Goal: Task Accomplishment & Management: Complete application form

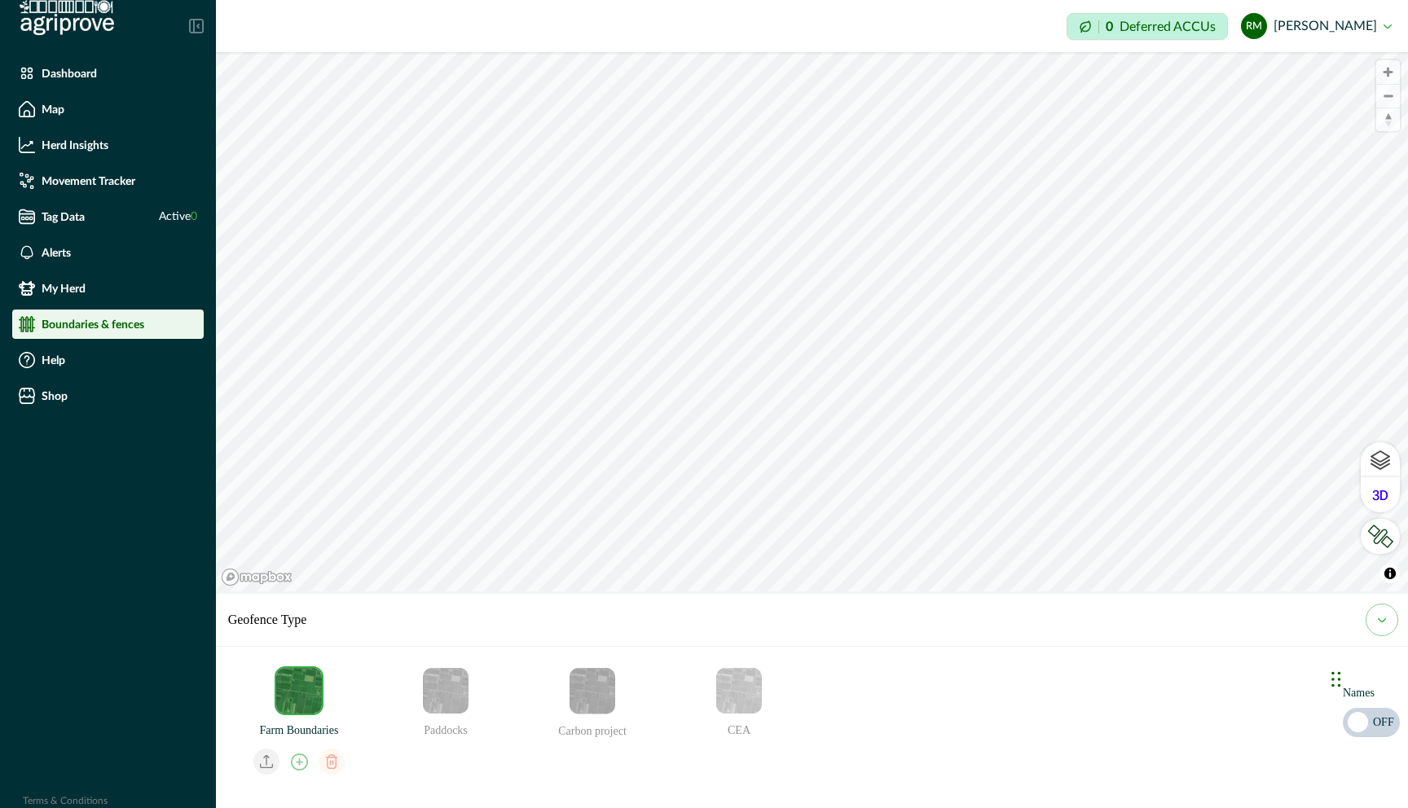
click at [304, 745] on icon "email add" at bounding box center [299, 762] width 17 height 17
click at [437, 745] on div at bounding box center [349, 764] width 241 height 33
click at [305, 697] on img "Farm Boundaries" at bounding box center [299, 691] width 46 height 46
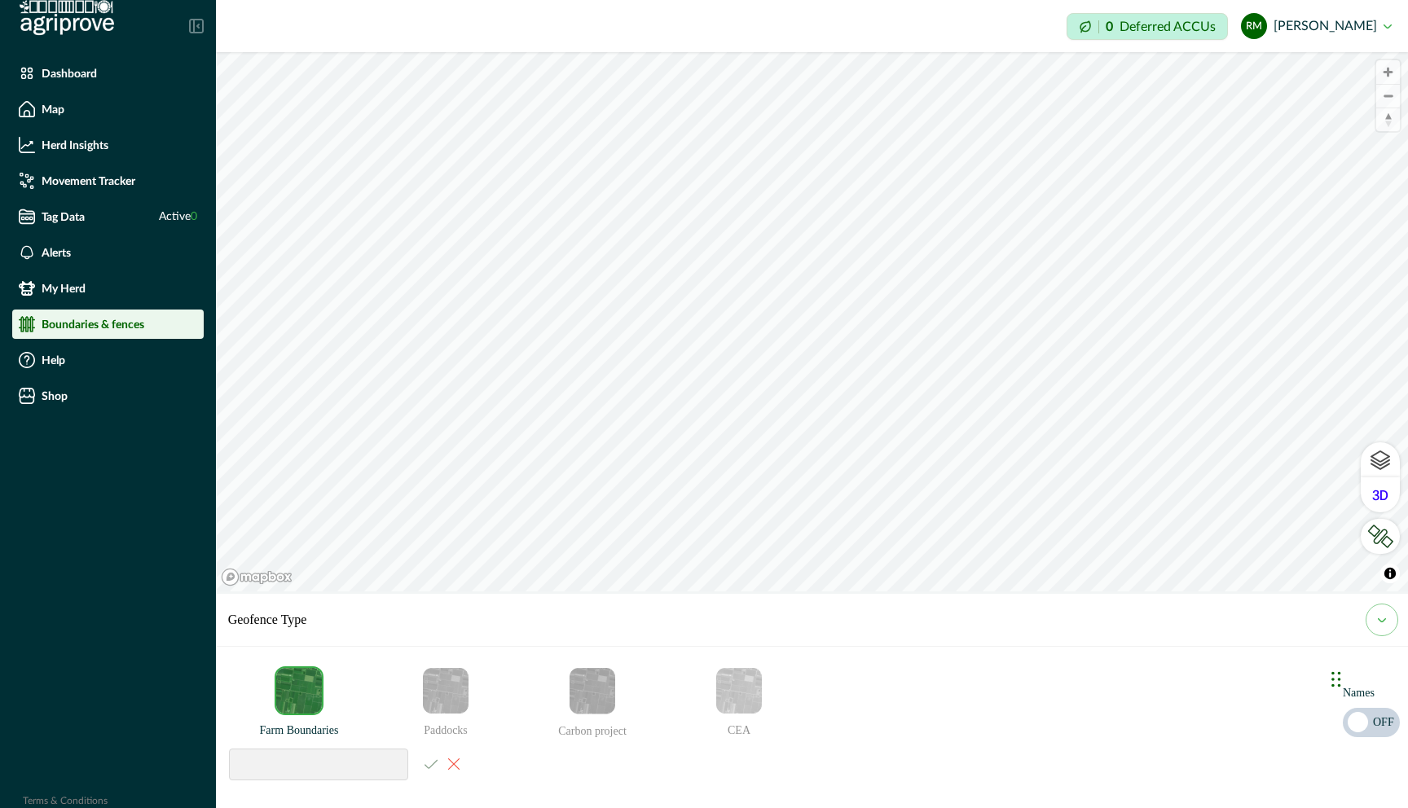
click at [281, 745] on input at bounding box center [318, 765] width 179 height 32
type input "**********"
click at [1316, 66] on span "Zoom in" at bounding box center [1388, 72] width 24 height 24
click at [1313, 591] on div "**********" at bounding box center [812, 321] width 1192 height 539
click at [457, 702] on img "Paddocks" at bounding box center [446, 691] width 46 height 46
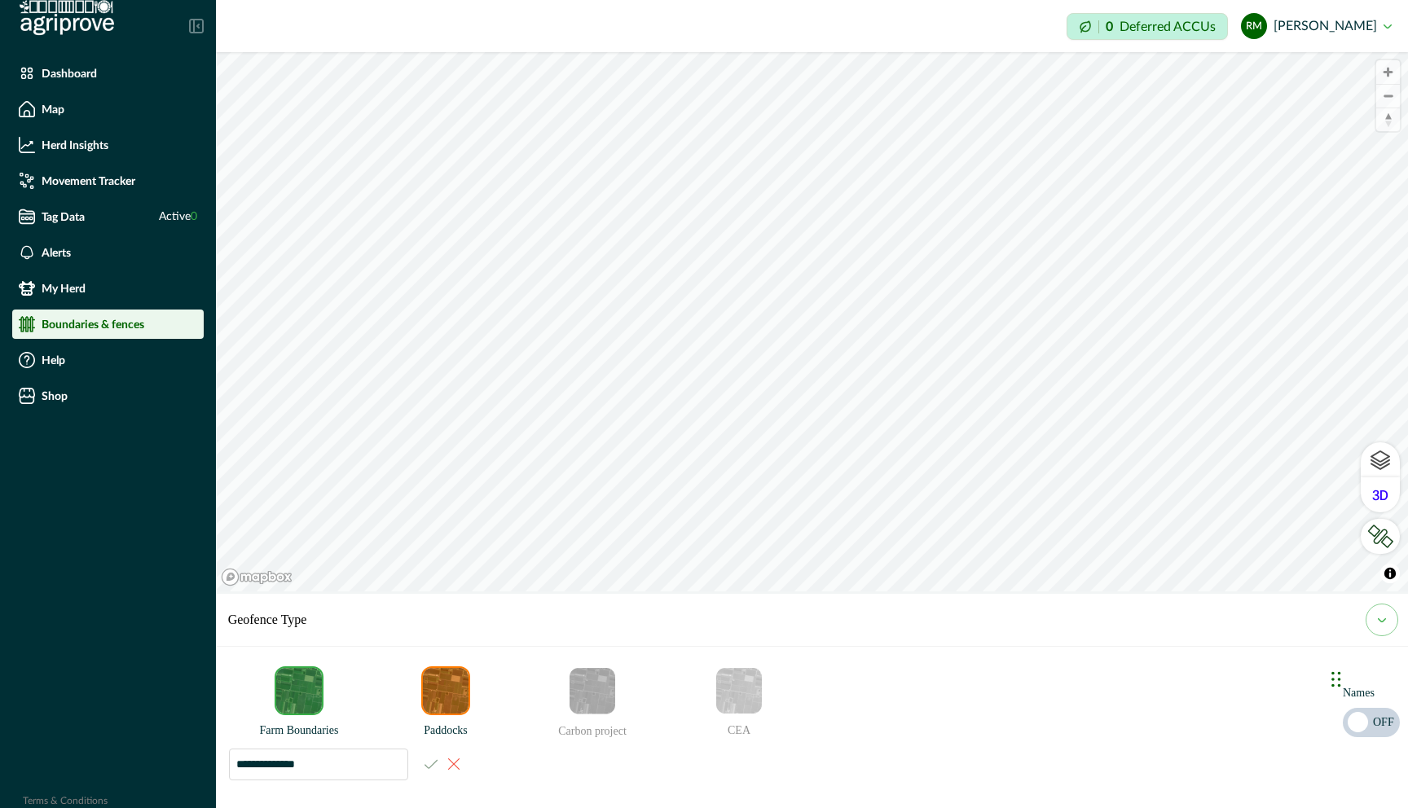
click at [437, 745] on div "**********" at bounding box center [349, 764] width 241 height 33
click at [348, 745] on input "**********" at bounding box center [318, 765] width 179 height 32
click at [468, 704] on img "Paddocks" at bounding box center [446, 691] width 46 height 46
click at [311, 701] on img "Farm Boundaries" at bounding box center [299, 691] width 46 height 46
click at [296, 690] on img "Farm Boundaries" at bounding box center [299, 691] width 46 height 46
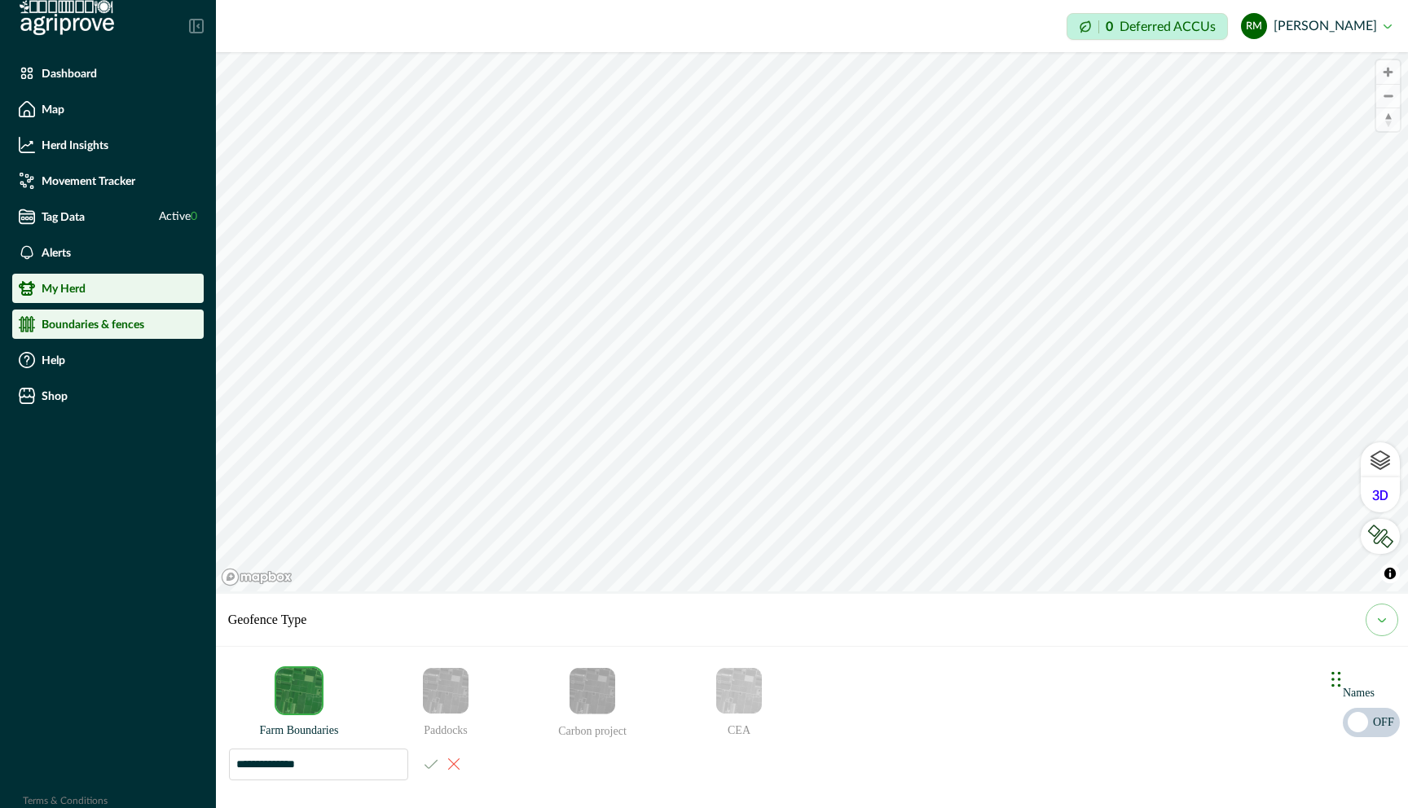
click at [125, 301] on li "My Herd" at bounding box center [107, 288] width 191 height 29
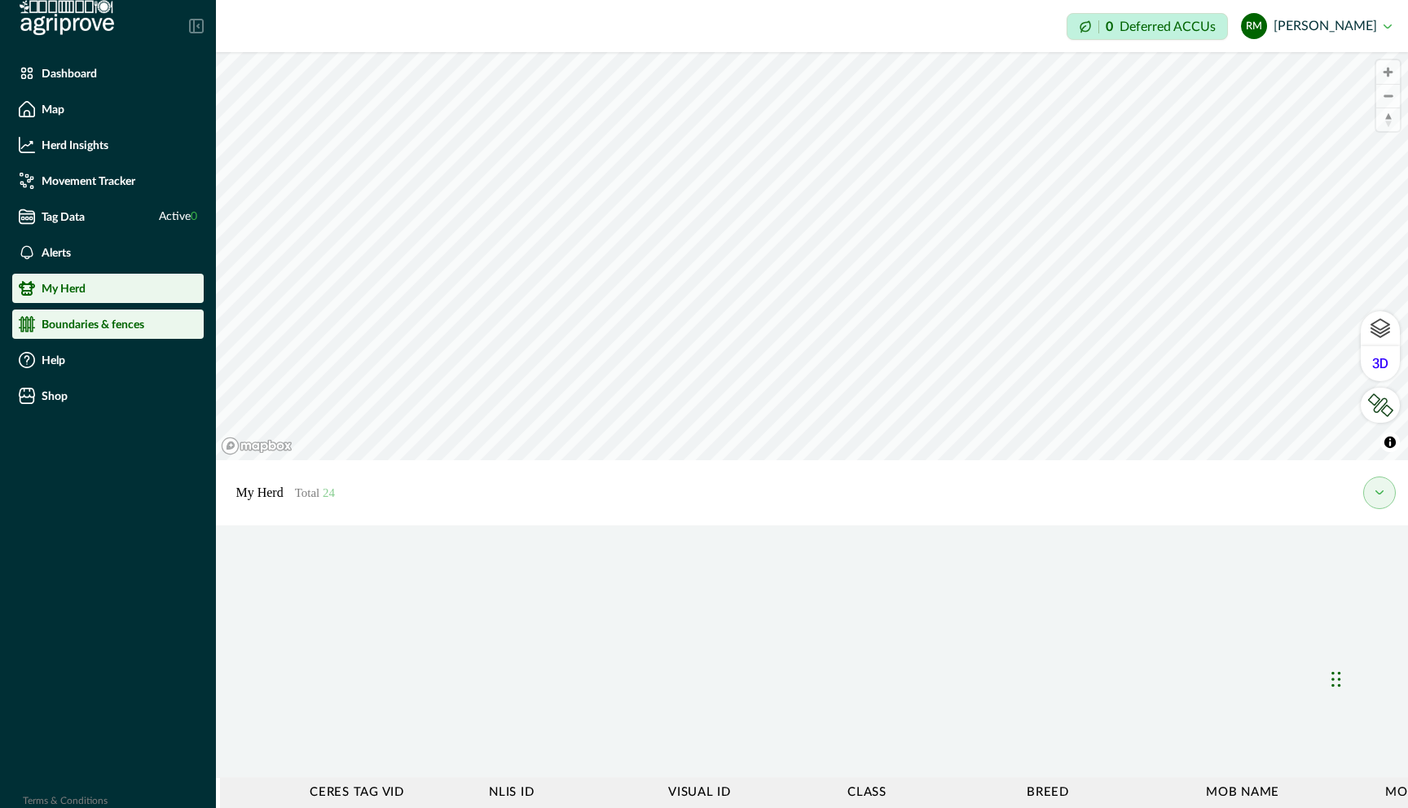
click at [116, 327] on p "Boundaries & fences" at bounding box center [93, 324] width 103 height 13
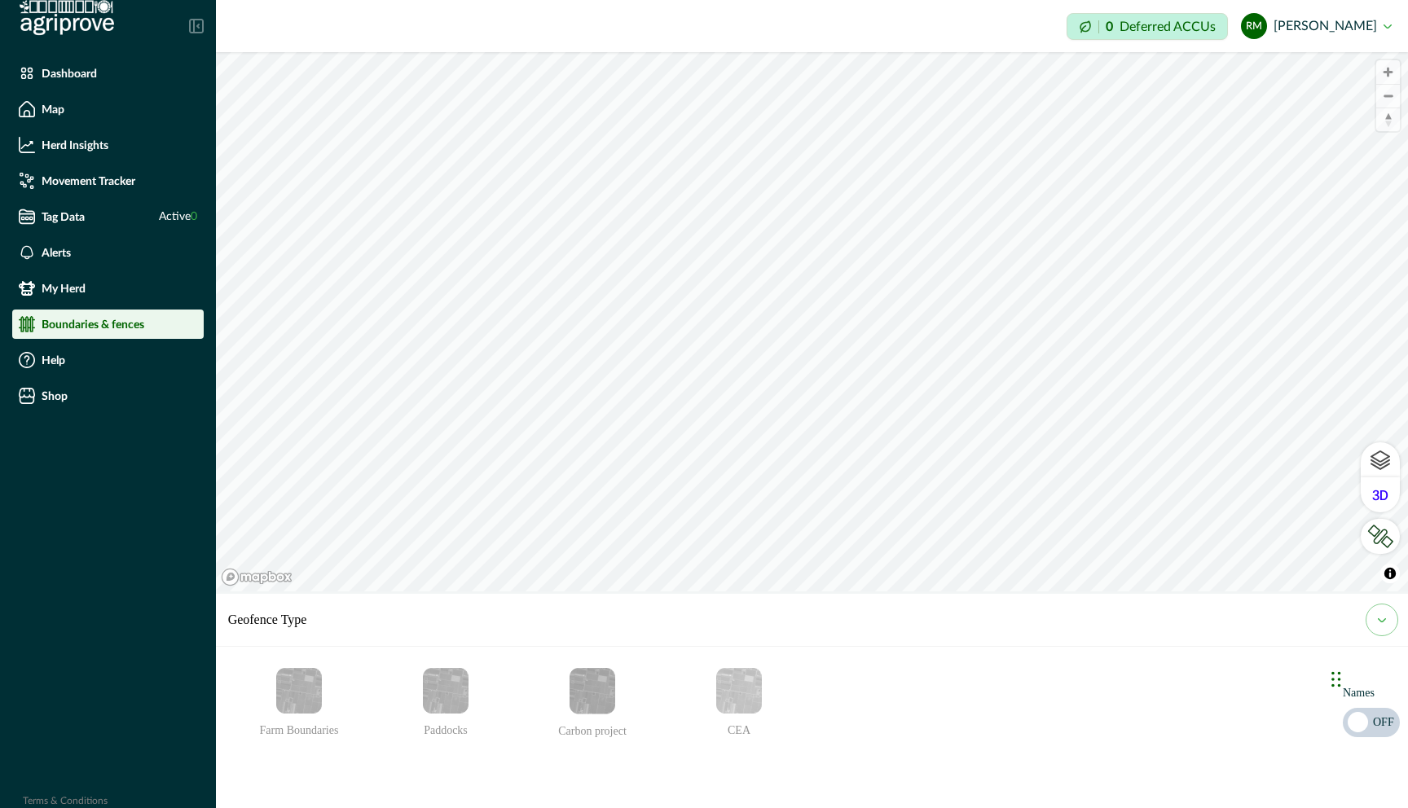
click at [305, 687] on img "Farm Boundaries" at bounding box center [299, 691] width 46 height 46
click at [305, 745] on icon "email add" at bounding box center [299, 762] width 17 height 17
click at [1023, 0] on html "Dashboard Map Herd Insights Movement Tracker Tag Data Active 0 Alerts My Herd B…" at bounding box center [704, 404] width 1408 height 808
click at [451, 745] on button "email add" at bounding box center [453, 764] width 33 height 33
click at [308, 745] on icon "email add" at bounding box center [299, 762] width 17 height 17
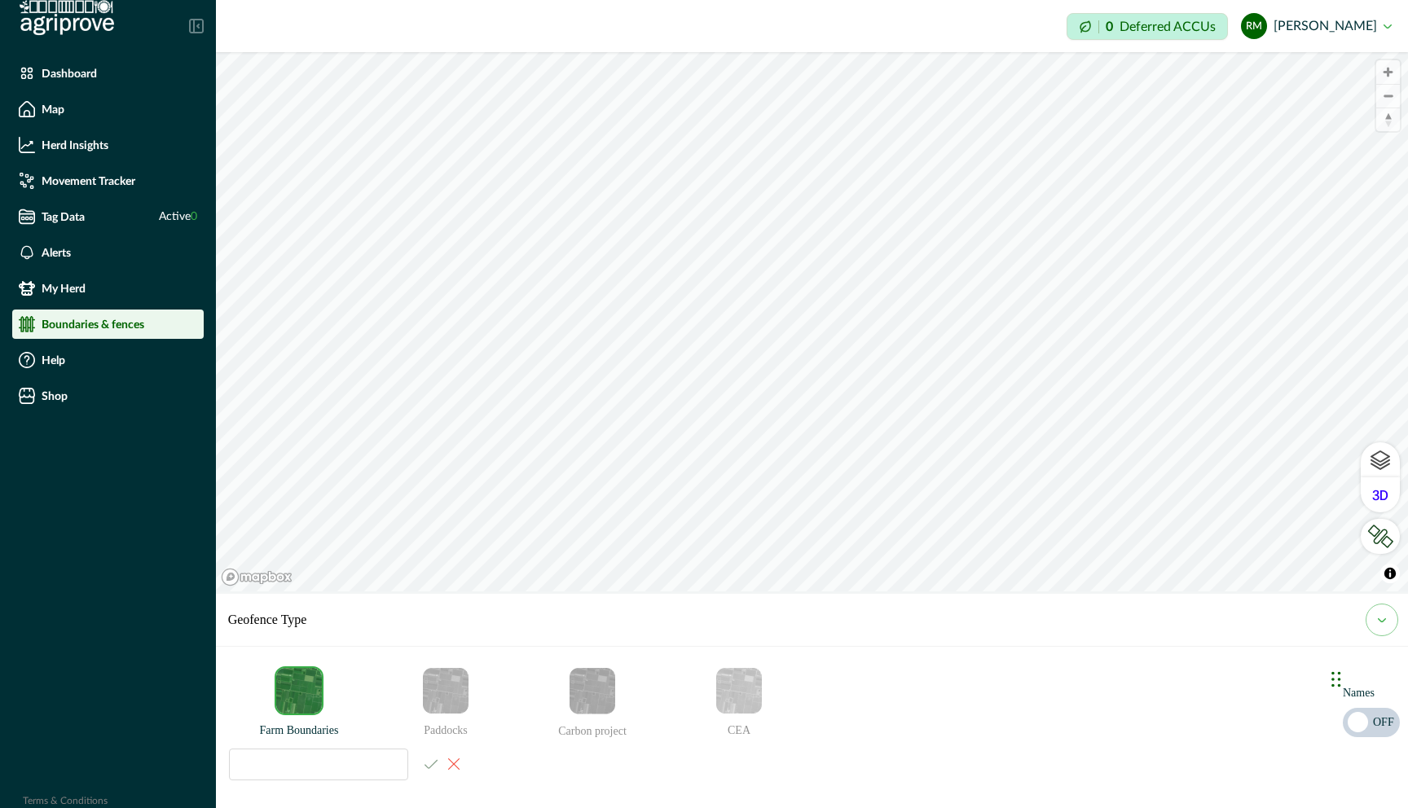
click at [459, 745] on icon "email add" at bounding box center [453, 763] width 11 height 11
click at [302, 745] on icon "email add" at bounding box center [299, 762] width 17 height 17
click at [549, 45] on div "Impersonation Mode 0 Deferred ACCUs RM [PERSON_NAME] Sign out © Mapbox © OpenSt…" at bounding box center [812, 404] width 1192 height 808
click at [737, 591] on div "© Mapbox © OpenStreetMap Improve this map © Maxar Geofence Type Farm Boundaries…" at bounding box center [812, 321] width 1192 height 539
click at [639, 591] on div "© Mapbox © OpenStreetMap Improve this map © Maxar Geofence Type Farm Boundaries…" at bounding box center [812, 321] width 1192 height 539
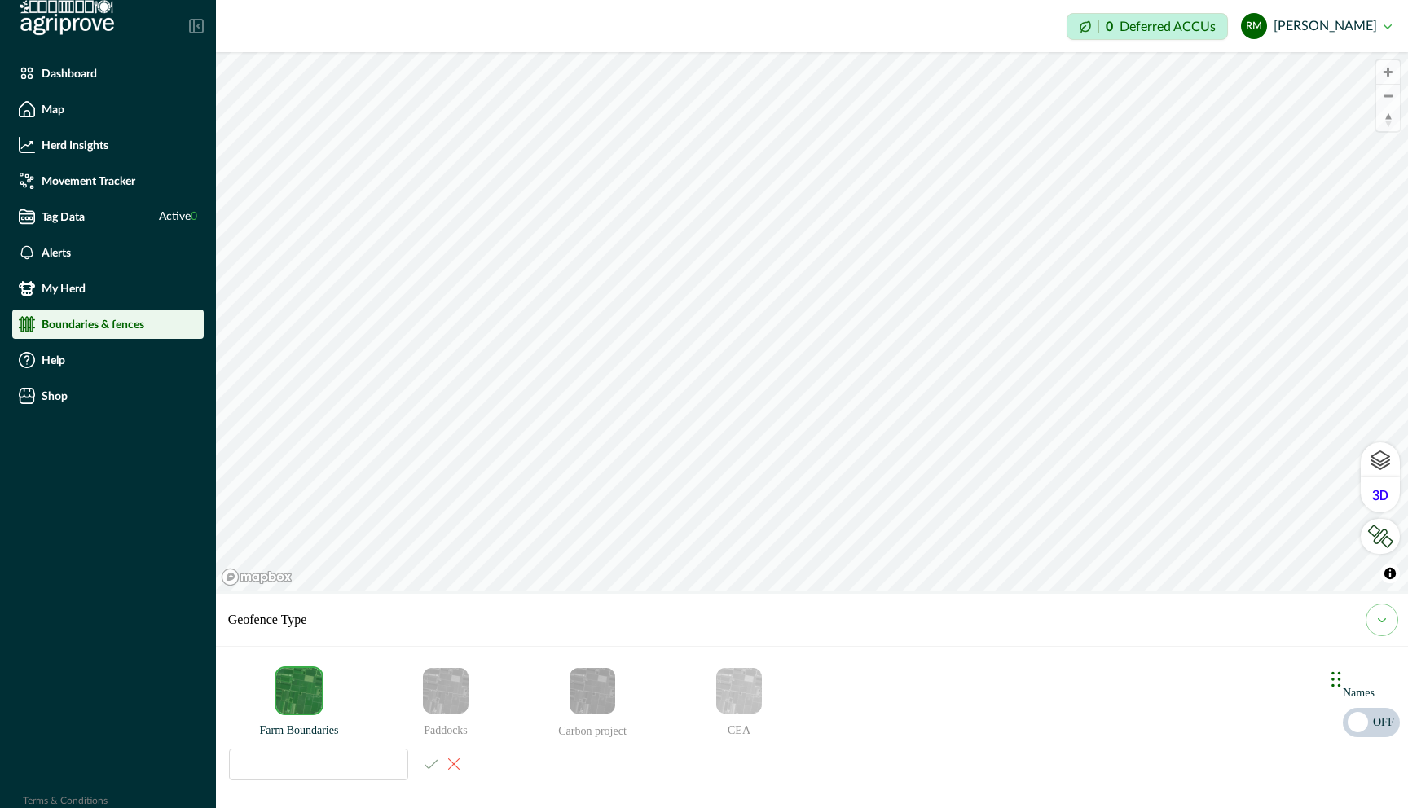
click at [856, 42] on div "Impersonation Mode 0 Deferred ACCUs RM [PERSON_NAME] Sign out © Mapbox © OpenSt…" at bounding box center [812, 404] width 1192 height 808
click at [736, 33] on div "Impersonation Mode 0 Deferred ACCUs RM [PERSON_NAME] Sign out © Mapbox © OpenSt…" at bounding box center [812, 404] width 1192 height 808
click at [683, 28] on div "Impersonation Mode 0 Deferred ACCUs RM [PERSON_NAME] Sign out © Mapbox © OpenSt…" at bounding box center [812, 404] width 1192 height 808
click at [899, 591] on div "© Mapbox © OpenStreetMap Improve this map © Maxar Geofence Type Farm Boundaries…" at bounding box center [812, 321] width 1192 height 539
click at [976, 591] on div "© Mapbox © OpenStreetMap Improve this map © Maxar Geofence Type Farm Boundaries…" at bounding box center [812, 321] width 1192 height 539
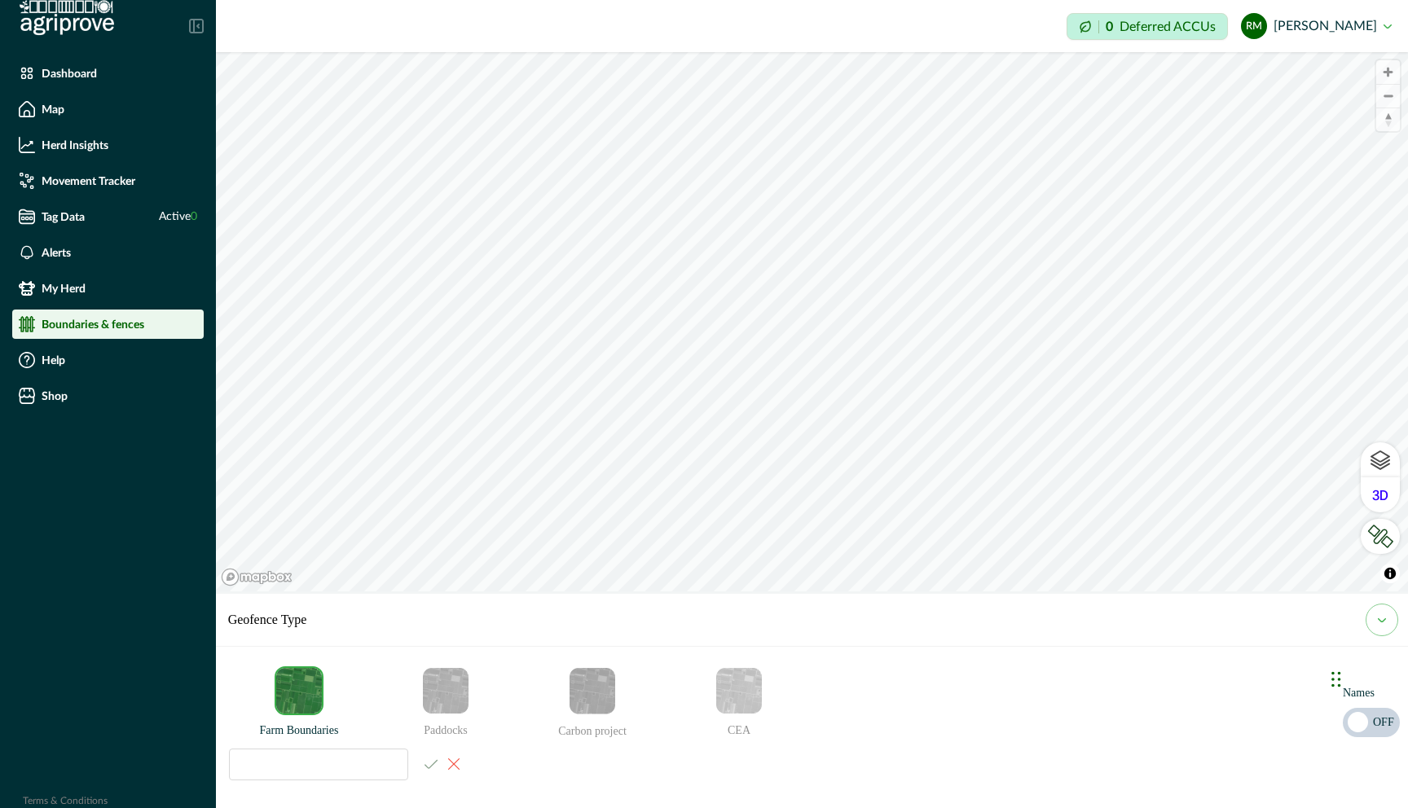
click at [1306, 591] on div "© Mapbox © OpenStreetMap Improve this map © Maxar Geofence Type Farm Boundaries…" at bounding box center [812, 321] width 1192 height 539
click at [1316, 591] on div "© Mapbox © OpenStreetMap Improve this map © Maxar Geofence Type Farm Boundaries…" at bounding box center [812, 321] width 1192 height 539
click at [622, 591] on div "© Mapbox © OpenStreetMap Improve this map © Maxar Geofence Type Farm Boundaries…" at bounding box center [812, 321] width 1192 height 539
click at [701, 592] on div "Impersonation Mode 0 Deferred ACCUs RM [PERSON_NAME] Sign out © Mapbox © OpenSt…" at bounding box center [812, 404] width 1192 height 808
click at [557, 591] on div "© Mapbox © OpenStreetMap Improve this map © Maxar Geofence Type Farm Boundaries…" at bounding box center [812, 321] width 1192 height 539
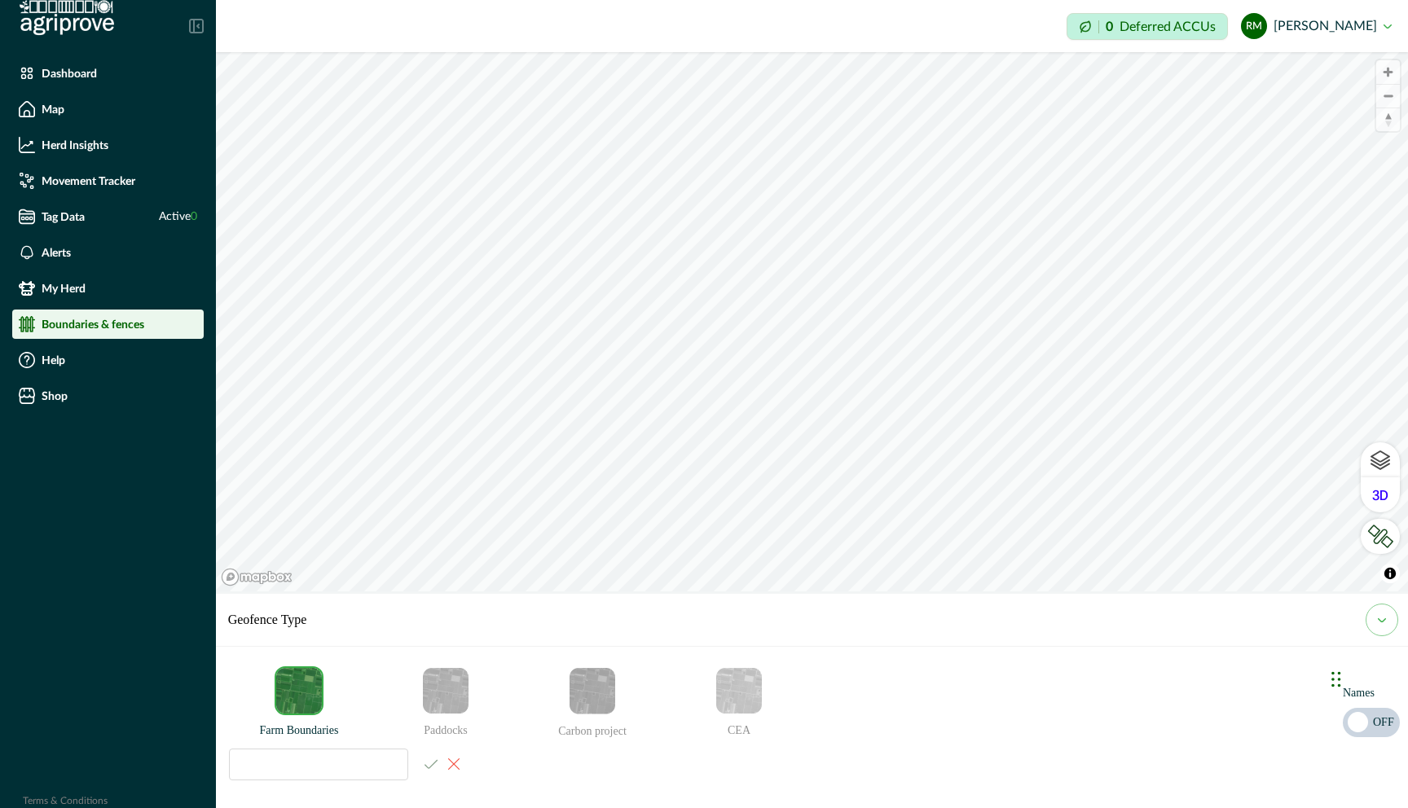
click at [935, 591] on div "© Mapbox © OpenStreetMap Improve this map © Maxar Geofence Type Farm Boundaries…" at bounding box center [812, 321] width 1192 height 539
click at [292, 745] on input at bounding box center [318, 765] width 179 height 32
type input "**********"
click at [435, 745] on icon "email add" at bounding box center [430, 764] width 13 height 9
click at [301, 703] on img "Farm Boundaries" at bounding box center [299, 691] width 46 height 46
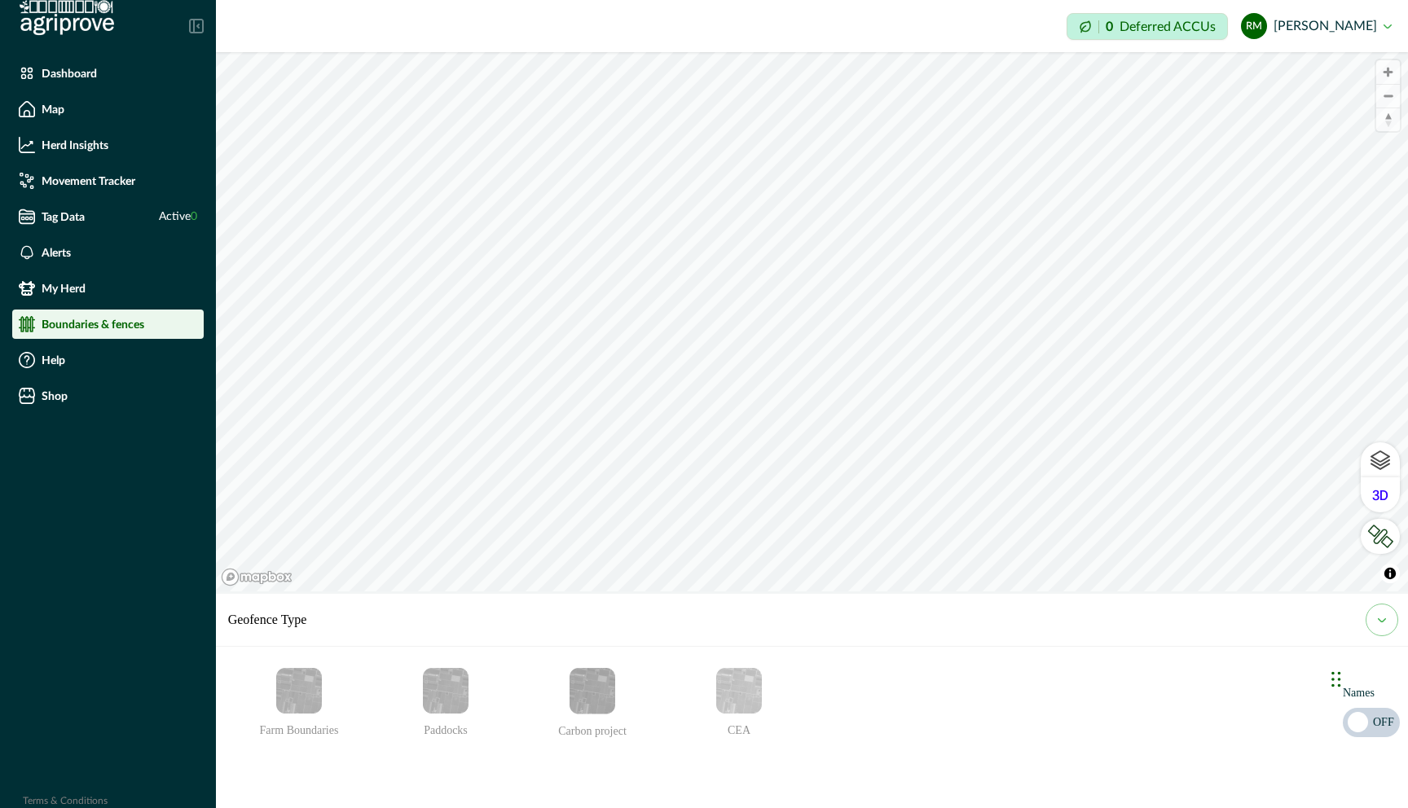
click at [305, 745] on li "Farm Boundaries" at bounding box center [302, 723] width 147 height 114
click at [301, 707] on img "Farm Boundaries" at bounding box center [299, 691] width 46 height 46
click at [823, 10] on div "Impersonation Mode 0 Deferred ACCUs RM [PERSON_NAME] Sign out © Mapbox © OpenSt…" at bounding box center [812, 404] width 1192 height 808
click at [447, 696] on img "Paddocks" at bounding box center [446, 691] width 46 height 46
click at [455, 707] on img "Paddocks" at bounding box center [446, 691] width 46 height 46
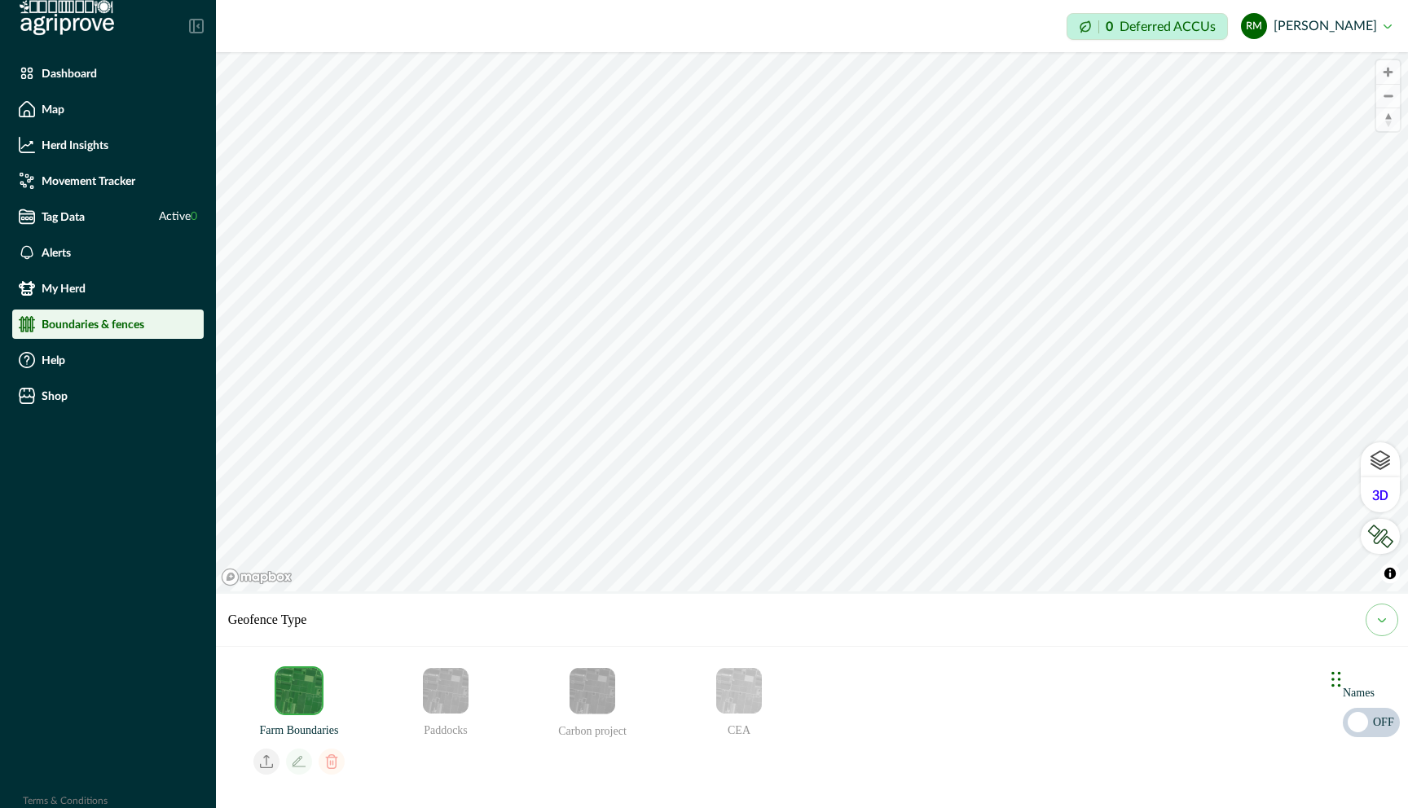
click at [455, 707] on img "Paddocks" at bounding box center [446, 691] width 46 height 46
click at [448, 745] on icon "email add" at bounding box center [446, 762] width 26 height 26
click at [455, 745] on icon "email add" at bounding box center [446, 762] width 26 height 26
click at [449, 745] on icon "email add" at bounding box center [446, 762] width 26 height 26
click at [305, 694] on img "Farm Boundaries" at bounding box center [299, 691] width 46 height 46
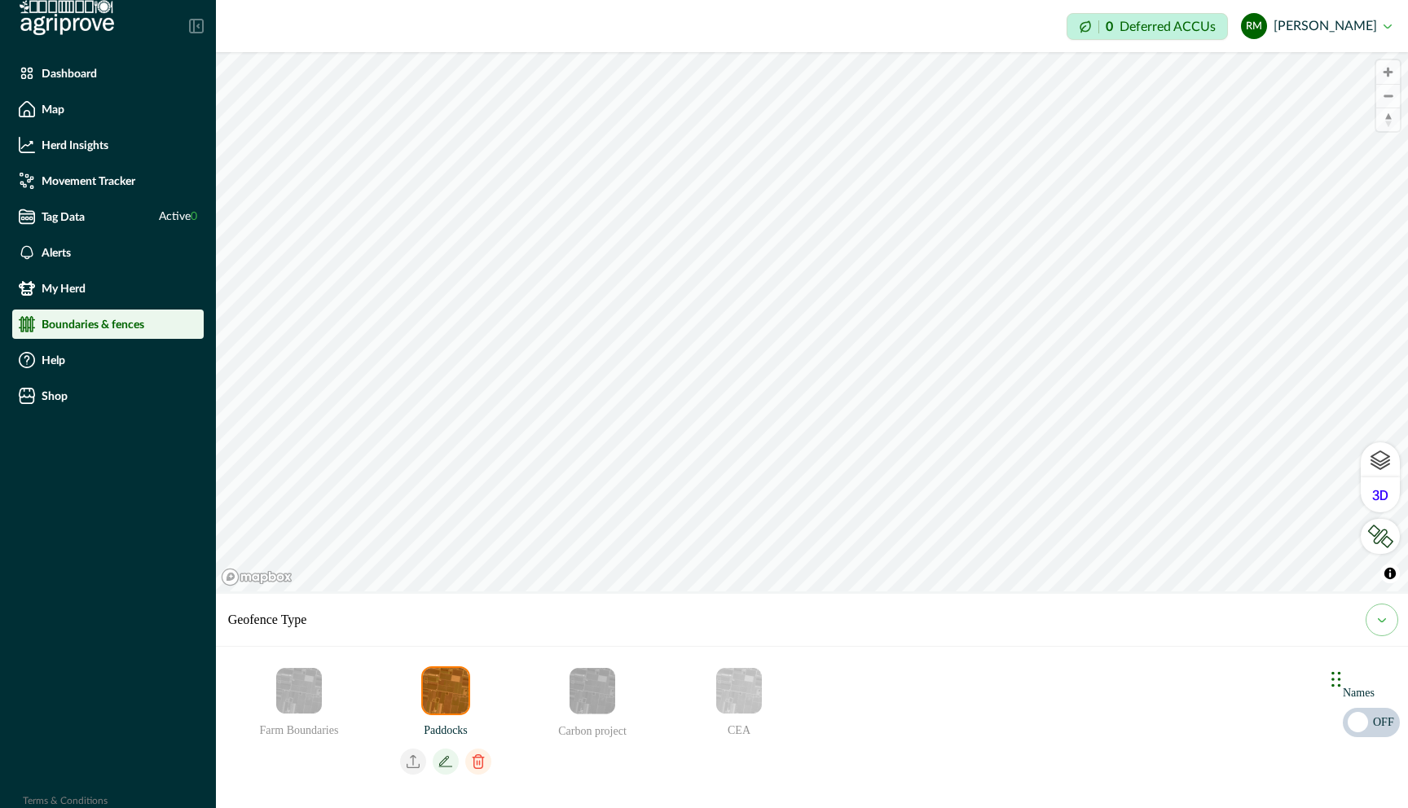
click at [450, 699] on img "Paddocks" at bounding box center [446, 691] width 46 height 46
click at [423, 745] on icon "email add" at bounding box center [413, 762] width 26 height 26
click at [446, 745] on icon "email add" at bounding box center [446, 762] width 26 height 26
click at [449, 745] on icon "email add" at bounding box center [444, 761] width 10 height 10
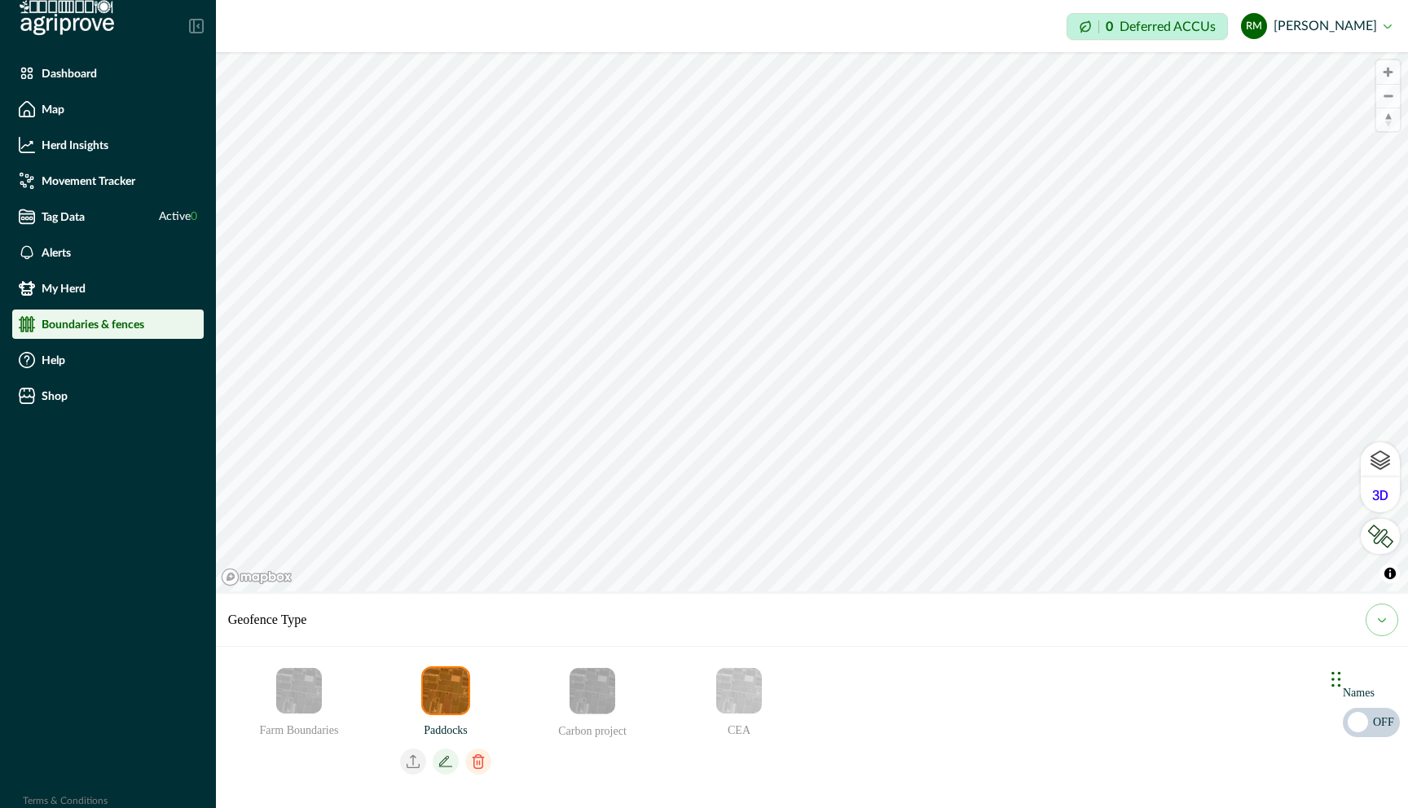
click at [416, 745] on icon "email add" at bounding box center [413, 760] width 7 height 11
click at [448, 745] on icon "email add" at bounding box center [446, 762] width 26 height 26
click at [606, 745] on icon "email add" at bounding box center [600, 763] width 11 height 11
click at [452, 745] on icon "email add" at bounding box center [445, 762] width 17 height 17
click at [483, 16] on div "Impersonation Mode 0 Deferred ACCUs RM [PERSON_NAME] Sign out © Mapbox © OpenSt…" at bounding box center [812, 404] width 1192 height 808
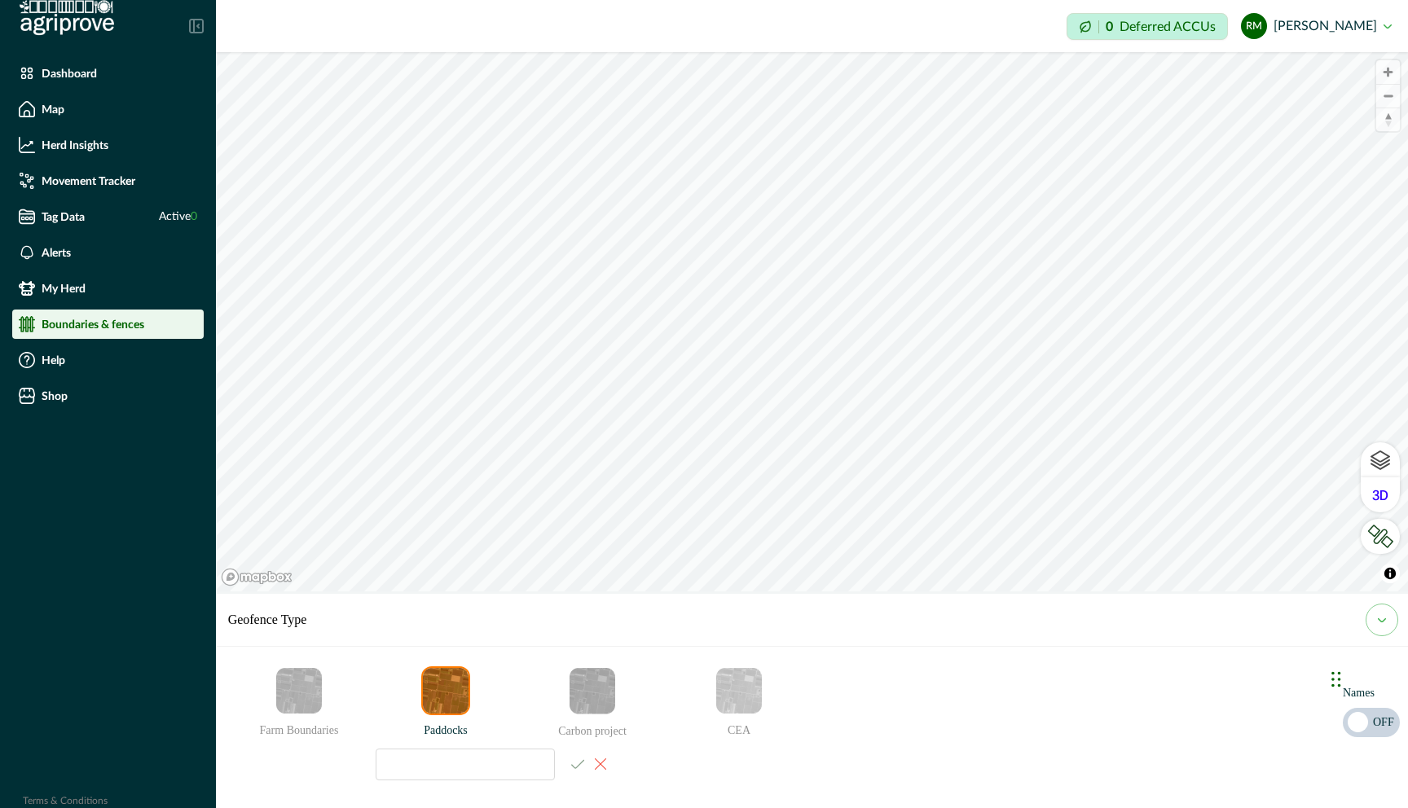
click at [455, 698] on img "Paddocks" at bounding box center [446, 691] width 46 height 46
click at [452, 698] on img "Paddocks" at bounding box center [446, 691] width 46 height 46
click at [491, 745] on input at bounding box center [465, 765] width 179 height 32
click at [604, 745] on icon "email add" at bounding box center [600, 763] width 11 height 11
click at [451, 745] on icon "email add" at bounding box center [445, 762] width 17 height 17
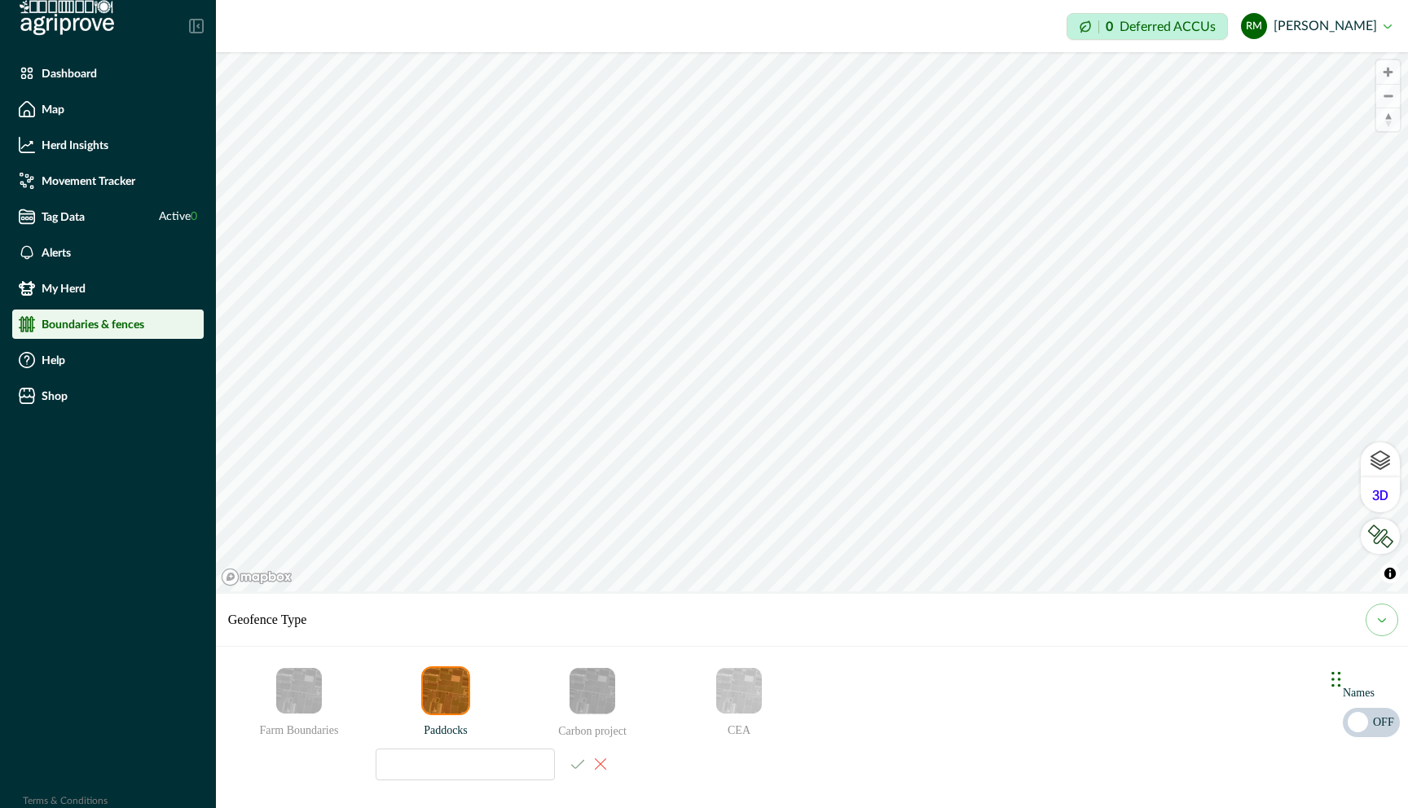
click at [1316, 591] on div "© Mapbox © OpenStreetMap Improve this map © Maxar Geofence Type Farm Boundaries…" at bounding box center [812, 321] width 1192 height 539
click at [406, 745] on input at bounding box center [465, 765] width 179 height 32
type input "**********"
click at [582, 745] on icon "email add" at bounding box center [577, 764] width 13 height 10
click at [452, 745] on icon "email add" at bounding box center [445, 762] width 17 height 17
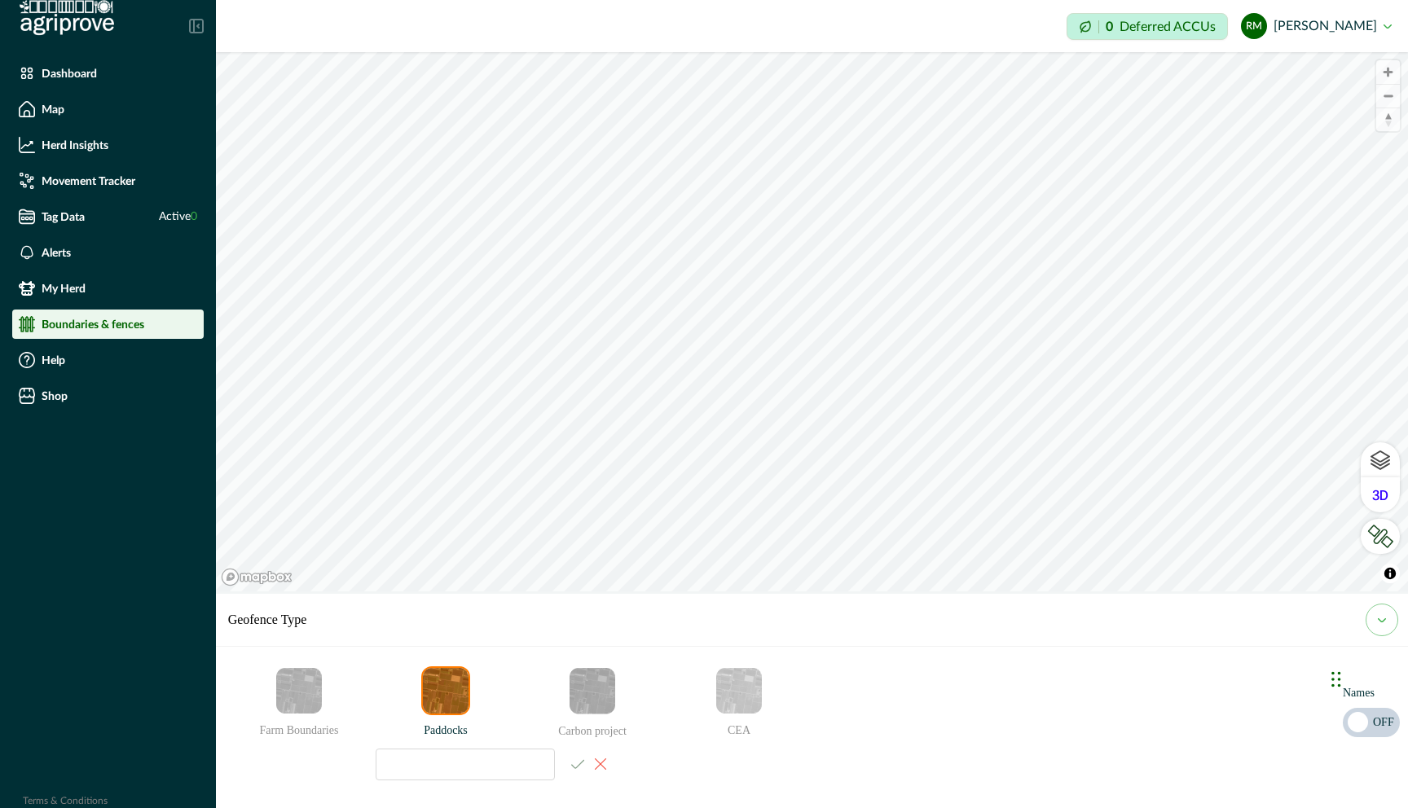
click at [644, 591] on div "© Mapbox © OpenStreetMap Improve this map © Maxar Geofence Type Farm Boundaries…" at bounding box center [812, 321] width 1192 height 539
click at [1084, 591] on div "© Mapbox © OpenStreetMap Improve this map © Maxar Geofence Type Farm Boundaries…" at bounding box center [812, 321] width 1192 height 539
click at [621, 0] on html "Dashboard Map Herd Insights Movement Tracker Tag Data Active 0 Alerts My Herd B…" at bounding box center [704, 404] width 1408 height 808
click at [710, 0] on html "Dashboard Map Herd Insights Movement Tracker Tag Data Active 0 Alerts My Herd B…" at bounding box center [704, 404] width 1408 height 808
click at [726, 0] on html "Dashboard Map Herd Insights Movement Tracker Tag Data Active 0 Alerts My Herd B…" at bounding box center [704, 404] width 1408 height 808
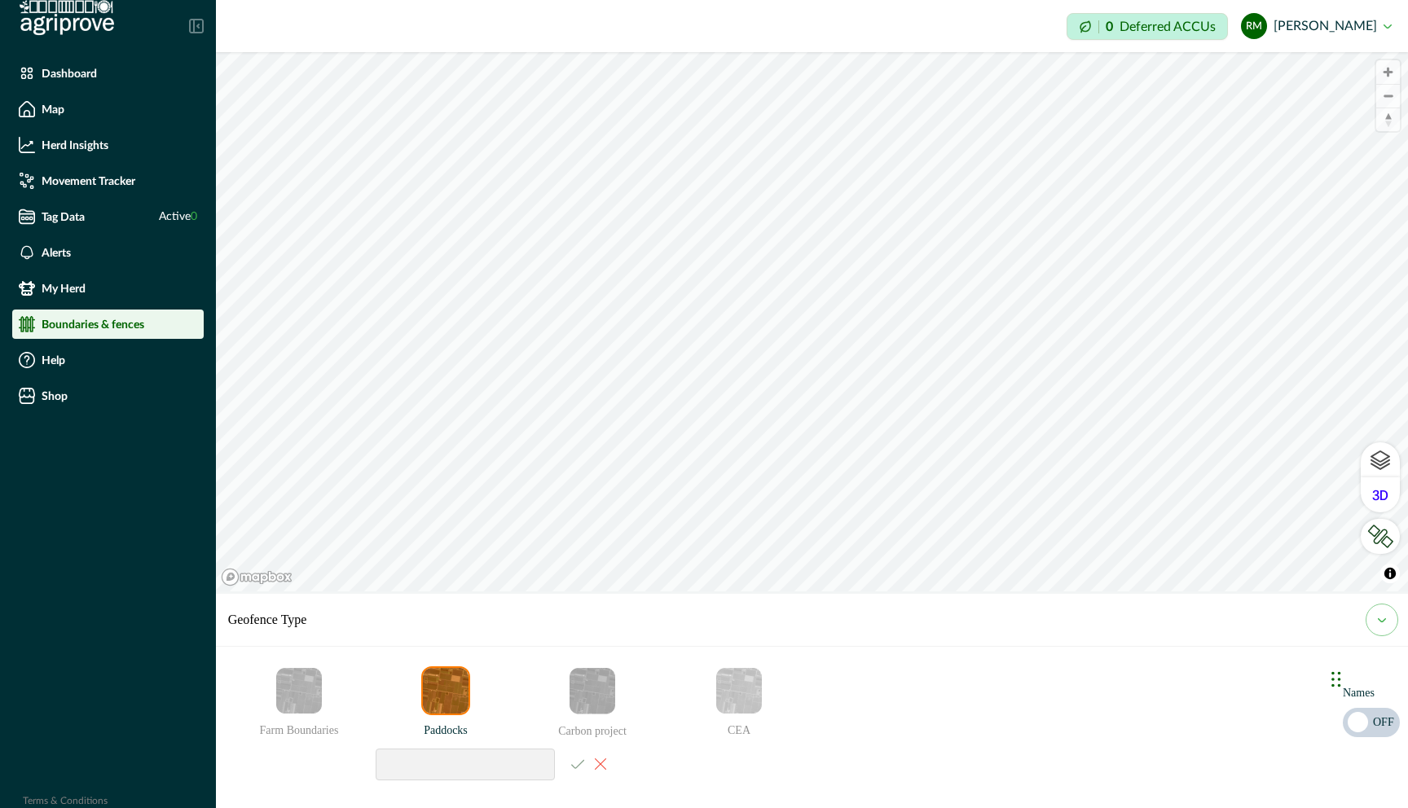
click at [457, 745] on input at bounding box center [465, 765] width 179 height 32
type input "**********"
click at [582, 745] on icon "email add" at bounding box center [577, 764] width 13 height 9
click at [448, 745] on icon "email add" at bounding box center [445, 762] width 17 height 17
click at [423, 745] on input at bounding box center [465, 765] width 179 height 32
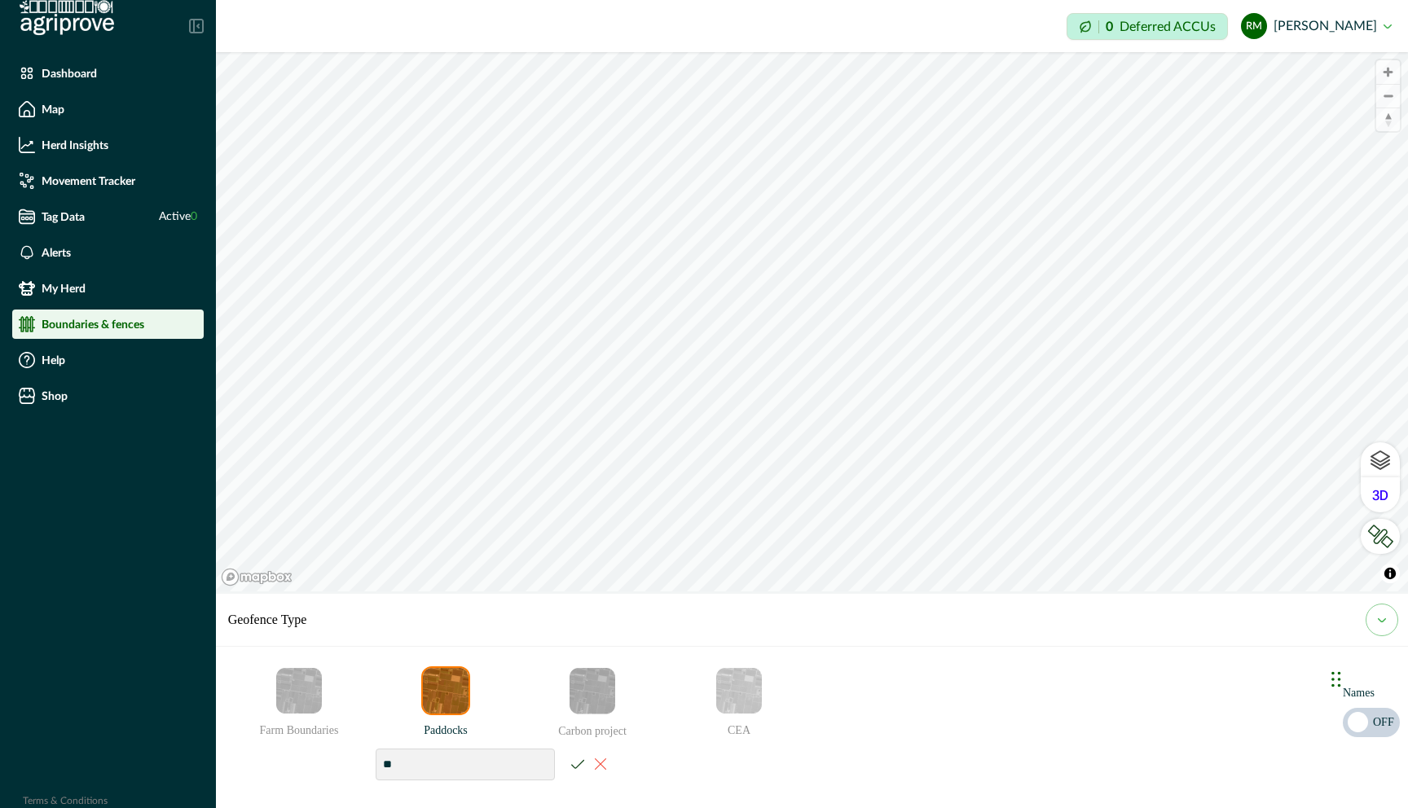
type input "*"
type input "*********"
click at [583, 745] on icon "email add" at bounding box center [577, 764] width 13 height 10
click at [687, 591] on div "© Mapbox © OpenStreetMap Improve this map © Maxar Geofence Type Farm Boundaries…" at bounding box center [812, 321] width 1192 height 539
click at [451, 745] on icon "email add" at bounding box center [445, 762] width 17 height 17
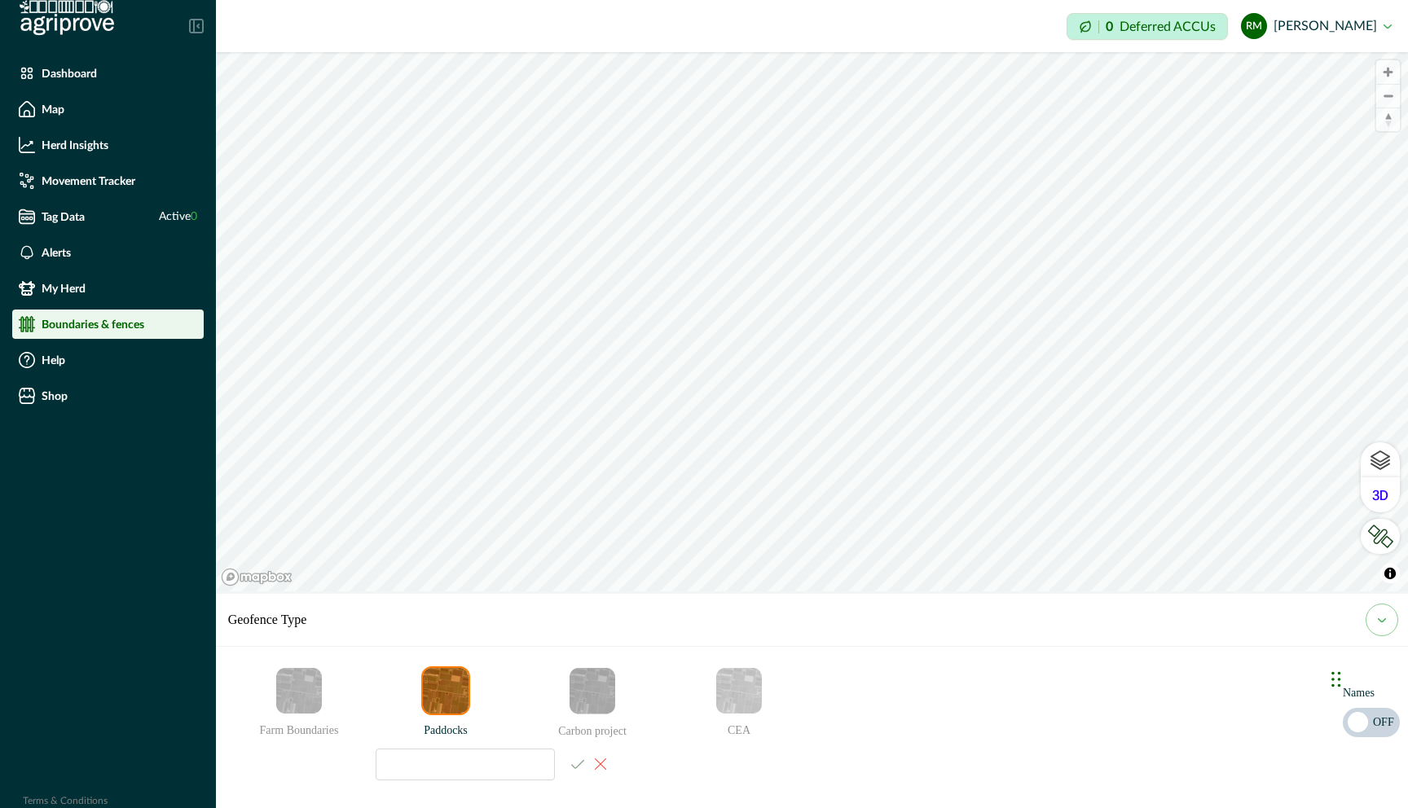
click at [714, 591] on div "© Mapbox © OpenStreetMap Improve this map © Maxar Geofence Type Farm Boundaries…" at bounding box center [812, 321] width 1192 height 539
click at [727, 591] on div "© Mapbox © OpenStreetMap Improve this map © Maxar Geofence Type Farm Boundaries…" at bounding box center [812, 321] width 1192 height 539
click at [485, 745] on input at bounding box center [465, 765] width 179 height 32
type input "*********"
click at [582, 745] on icon "email add" at bounding box center [577, 764] width 13 height 9
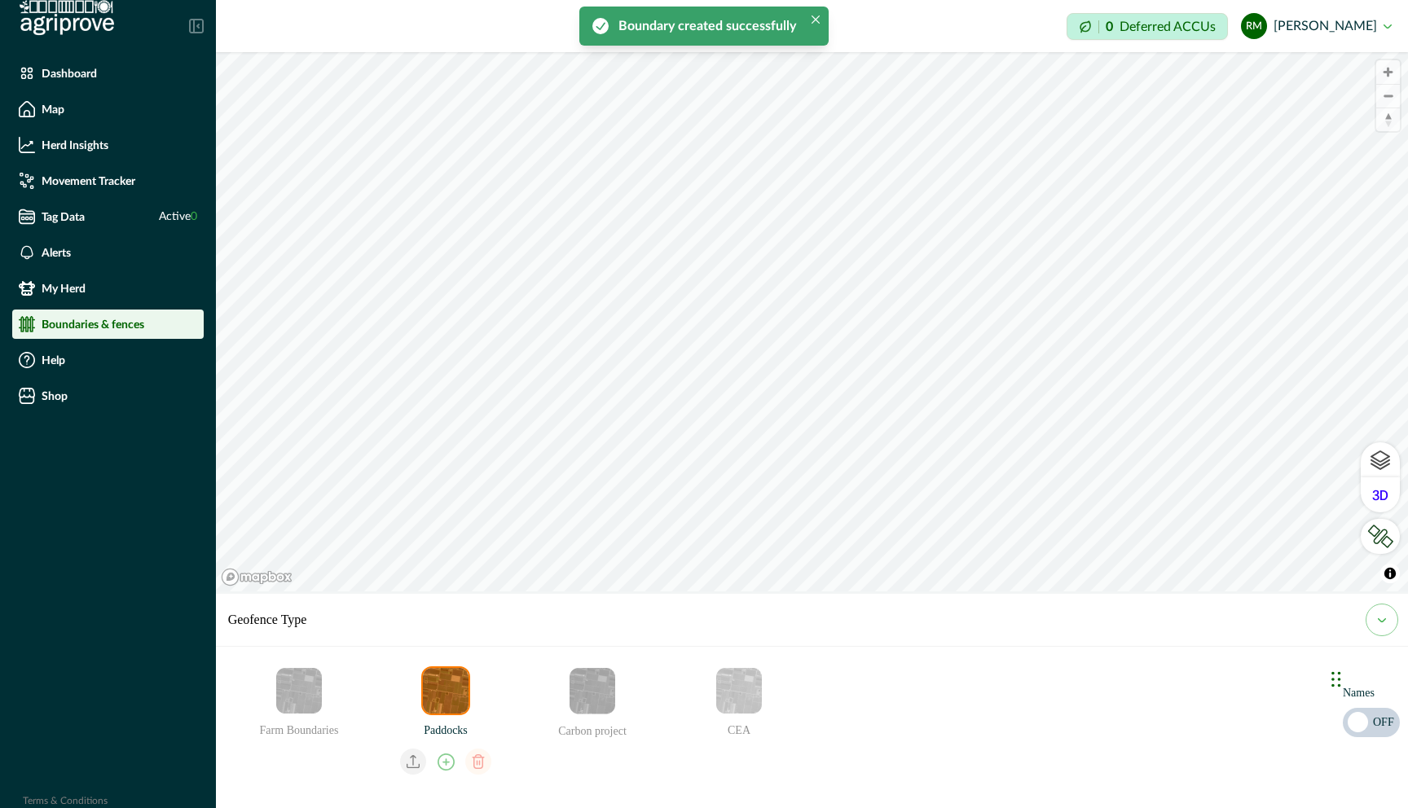
click at [450, 745] on icon "email add" at bounding box center [445, 762] width 17 height 17
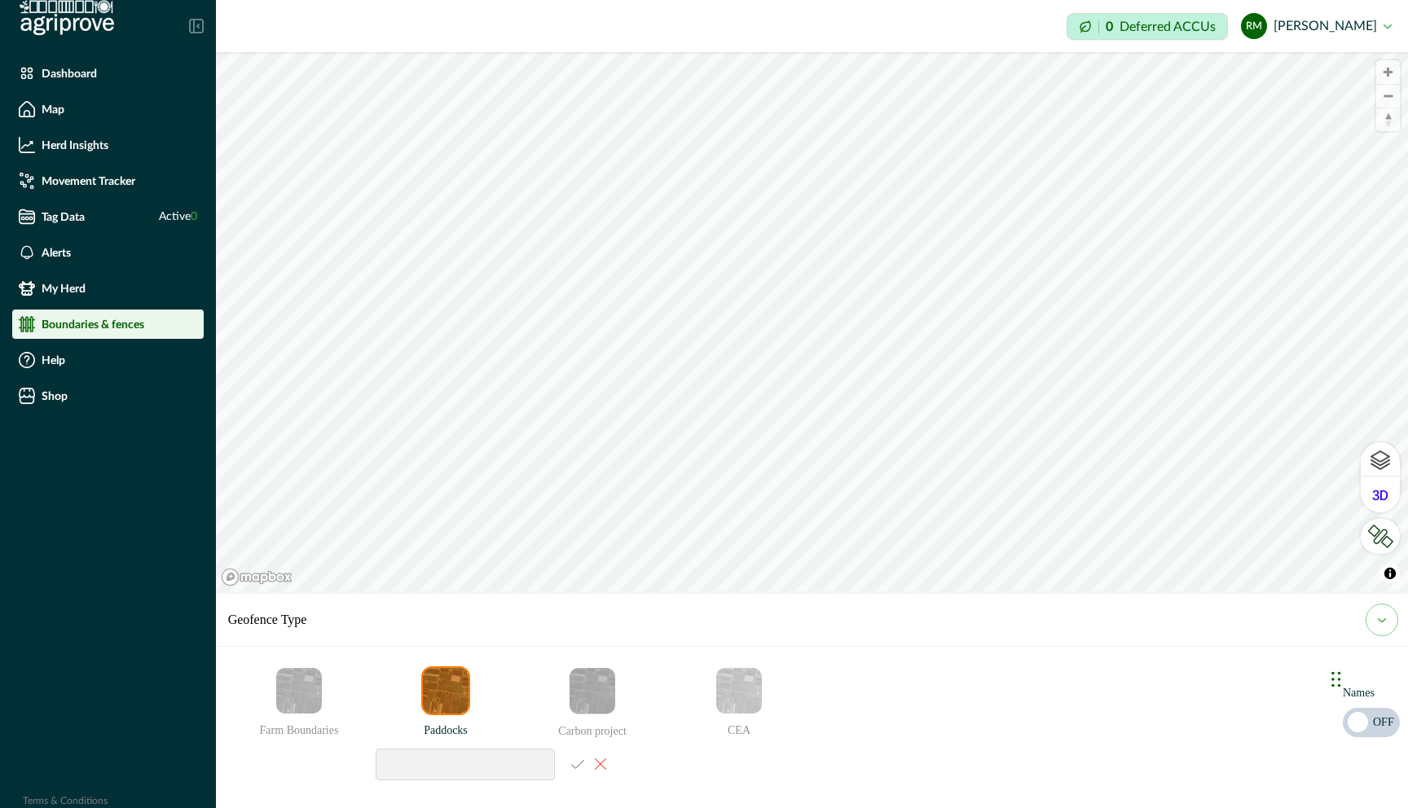
click at [423, 745] on input at bounding box center [465, 765] width 179 height 32
type input "**********"
click at [582, 745] on icon "email add" at bounding box center [577, 764] width 13 height 10
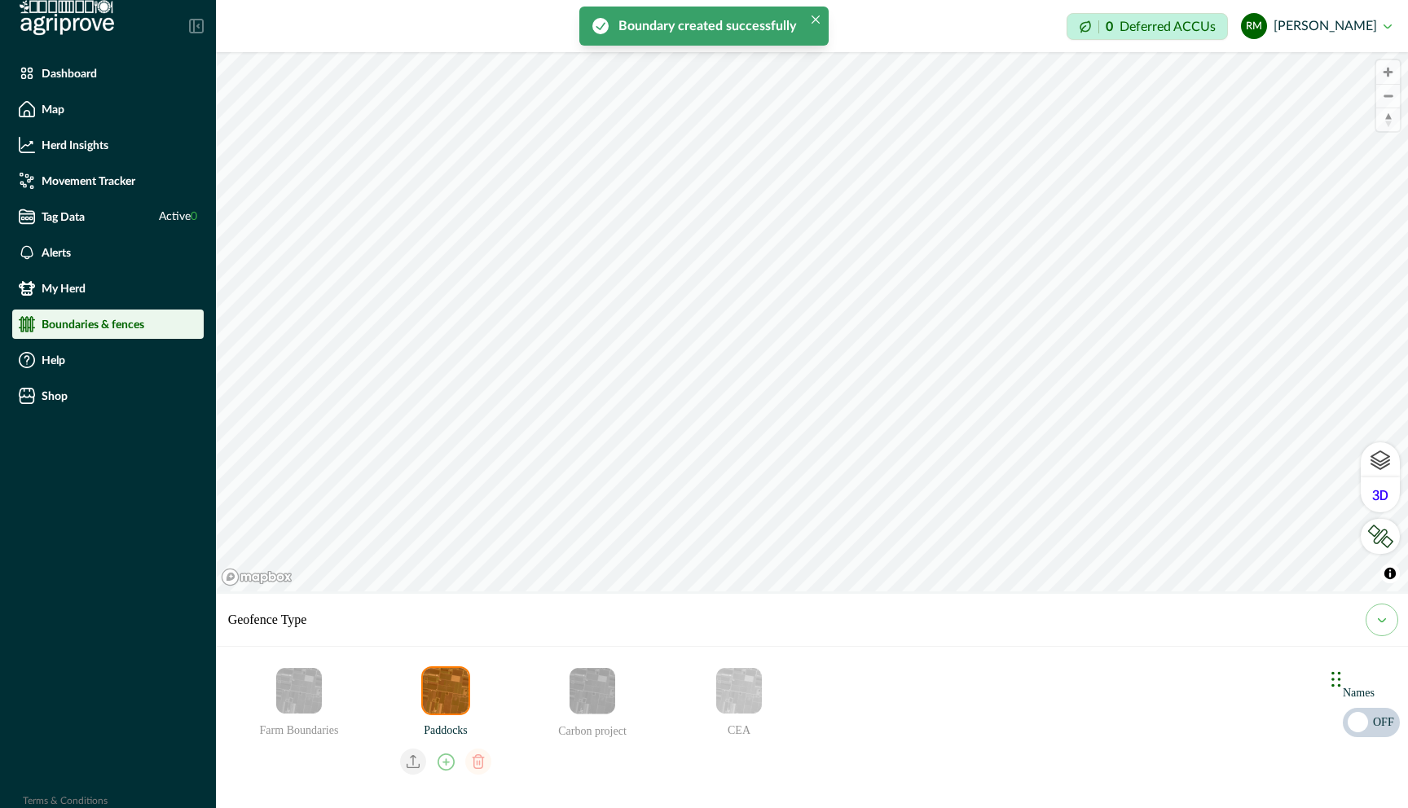
click at [452, 745] on icon "email add" at bounding box center [445, 762] width 17 height 17
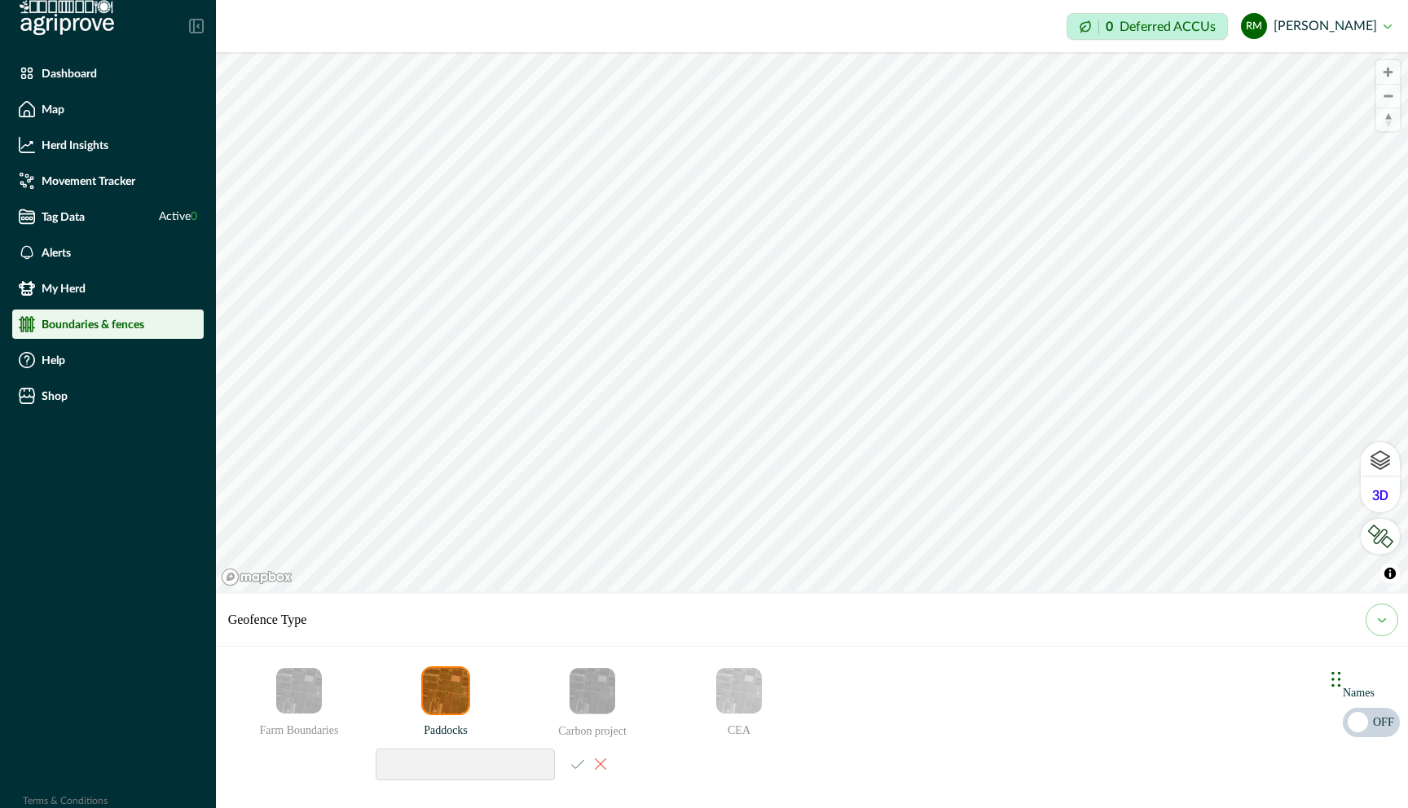
click at [420, 745] on input at bounding box center [465, 765] width 179 height 32
type input "**********"
click at [584, 745] on icon "email add" at bounding box center [577, 764] width 13 height 9
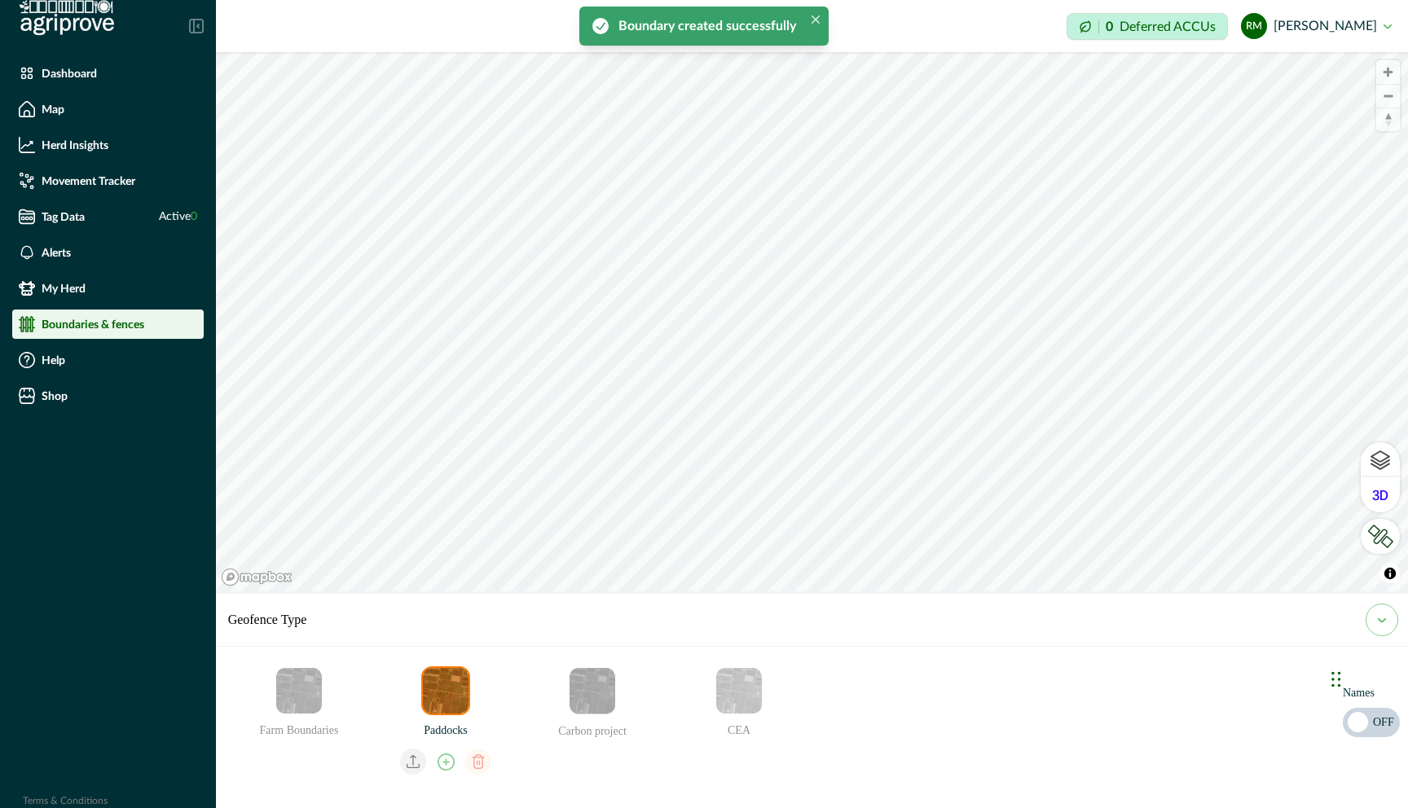
click at [784, 591] on div "© Mapbox © OpenStreetMap Improve this map © Maxar Geofence Type Farm Boundaries…" at bounding box center [812, 321] width 1192 height 539
click at [447, 745] on icon "email add" at bounding box center [445, 762] width 17 height 17
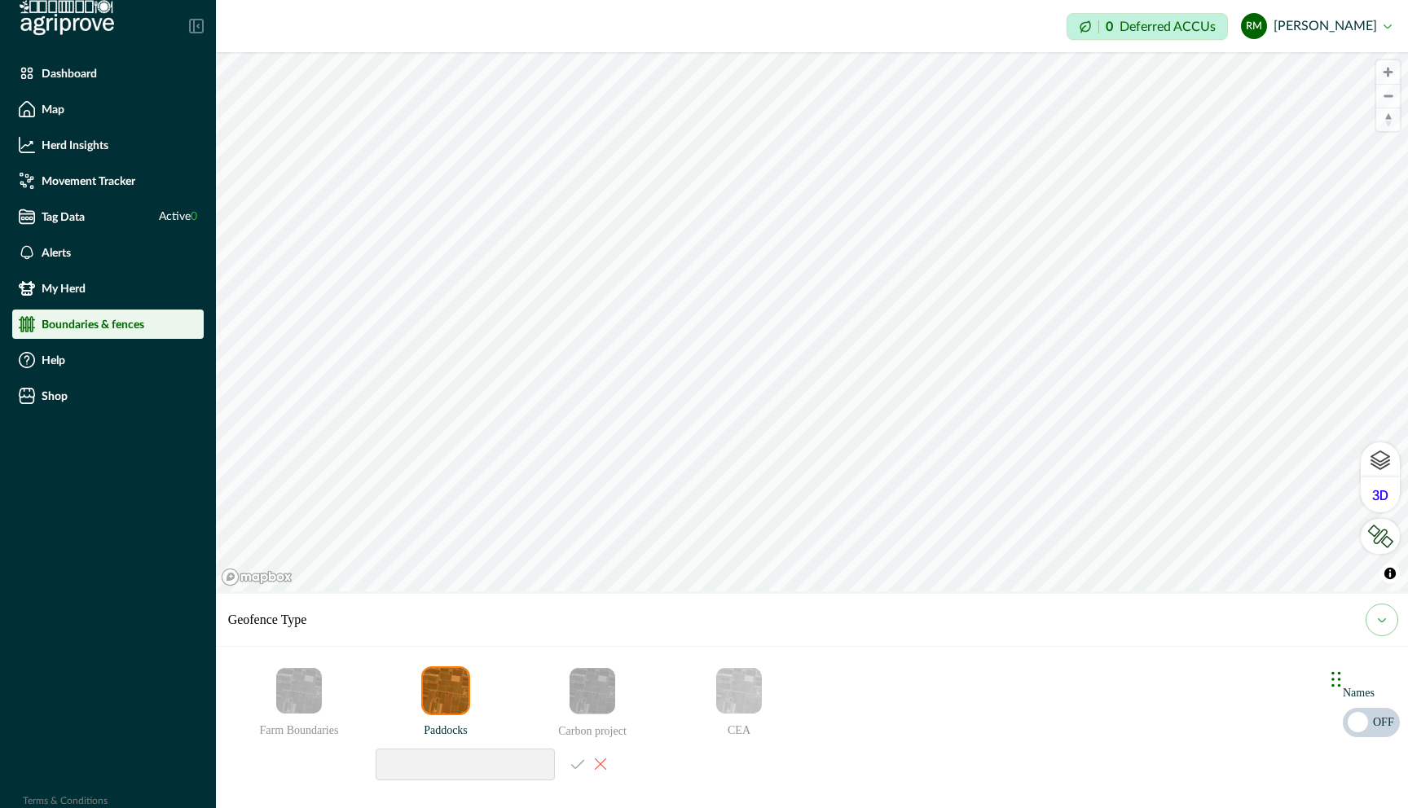
click at [417, 745] on input at bounding box center [465, 765] width 179 height 32
type input "**********"
click at [581, 745] on icon "email add" at bounding box center [577, 764] width 13 height 10
click at [581, 745] on li "Carbon project" at bounding box center [595, 723] width 147 height 114
click at [449, 745] on icon "email add" at bounding box center [445, 762] width 17 height 17
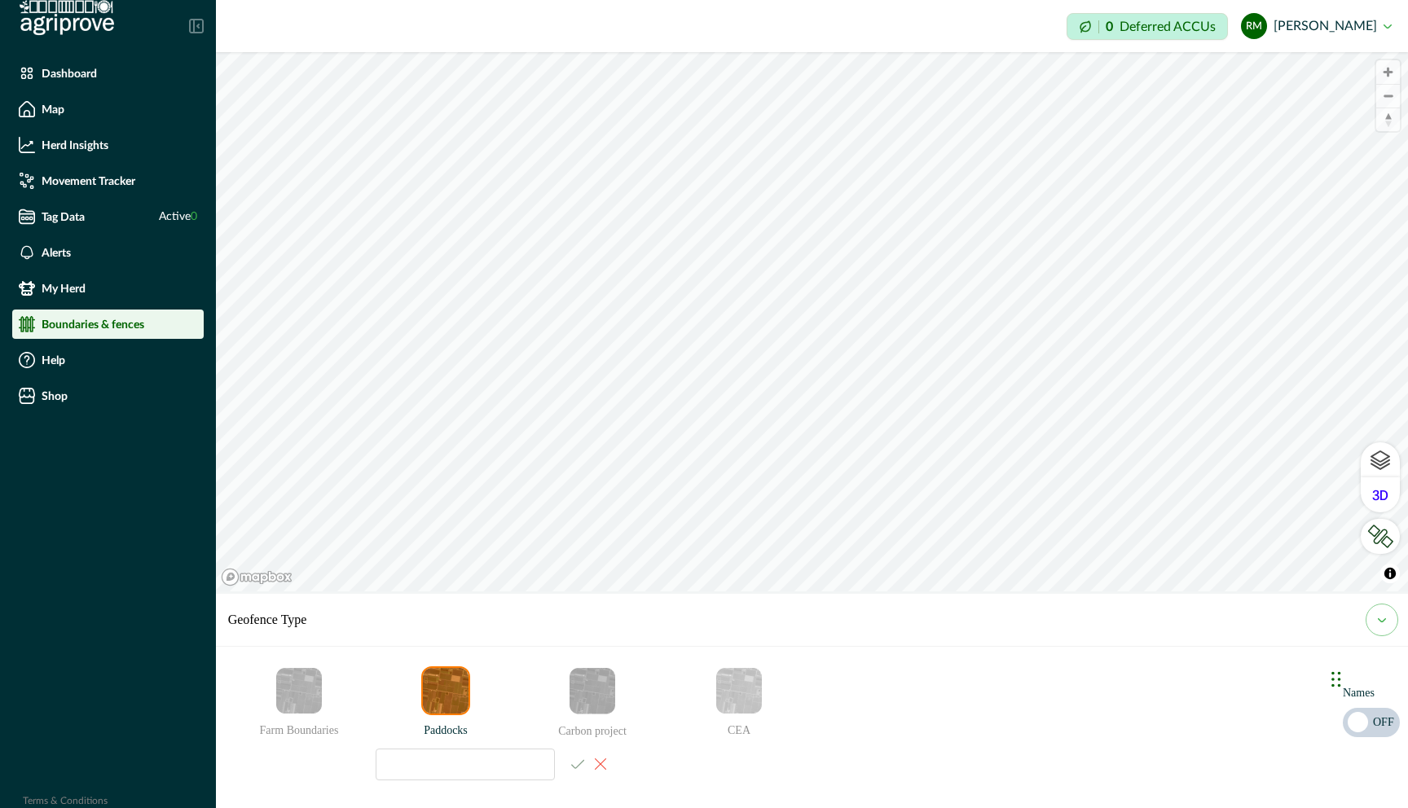
click at [695, 591] on div "© Mapbox © OpenStreetMap Improve this map © Maxar Geofence Type Farm Boundaries…" at bounding box center [812, 321] width 1192 height 539
click at [749, 591] on div "© Mapbox © OpenStreetMap Improve this map © Maxar Geofence Type Farm Boundaries…" at bounding box center [812, 321] width 1192 height 539
click at [874, 0] on html "Dashboard Map Herd Insights Movement Tracker Tag Data Active 0 Alerts My Herd B…" at bounding box center [704, 404] width 1408 height 808
click at [841, 0] on html "Dashboard Map Herd Insights Movement Tracker Tag Data Active 0 Alerts My Herd B…" at bounding box center [704, 404] width 1408 height 808
click at [1083, 0] on html "Dashboard Map Herd Insights Movement Tracker Tag Data Active 0 Alerts My Herd B…" at bounding box center [704, 404] width 1408 height 808
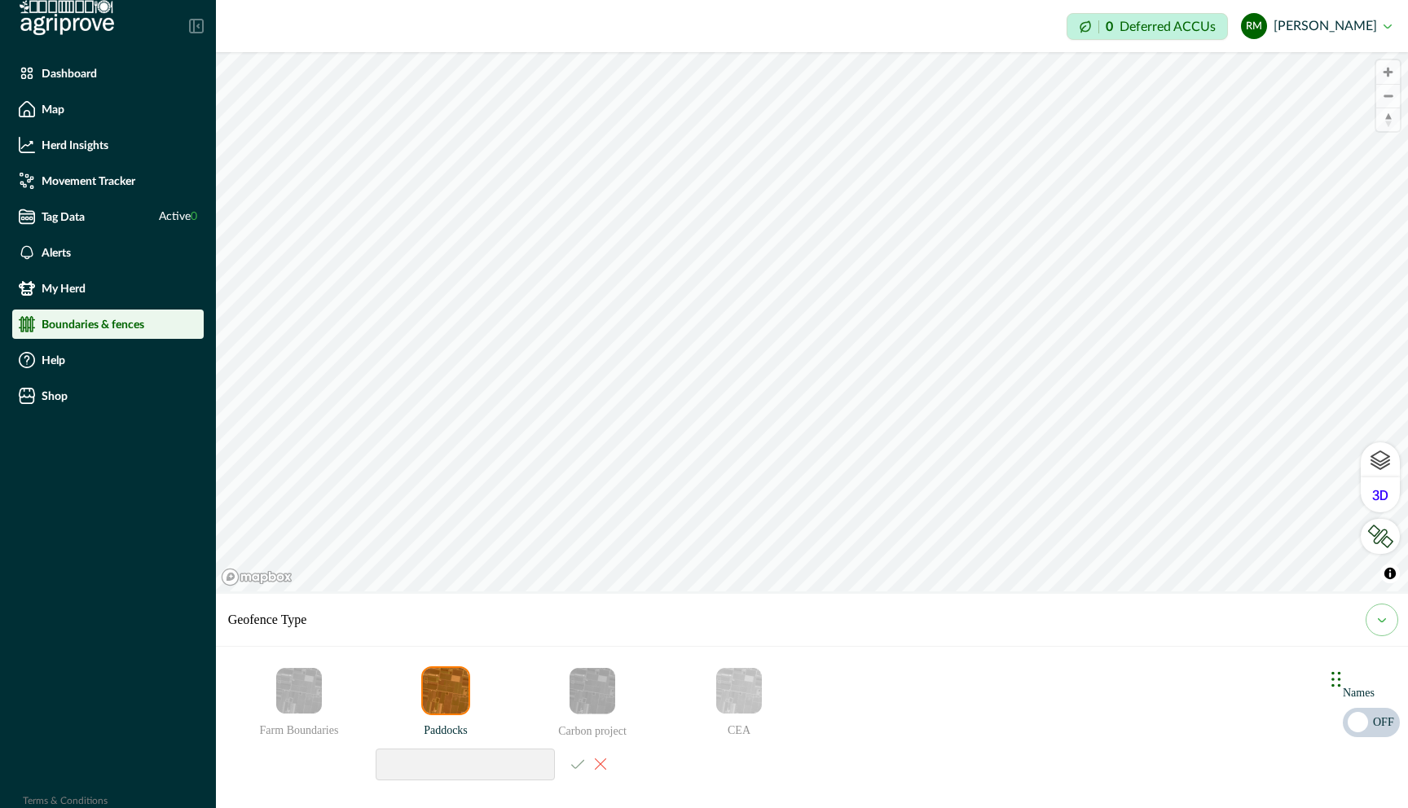
click at [413, 745] on input at bounding box center [465, 765] width 179 height 32
type input "**********"
click at [582, 745] on icon "email add" at bounding box center [577, 764] width 13 height 9
click at [448, 745] on icon "email add" at bounding box center [445, 762] width 17 height 17
click at [447, 745] on input at bounding box center [465, 765] width 179 height 32
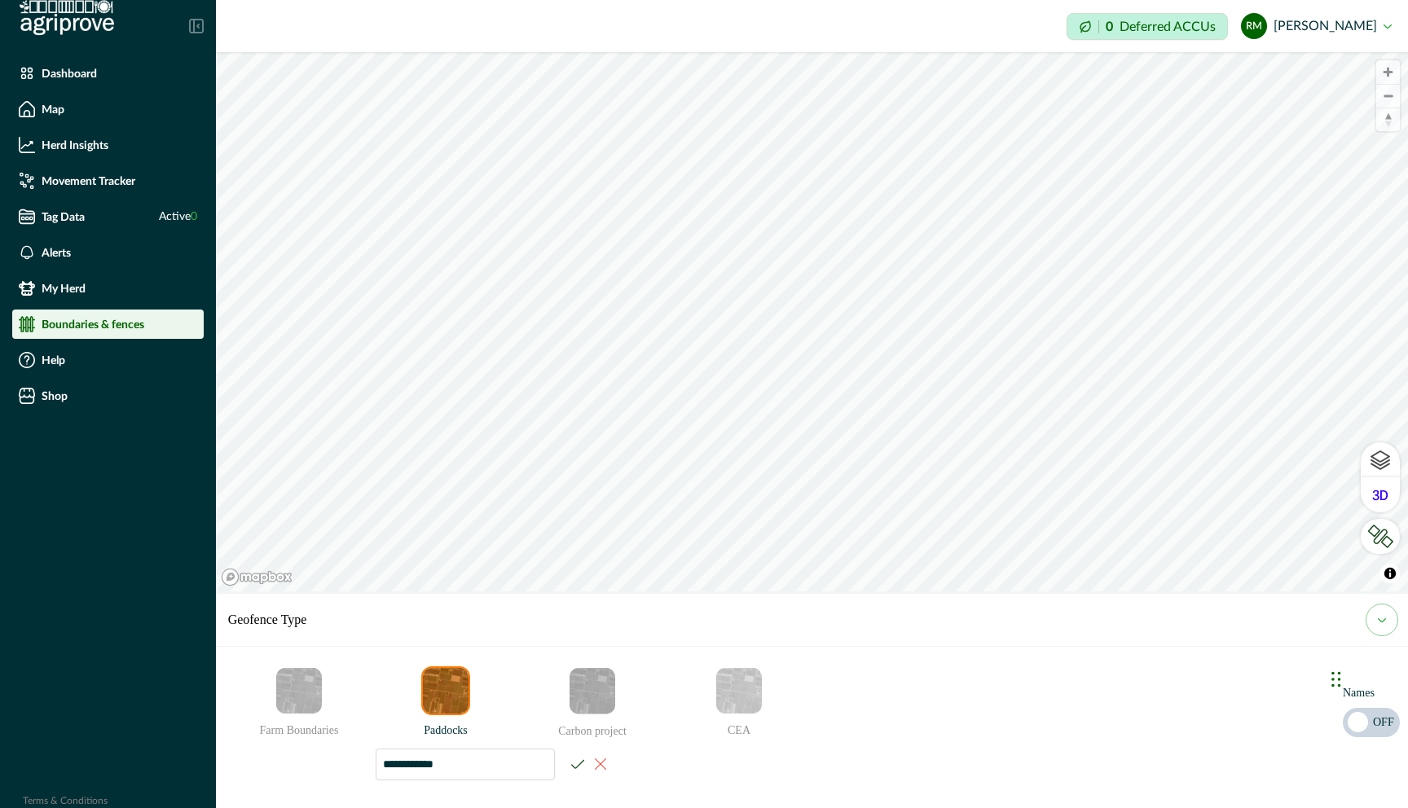
type input "**********"
click at [579, 745] on icon "email add" at bounding box center [577, 764] width 13 height 9
click at [624, 591] on div "© Mapbox © OpenStreetMap Improve this map © Maxar Geofence Type Farm Boundaries…" at bounding box center [812, 321] width 1192 height 539
click at [615, 591] on div "© Mapbox © OpenStreetMap Improve this map © Maxar Geofence Type Farm Boundaries…" at bounding box center [812, 321] width 1192 height 539
click at [652, 591] on div "© Mapbox © OpenStreetMap Improve this map © Maxar Geofence Type Farm Boundaries…" at bounding box center [812, 321] width 1192 height 539
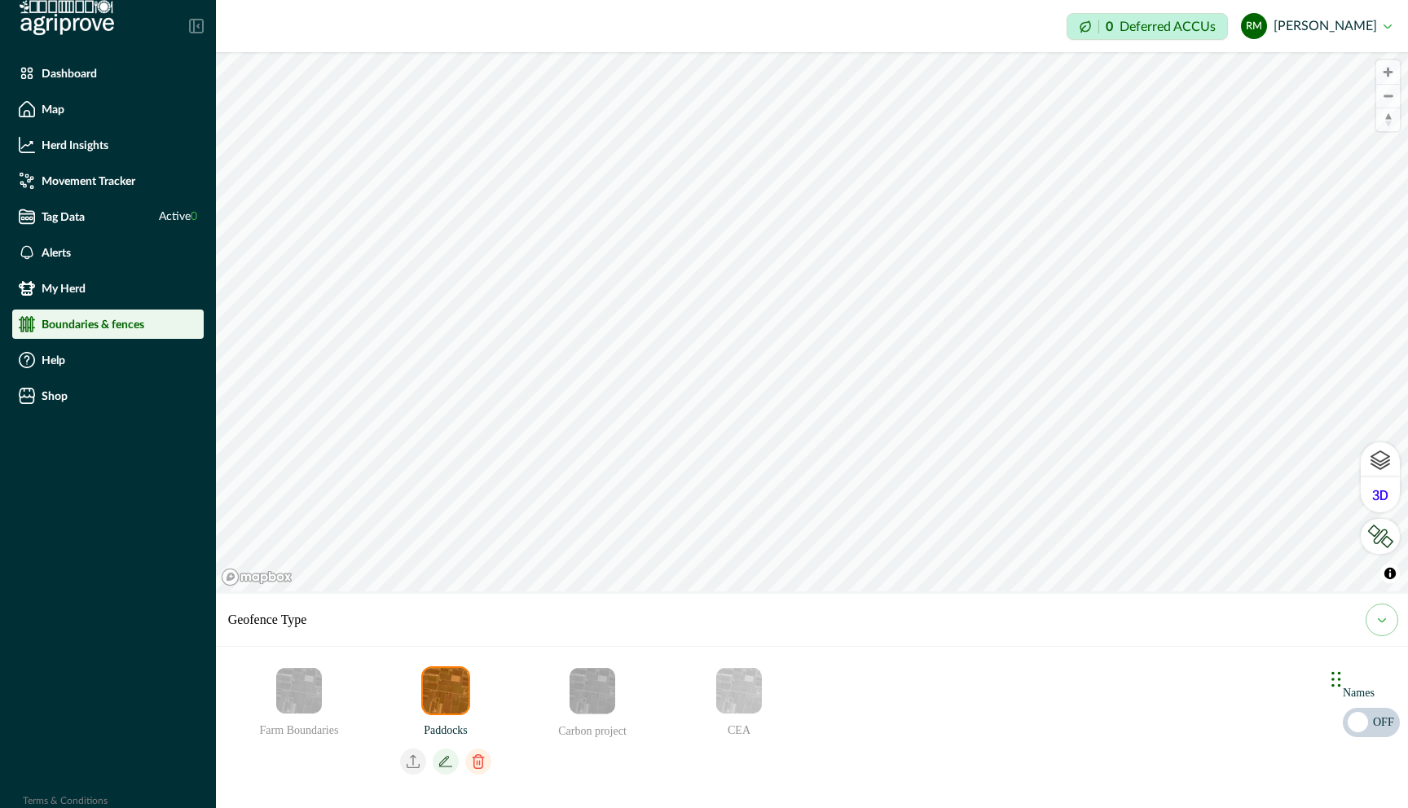
click at [486, 745] on icon "email add" at bounding box center [478, 762] width 26 height 26
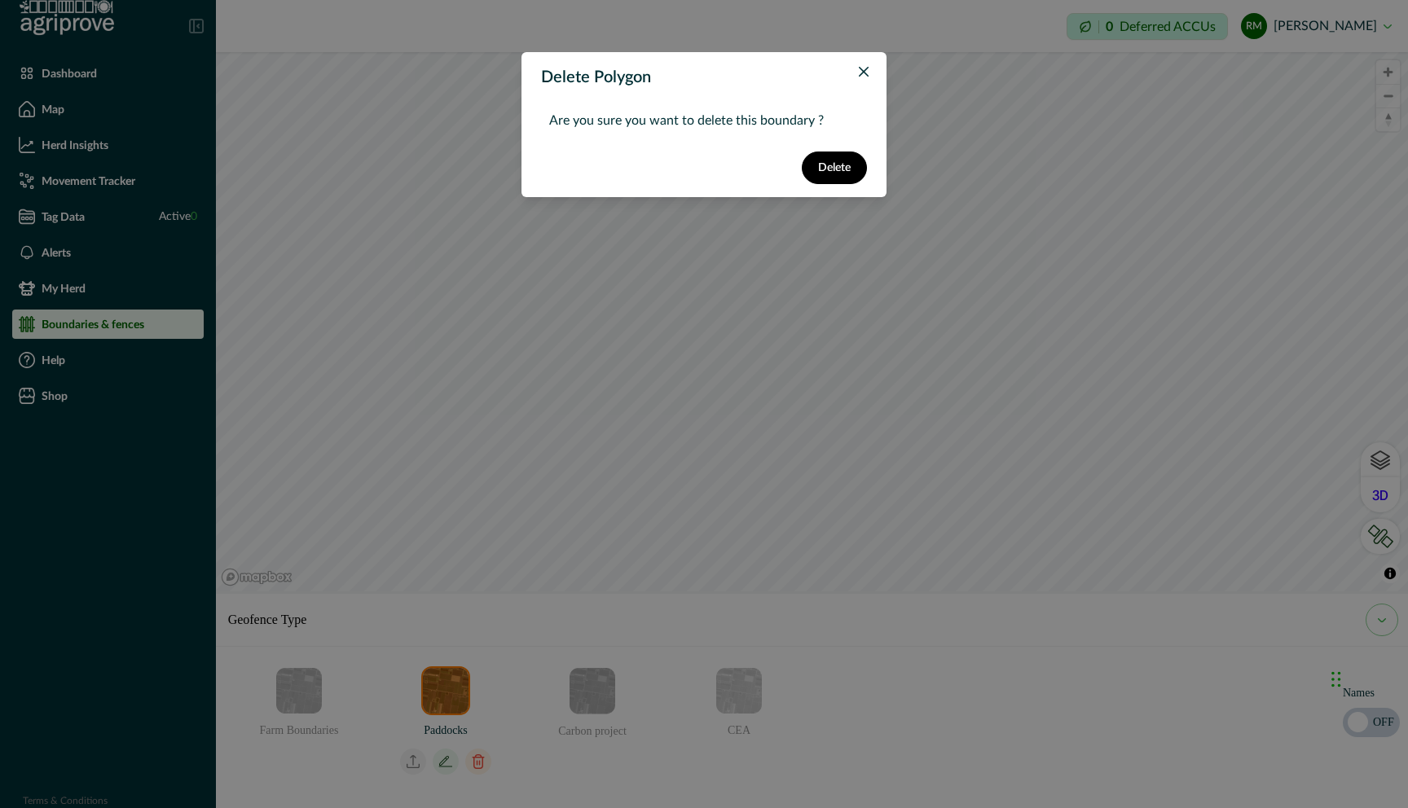
click at [823, 166] on button "Delete" at bounding box center [834, 168] width 65 height 33
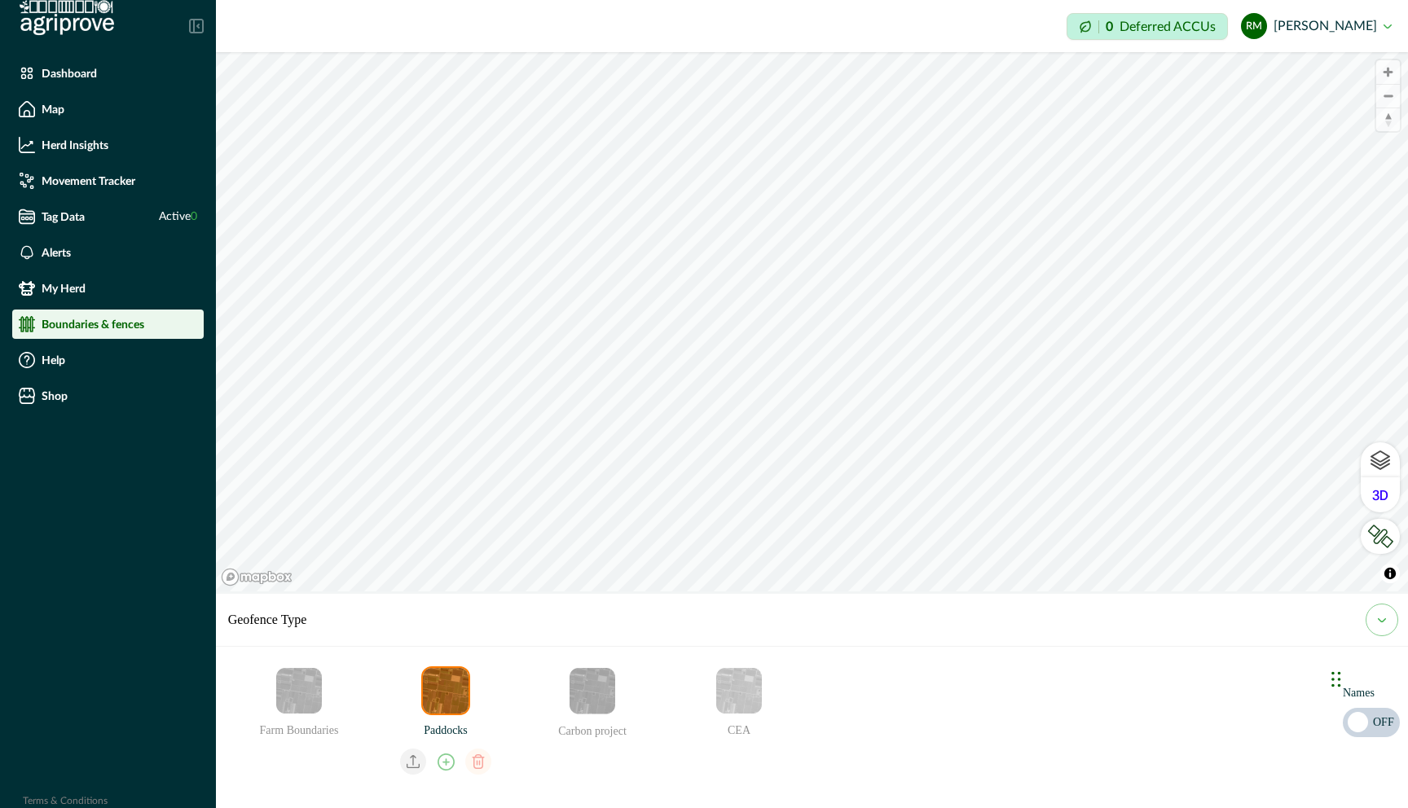
click at [450, 745] on icon "email add" at bounding box center [445, 762] width 17 height 17
click at [889, 591] on div "© Mapbox © OpenStreetMap Improve this map © Maxar Geofence Type Farm Boundaries…" at bounding box center [812, 321] width 1192 height 539
click at [420, 745] on input at bounding box center [465, 765] width 179 height 32
click at [480, 745] on input "**********" at bounding box center [465, 765] width 179 height 32
type input "**********"
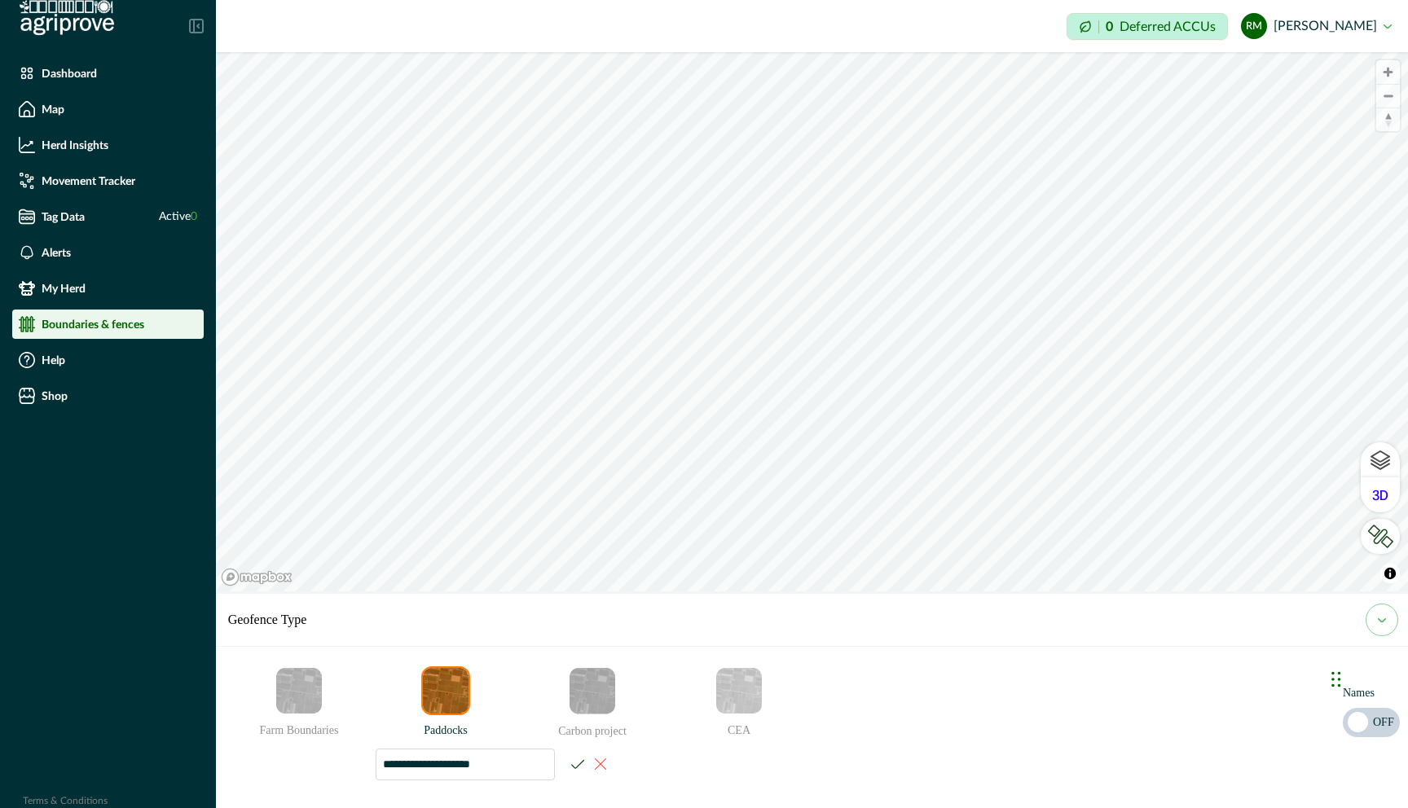
click at [581, 745] on icon "email add" at bounding box center [577, 764] width 13 height 10
click at [639, 591] on div "© Mapbox © OpenStreetMap Improve this map © Maxar Geofence Type Farm Boundaries…" at bounding box center [812, 321] width 1192 height 539
click at [450, 745] on icon "email add" at bounding box center [445, 762] width 17 height 17
click at [545, 591] on div "© Mapbox © OpenStreetMap Improve this map © Maxar Geofence Type Farm Boundaries…" at bounding box center [812, 321] width 1192 height 539
click at [569, 591] on div "© Mapbox © OpenStreetMap Improve this map © Maxar Geofence Type Farm Boundaries…" at bounding box center [812, 321] width 1192 height 539
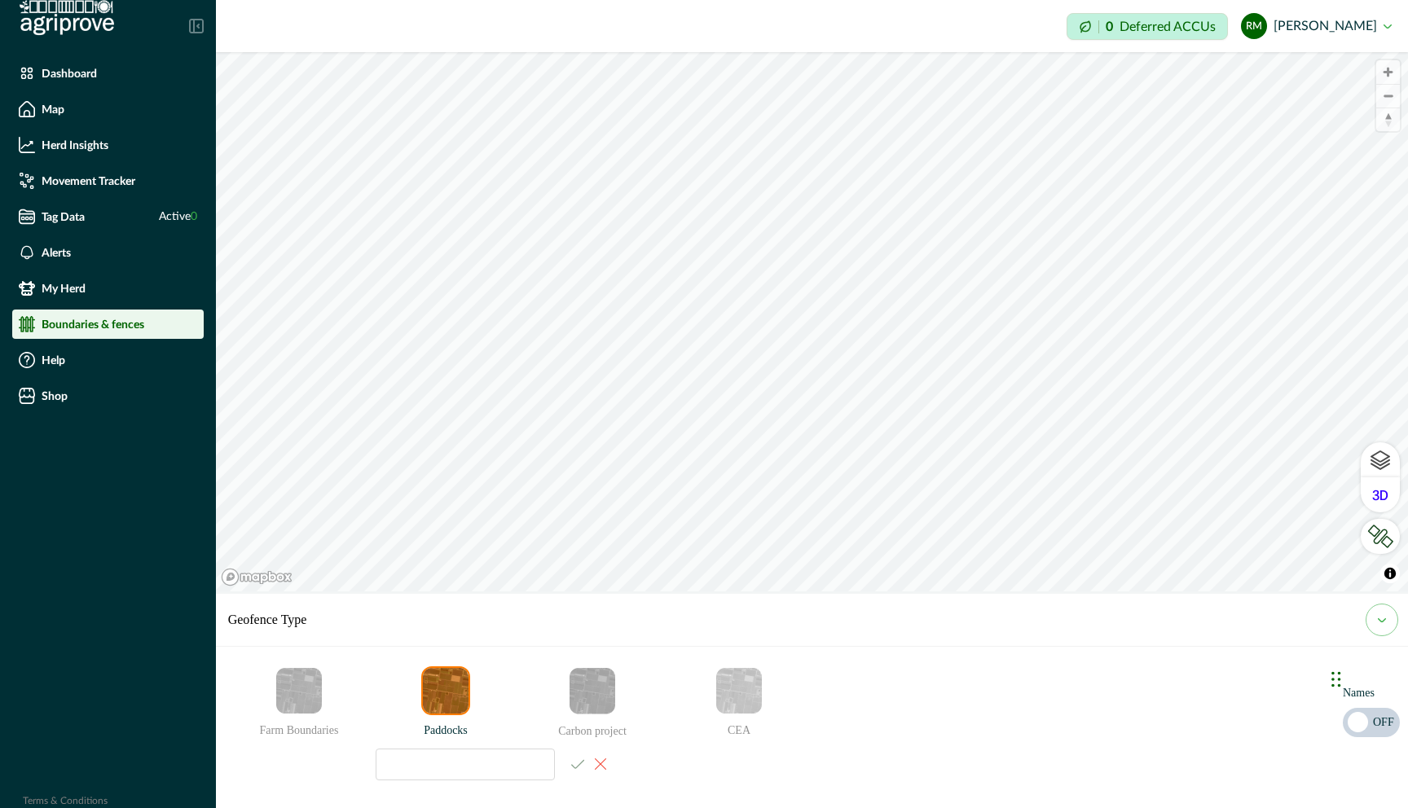
click at [569, 591] on div "© Mapbox © OpenStreetMap Improve this map © Maxar Geofence Type Farm Boundaries…" at bounding box center [812, 321] width 1192 height 539
click at [674, 591] on div "© Mapbox © OpenStreetMap Improve this map © Maxar Geofence Type Farm Boundaries…" at bounding box center [812, 321] width 1192 height 539
click at [659, 591] on div "© Mapbox © OpenStreetMap Improve this map © Maxar Geofence Type Farm Boundaries…" at bounding box center [812, 321] width 1192 height 539
click at [864, 0] on html "Dashboard Map Herd Insights Movement Tracker Tag Data Active 0 Alerts My Herd B…" at bounding box center [704, 404] width 1408 height 808
click at [730, 0] on div "Impersonation Mode 0 Deferred ACCUs RM [PERSON_NAME] Sign out © Mapbox © OpenSt…" at bounding box center [812, 404] width 1192 height 808
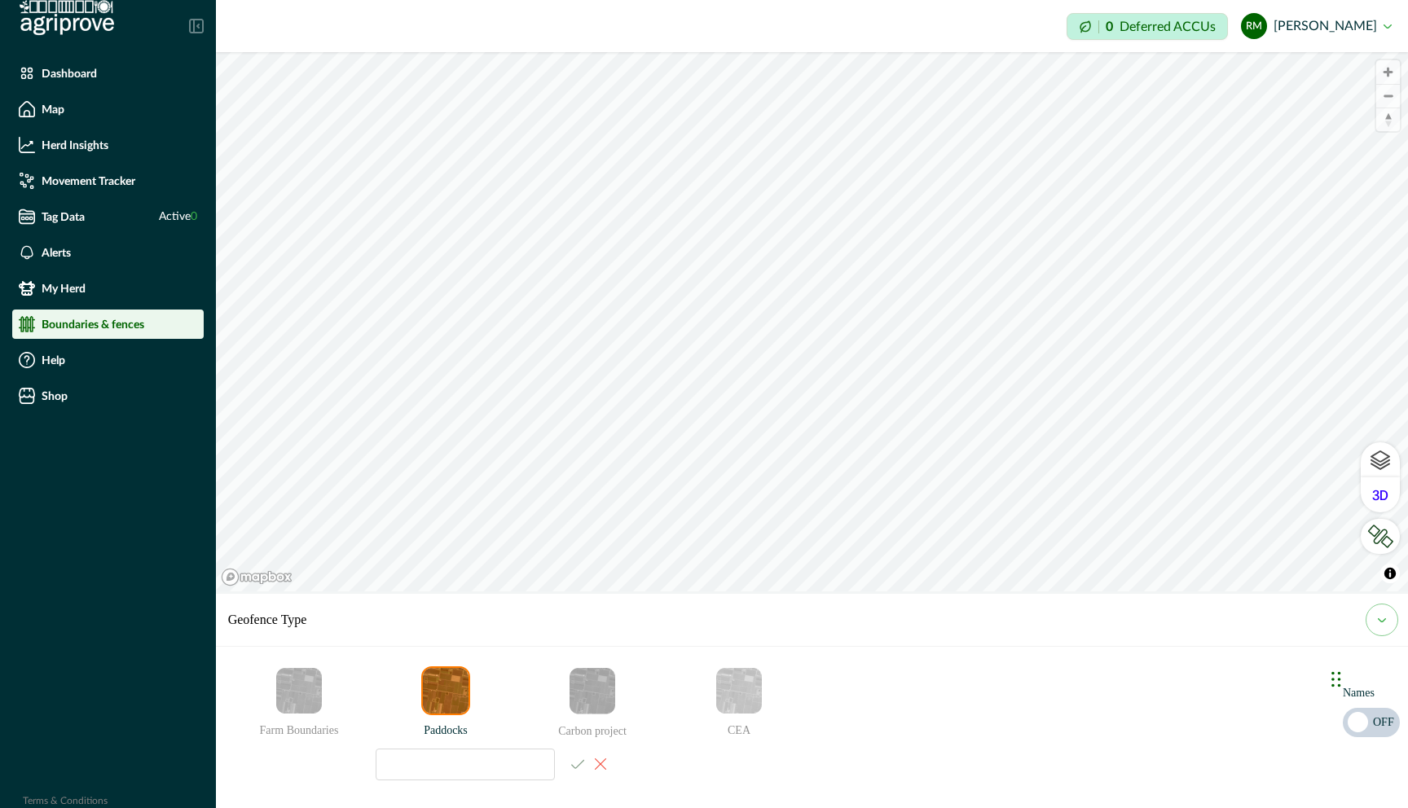
click at [692, 35] on div "Impersonation Mode 0 Deferred ACCUs RM [PERSON_NAME] Sign out © Mapbox © OpenSt…" at bounding box center [812, 404] width 1192 height 808
click at [411, 745] on input at bounding box center [465, 765] width 179 height 32
type input "**********"
click at [583, 745] on icon "email add" at bounding box center [577, 764] width 13 height 10
click at [450, 745] on icon "email add" at bounding box center [445, 762] width 17 height 17
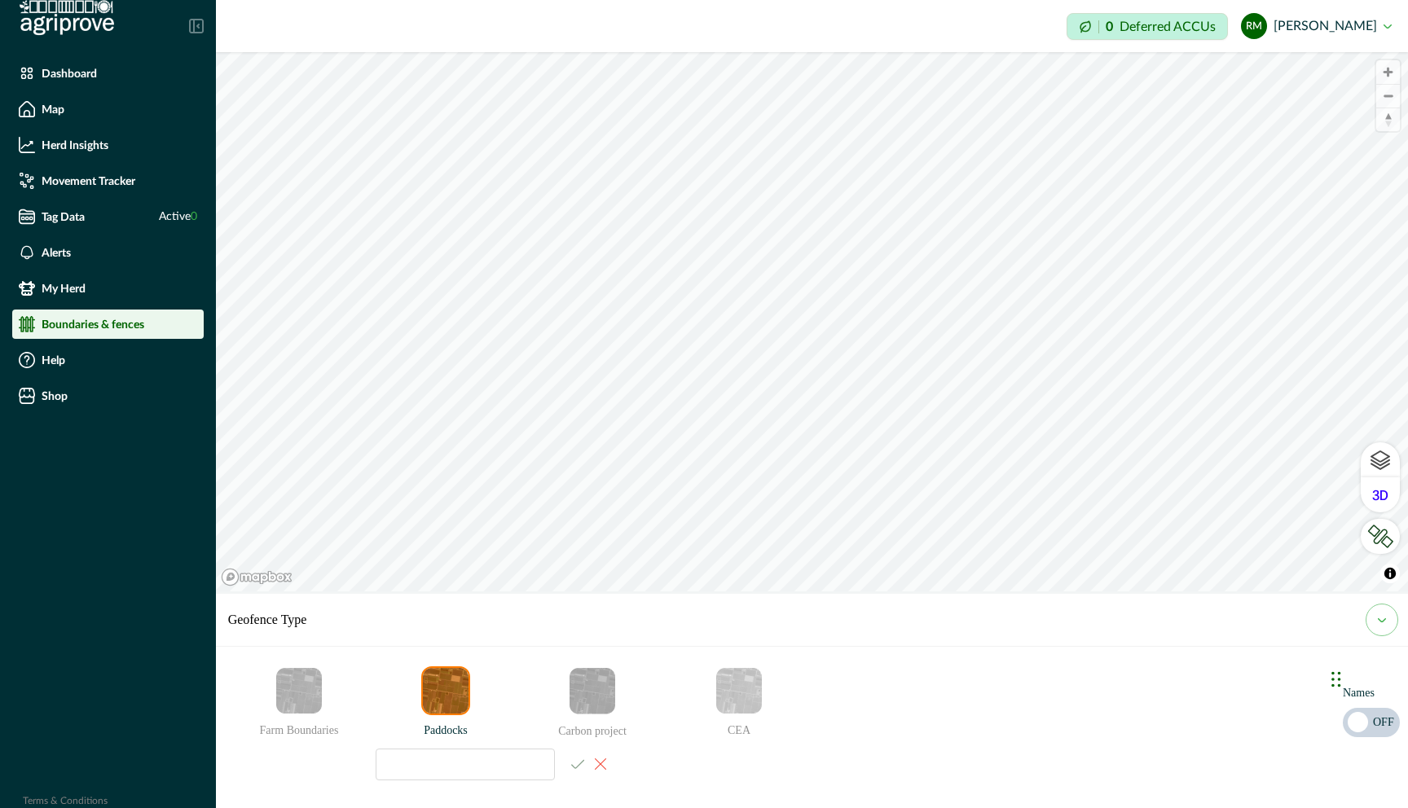
click at [620, 591] on div "© Mapbox © OpenStreetMap Improve this map © Maxar Geofence Type Farm Boundaries…" at bounding box center [812, 321] width 1192 height 539
click at [737, 591] on div "© Mapbox © OpenStreetMap Improve this map © Maxar Geofence Type Farm Boundaries…" at bounding box center [812, 321] width 1192 height 539
click at [710, 14] on div "Impersonation Mode 0 Deferred ACCUs RM [PERSON_NAME] Sign out © Mapbox © OpenSt…" at bounding box center [812, 404] width 1192 height 808
click at [938, 0] on html "Dashboard Map Herd Insights Movement Tracker Tag Data Active 0 Alerts My Herd B…" at bounding box center [704, 404] width 1408 height 808
click at [404, 745] on input at bounding box center [465, 765] width 179 height 32
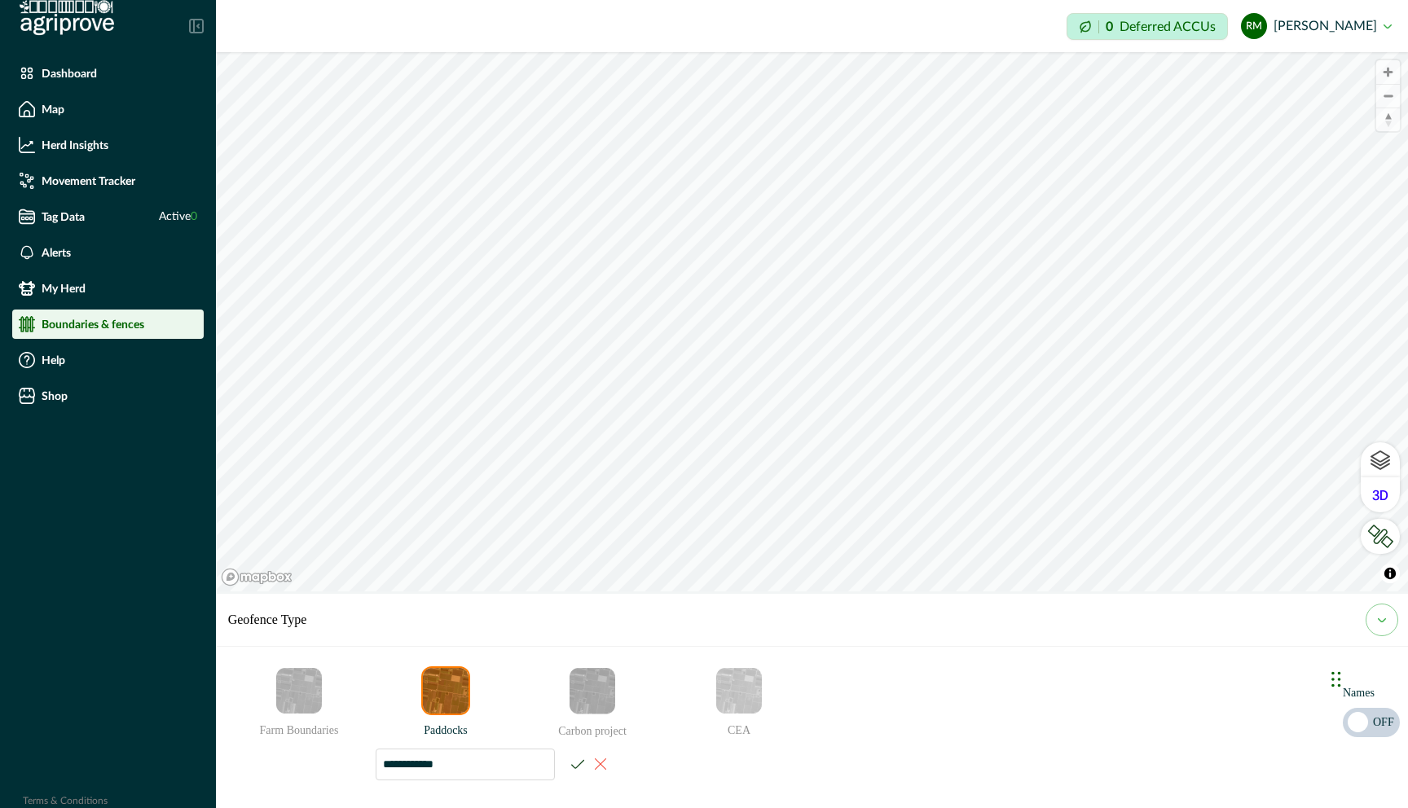
type input "**********"
click at [584, 745] on icon "email add" at bounding box center [577, 764] width 13 height 10
click at [450, 745] on icon "email add" at bounding box center [445, 762] width 17 height 17
click at [1109, 24] on div "Impersonation Mode 0 Deferred ACCUs RM [PERSON_NAME] Sign out © Mapbox © OpenSt…" at bounding box center [812, 404] width 1192 height 808
click at [149, 215] on div "Dashboard Map Herd Insights Movement Tracker Tag Data Active 0 Alerts My Herd B…" at bounding box center [704, 404] width 1408 height 808
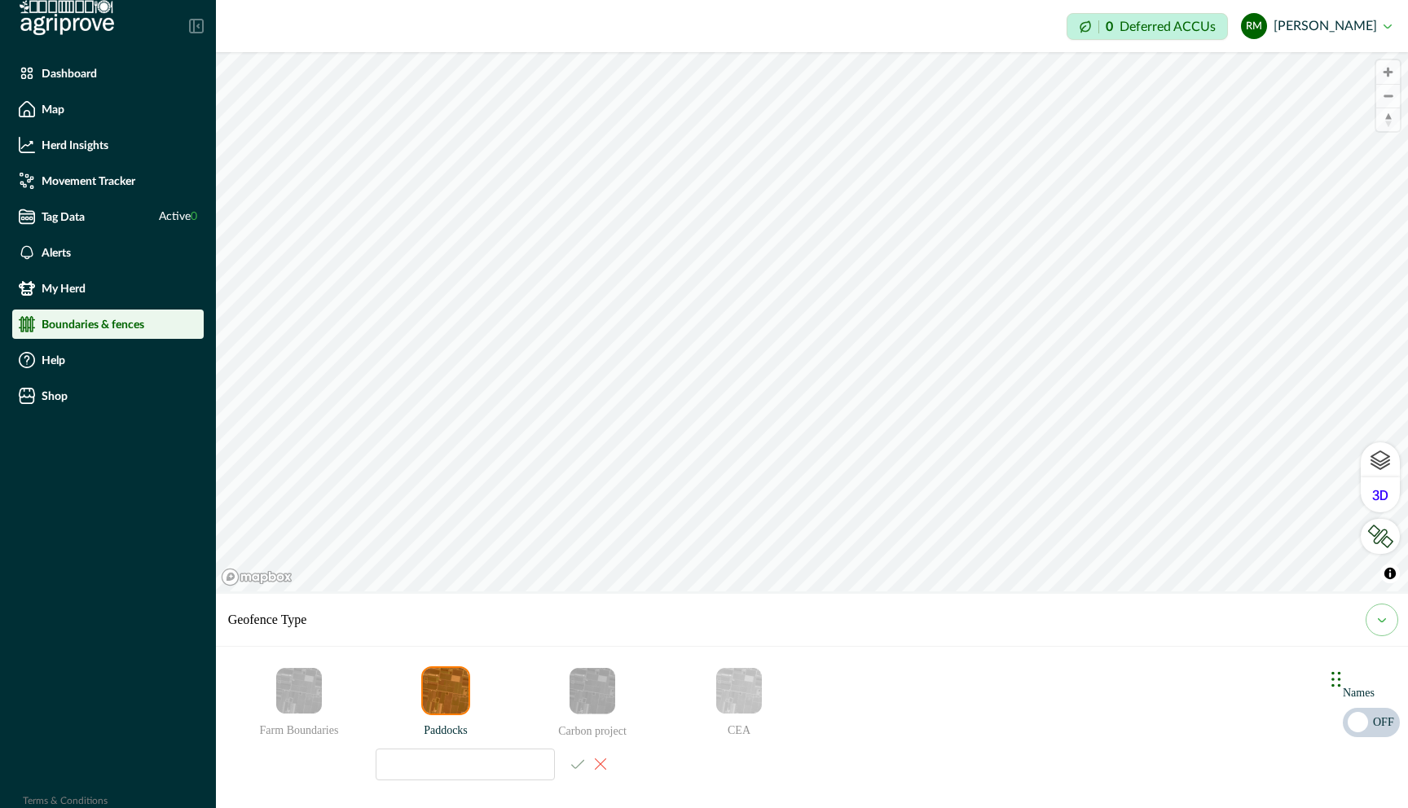
drag, startPoint x: 149, startPoint y: 215, endPoint x: 793, endPoint y: 622, distance: 761.9
click at [793, 591] on div "© Mapbox © OpenStreetMap Improve this map © Maxar Geofence Type Farm Boundaries…" at bounding box center [812, 321] width 1192 height 539
click at [723, 591] on div "© Mapbox © OpenStreetMap Improve this map © Maxar Geofence Type Farm Boundaries…" at bounding box center [812, 321] width 1192 height 539
click at [981, 0] on html "Dashboard Map Herd Insights Movement Tracker Tag Data Active 0 Alerts My Herd B…" at bounding box center [704, 404] width 1408 height 808
click at [806, 0] on html "Dashboard Map Herd Insights Movement Tracker Tag Data Active 0 Alerts My Herd B…" at bounding box center [704, 404] width 1408 height 808
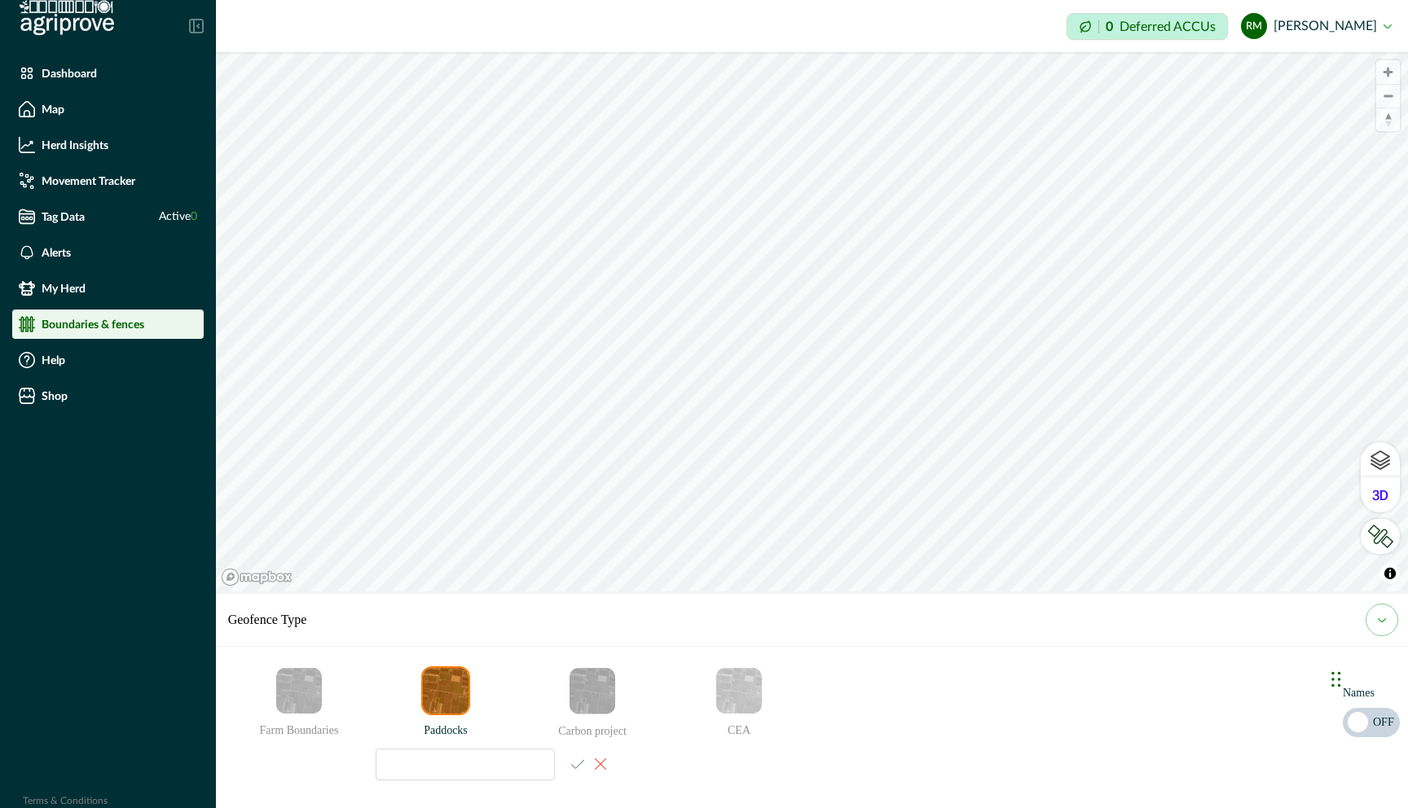
click at [1048, 592] on div "Impersonation Mode 0 Deferred ACCUs RM [PERSON_NAME] Sign out © Mapbox © OpenSt…" at bounding box center [812, 404] width 1192 height 808
click at [877, 591] on div "© Mapbox © OpenStreetMap Improve this map © Maxar Geofence Type Farm Boundaries…" at bounding box center [812, 321] width 1192 height 539
click at [490, 745] on input at bounding box center [465, 765] width 179 height 32
type input "*****"
click at [579, 745] on icon "email add" at bounding box center [577, 764] width 13 height 9
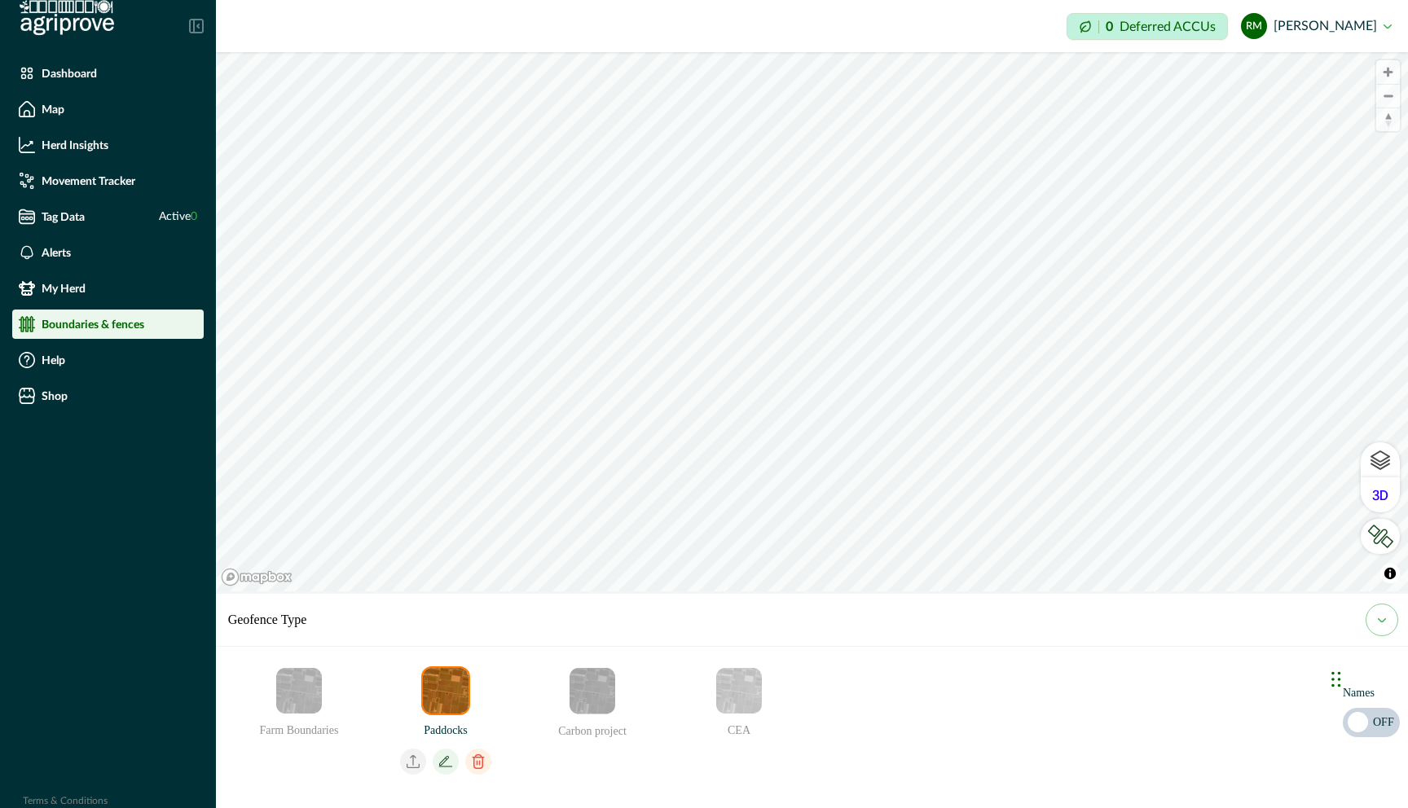
click at [448, 745] on icon "email add" at bounding box center [446, 762] width 26 height 26
click at [582, 745] on icon "email add" at bounding box center [577, 764] width 13 height 10
click at [982, 591] on div "© Mapbox © OpenStreetMap Improve this map © Maxar Geofence Type Farm Boundaries…" at bounding box center [812, 321] width 1192 height 539
click at [451, 745] on icon "email add" at bounding box center [445, 762] width 17 height 17
click at [561, 591] on div "© Mapbox © OpenStreetMap Improve this map © Maxar Geofence Type Farm Boundaries…" at bounding box center [812, 321] width 1192 height 539
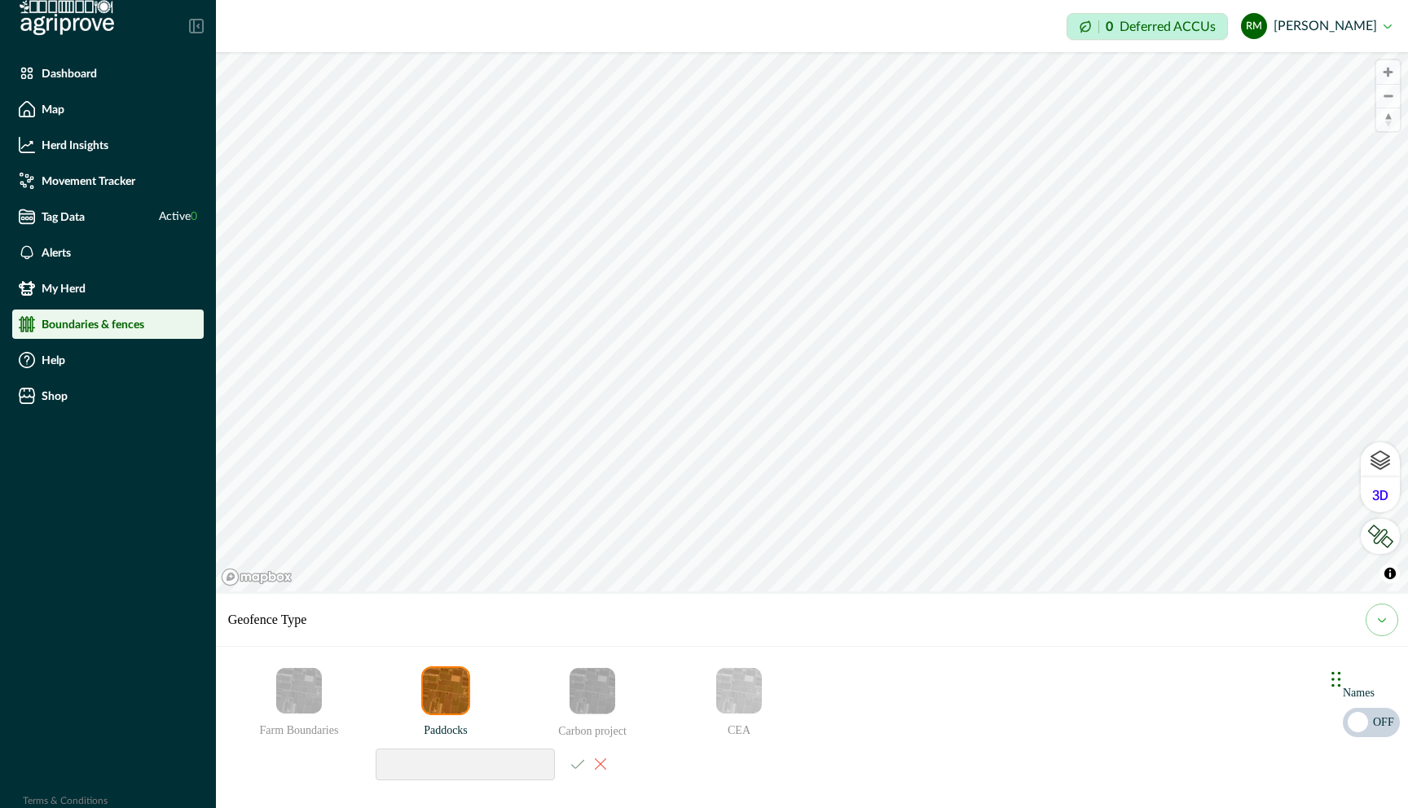
click at [429, 745] on input at bounding box center [465, 765] width 179 height 32
click at [581, 745] on div at bounding box center [496, 764] width 241 height 33
click at [420, 745] on input at bounding box center [465, 765] width 179 height 32
type input "**********"
click at [582, 745] on icon "email add" at bounding box center [577, 764] width 13 height 10
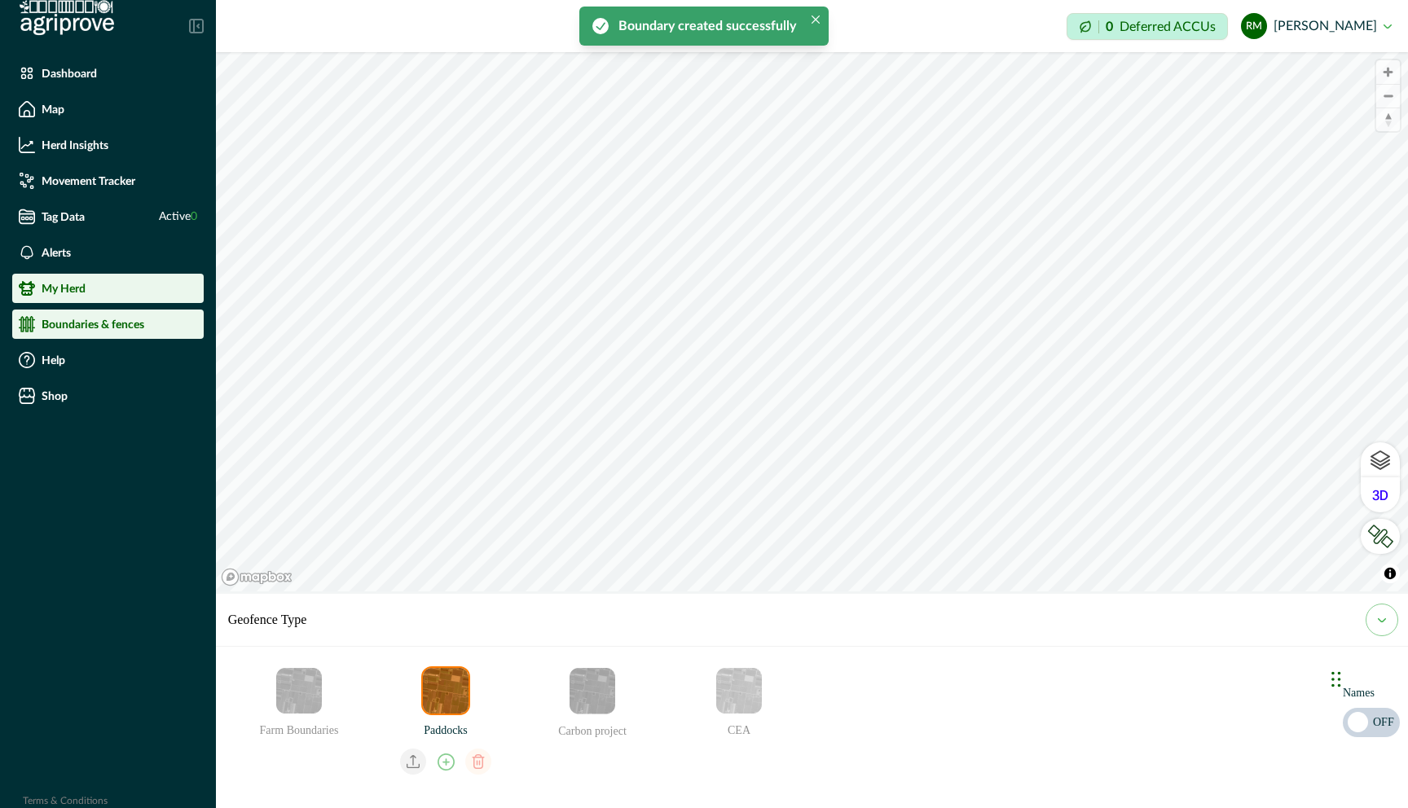
click at [86, 297] on li "My Herd" at bounding box center [107, 288] width 191 height 29
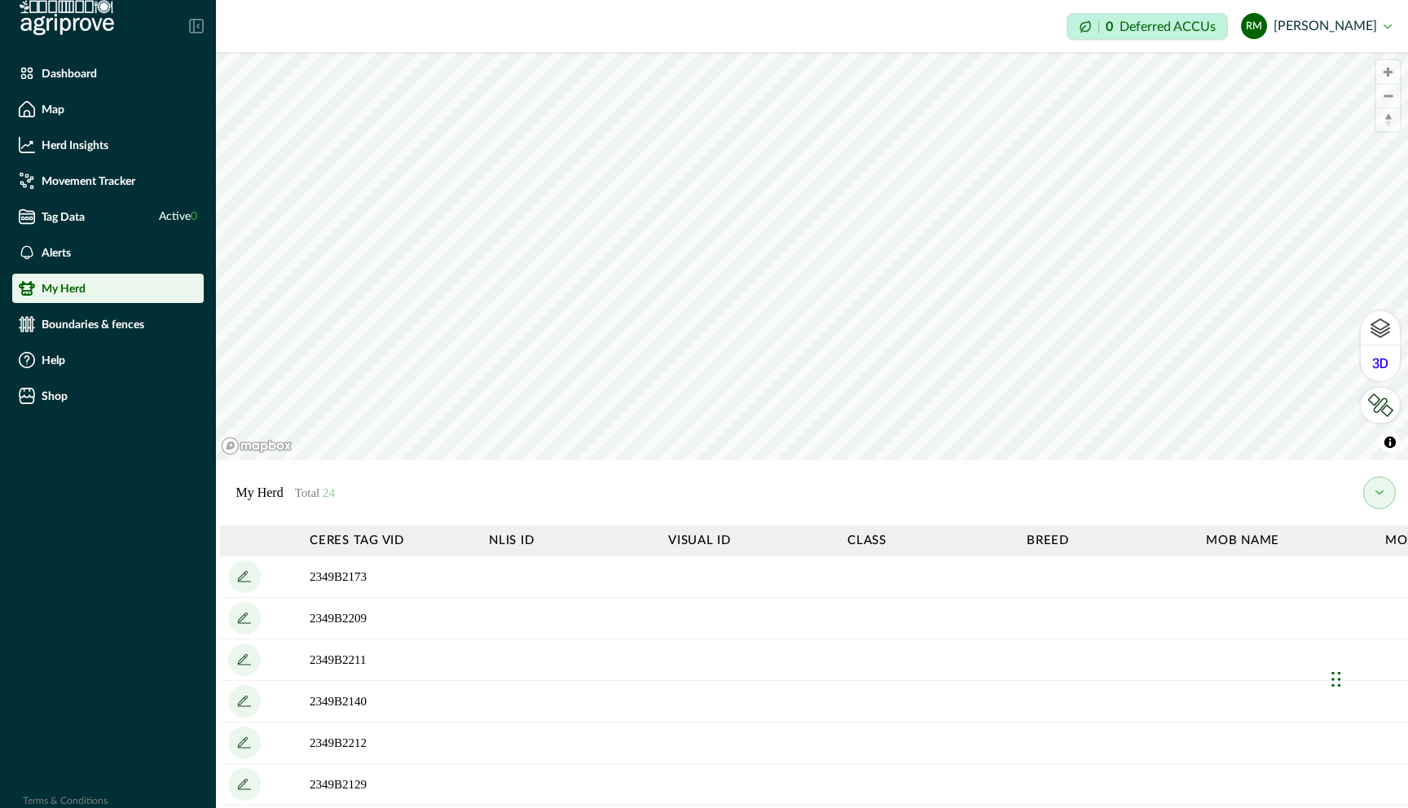
click at [868, 544] on th "Class" at bounding box center [928, 541] width 179 height 30
click at [245, 577] on icon "add" at bounding box center [244, 577] width 26 height 26
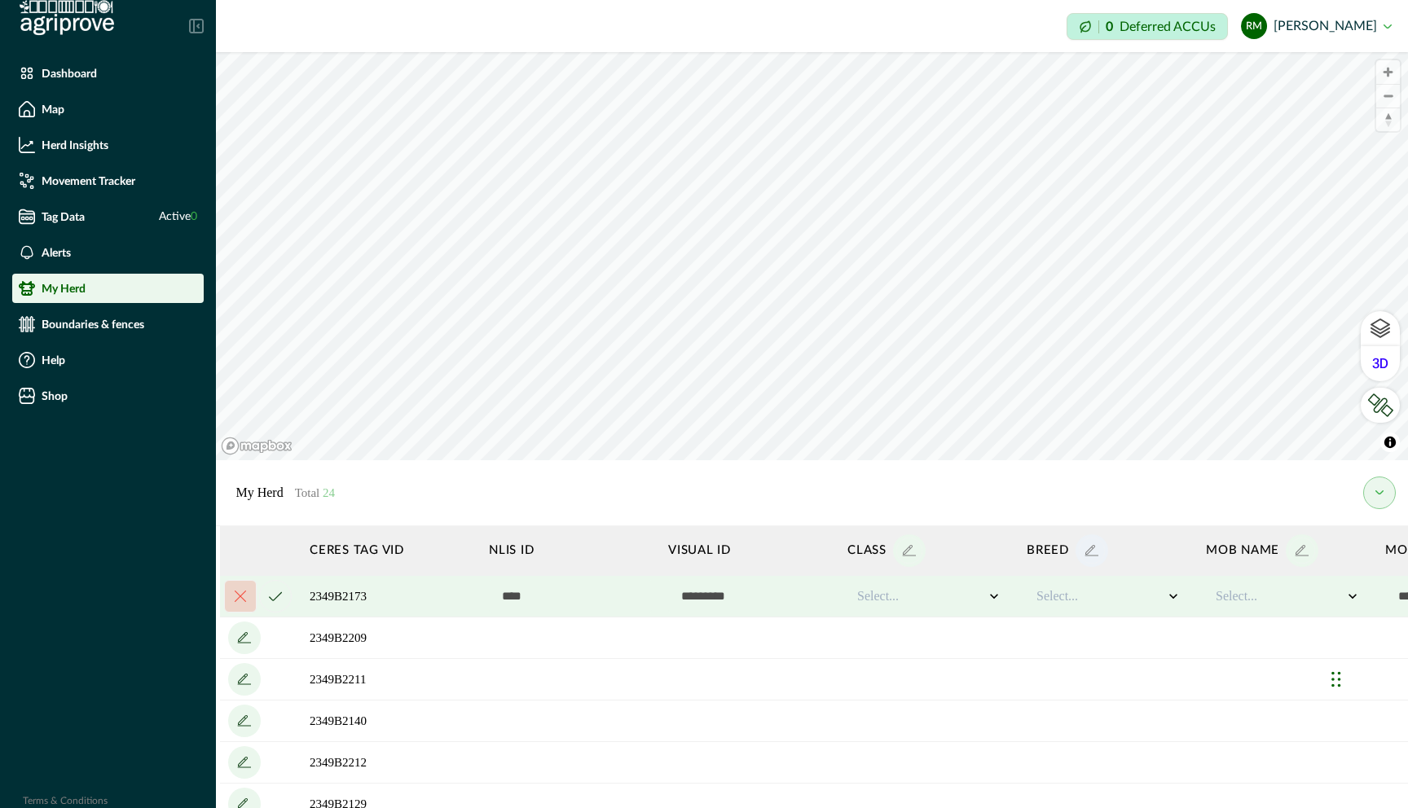
click at [1099, 552] on icon "add" at bounding box center [1092, 551] width 26 height 26
click at [1305, 556] on icon "add" at bounding box center [1302, 551] width 26 height 26
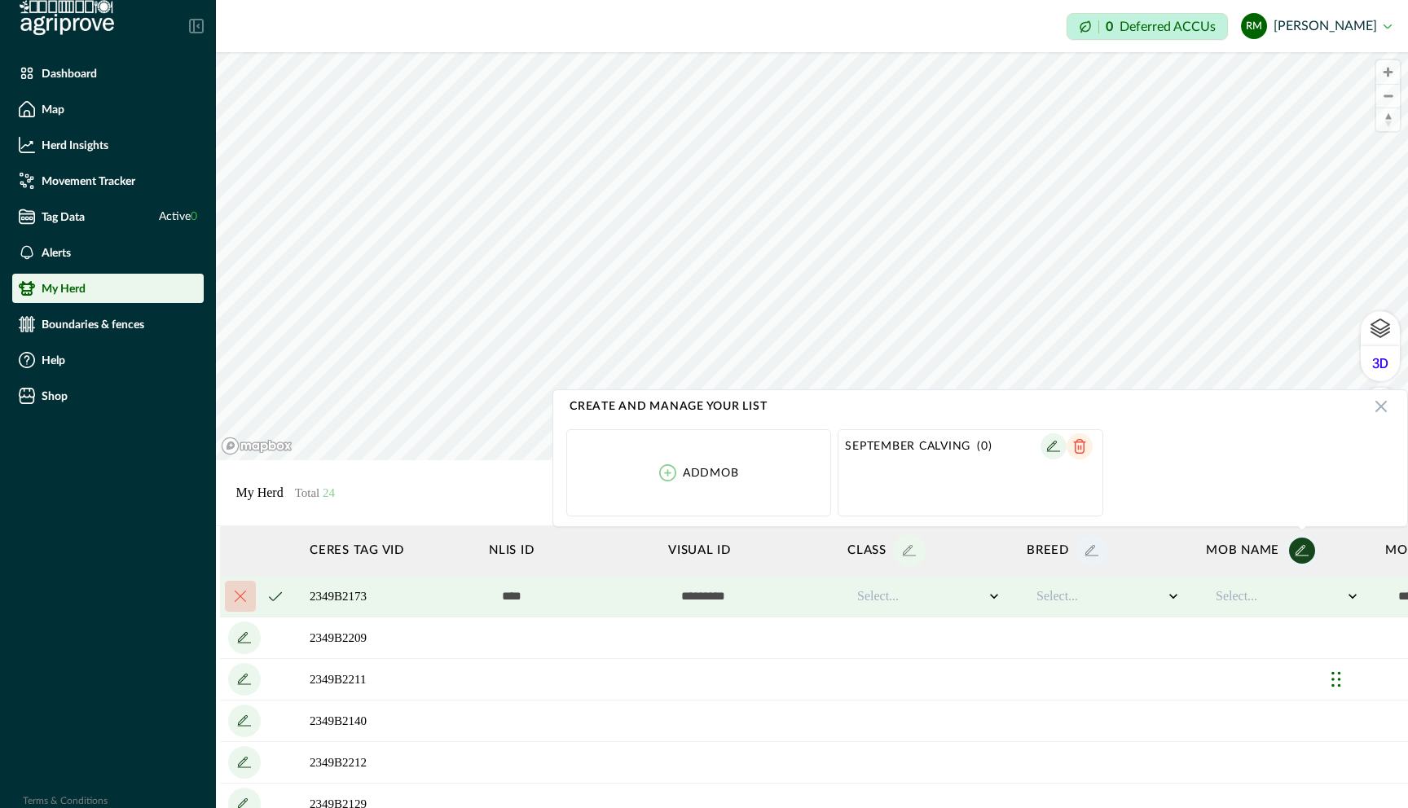
click at [663, 477] on icon at bounding box center [667, 472] width 17 height 17
click at [600, 480] on input at bounding box center [661, 473] width 158 height 33
type input "**********"
click at [806, 478] on button "cancel" at bounding box center [800, 473] width 33 height 33
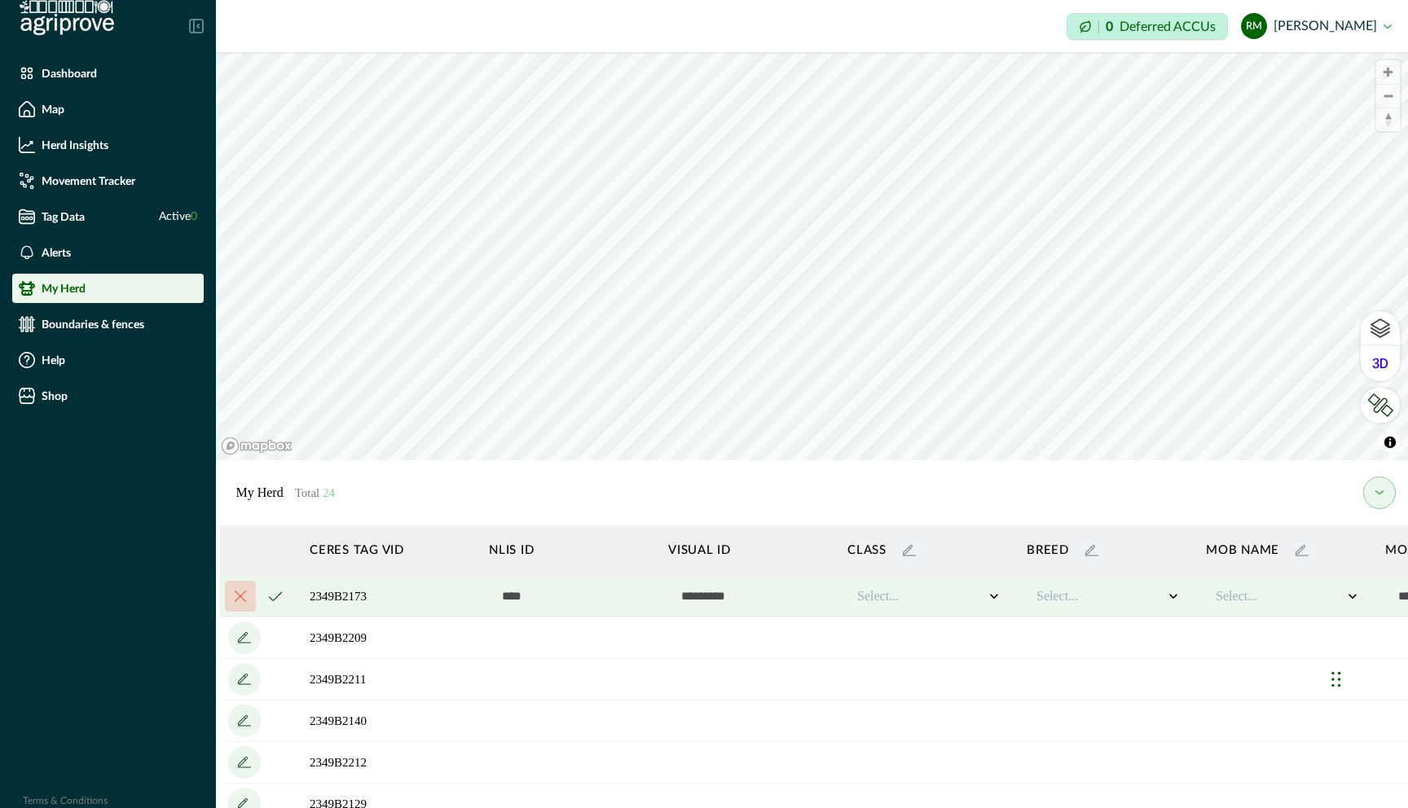
click at [904, 556] on icon "add" at bounding box center [909, 551] width 26 height 26
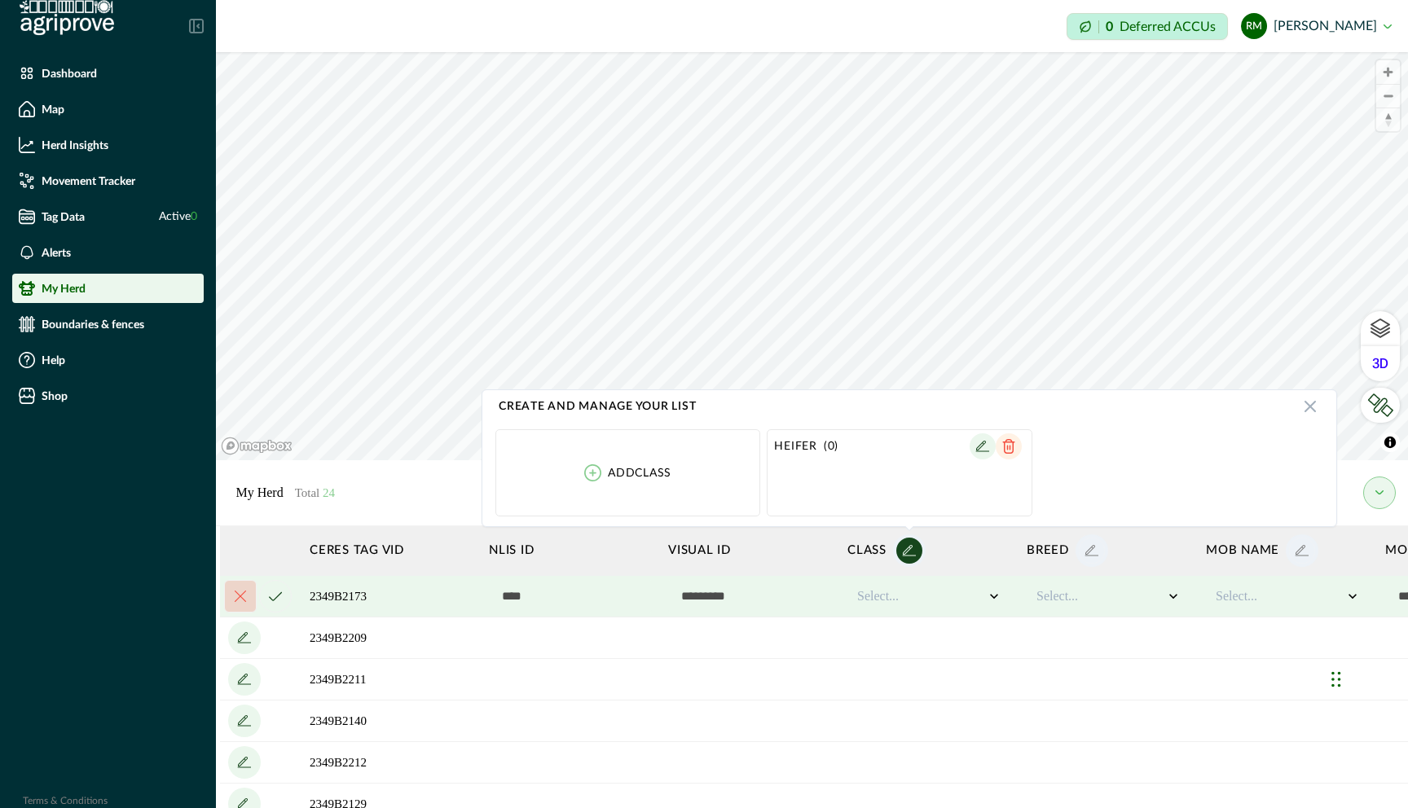
click at [811, 451] on p "Heifer" at bounding box center [795, 446] width 43 height 13
click at [979, 448] on icon "button" at bounding box center [982, 446] width 26 height 26
click at [834, 450] on input "******" at bounding box center [853, 446] width 158 height 33
type input "**********"
click at [622, 475] on p "Add class" at bounding box center [640, 473] width 64 height 13
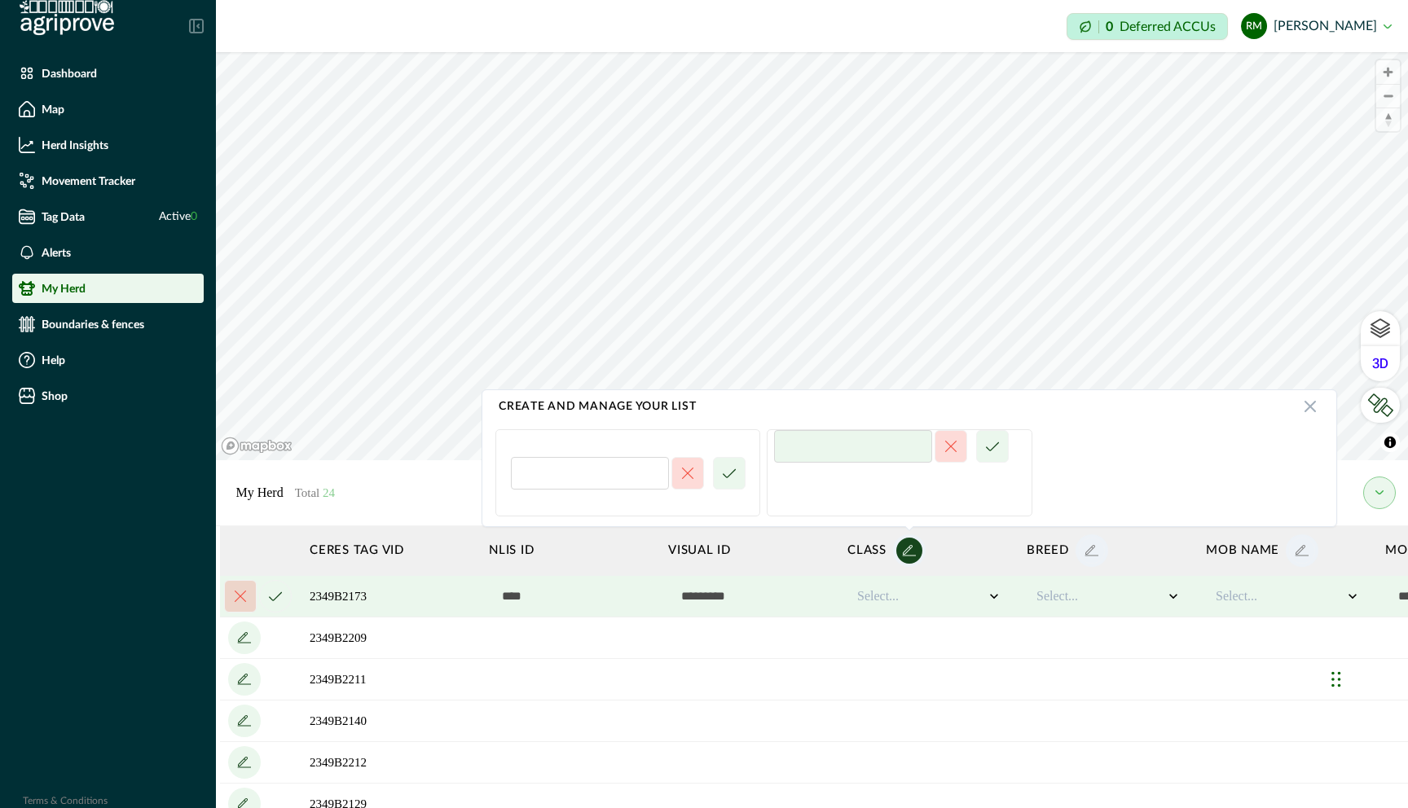
click at [622, 475] on input at bounding box center [590, 473] width 158 height 33
type input "*"
type input "**"
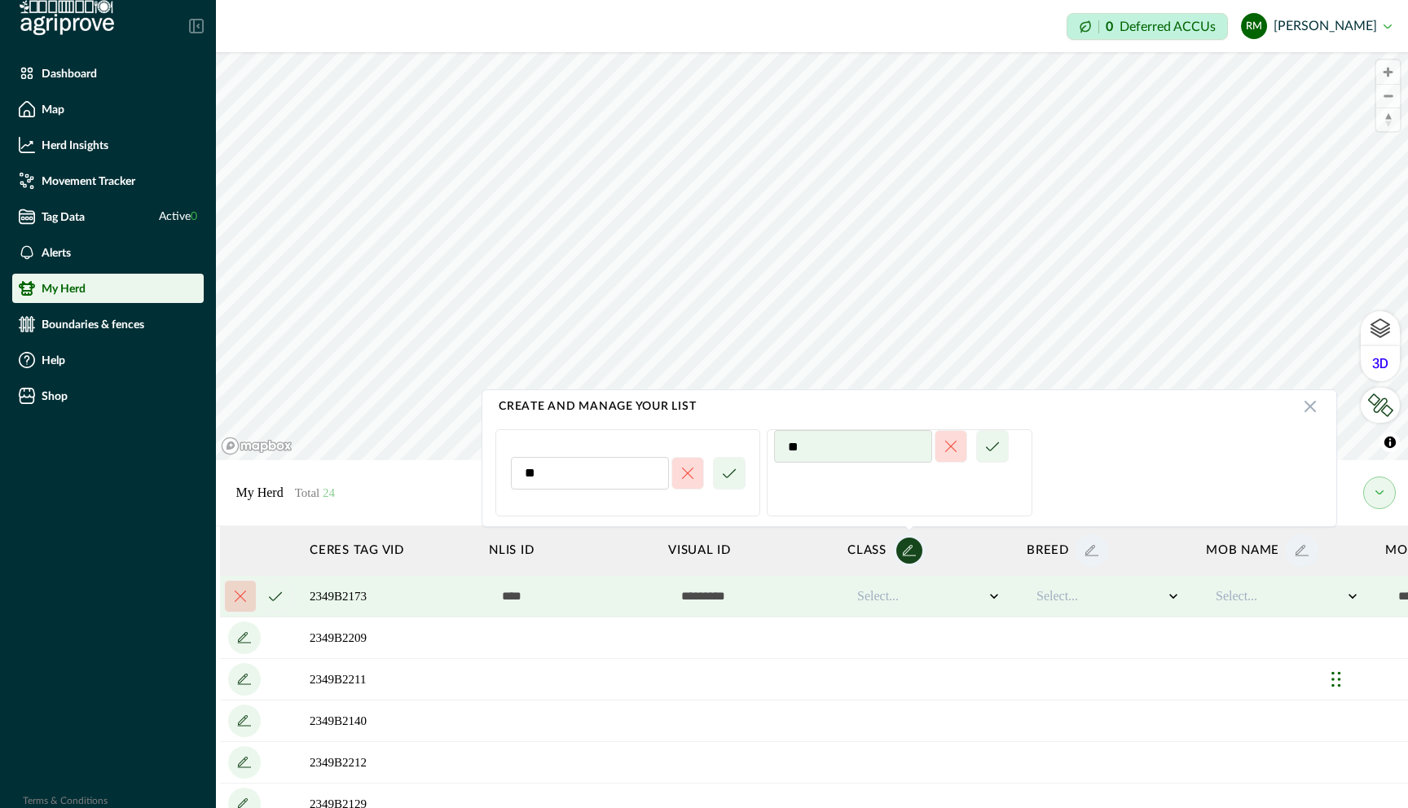
type input "***"
type input "****"
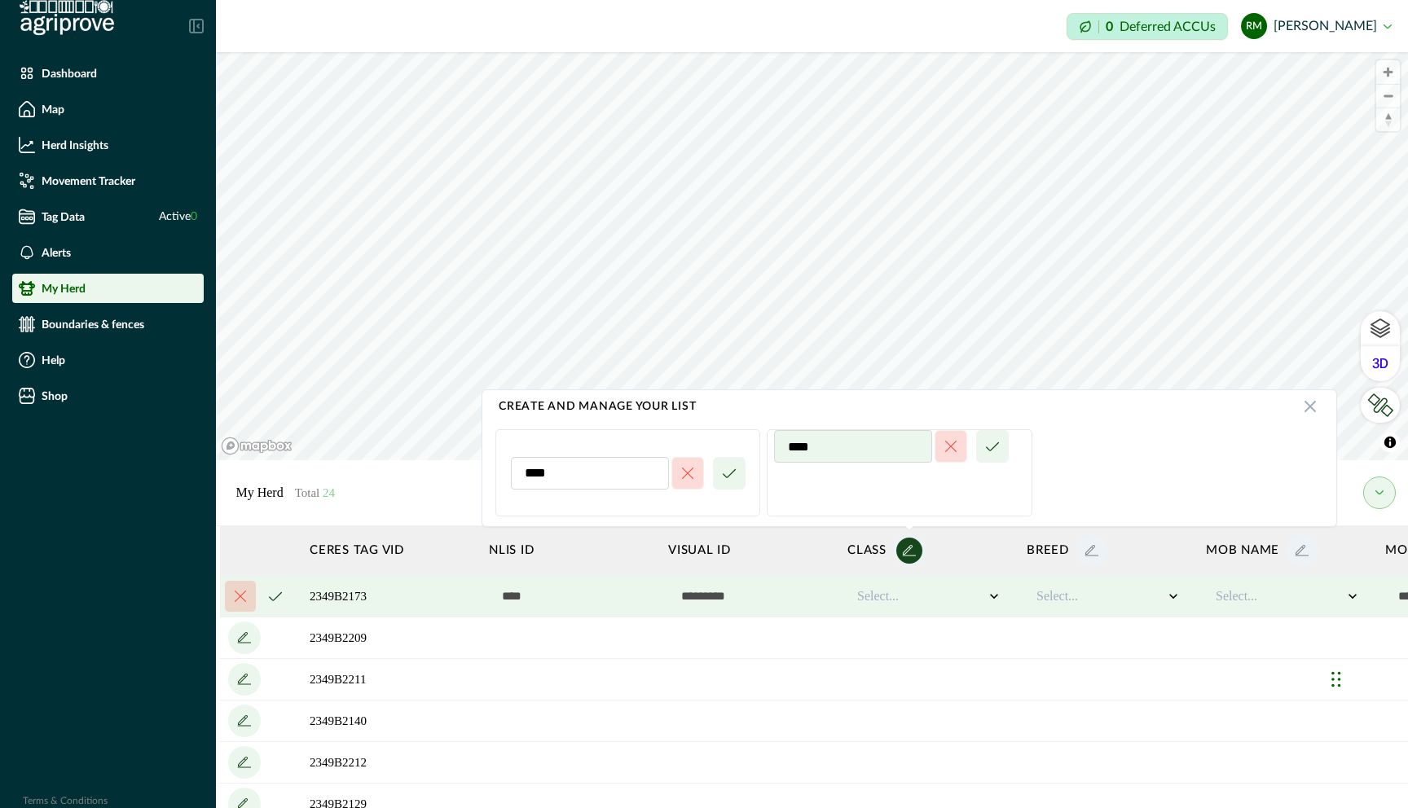
type input "****"
type input "******"
type input "*******"
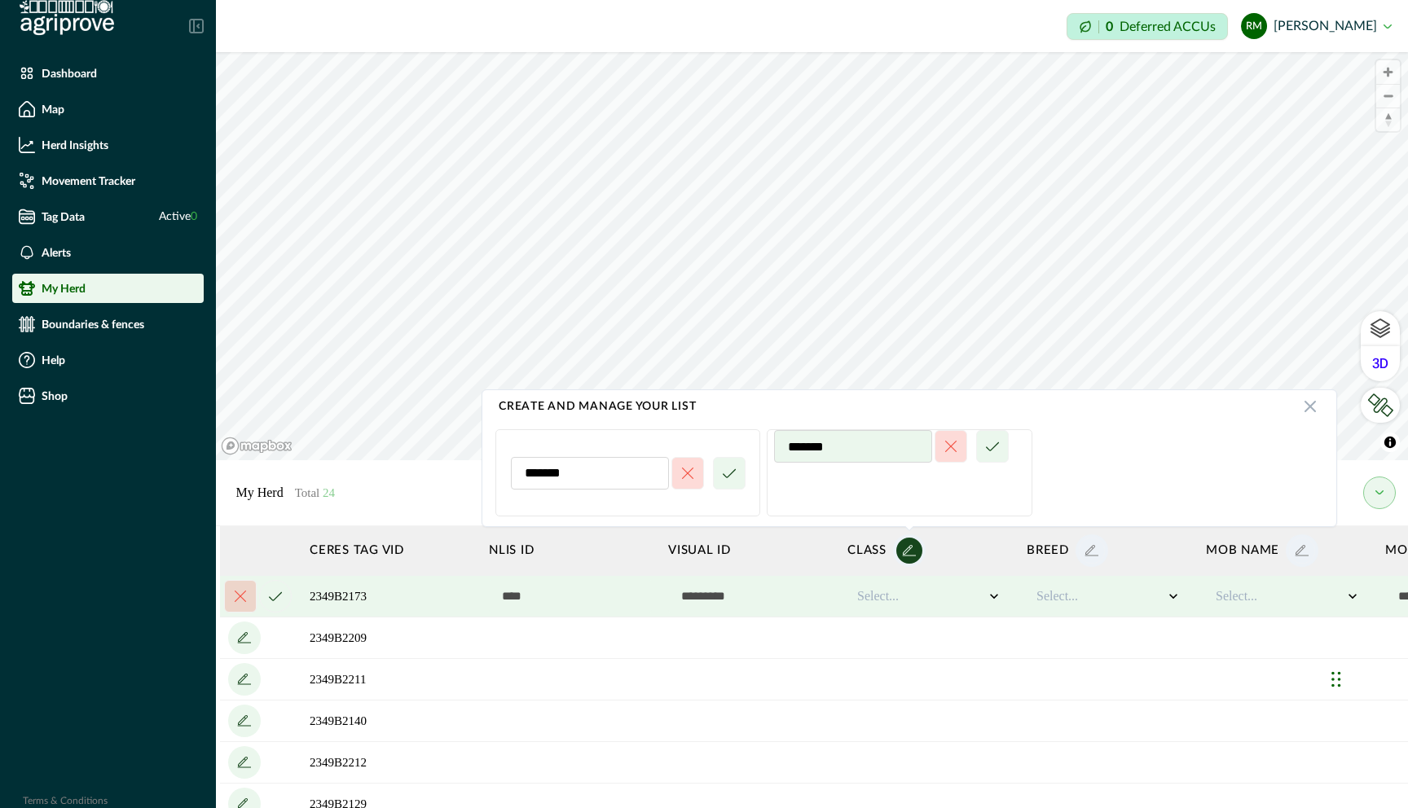
type input "********"
type input "*********"
click at [823, 498] on li "*********" at bounding box center [899, 472] width 265 height 87
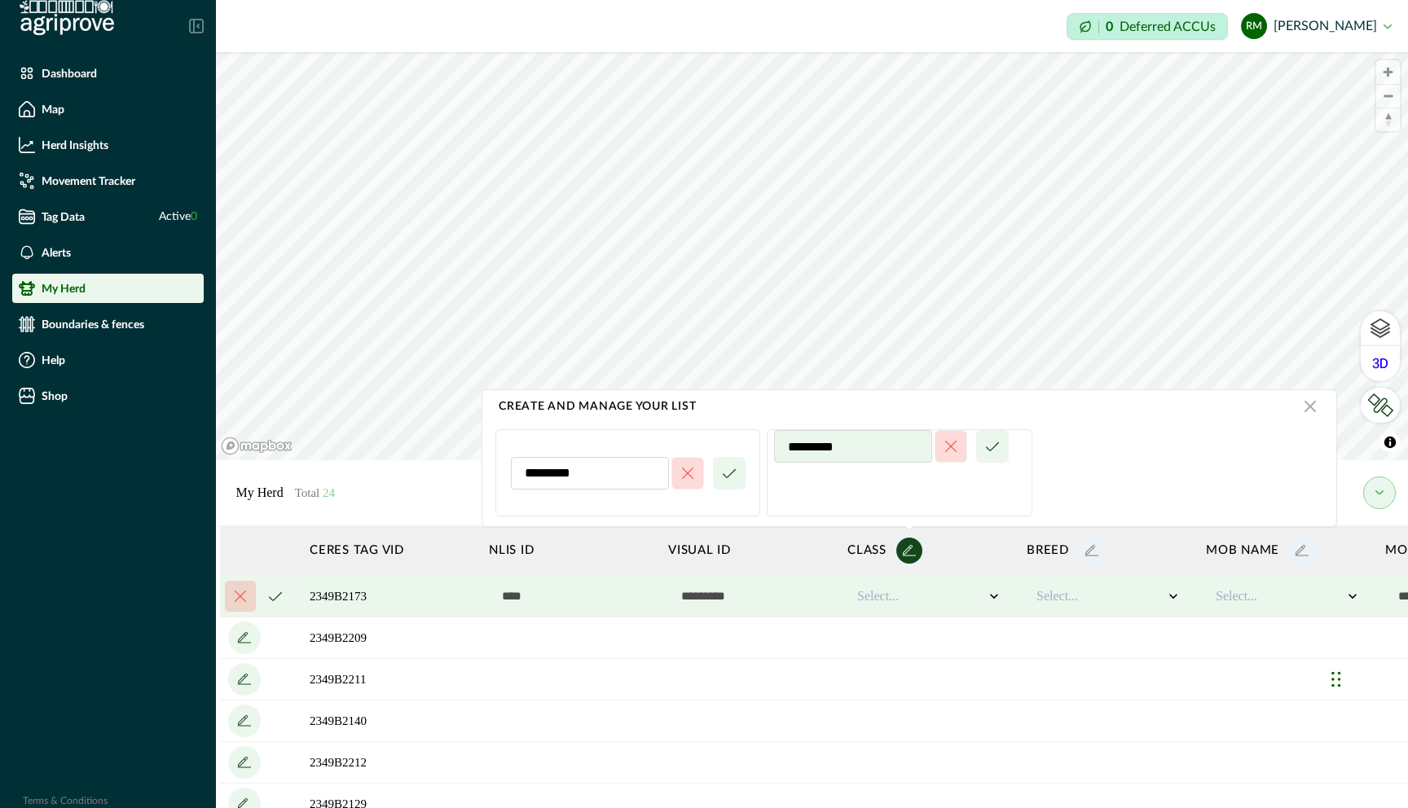
click at [727, 477] on icon "cancel" at bounding box center [729, 473] width 13 height 10
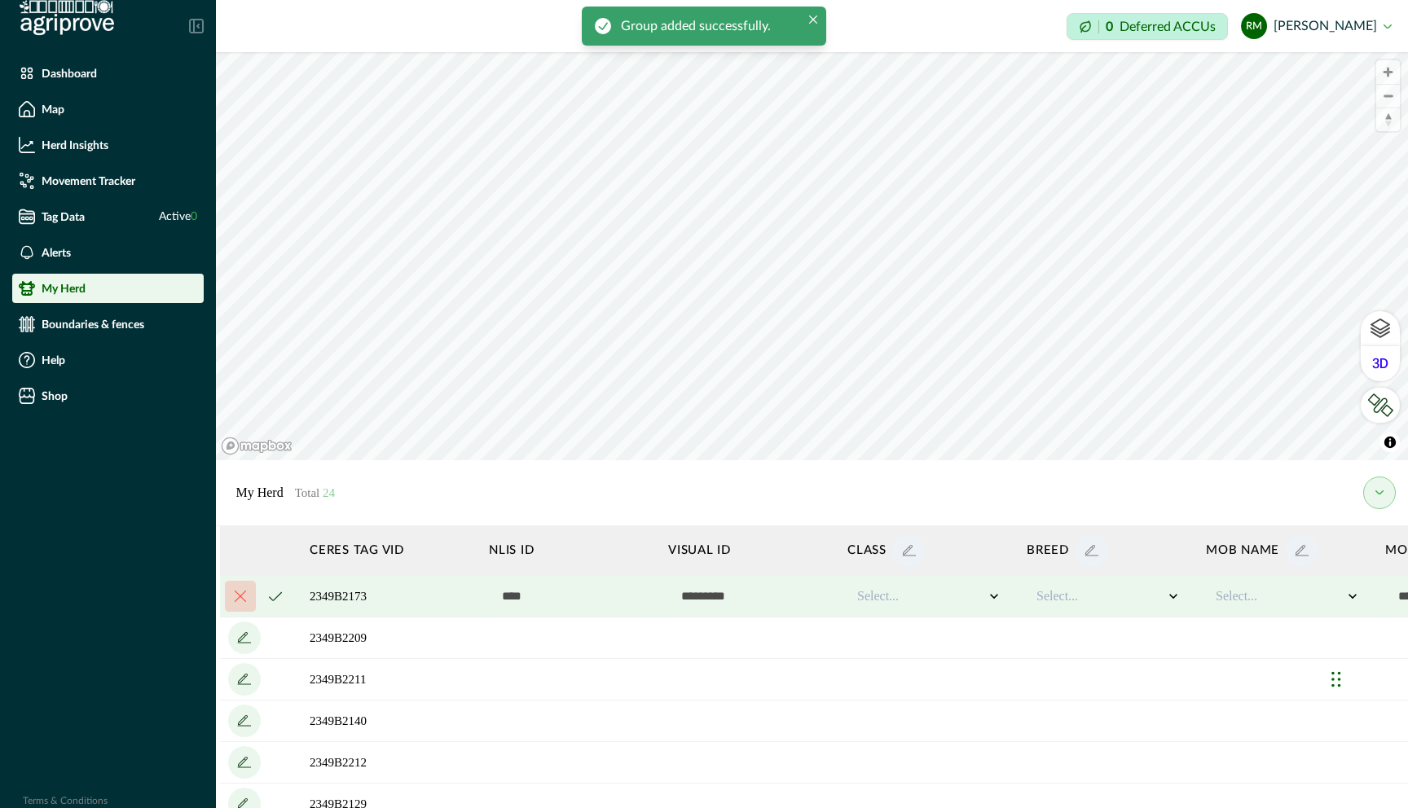
click at [907, 548] on icon "add" at bounding box center [908, 550] width 10 height 10
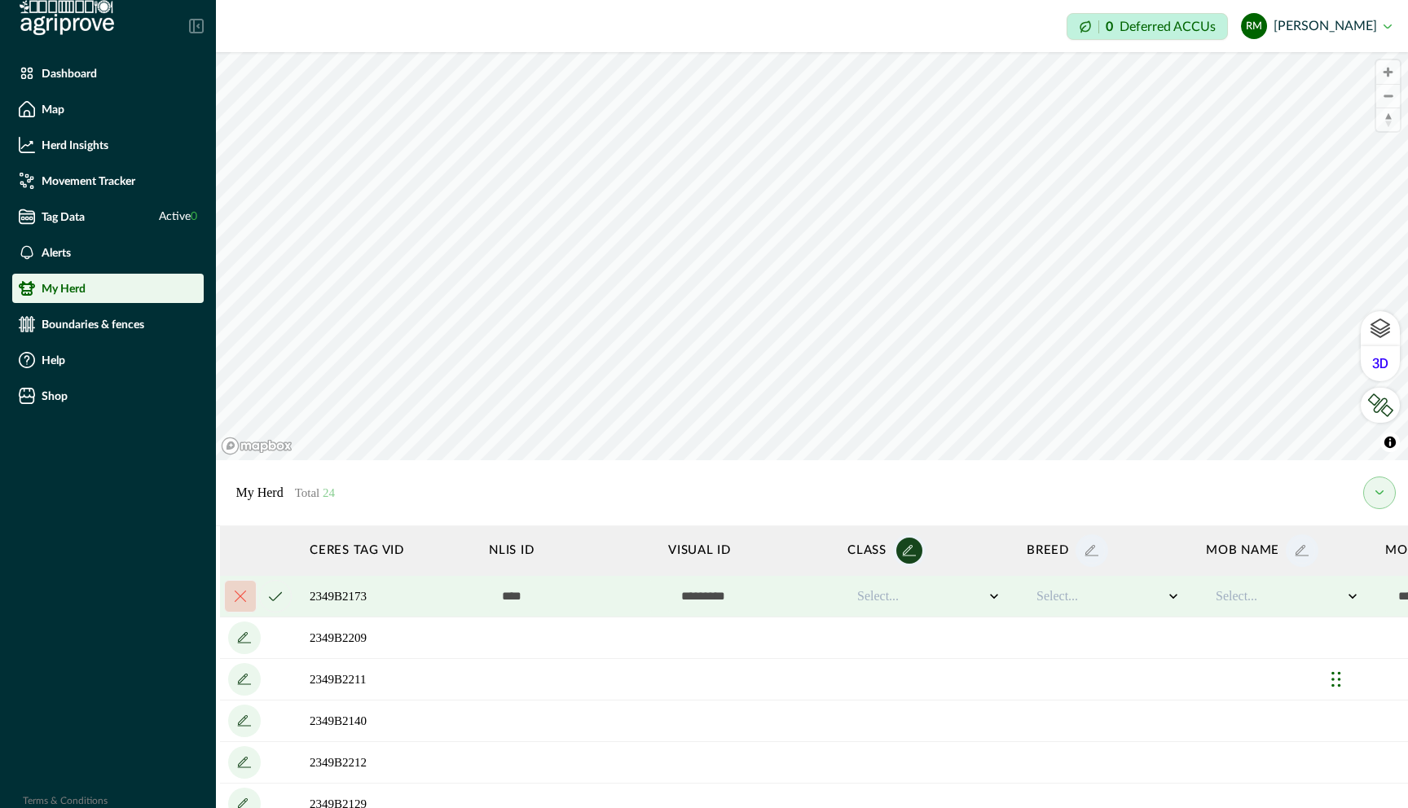
click at [906, 548] on icon "add" at bounding box center [908, 550] width 10 height 10
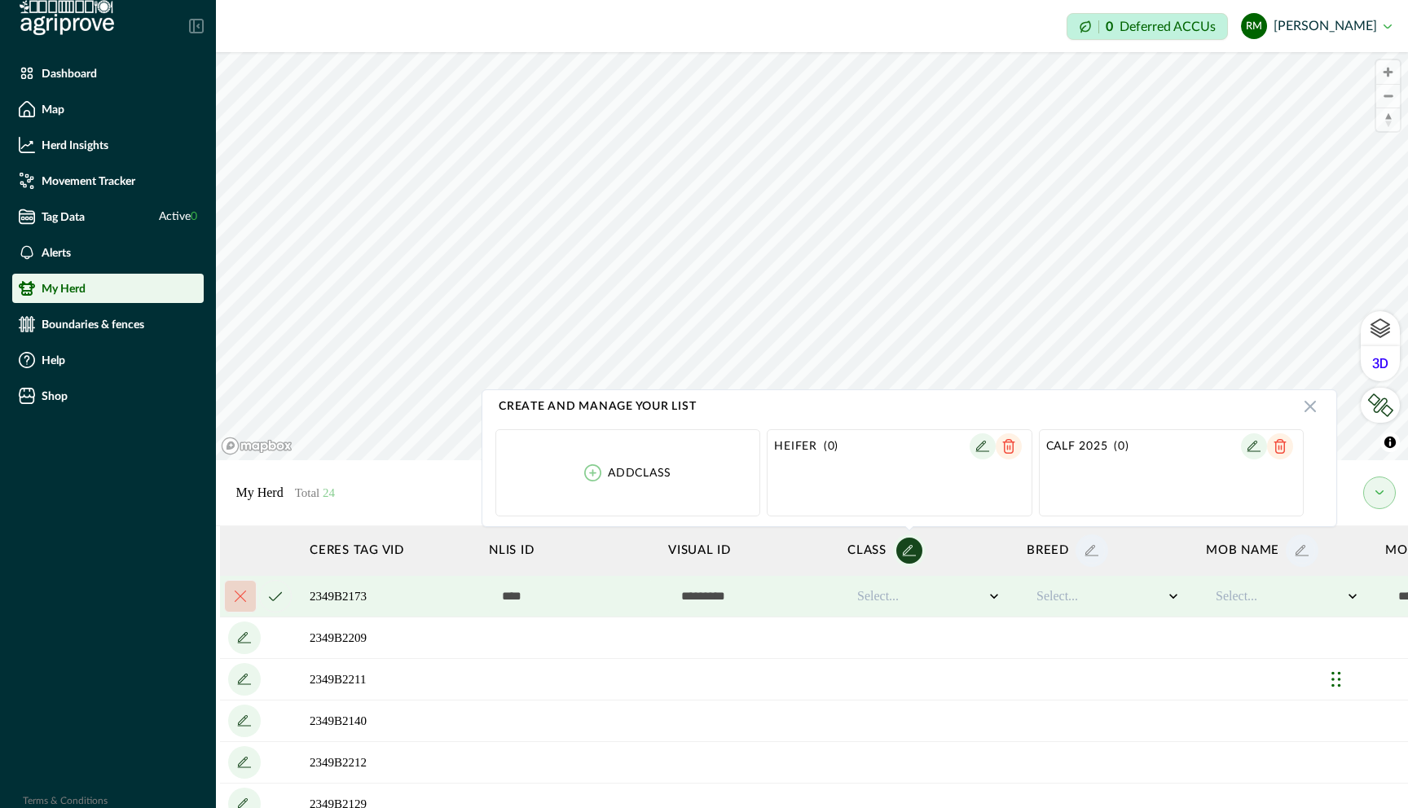
click at [977, 450] on icon "button" at bounding box center [981, 446] width 10 height 10
click at [871, 449] on input "******" at bounding box center [853, 446] width 158 height 33
type input "**********"
click at [999, 446] on icon "cancel" at bounding box center [992, 447] width 13 height 10
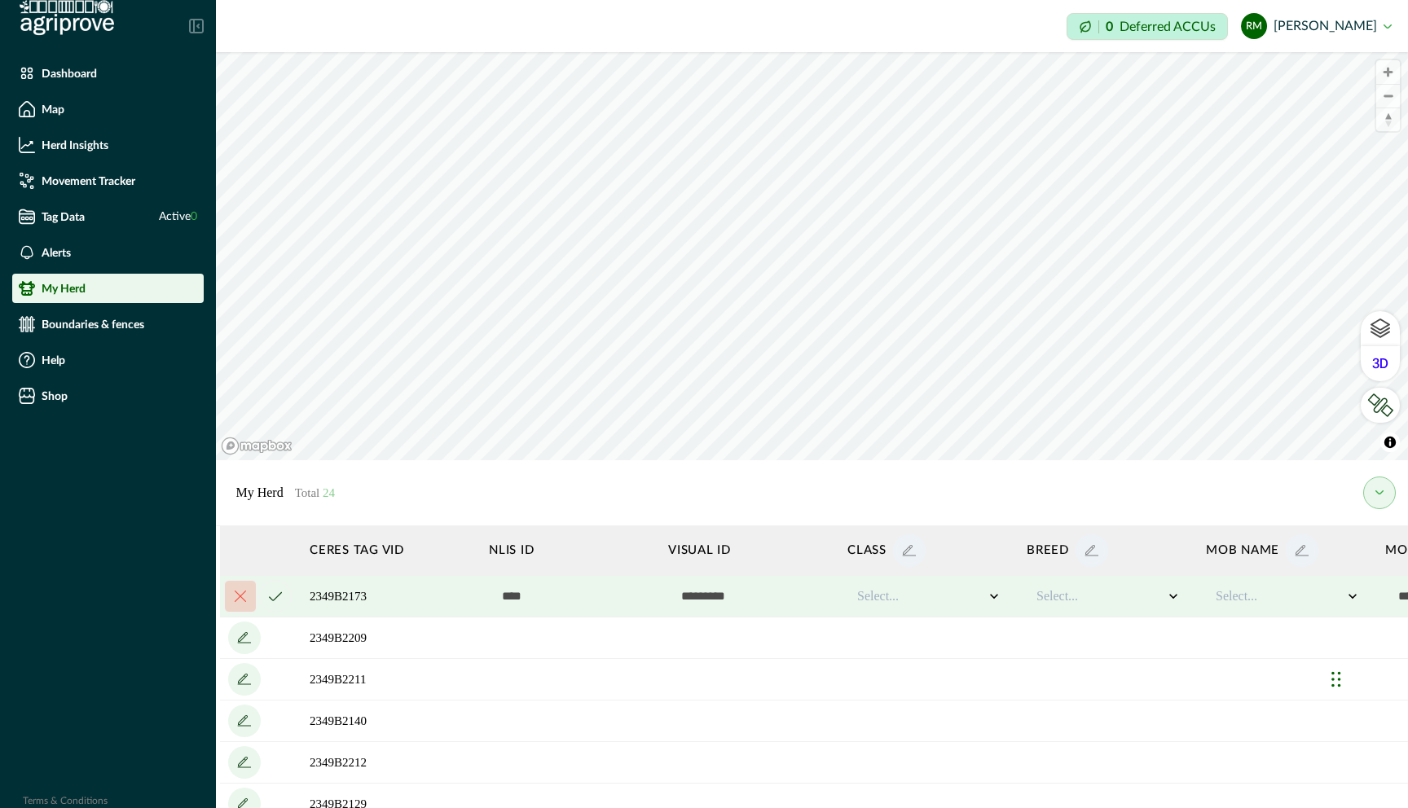
click at [906, 556] on icon "add" at bounding box center [909, 551] width 26 height 26
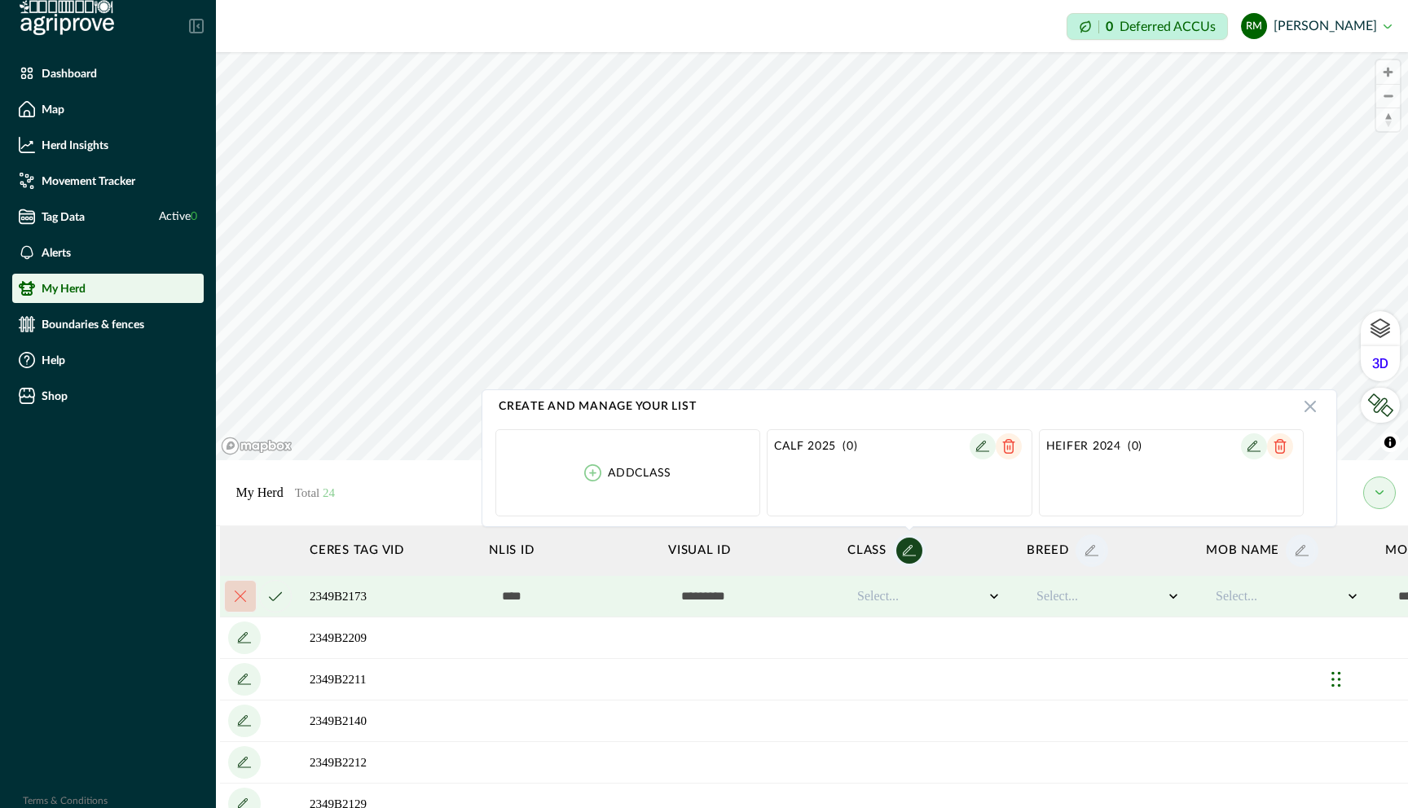
click at [646, 474] on p "Add class" at bounding box center [640, 473] width 64 height 13
click at [591, 475] on input at bounding box center [590, 473] width 158 height 33
type input "*********"
click at [729, 483] on button "cancel" at bounding box center [729, 473] width 33 height 33
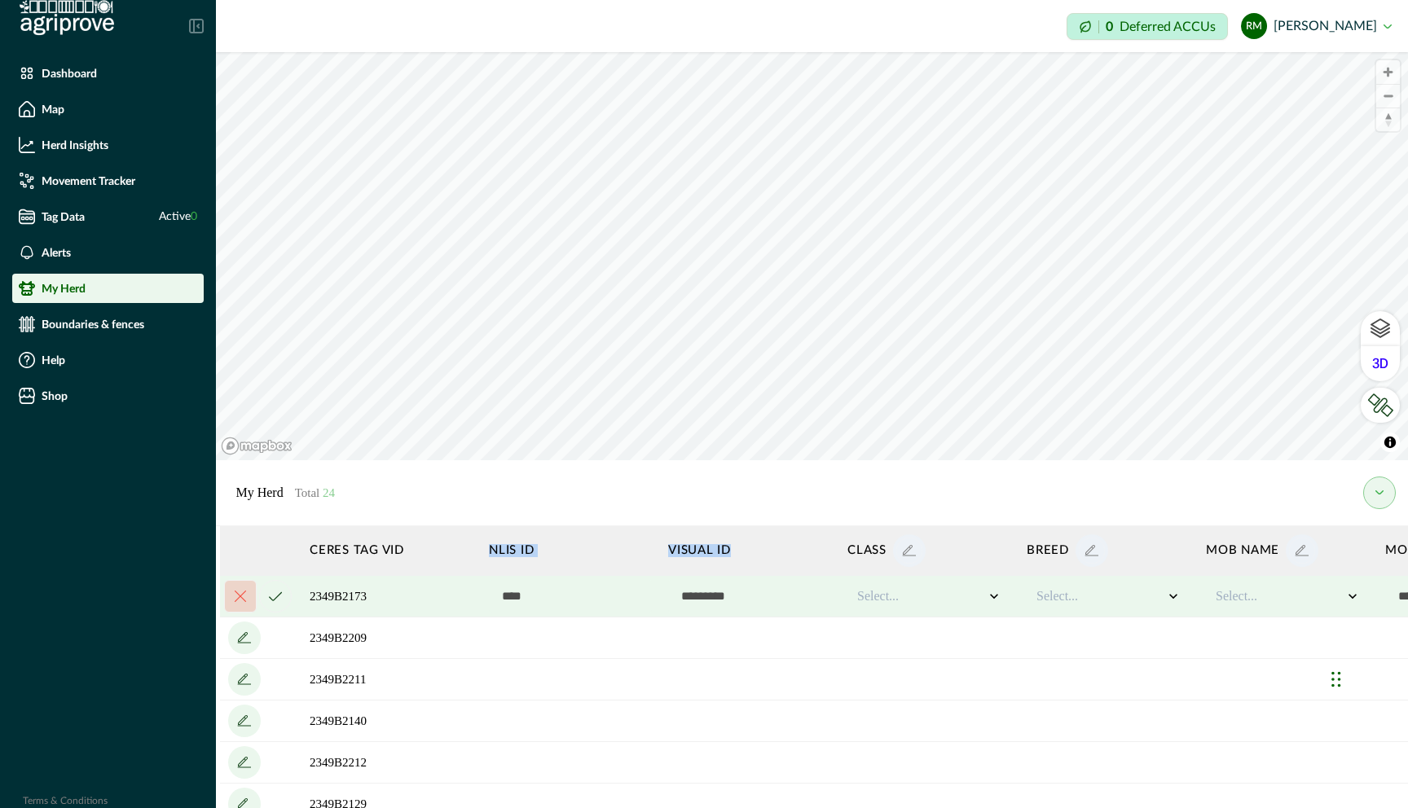
drag, startPoint x: 811, startPoint y: 565, endPoint x: 406, endPoint y: 573, distance: 404.1
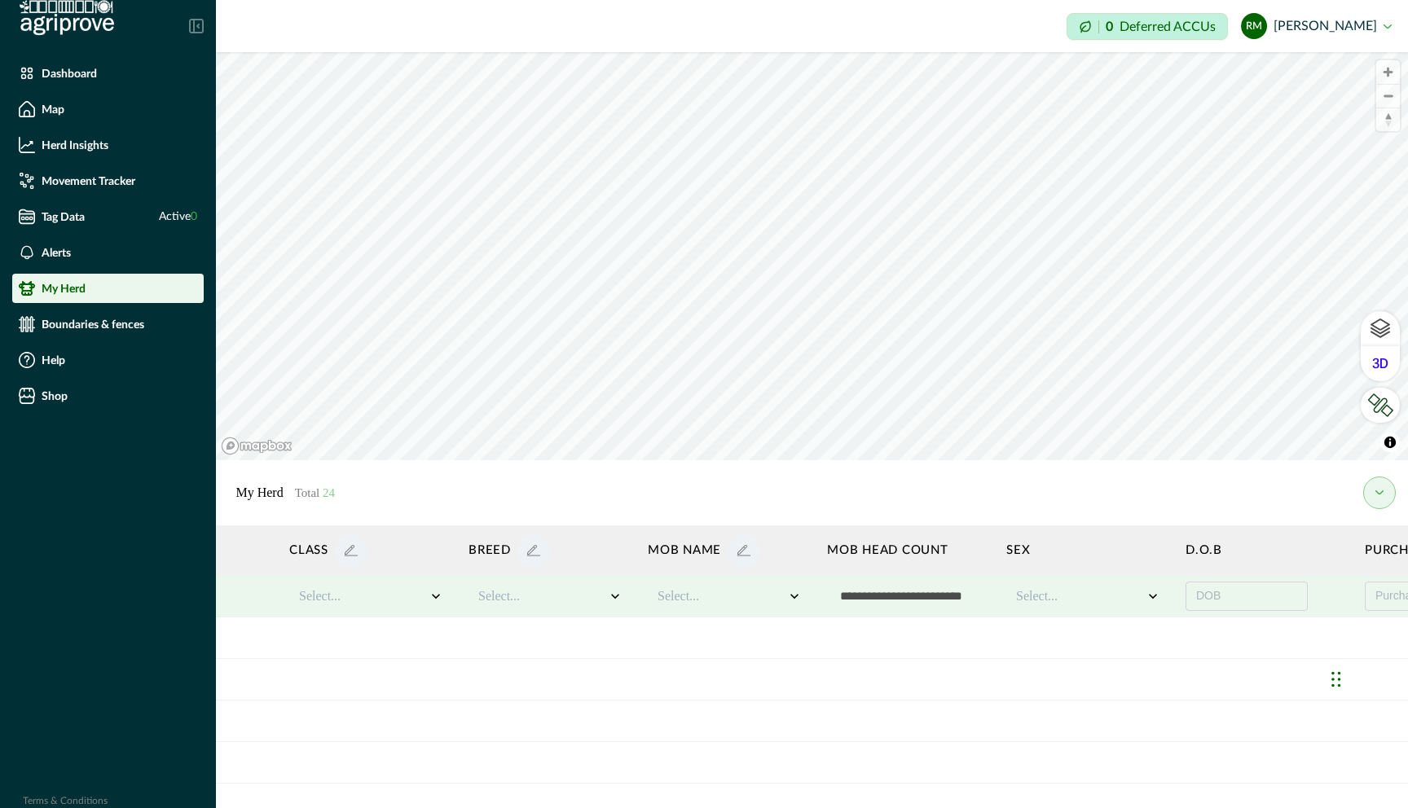
scroll to position [0, 559]
click at [1154, 597] on icon at bounding box center [1152, 596] width 16 height 16
click at [738, 556] on icon "add" at bounding box center [743, 551] width 26 height 26
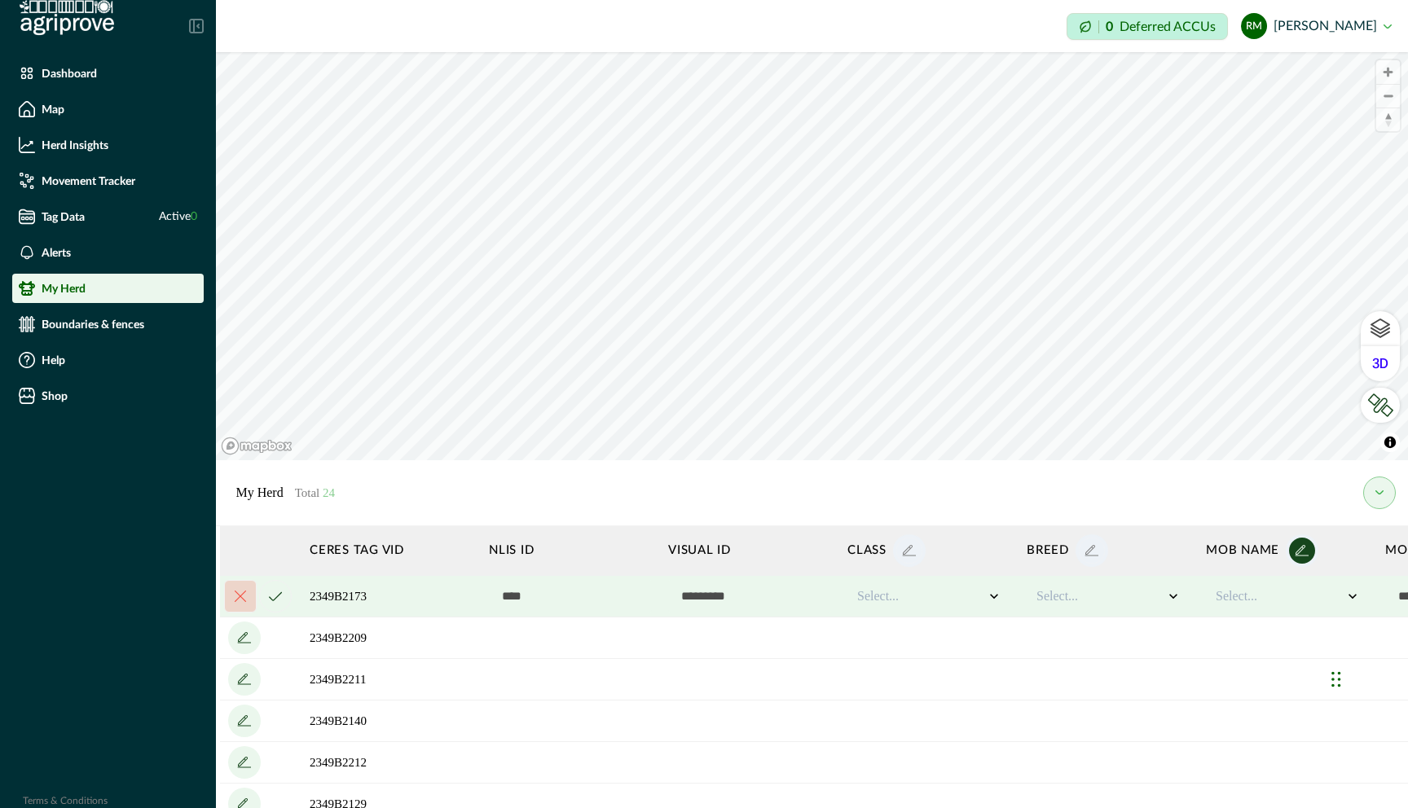
click at [1305, 554] on icon "add" at bounding box center [1302, 551] width 26 height 26
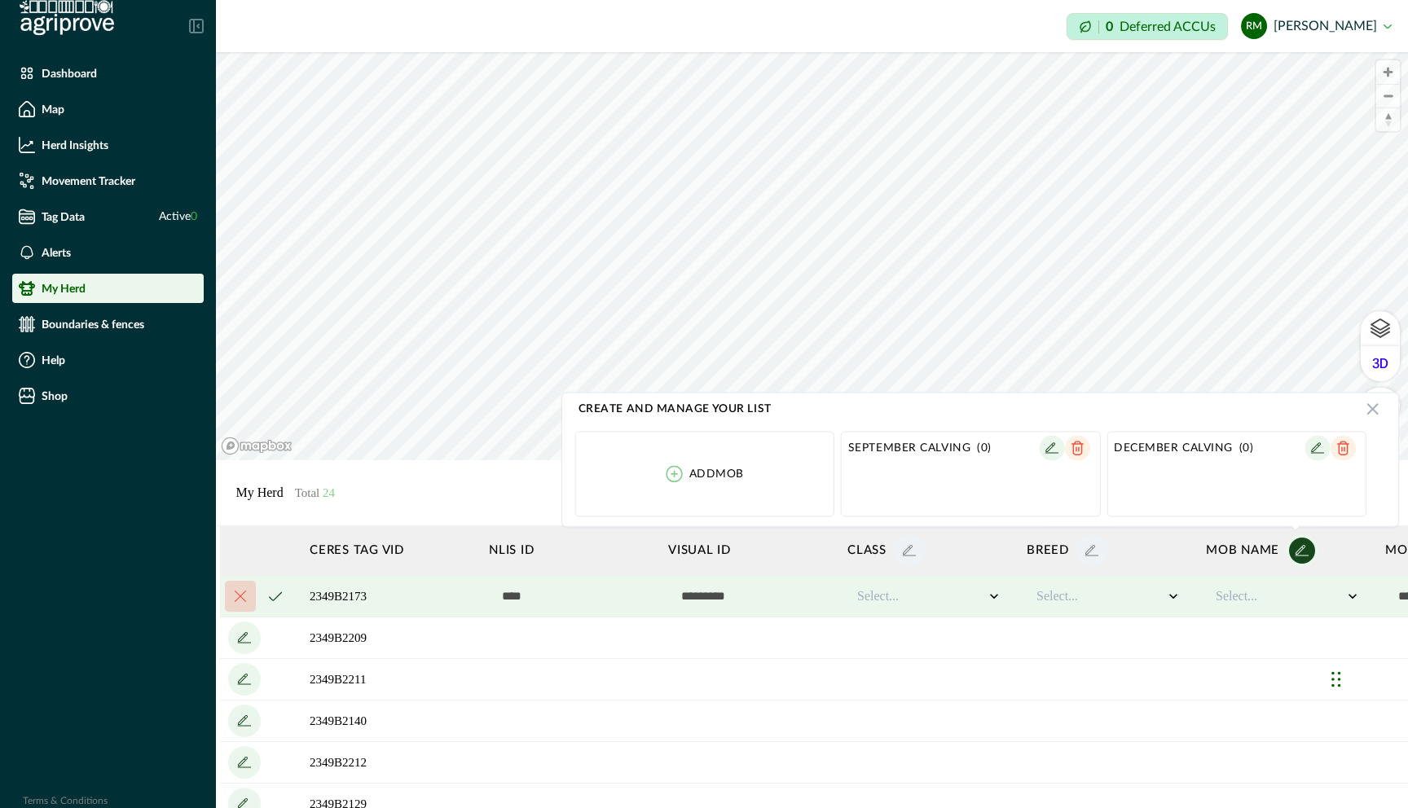
click at [60, 495] on div "Dashboard Map Herd Insights Movement Tracker Tag Data Active 0 Alerts My Herd B…" at bounding box center [108, 404] width 216 height 808
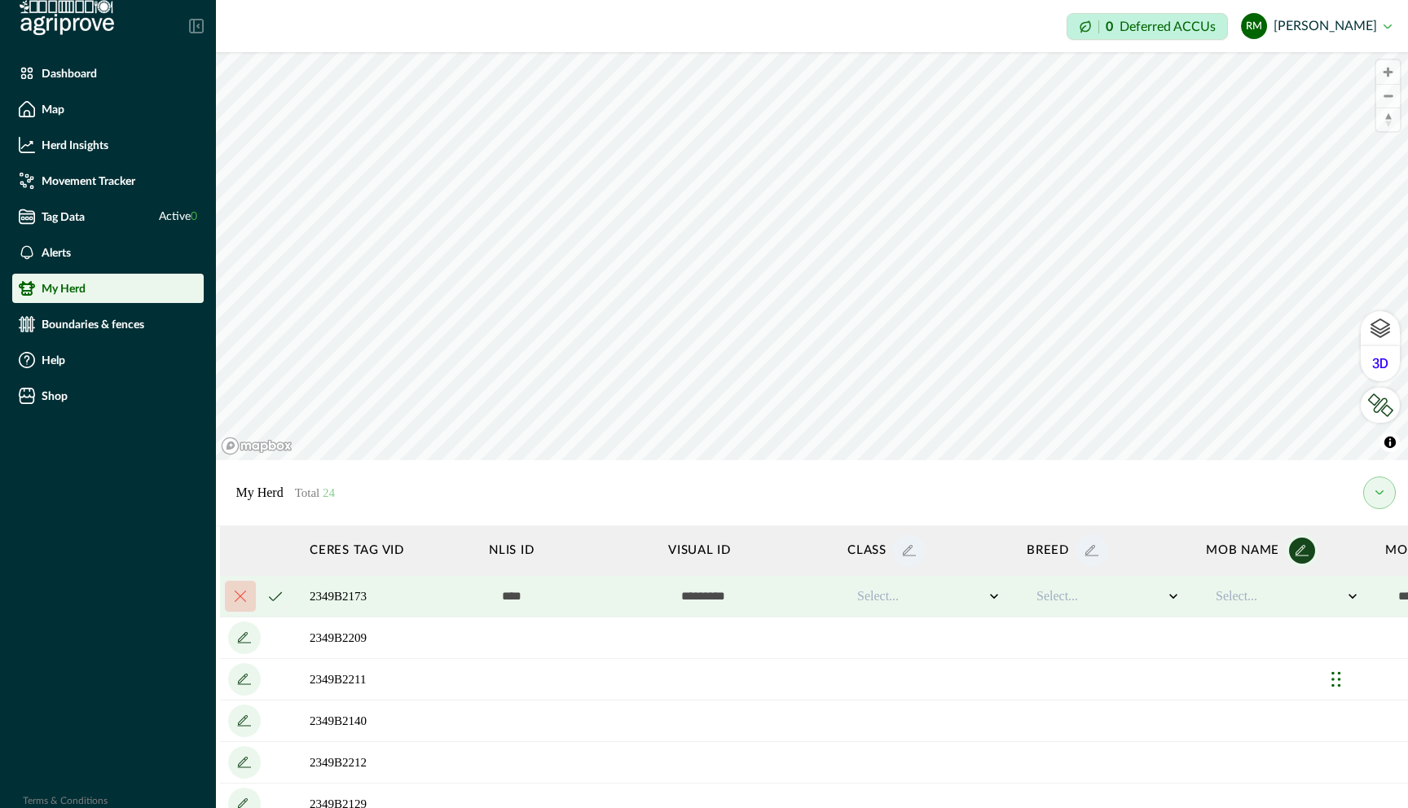
click at [911, 549] on icon "add" at bounding box center [909, 551] width 26 height 26
click at [912, 558] on icon "add" at bounding box center [909, 551] width 26 height 26
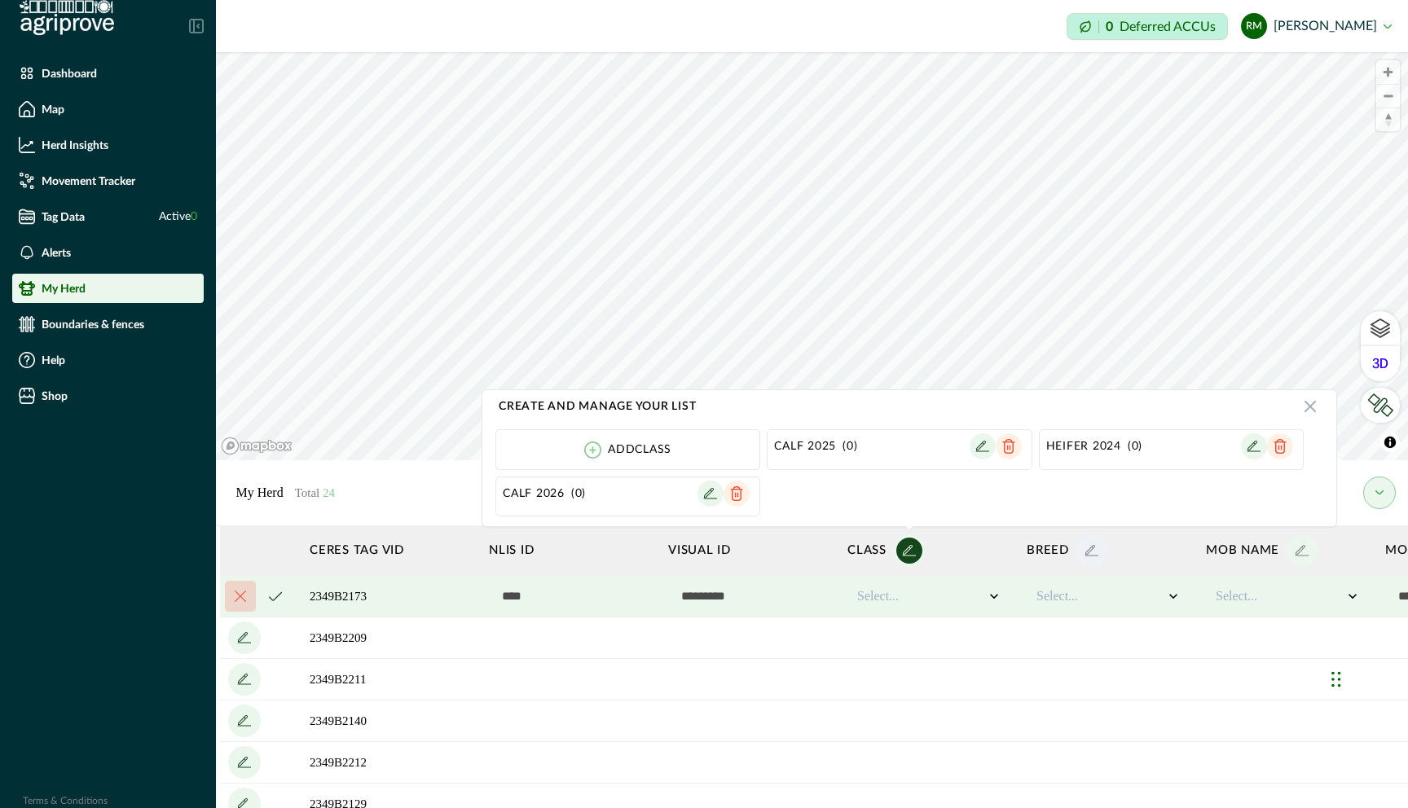
click at [1094, 448] on p "Heifer 2024" at bounding box center [1083, 446] width 75 height 13
click at [1097, 451] on p "Heifer 2024" at bounding box center [1083, 446] width 75 height 13
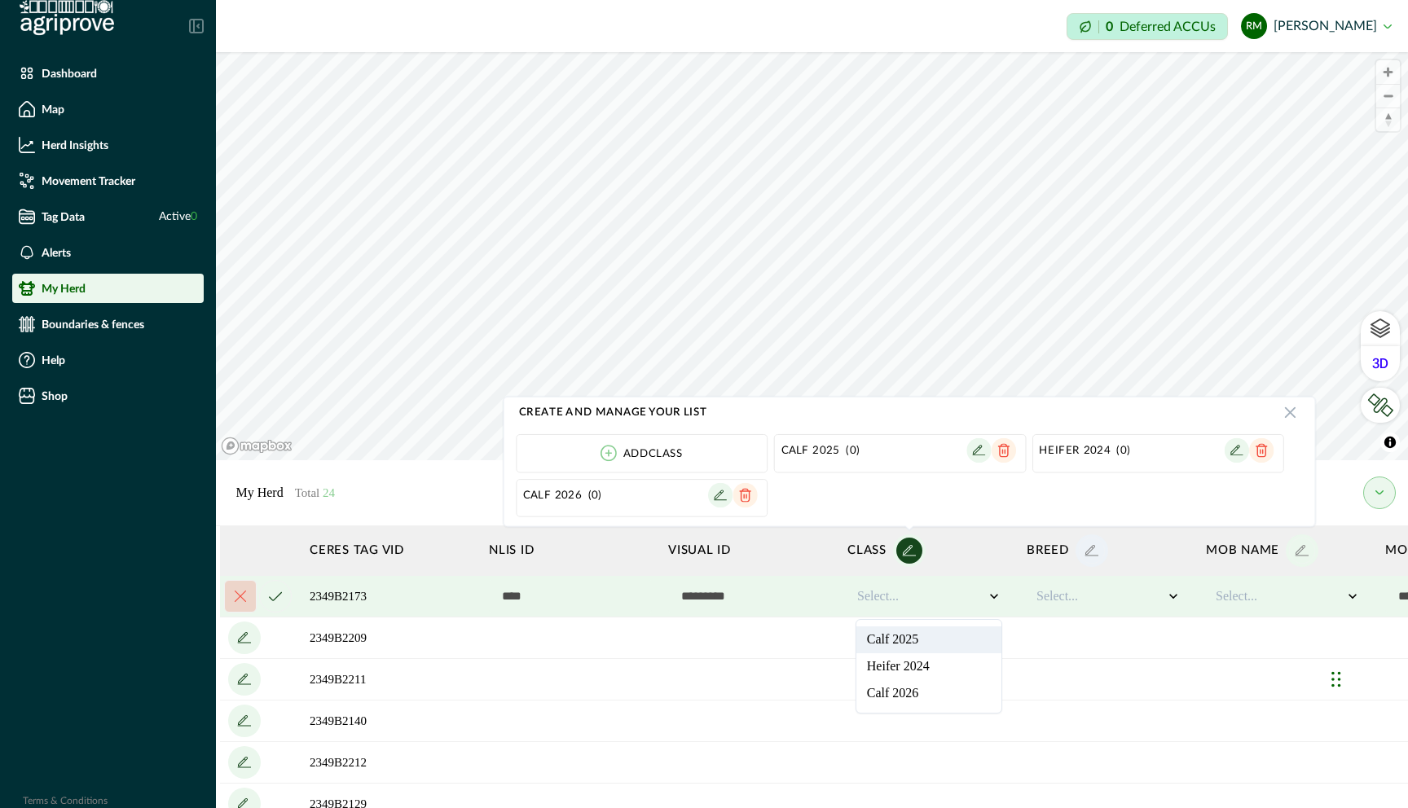
click at [881, 604] on div at bounding box center [920, 597] width 127 height 20
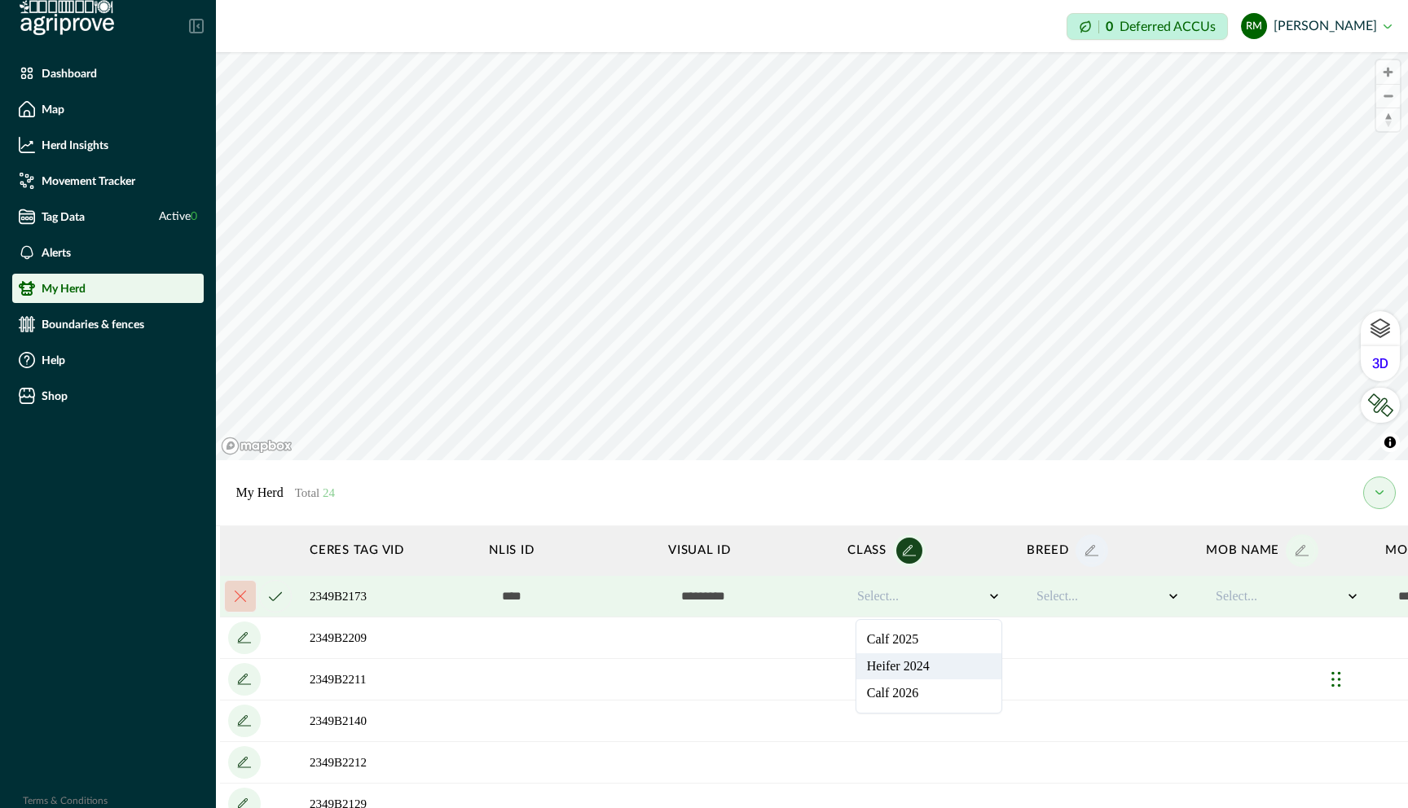
click at [894, 667] on div "Heifer 2024" at bounding box center [928, 666] width 145 height 27
click at [1052, 593] on div at bounding box center [1099, 597] width 127 height 20
click at [1087, 643] on div "Angus" at bounding box center [1107, 639] width 145 height 27
click at [1259, 600] on div at bounding box center [1278, 597] width 127 height 20
drag, startPoint x: 1169, startPoint y: 671, endPoint x: 1122, endPoint y: 672, distance: 47.3
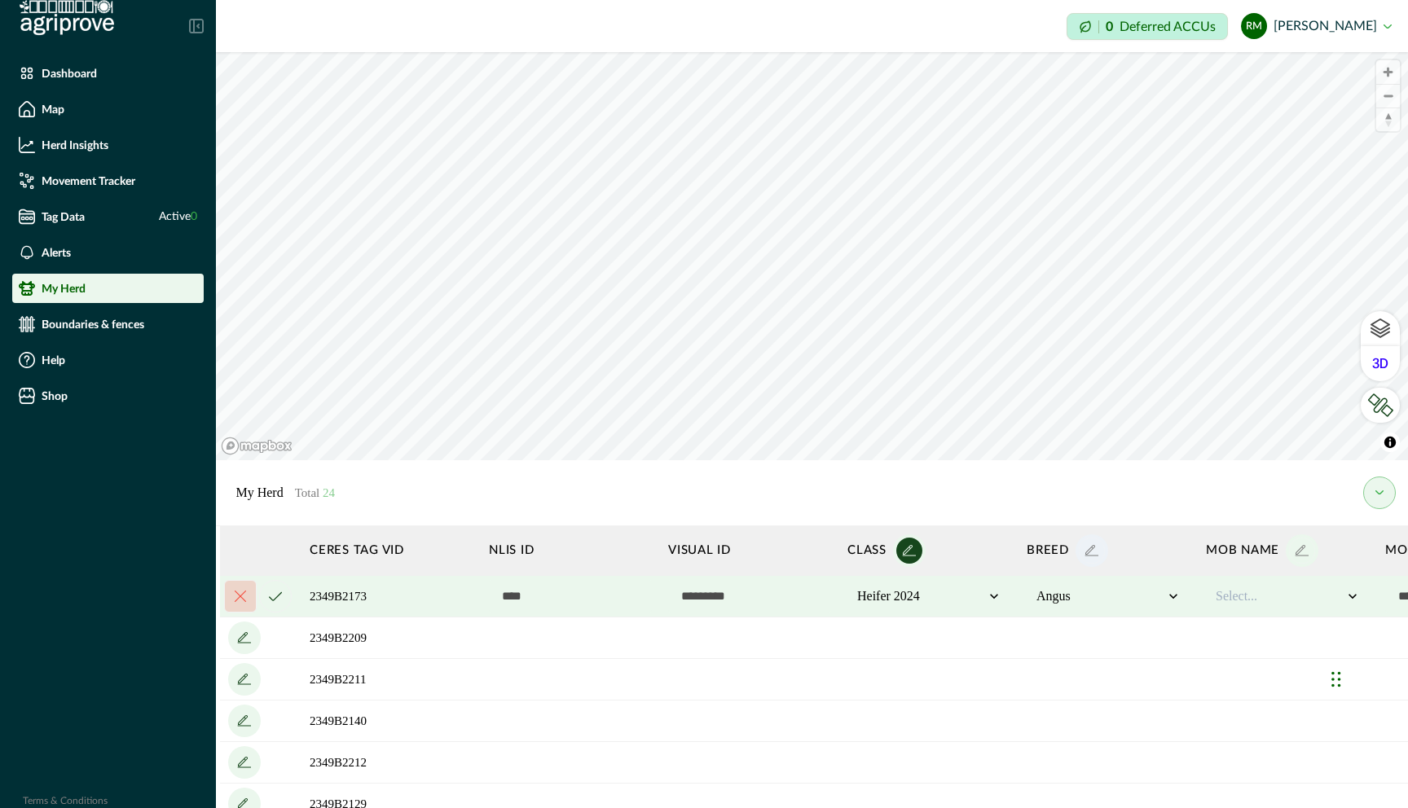
click at [1122, 672] on td at bounding box center [1107, 679] width 179 height 42
drag, startPoint x: 1306, startPoint y: 587, endPoint x: 989, endPoint y: 595, distance: 317.0
click at [632, 738] on td at bounding box center [570, 721] width 179 height 42
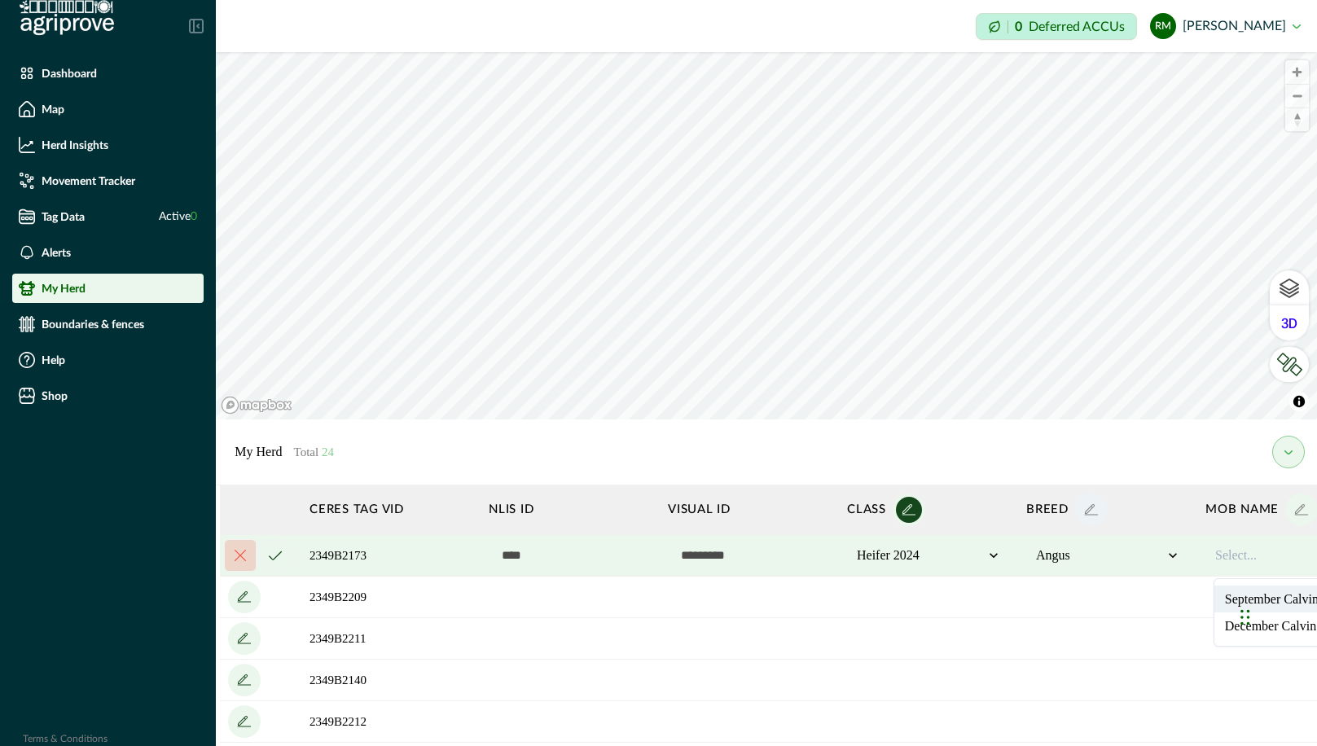
click at [1243, 553] on div at bounding box center [1278, 556] width 127 height 20
click at [275, 556] on icon "cancel" at bounding box center [275, 556] width 13 height 10
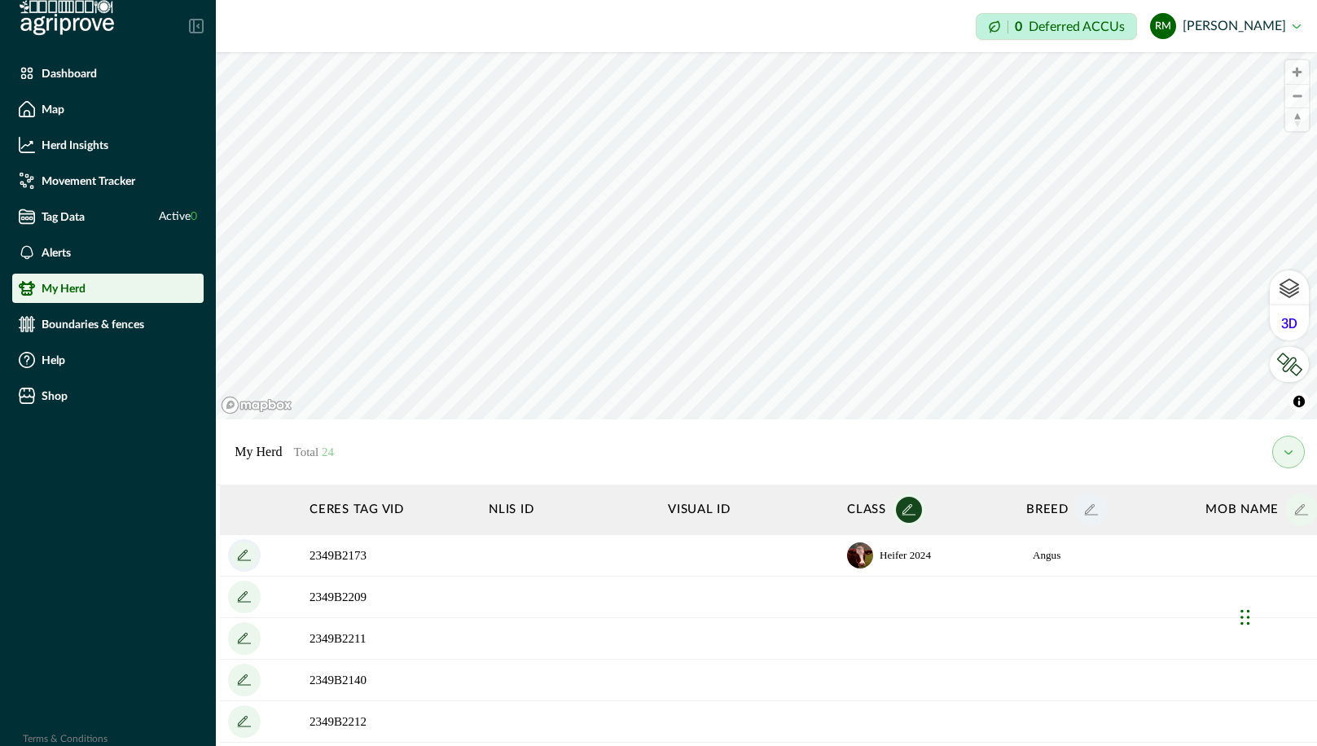
click at [247, 559] on icon "add" at bounding box center [244, 556] width 26 height 26
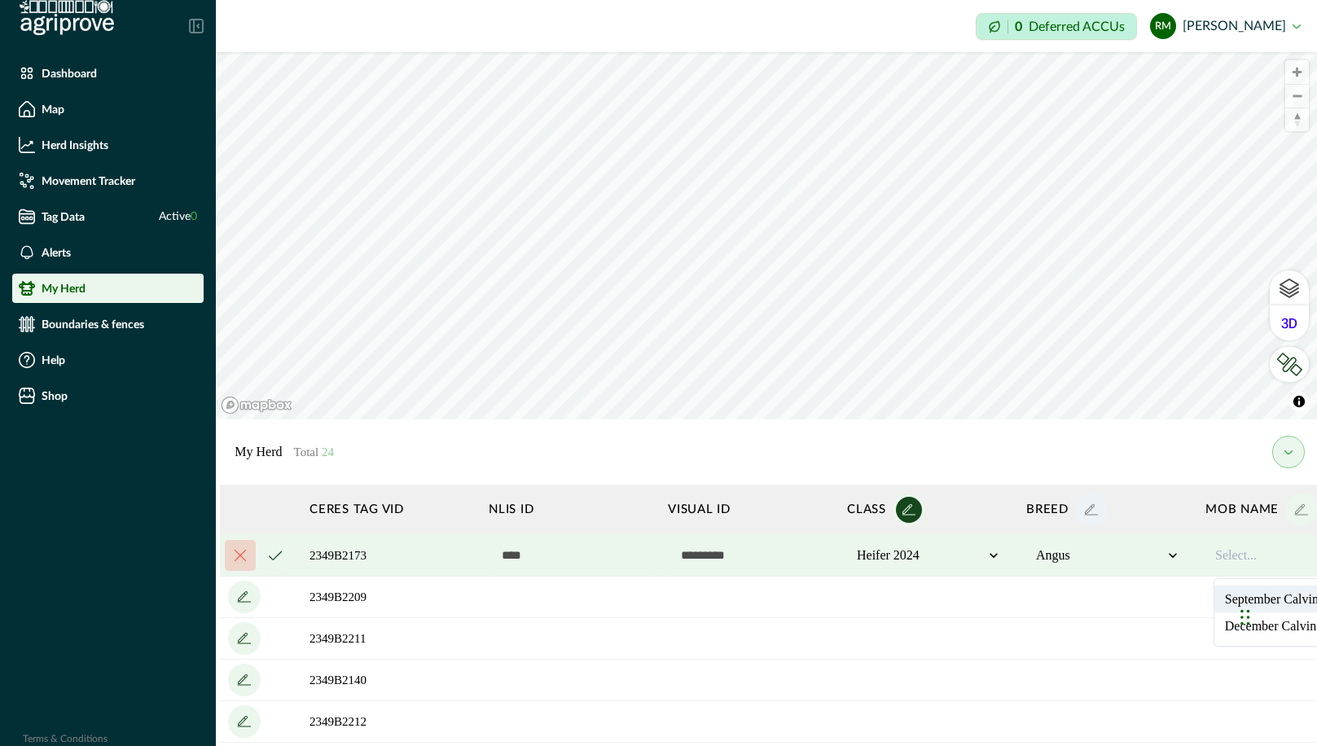
click at [1246, 557] on div at bounding box center [1278, 556] width 127 height 20
click at [1184, 615] on td at bounding box center [1107, 598] width 179 height 42
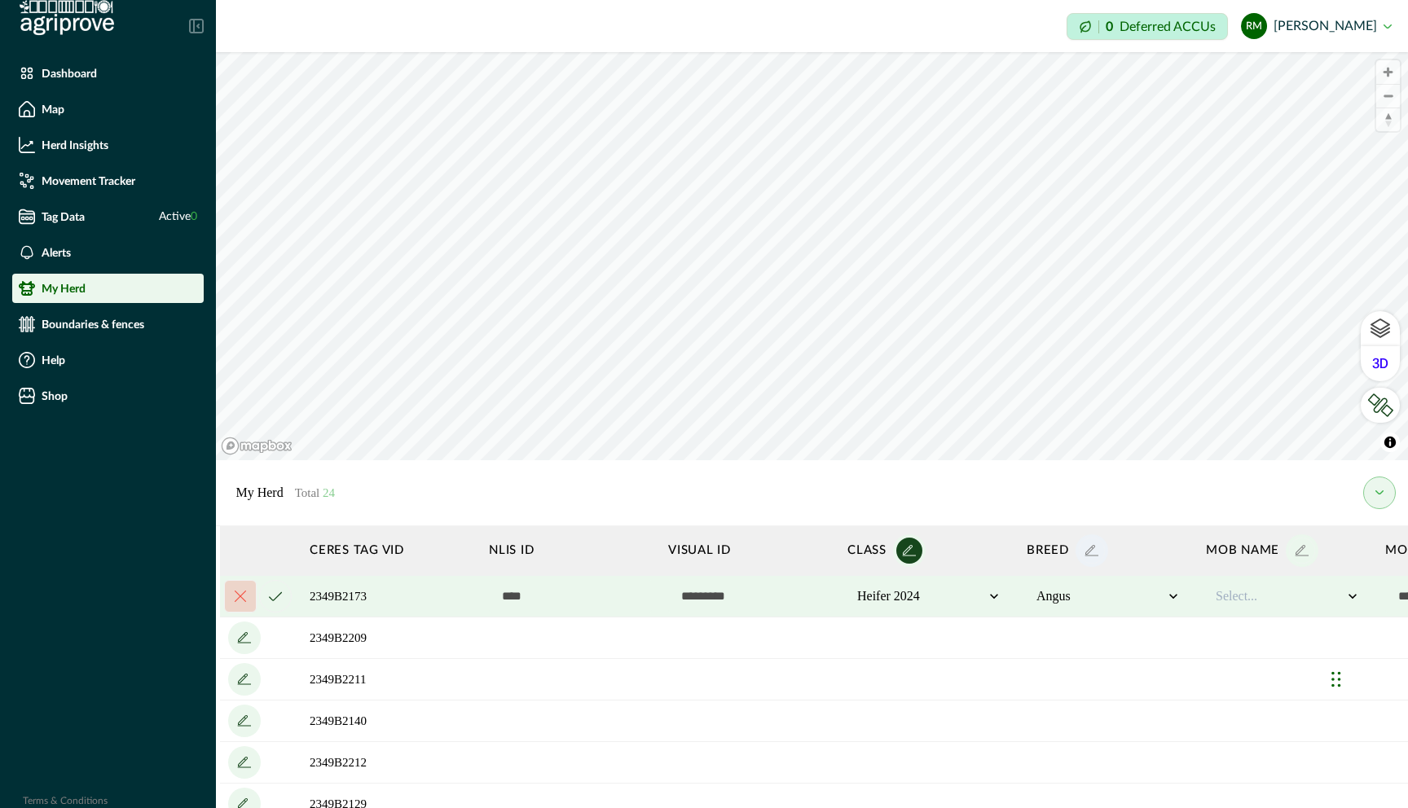
click at [270, 595] on icon "cancel" at bounding box center [275, 596] width 13 height 10
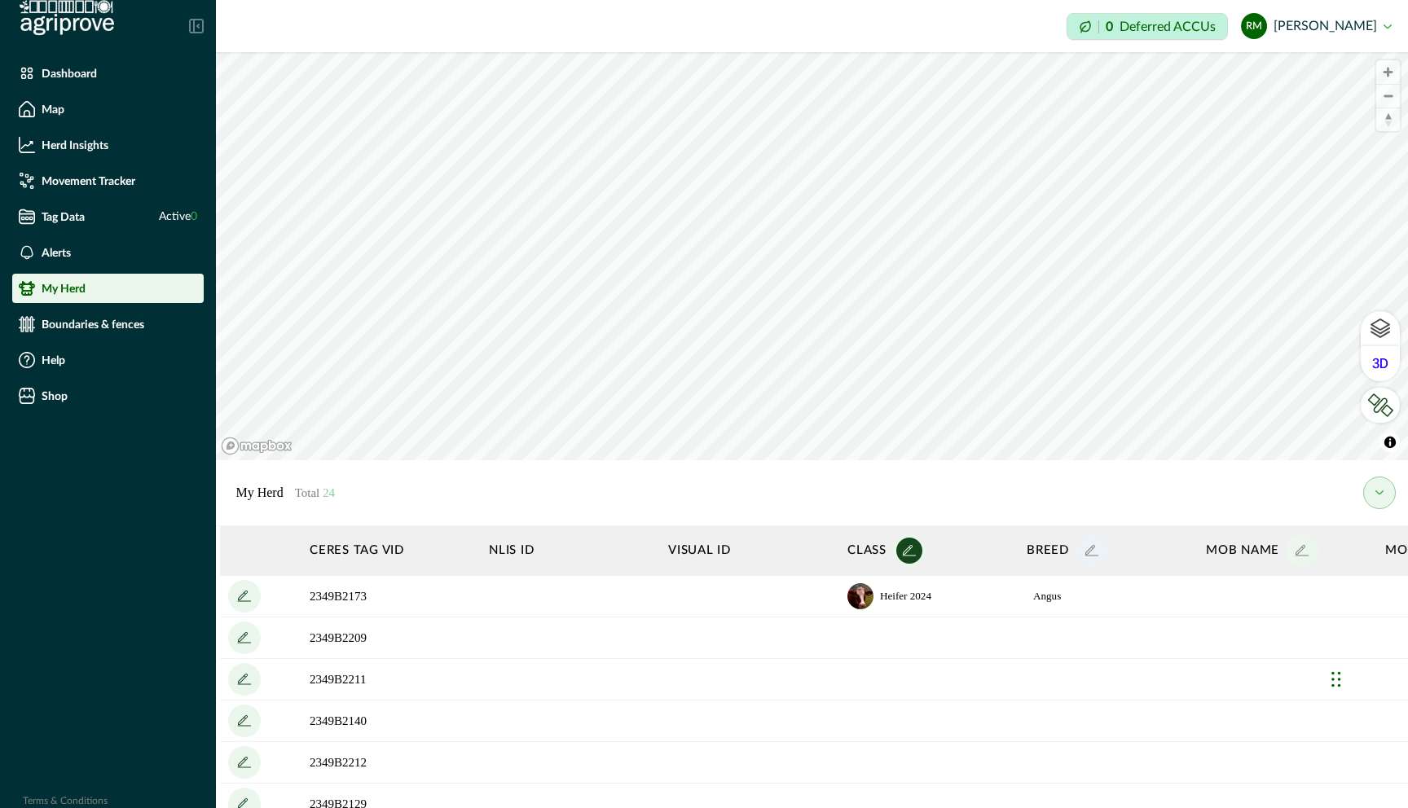
click at [831, 630] on td at bounding box center [749, 638] width 179 height 42
click at [1316, 495] on button "my herd" at bounding box center [1379, 493] width 33 height 33
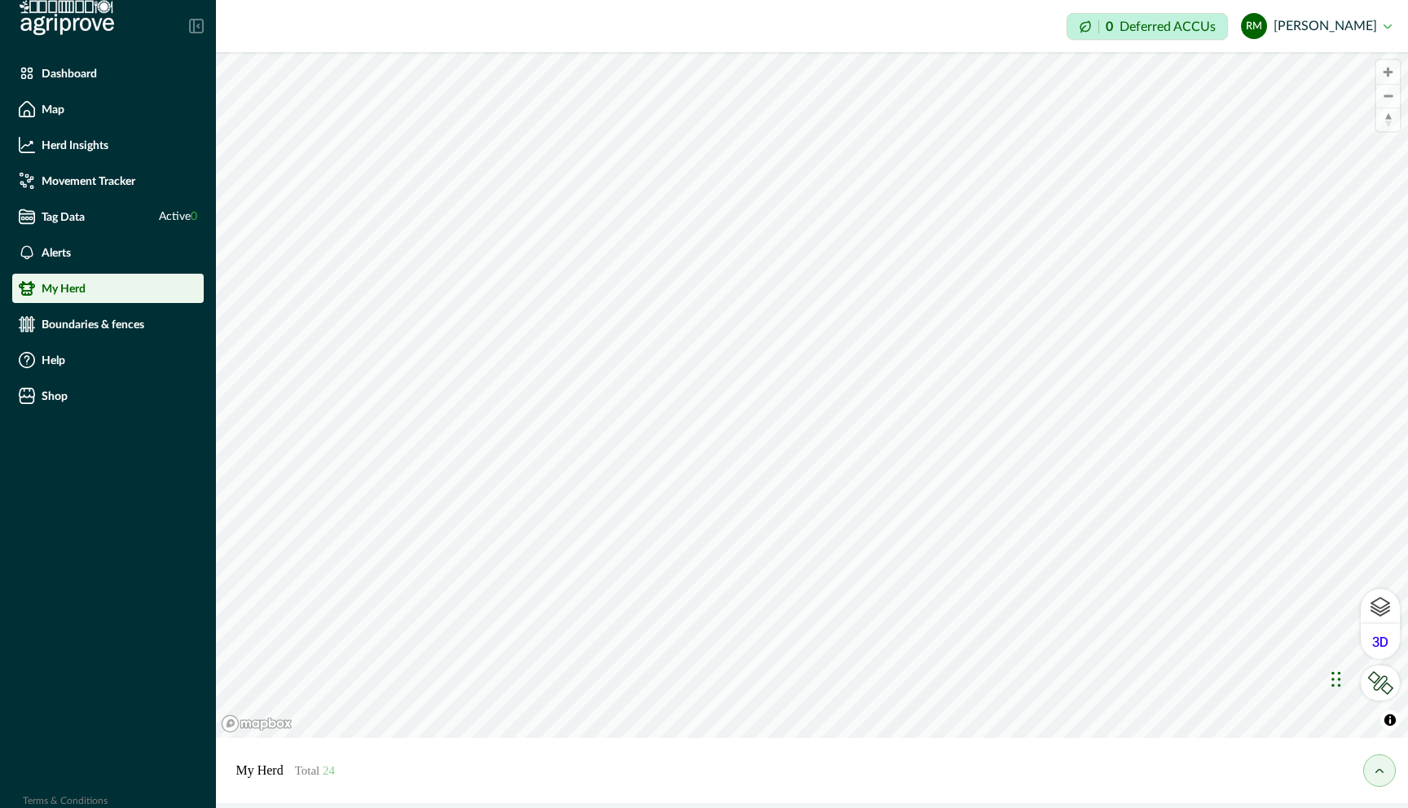
click at [1316, 745] on button "my herd" at bounding box center [1379, 770] width 33 height 33
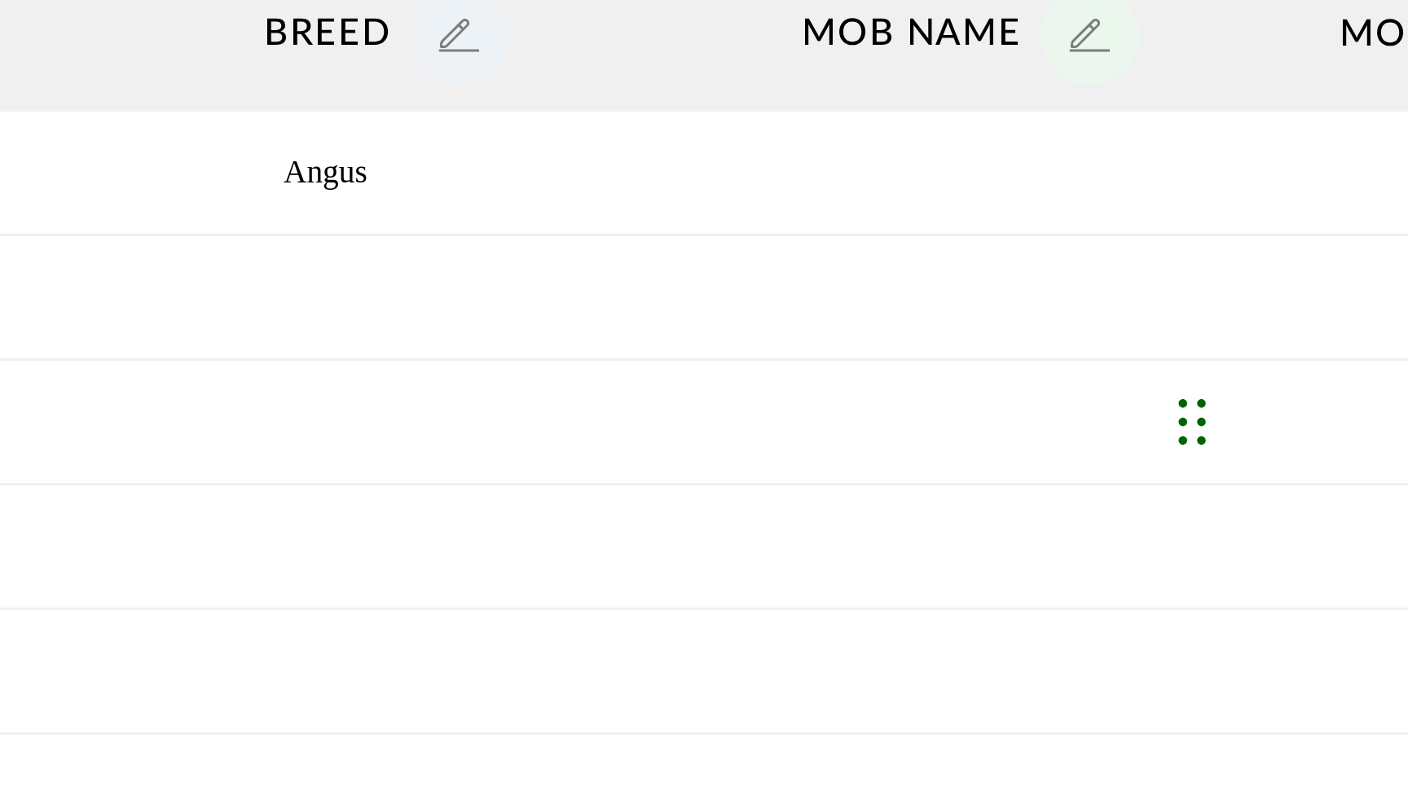
scroll to position [0, 0]
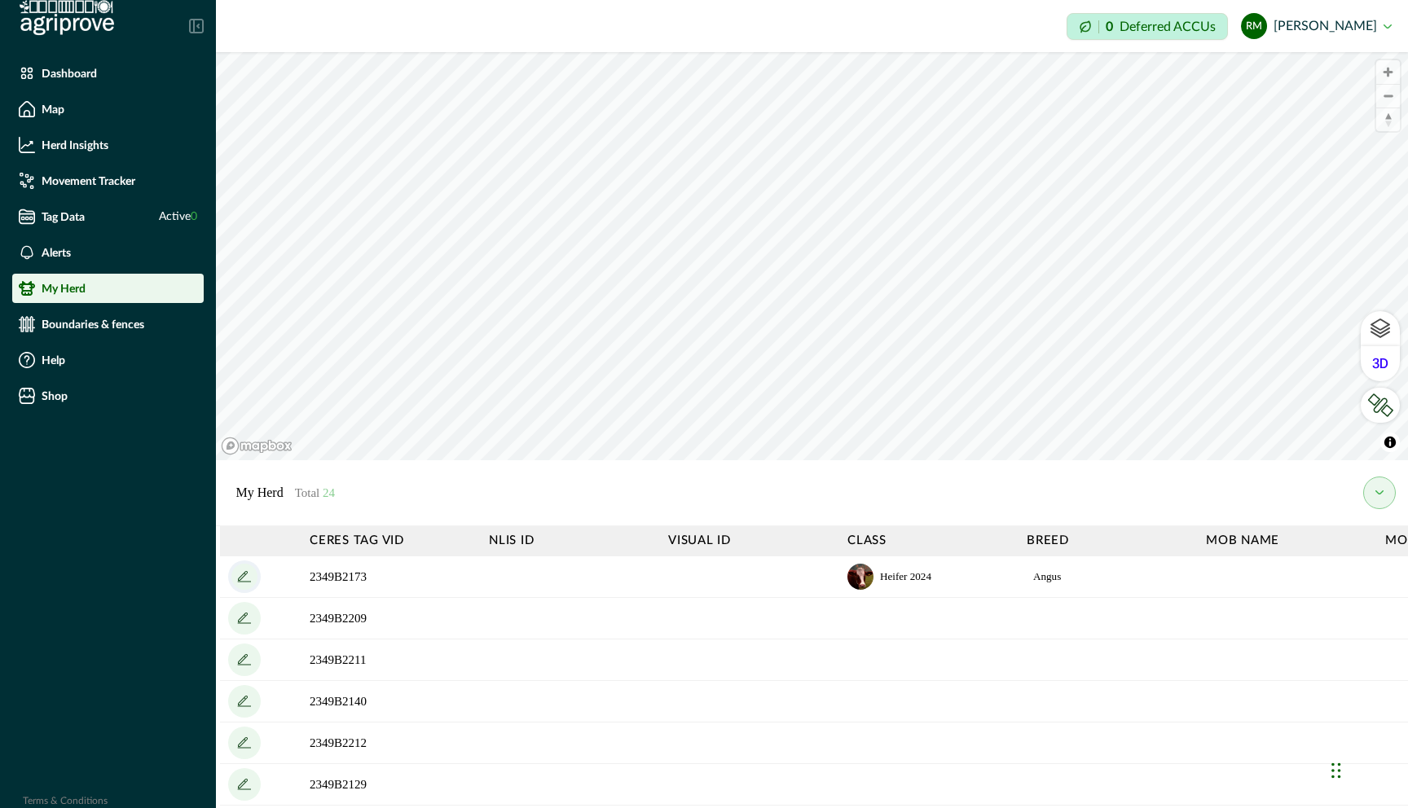
click at [243, 583] on icon "add" at bounding box center [244, 577] width 26 height 26
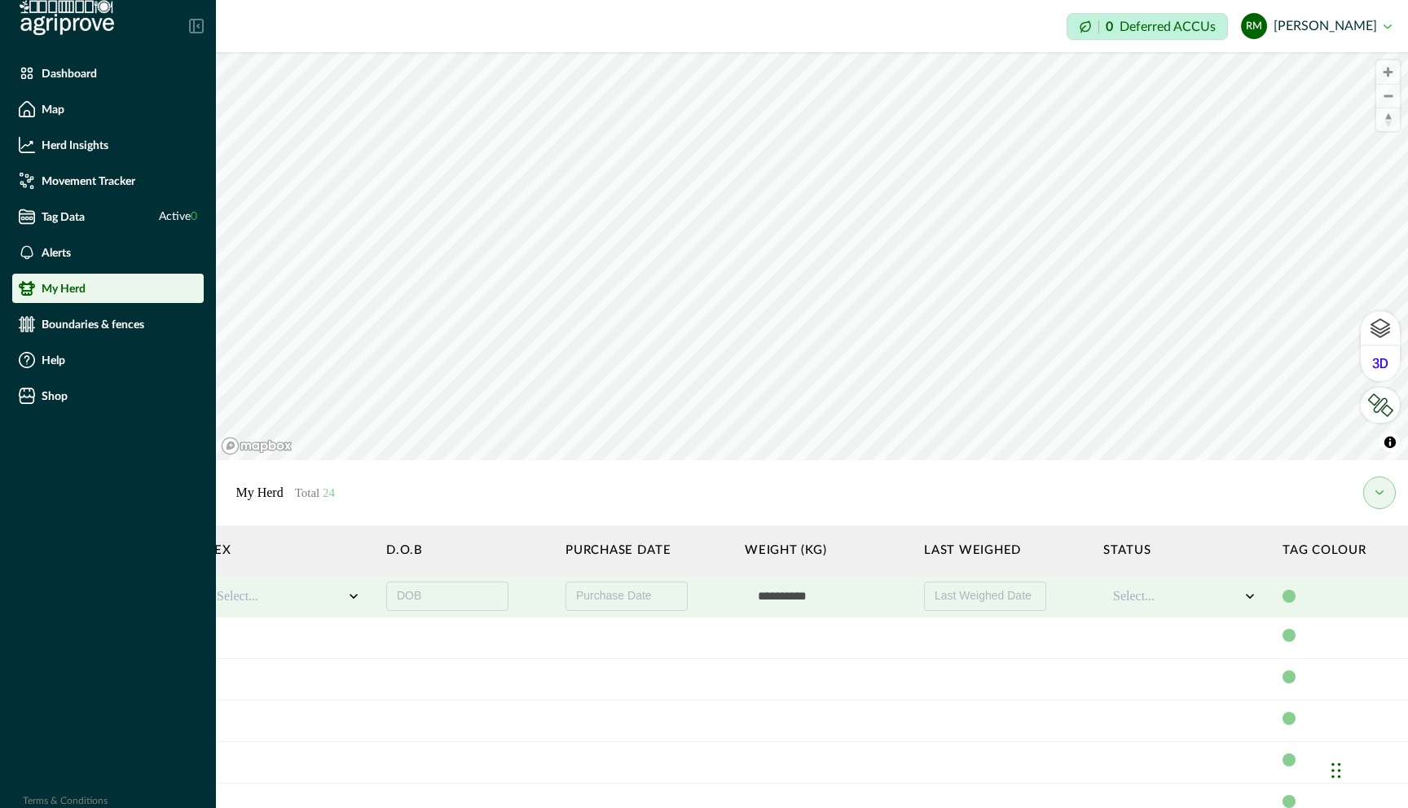
scroll to position [0, 1407]
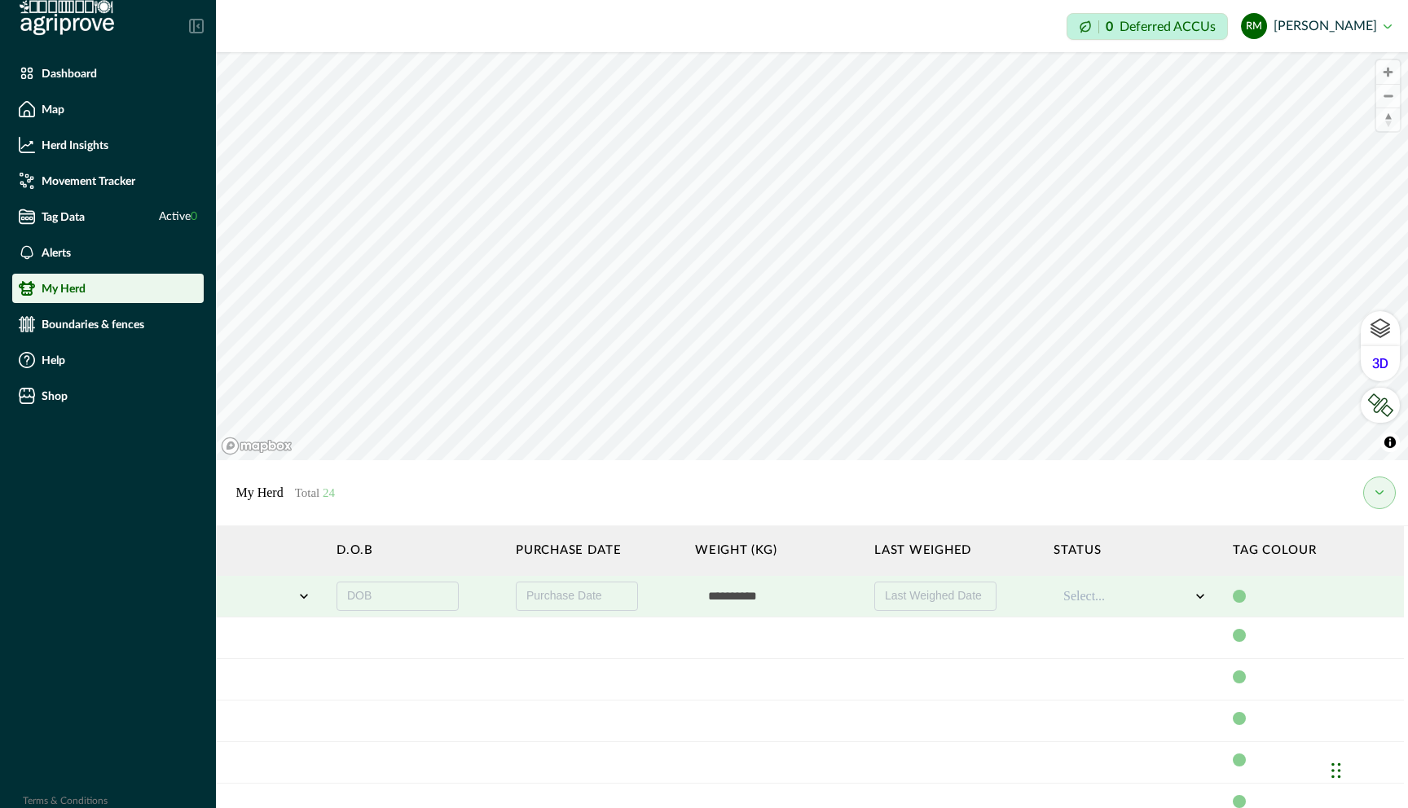
click at [1083, 598] on div at bounding box center [1126, 597] width 127 height 20
click at [1084, 638] on div "Alive" at bounding box center [1134, 639] width 145 height 27
click at [583, 599] on span "Purchase Date" at bounding box center [564, 595] width 76 height 13
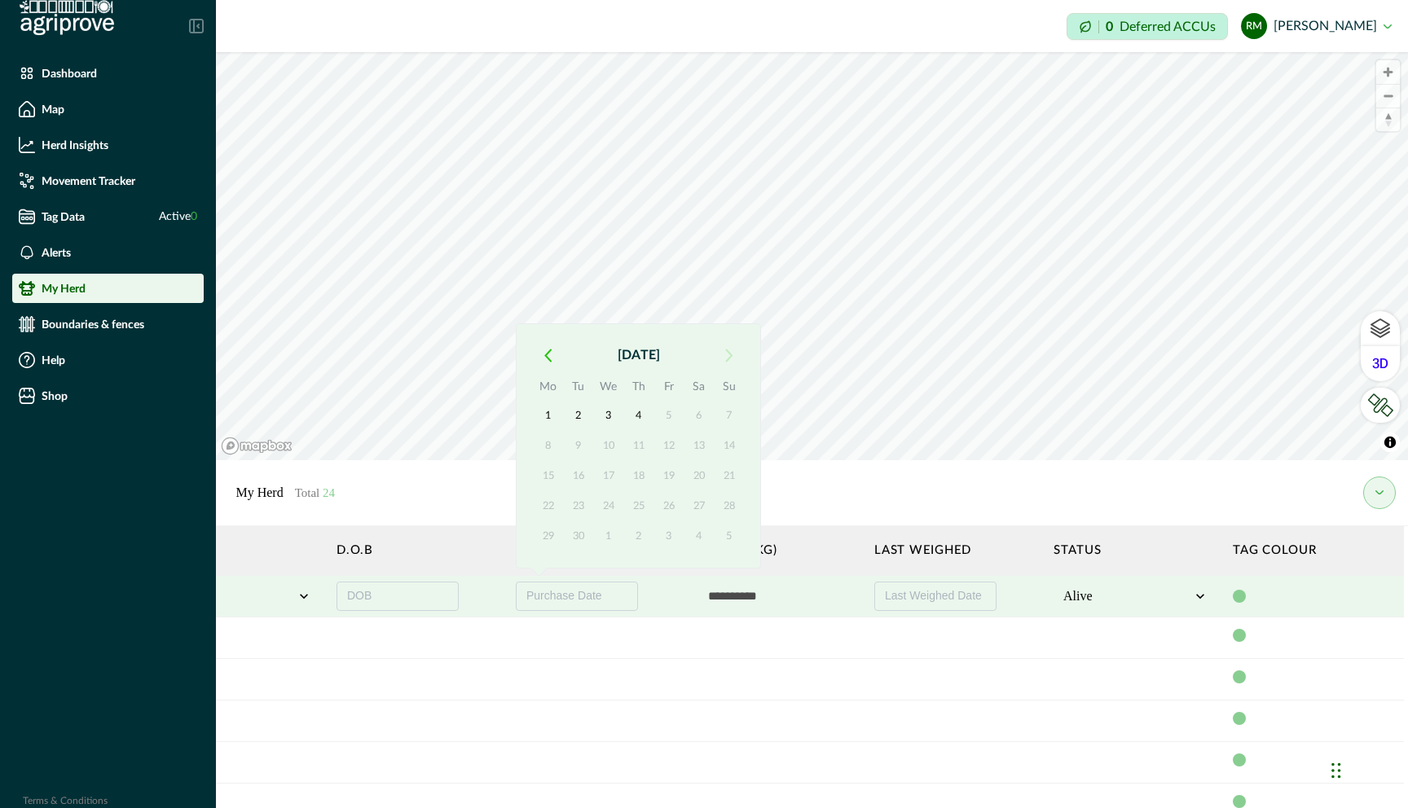
click at [551, 357] on button "button" at bounding box center [547, 355] width 29 height 29
click at [548, 325] on icon "button" at bounding box center [547, 326] width 7 height 14
click at [548, 325] on div "May 2025 Mo Tu We Th Fr Sa Su 28 29 30 1 2 3 4 5 6 7 8 9 10 11 12 13 14 15 16 1…" at bounding box center [638, 445] width 245 height 245
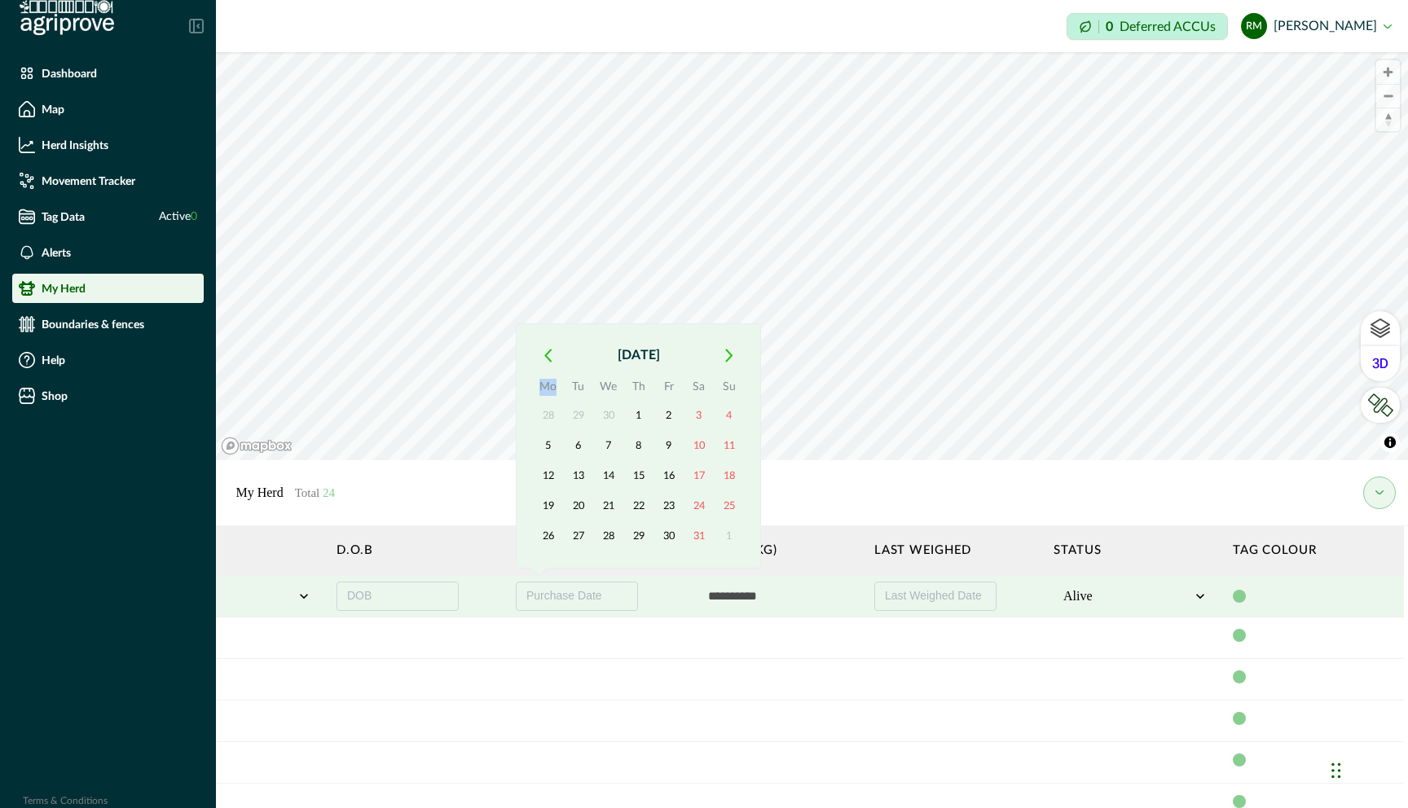
click at [546, 353] on icon "button" at bounding box center [548, 354] width 6 height 11
click at [546, 353] on th "Mo" at bounding box center [548, 359] width 30 height 23
click at [546, 332] on button "button" at bounding box center [547, 324] width 29 height 29
click at [546, 352] on icon "button" at bounding box center [547, 356] width 7 height 14
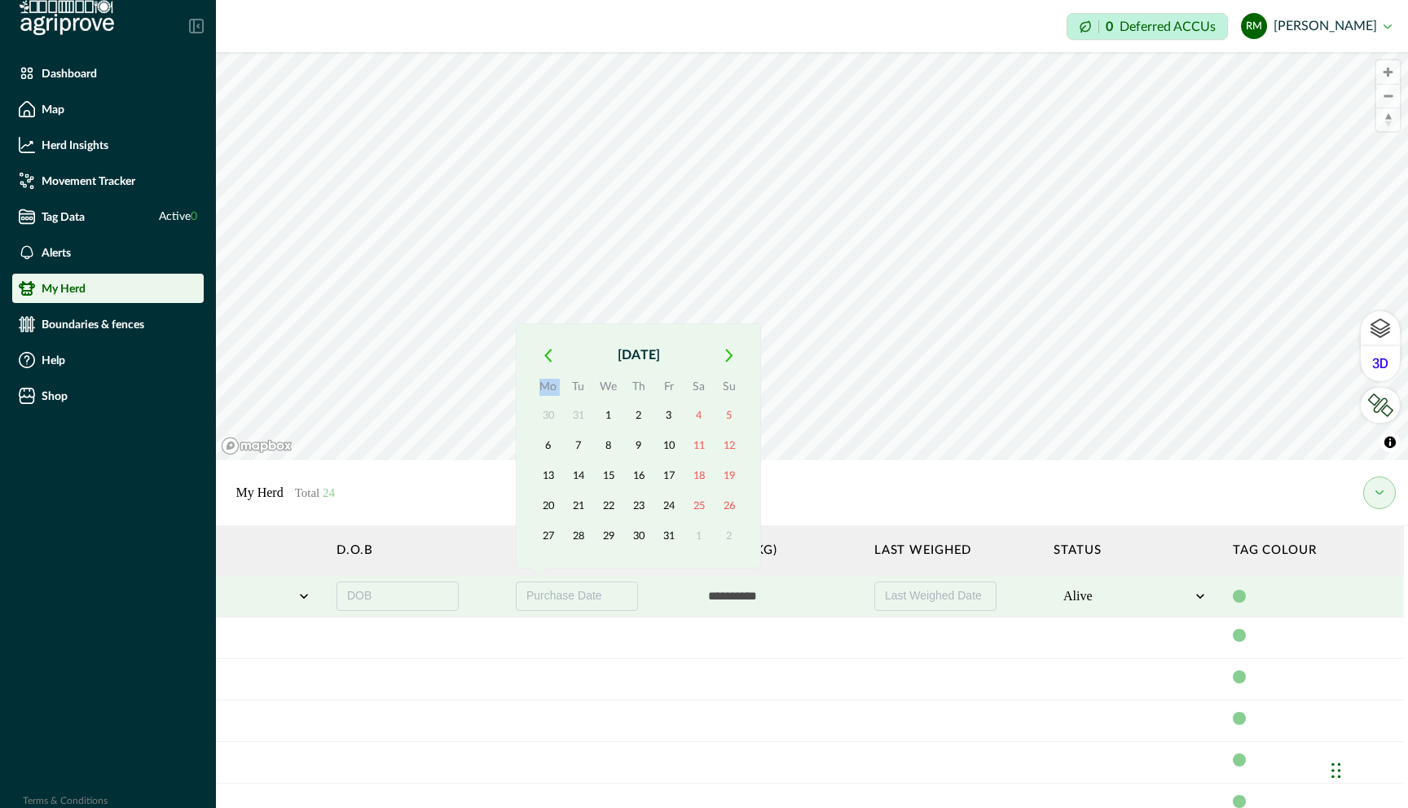
click at [546, 352] on icon "button" at bounding box center [547, 356] width 7 height 14
click at [547, 330] on icon "button" at bounding box center [547, 326] width 7 height 14
click at [547, 352] on icon "button" at bounding box center [548, 354] width 6 height 11
click at [547, 328] on icon "button" at bounding box center [548, 324] width 6 height 11
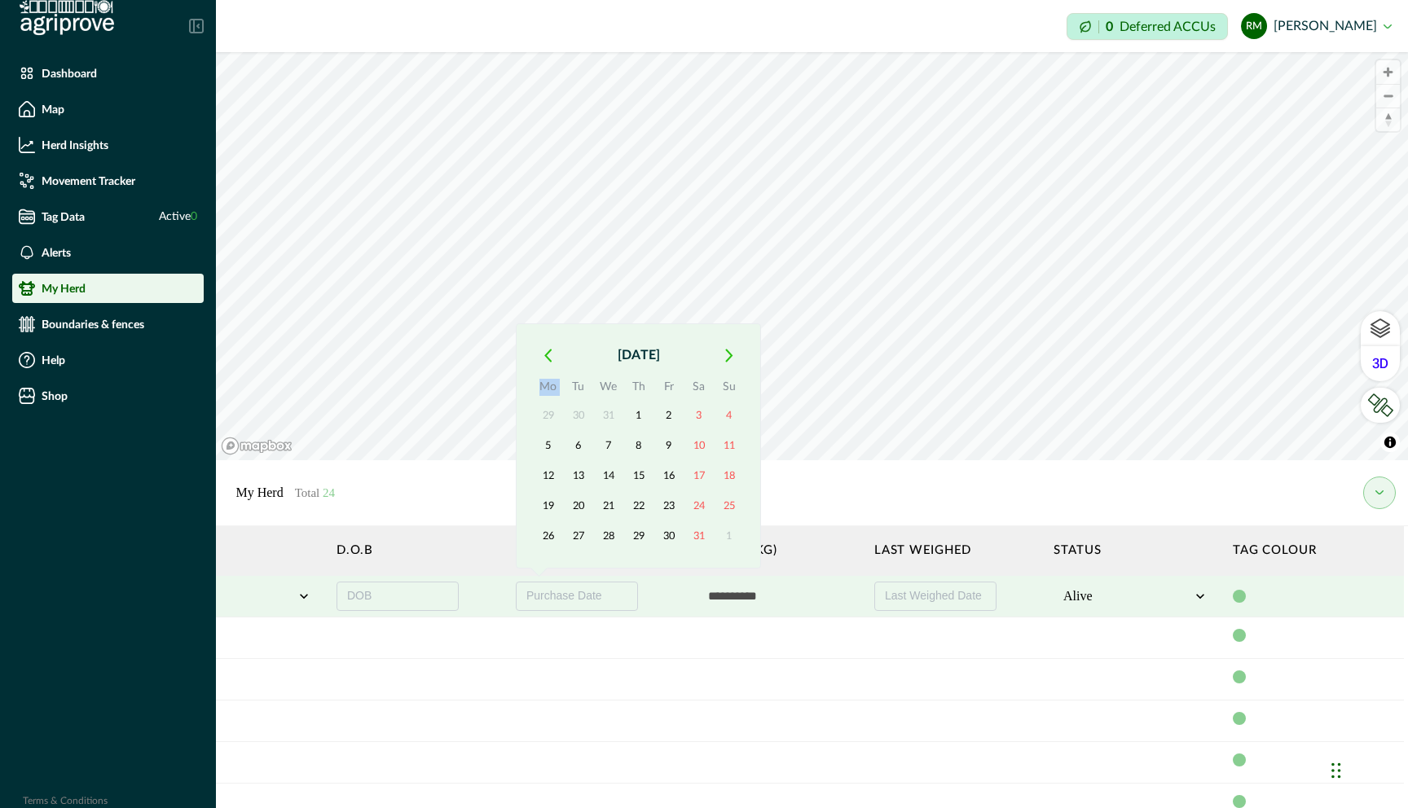
click at [546, 344] on button "button" at bounding box center [547, 355] width 29 height 29
click at [546, 418] on button "1" at bounding box center [548, 416] width 29 height 29
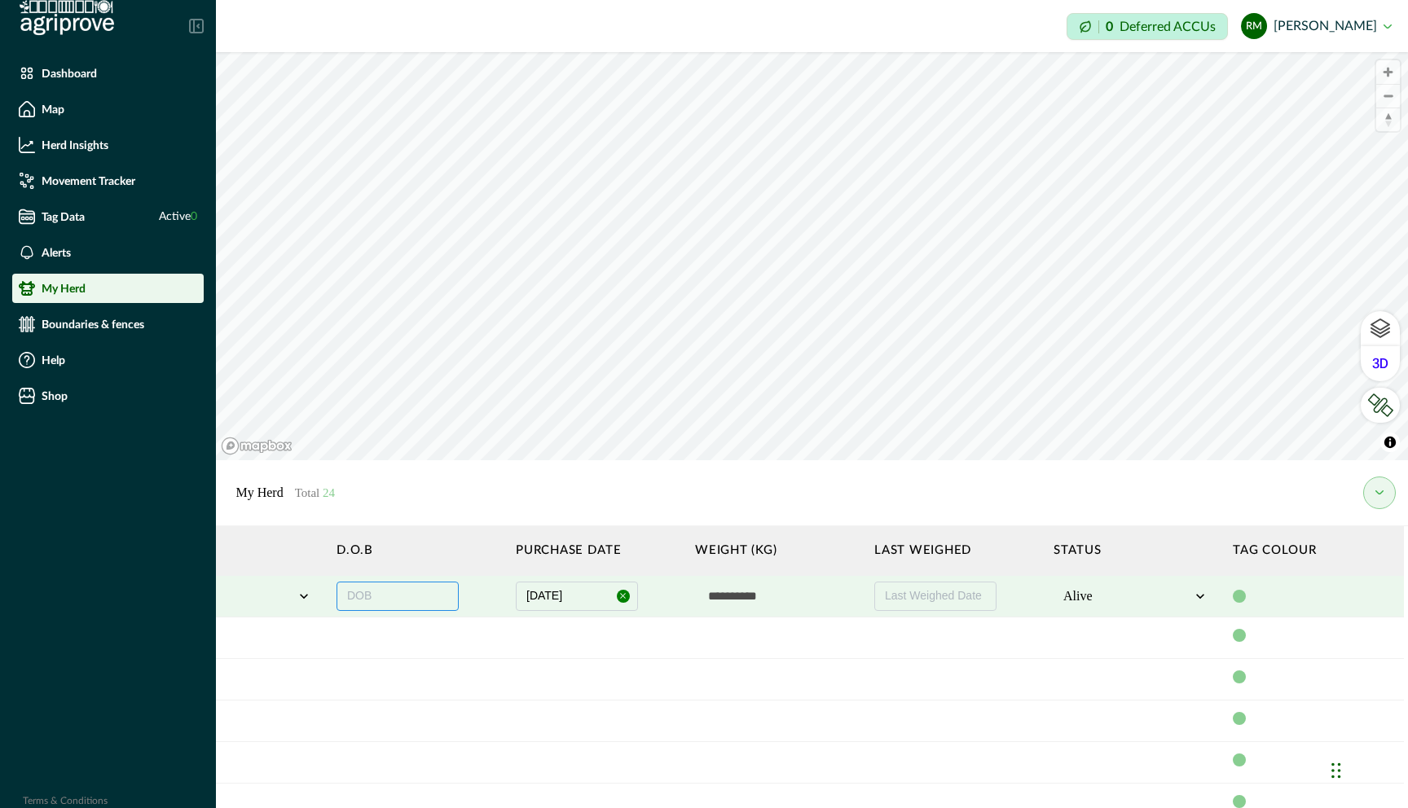
click at [380, 598] on button "DOB" at bounding box center [397, 596] width 122 height 29
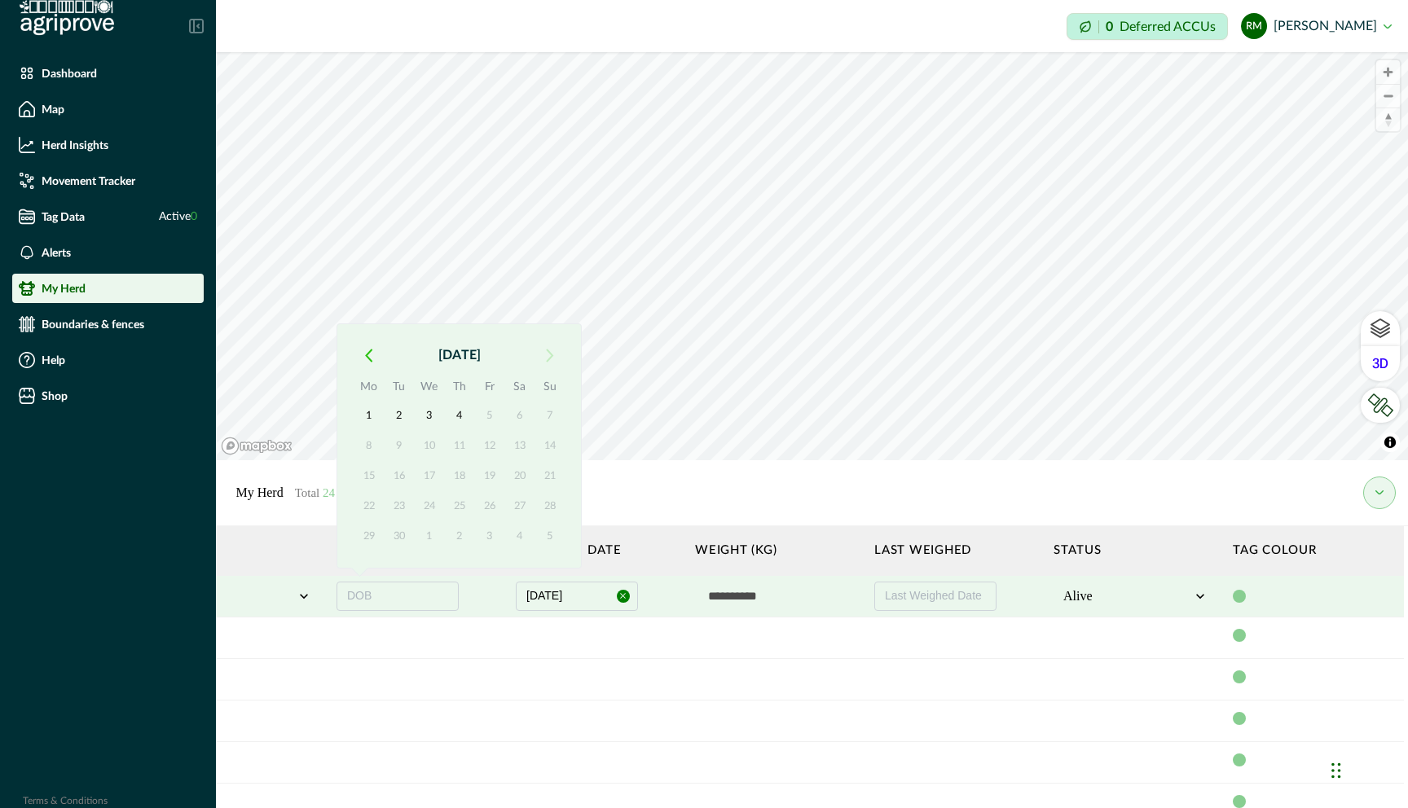
click at [367, 362] on icon "button" at bounding box center [368, 356] width 7 height 14
click at [367, 362] on th "Mo" at bounding box center [369, 359] width 30 height 23
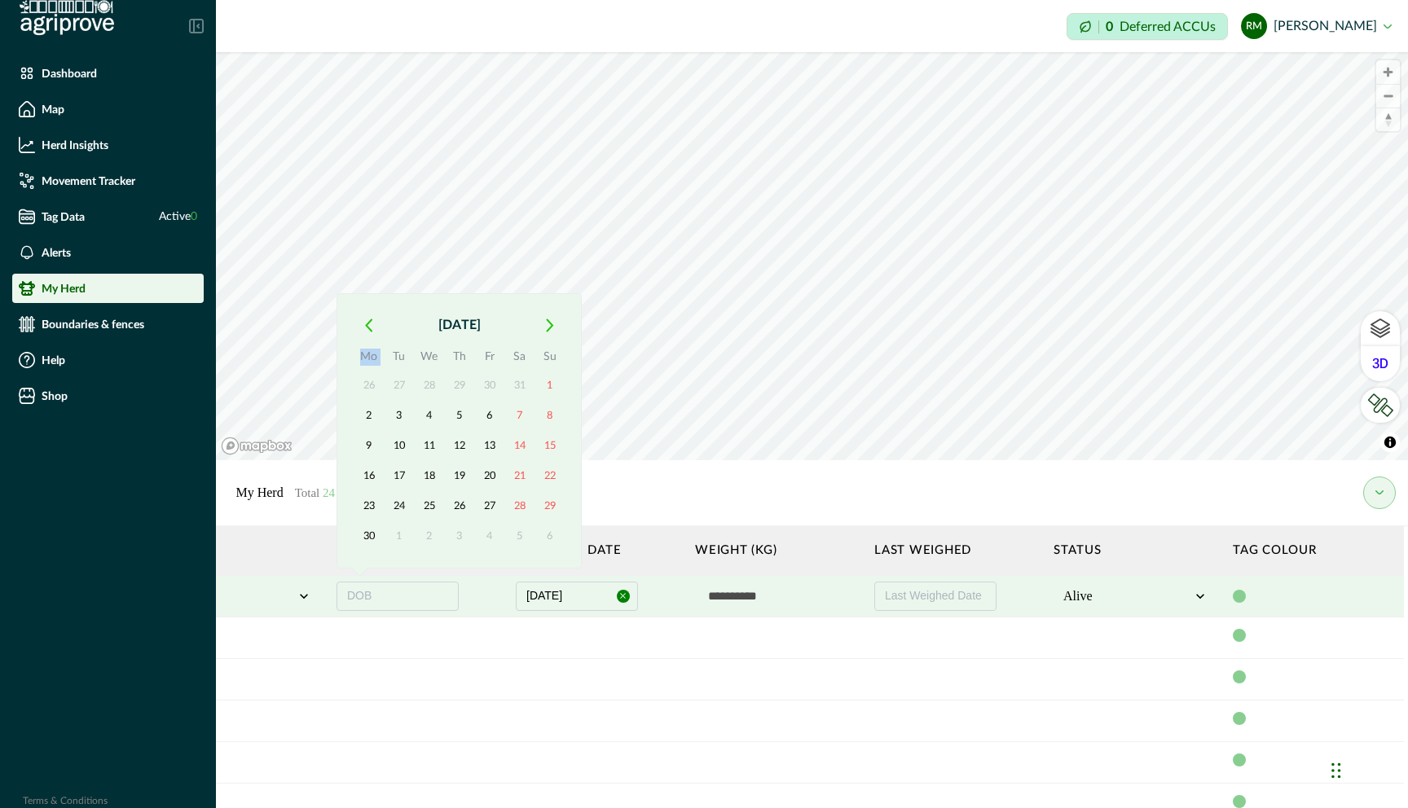
click at [366, 332] on button "button" at bounding box center [368, 324] width 29 height 29
click at [366, 332] on div "May 2025 Mo Tu We Th Fr Sa Su 28 29 30 1 2 3 4 5 6 7 8 9 10 11 12 13 14 15 16 1…" at bounding box center [458, 445] width 245 height 245
click at [363, 355] on button "button" at bounding box center [368, 355] width 29 height 29
click at [362, 320] on button "button" at bounding box center [368, 324] width 29 height 29
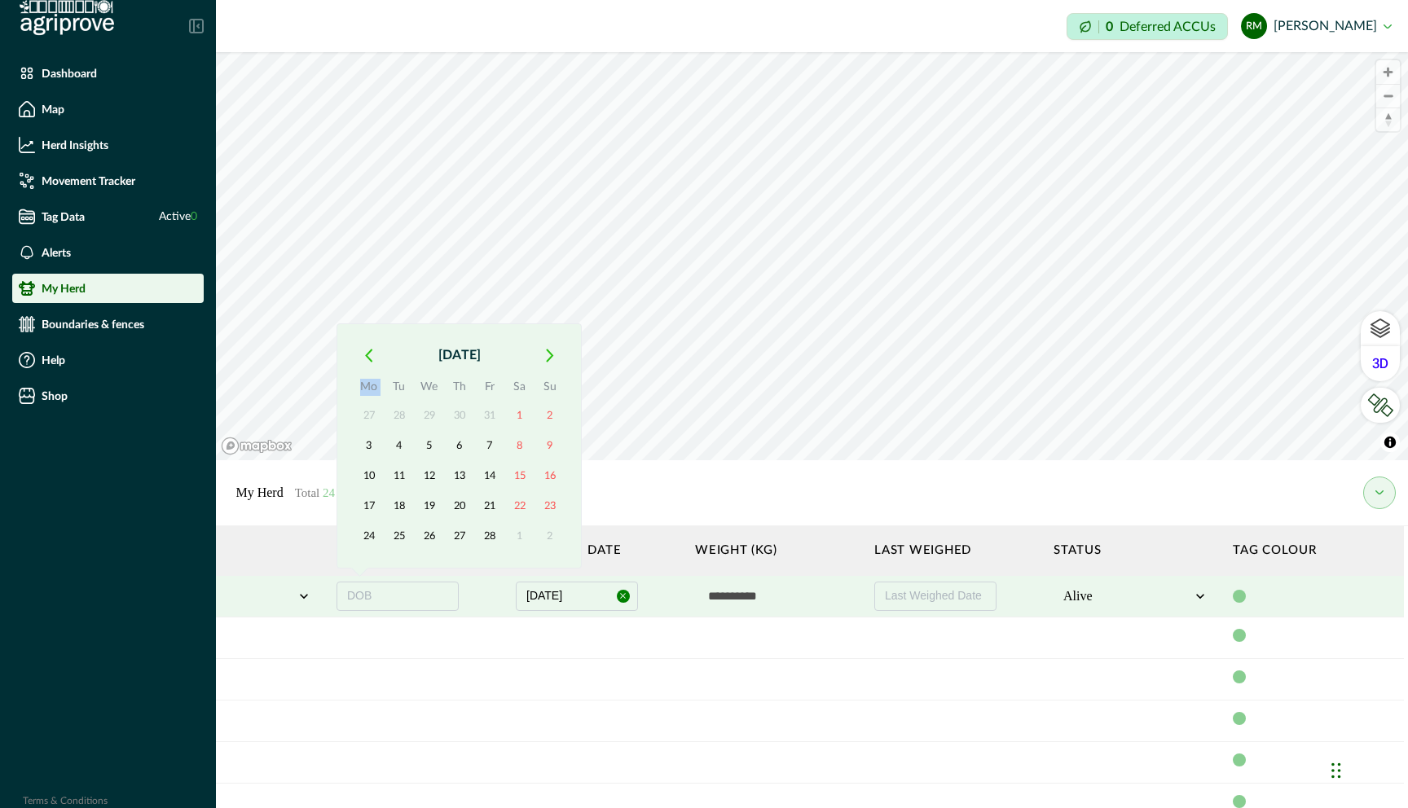
click at [367, 354] on icon "button" at bounding box center [368, 356] width 7 height 14
click at [367, 354] on th "Mo" at bounding box center [369, 359] width 30 height 23
click at [366, 333] on button "button" at bounding box center [368, 324] width 29 height 29
click at [366, 333] on div "November 2024 Mo Tu We Th Fr Sa Su 28 29 30 31 1 2 3 4 5 6 7 8 9 10 11 12 13 14…" at bounding box center [458, 445] width 245 height 245
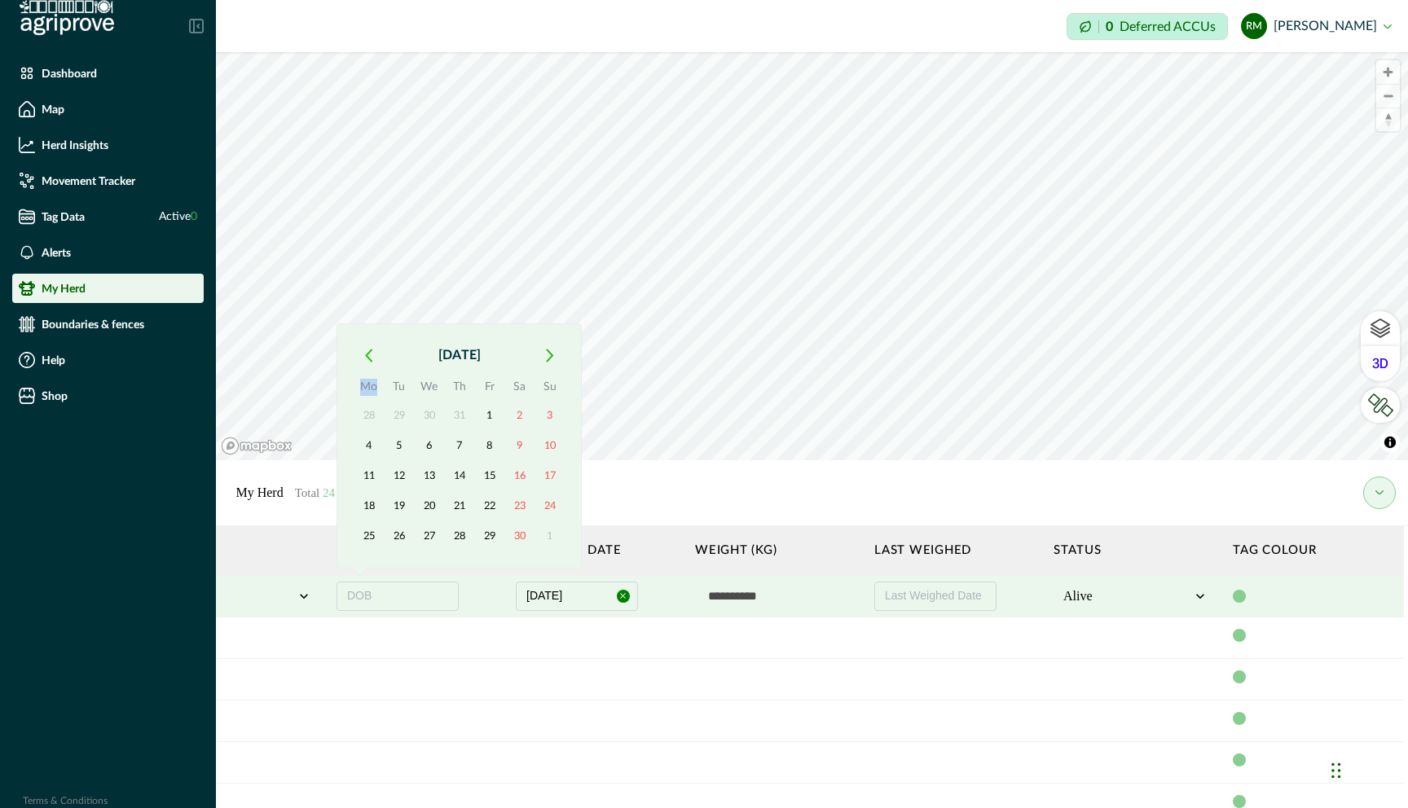
click at [366, 351] on icon "button" at bounding box center [368, 356] width 7 height 14
click at [366, 336] on button "button" at bounding box center [368, 324] width 29 height 29
click at [366, 336] on div "August 2024 Mo Tu We Th Fr Sa Su 29 30 31 1 2 3 4 5 6 7 8 9 10 11 12 13 14 15 1…" at bounding box center [458, 445] width 245 height 245
click at [366, 349] on icon "button" at bounding box center [368, 356] width 7 height 14
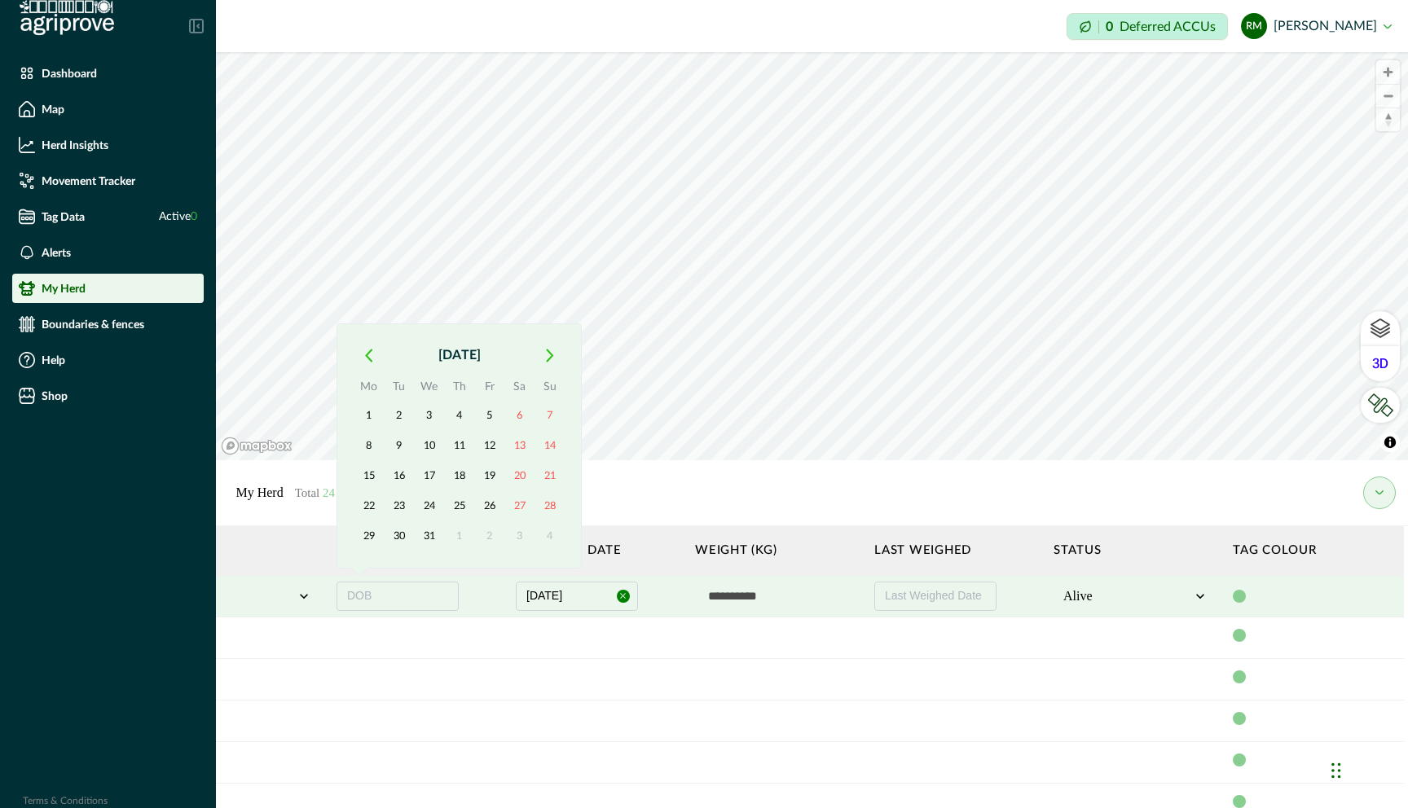
click at [366, 349] on icon "button" at bounding box center [368, 356] width 7 height 14
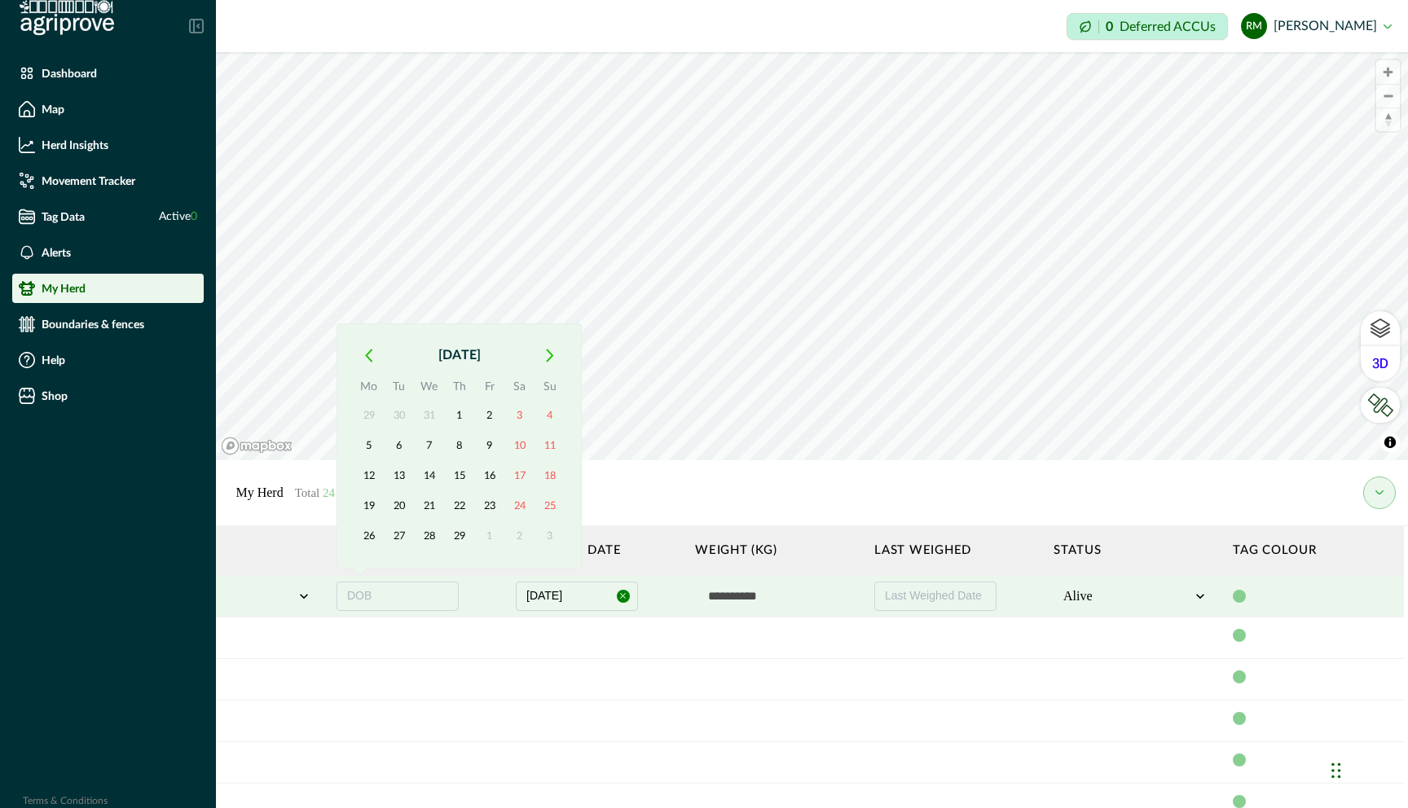
click at [366, 349] on icon "button" at bounding box center [368, 356] width 7 height 14
click at [547, 349] on icon "button" at bounding box center [550, 356] width 8 height 14
click at [367, 415] on button "1" at bounding box center [368, 416] width 29 height 29
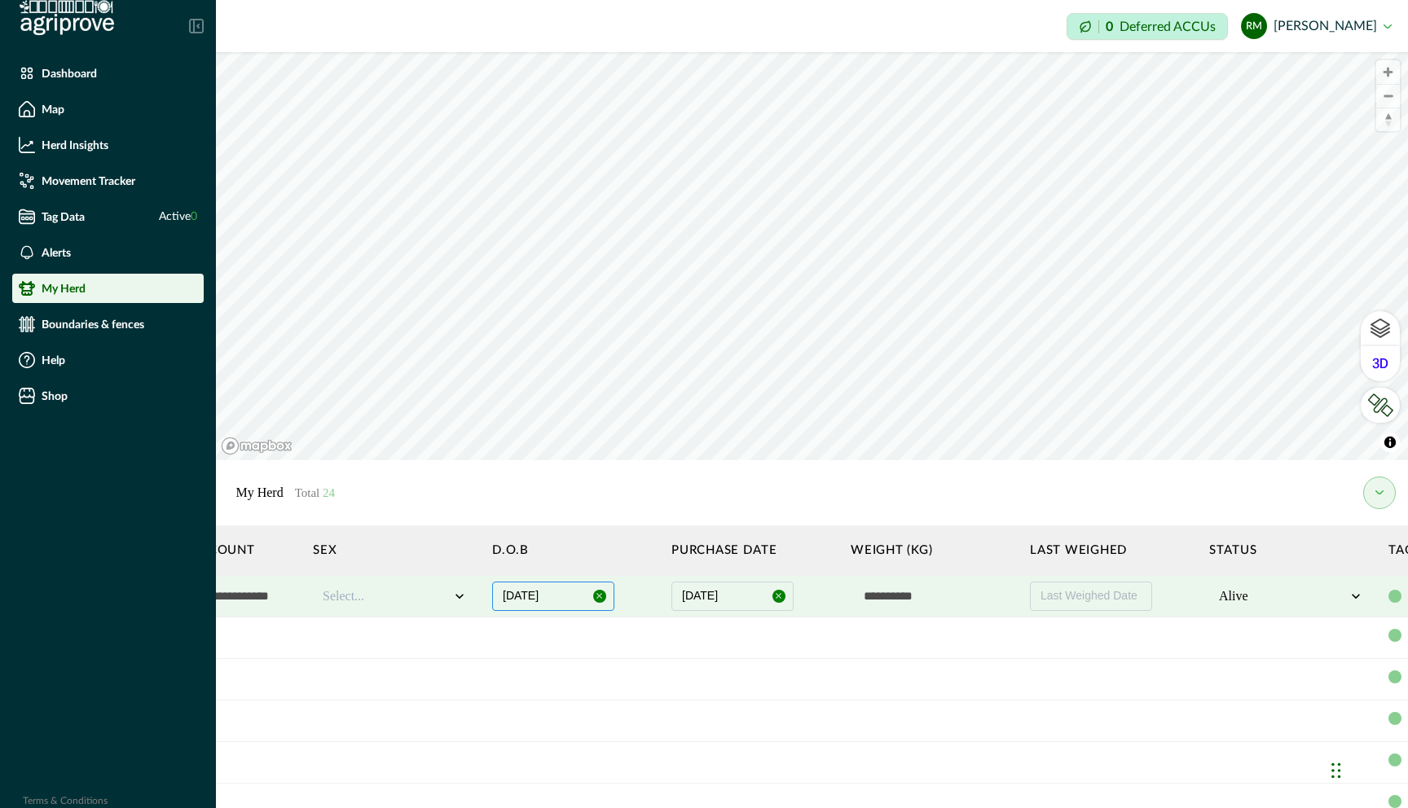
scroll to position [0, 1230]
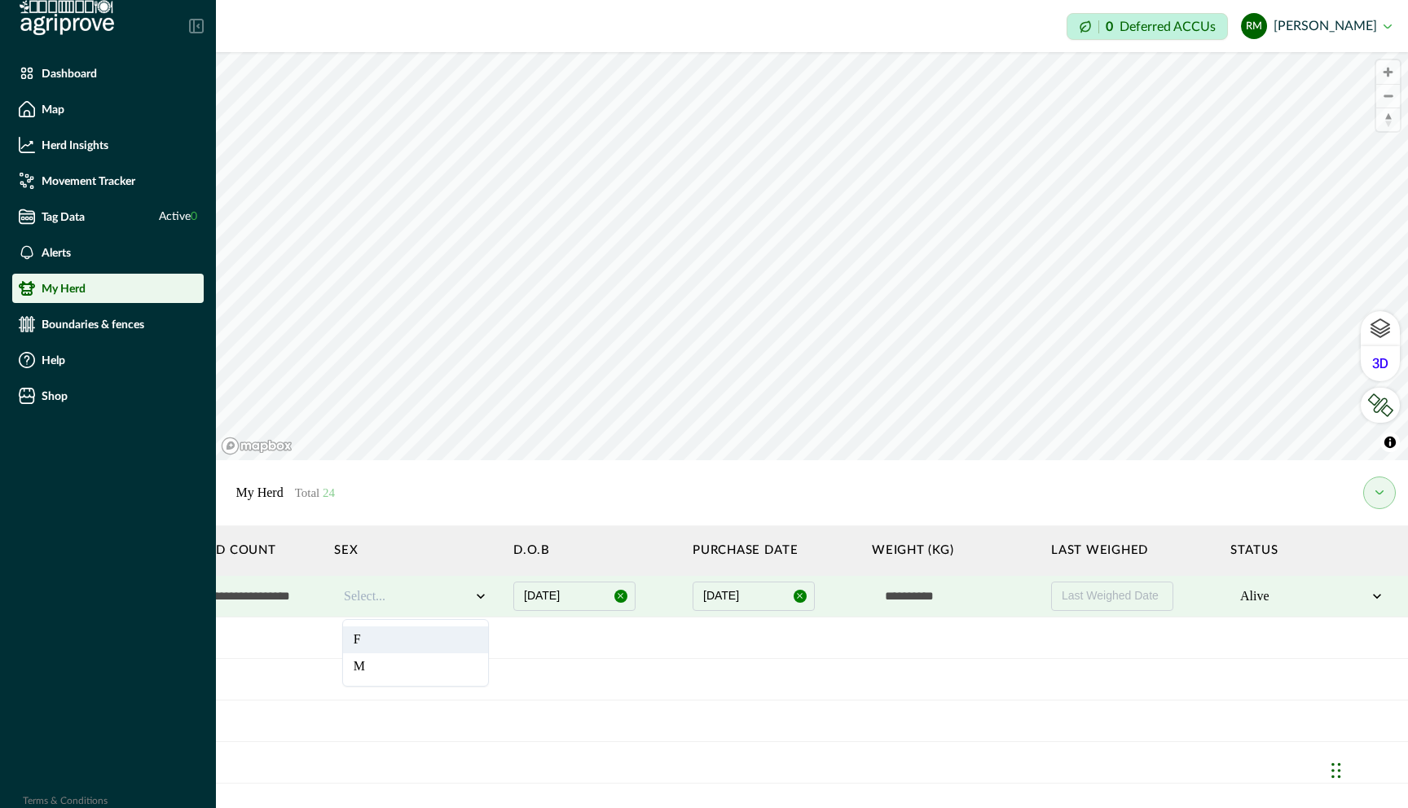
click at [474, 591] on icon at bounding box center [480, 596] width 16 height 16
click at [459, 642] on div "F" at bounding box center [415, 639] width 145 height 27
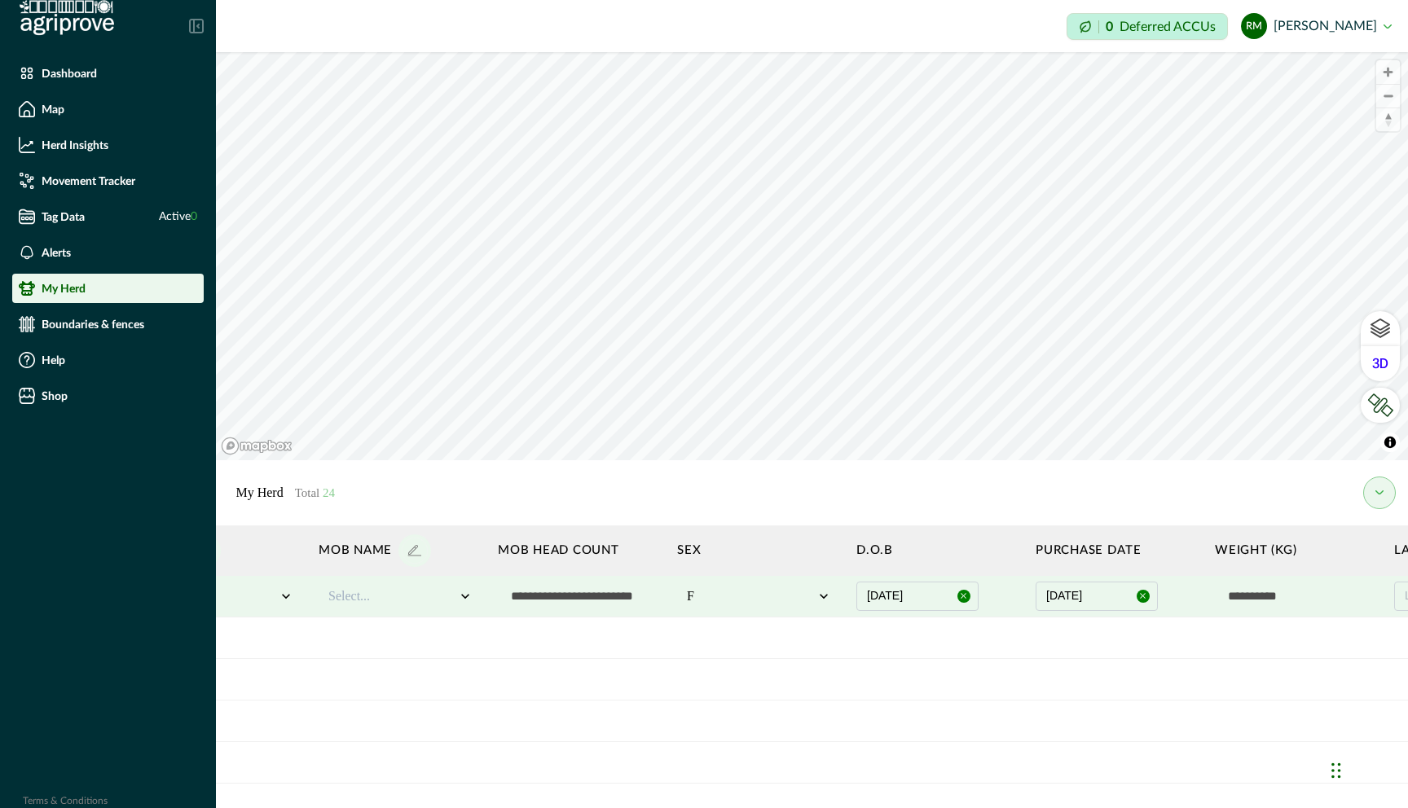
scroll to position [0, 884]
click at [461, 599] on icon at bounding box center [468, 596] width 16 height 16
click at [607, 649] on td at bounding box center [582, 638] width 179 height 42
click at [1250, 605] on input "text" at bounding box center [1299, 596] width 163 height 33
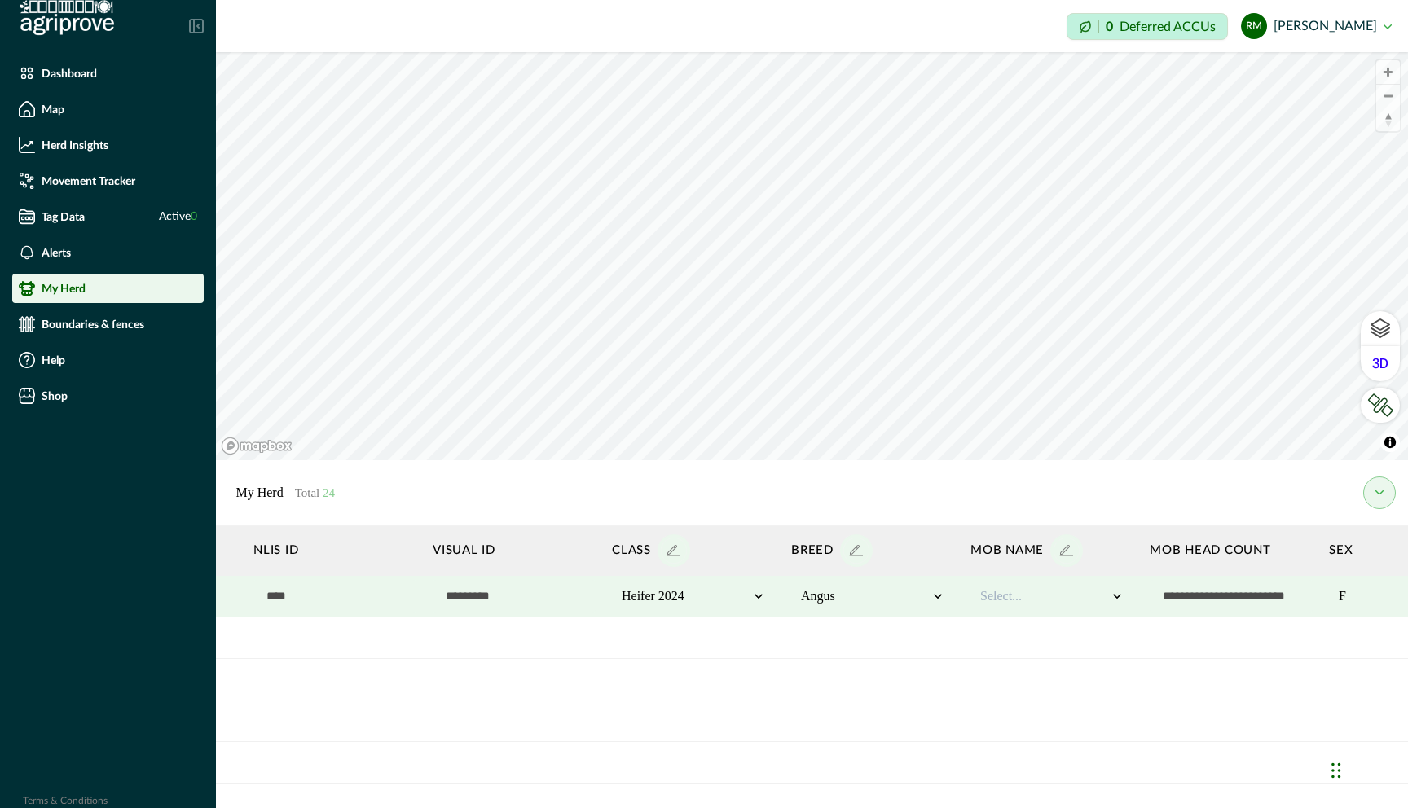
scroll to position [0, 0]
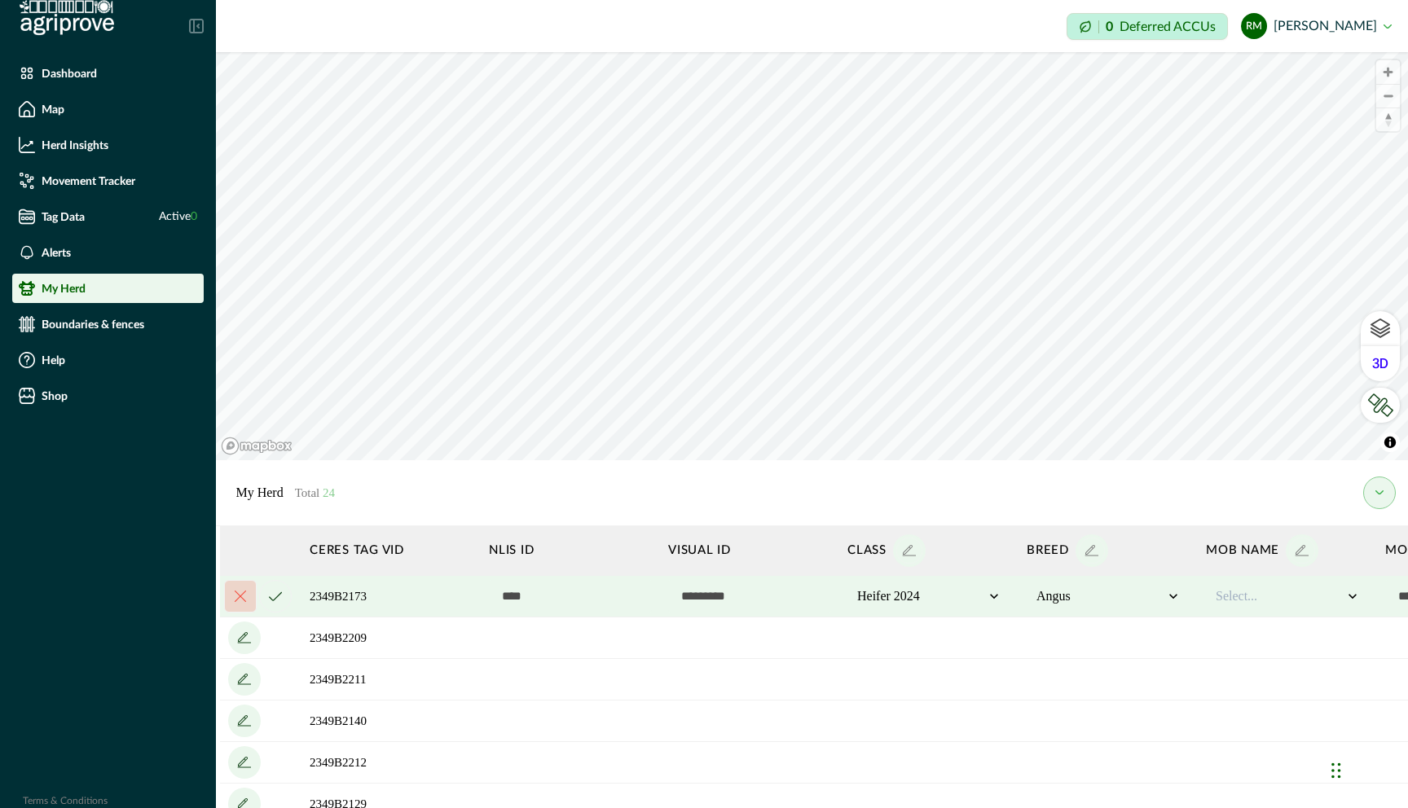
click at [274, 595] on icon "cancel" at bounding box center [275, 596] width 13 height 10
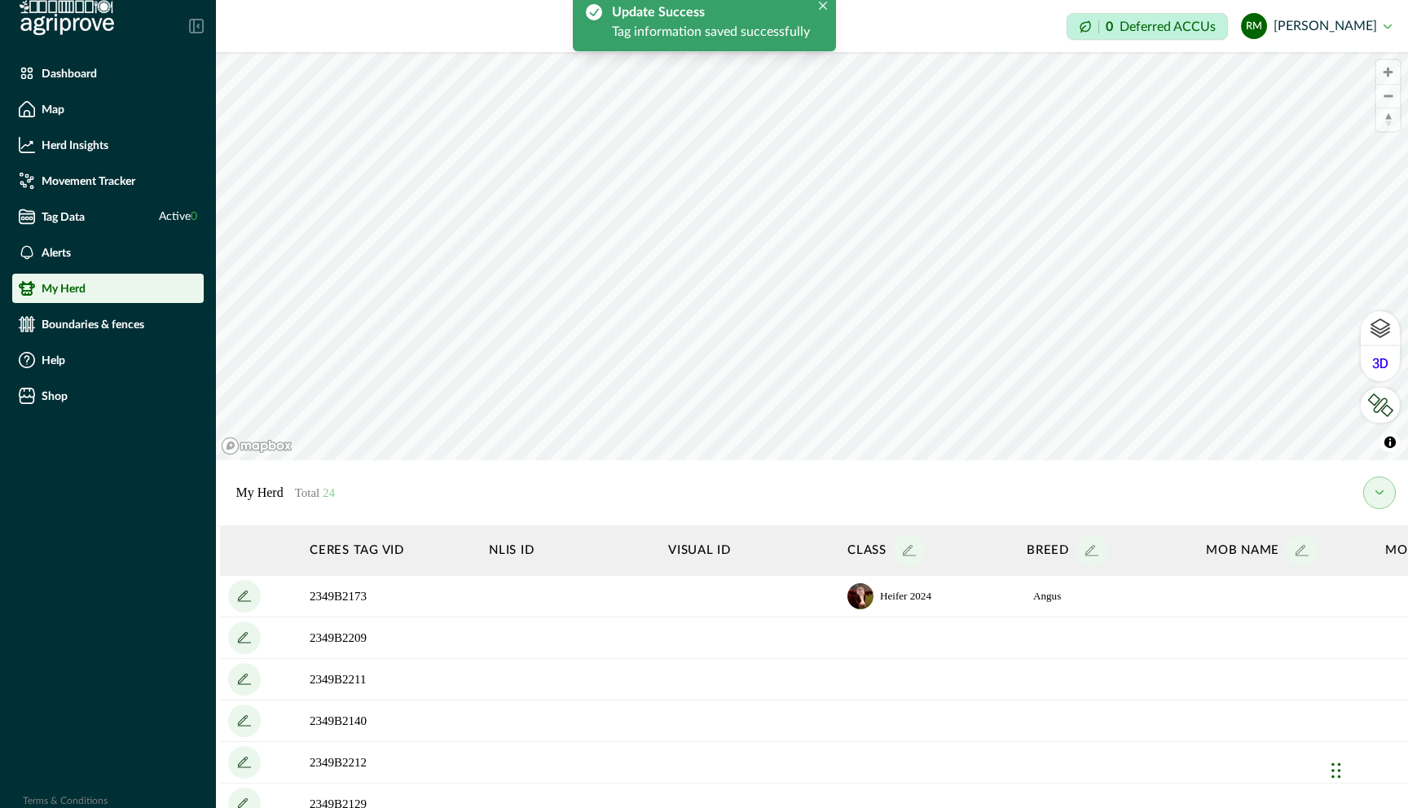
click at [274, 595] on div at bounding box center [260, 596] width 65 height 33
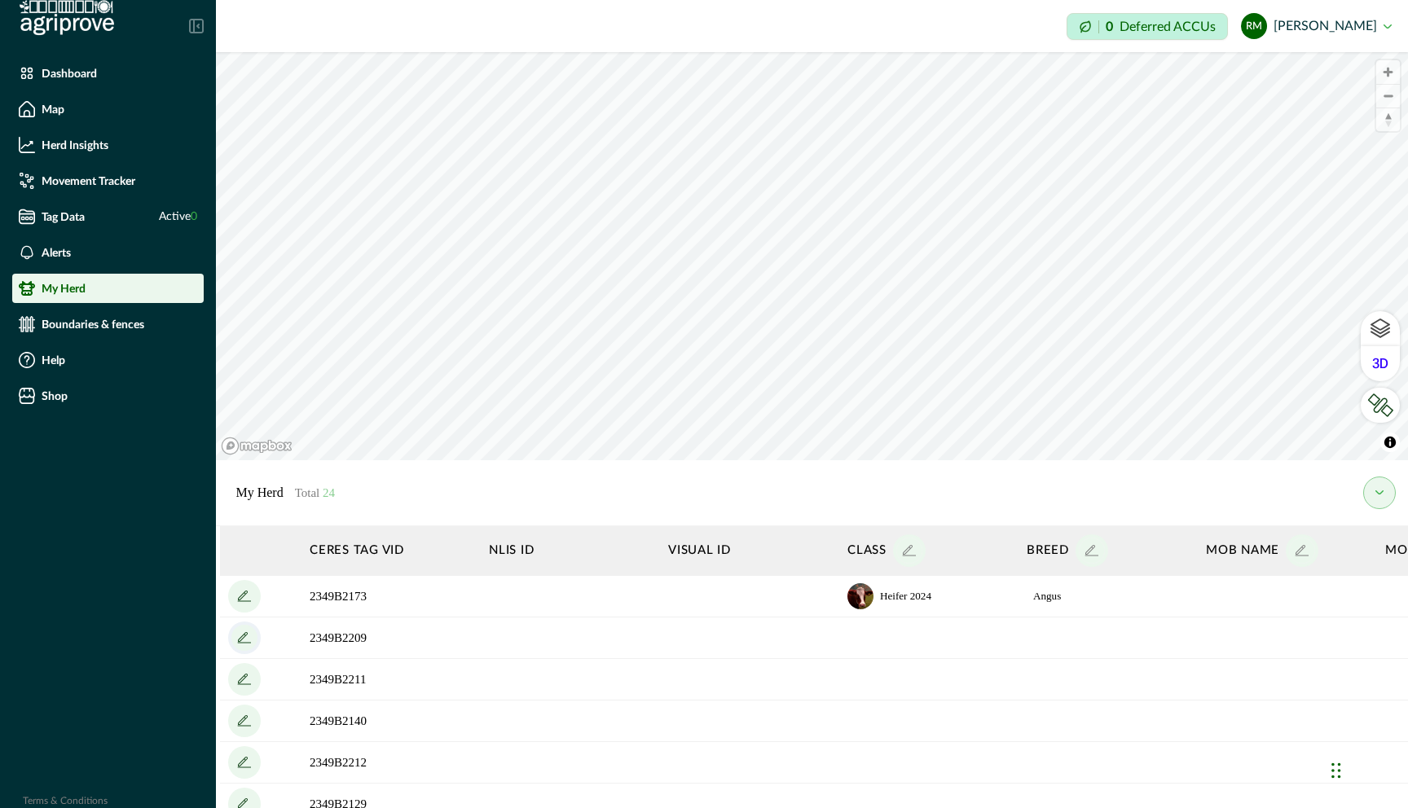
click at [244, 643] on icon "add" at bounding box center [244, 638] width 26 height 26
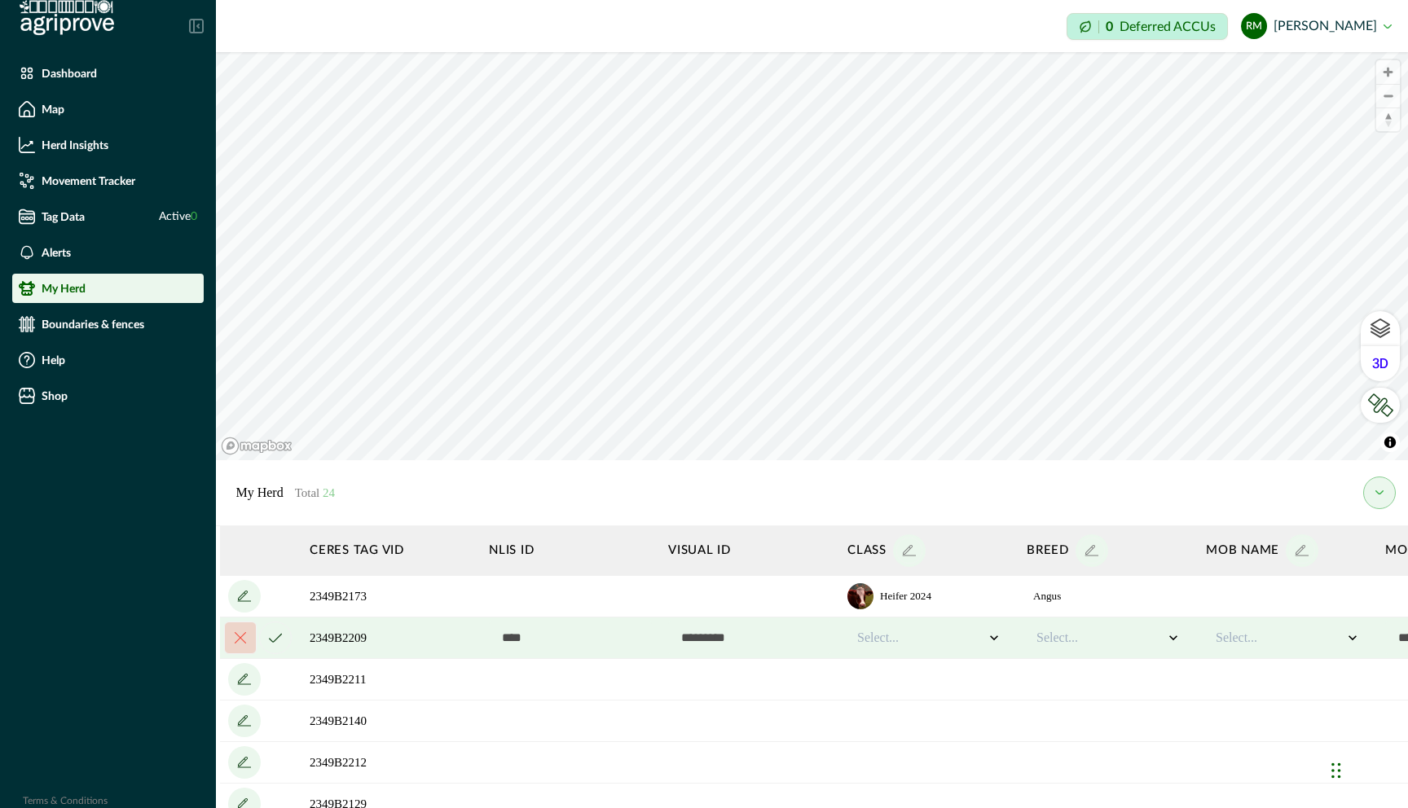
click at [996, 634] on icon at bounding box center [994, 638] width 16 height 16
click at [960, 711] on div "Heifer 2024" at bounding box center [928, 708] width 145 height 27
click at [1141, 640] on div at bounding box center [1099, 638] width 127 height 20
click at [1127, 688] on div "Angus" at bounding box center [1107, 681] width 145 height 27
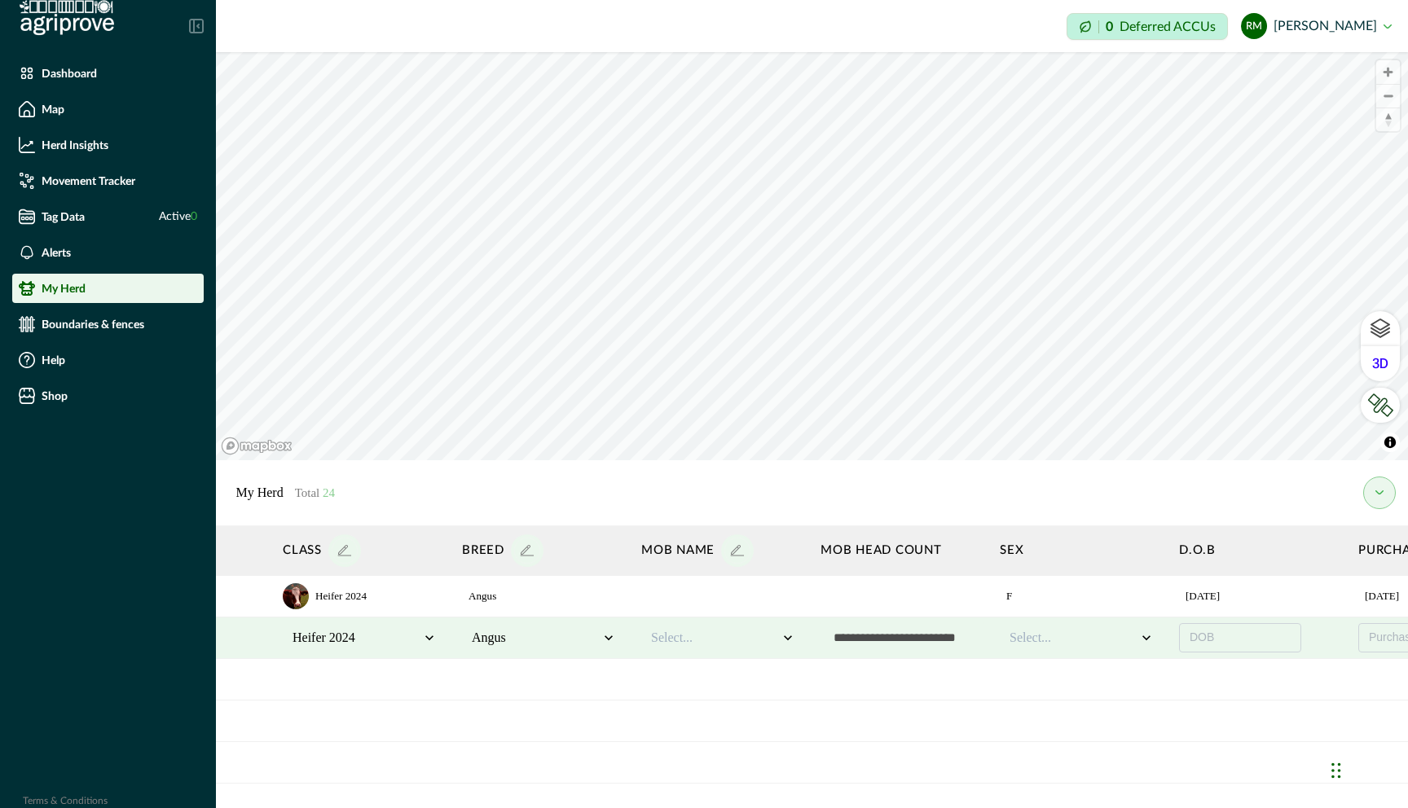
scroll to position [0, 599]
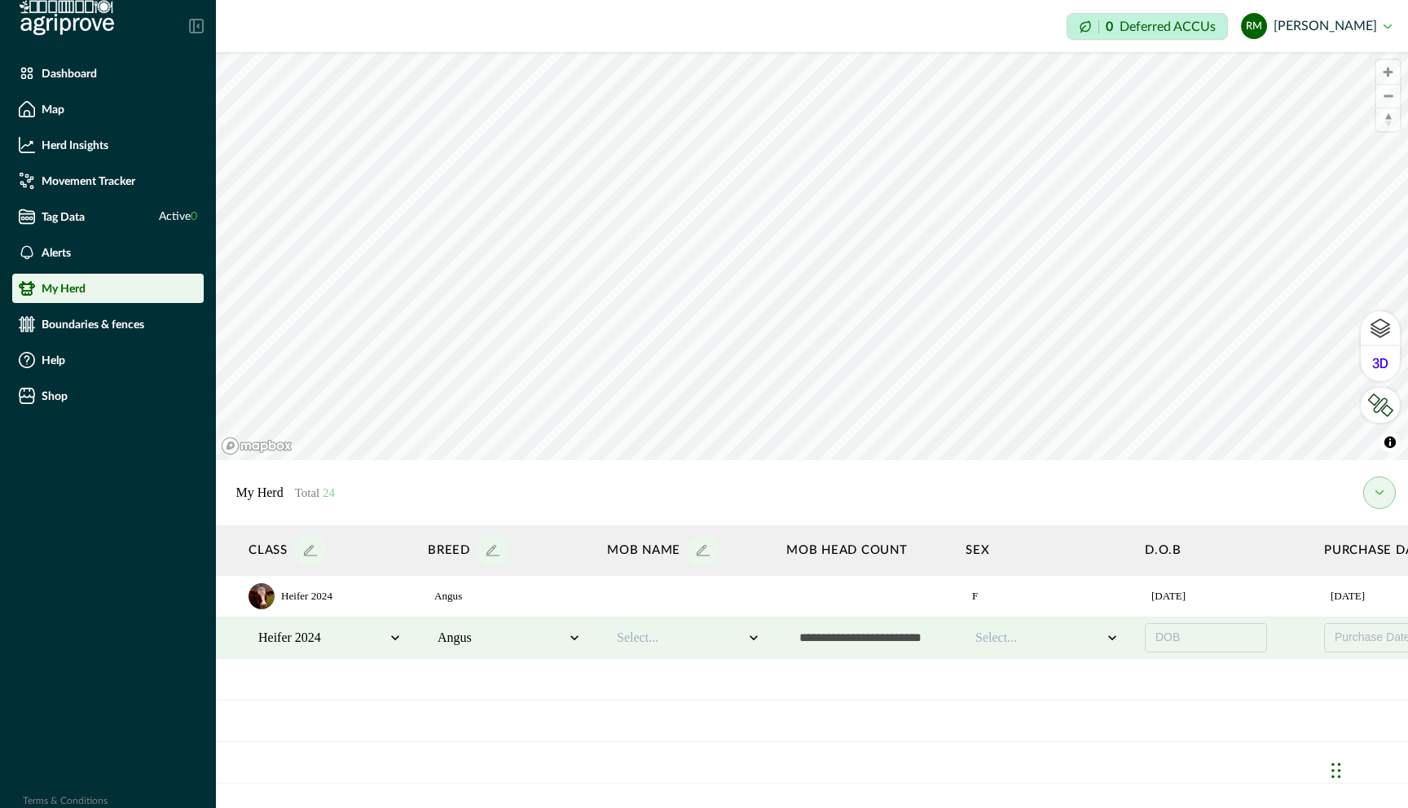
click at [1049, 635] on div at bounding box center [1038, 638] width 127 height 20
click at [1021, 683] on div "F" at bounding box center [1046, 681] width 145 height 27
click at [1215, 633] on button "DOB" at bounding box center [1206, 637] width 122 height 29
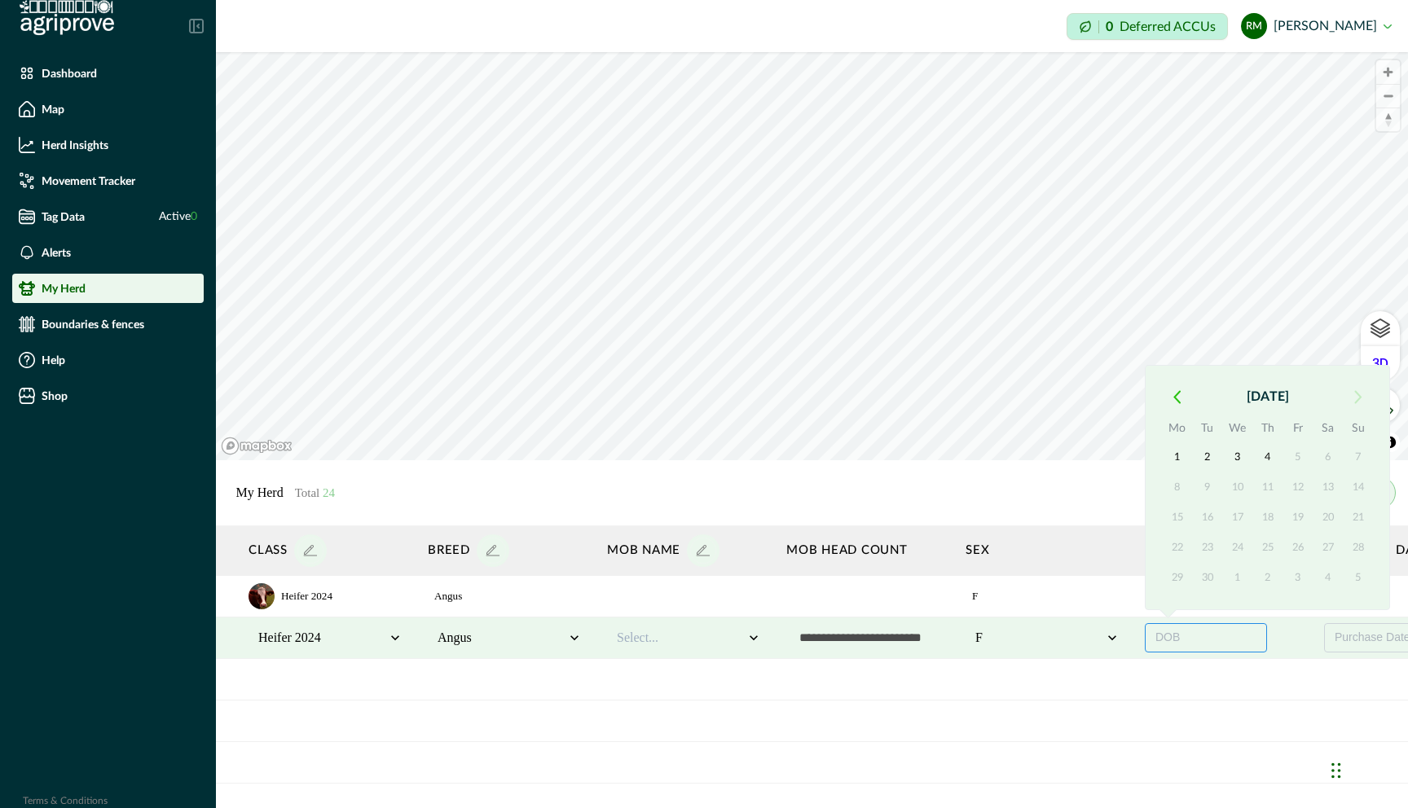
click at [1178, 636] on span "DOB" at bounding box center [1167, 637] width 24 height 13
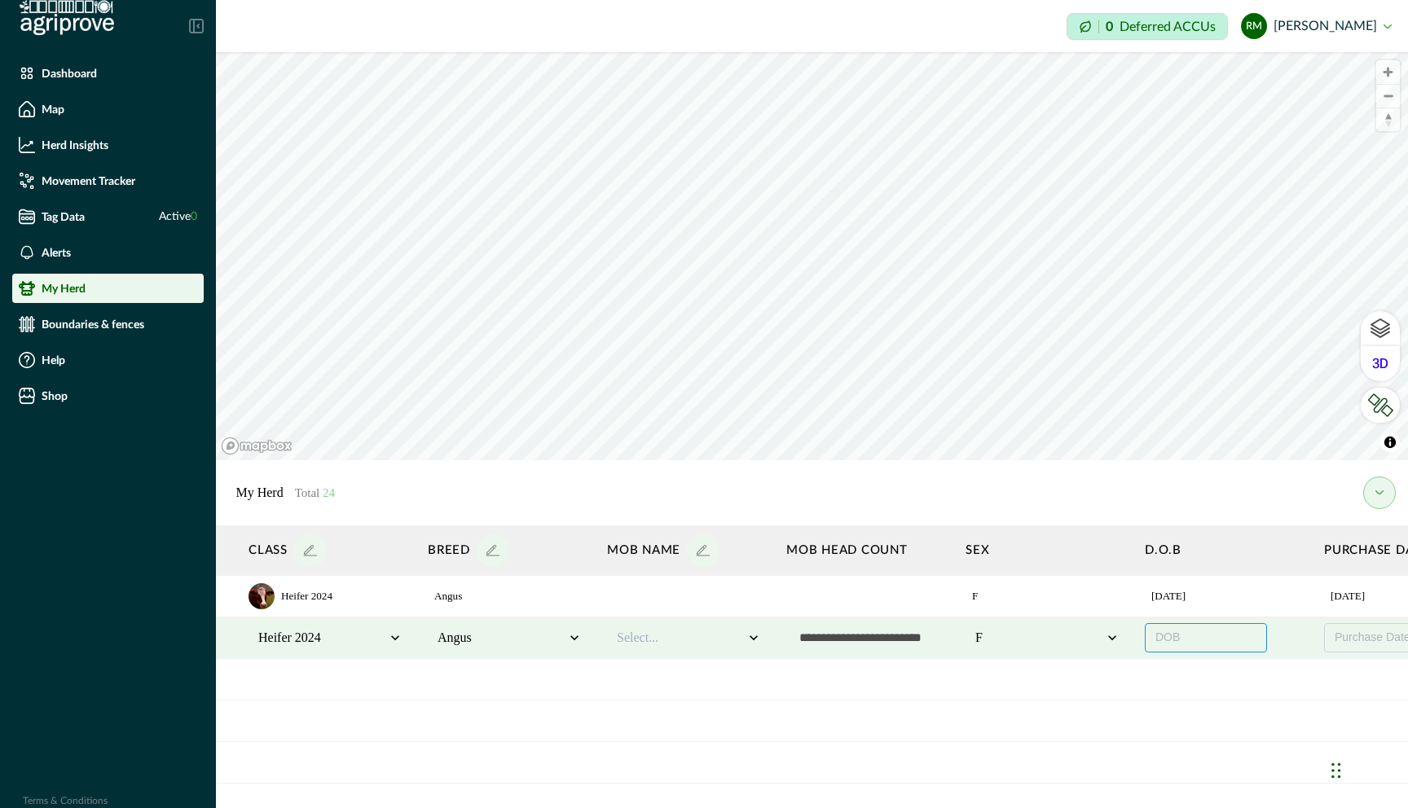
click at [1178, 636] on span "DOB" at bounding box center [1167, 637] width 24 height 13
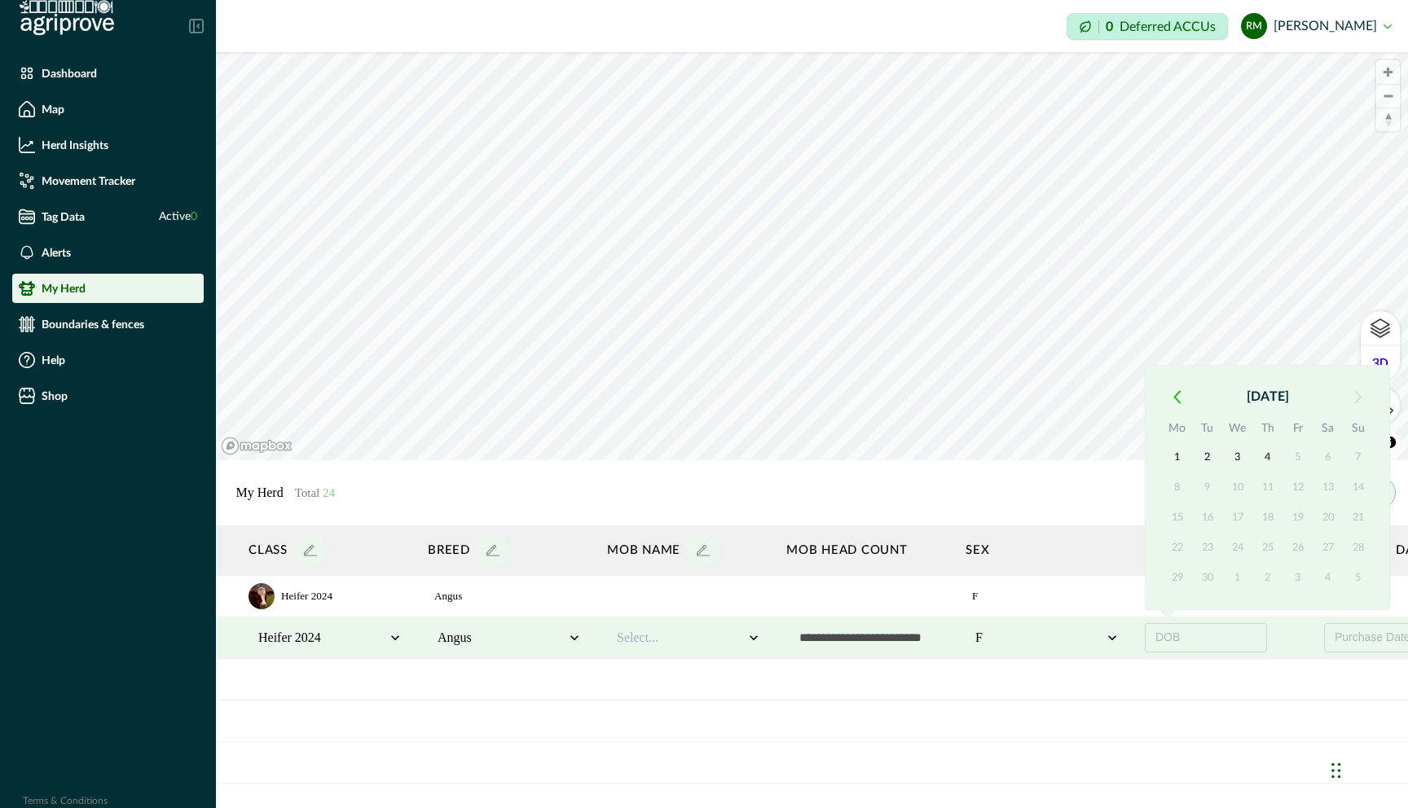
click at [1173, 399] on icon "button" at bounding box center [1176, 397] width 7 height 14
click at [1173, 399] on th "Mo" at bounding box center [1177, 400] width 30 height 23
click at [1175, 371] on icon "button" at bounding box center [1176, 367] width 7 height 14
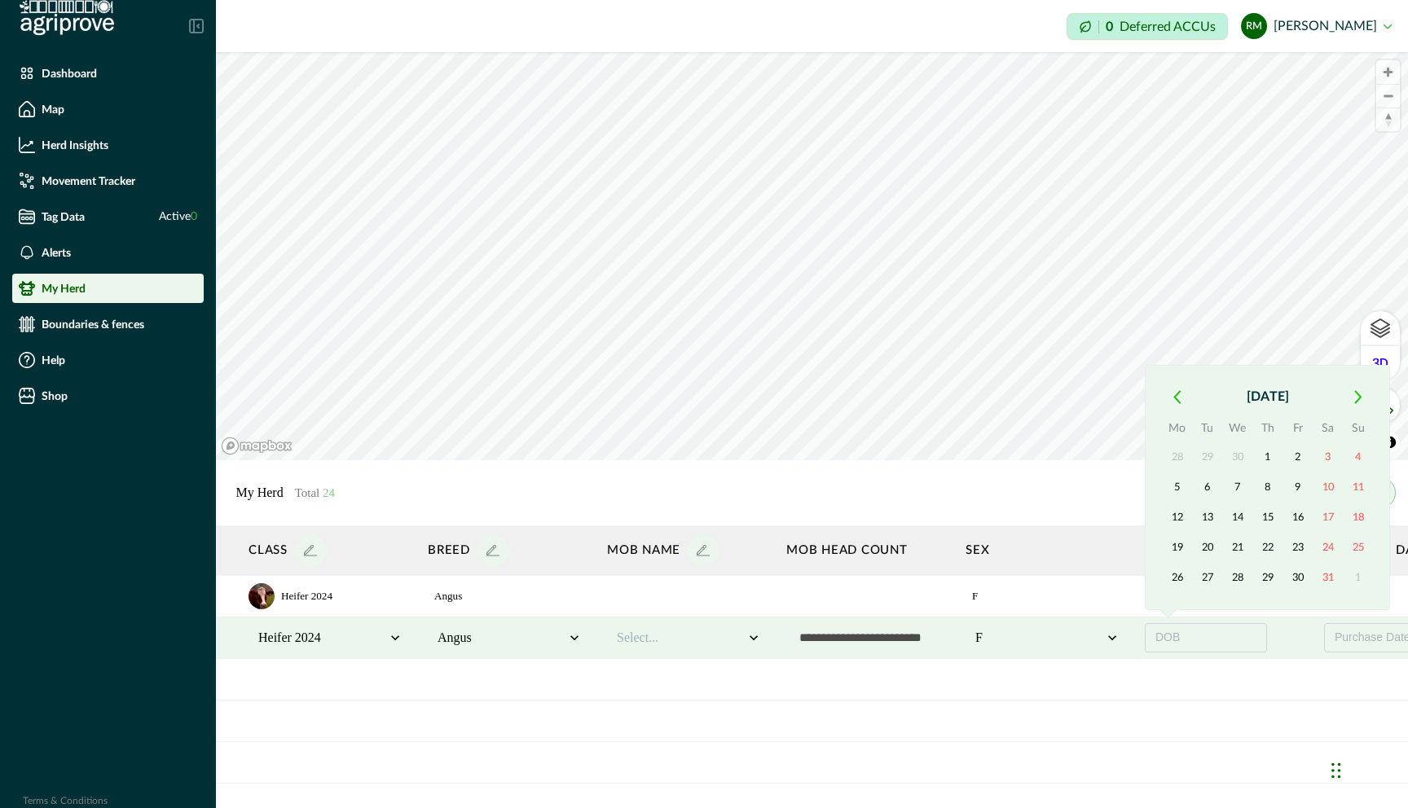
click at [1175, 371] on div "May 2025 Mo Tu We Th Fr Sa Su 28 29 30 1 2 3 4 5 6 7 8 9 10 11 12 13 14 15 16 1…" at bounding box center [1267, 487] width 245 height 245
click at [1176, 393] on icon "button" at bounding box center [1177, 396] width 6 height 11
click at [1175, 367] on icon "button" at bounding box center [1177, 366] width 6 height 11
click at [1175, 384] on button "button" at bounding box center [1176, 396] width 29 height 29
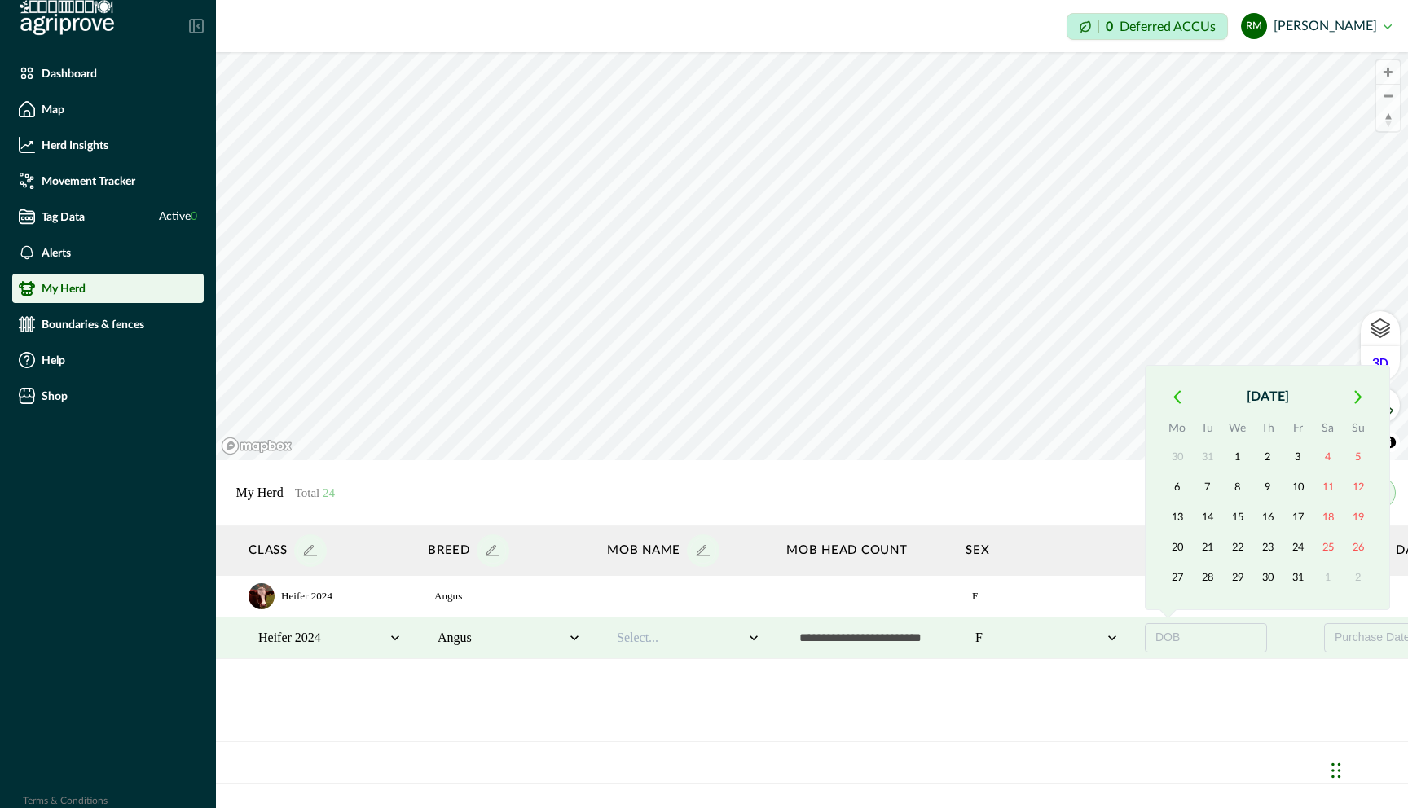
click at [1175, 384] on button "button" at bounding box center [1176, 396] width 29 height 29
click at [1175, 384] on div "December 2024 Mo Tu We Th Fr Sa Su 25 26 27 28 29 30 1 2 3 4 5 6 7 8 9 10 11 12…" at bounding box center [1267, 472] width 211 height 241
click at [1175, 371] on icon "button" at bounding box center [1176, 367] width 7 height 14
click at [1175, 371] on div "November 2024 Mo Tu We Th Fr Sa Su 28 29 30 31 1 2 3 4 5 6 7 8 9 10 11 12 13 14…" at bounding box center [1267, 487] width 245 height 245
click at [1175, 393] on icon "button" at bounding box center [1177, 396] width 6 height 11
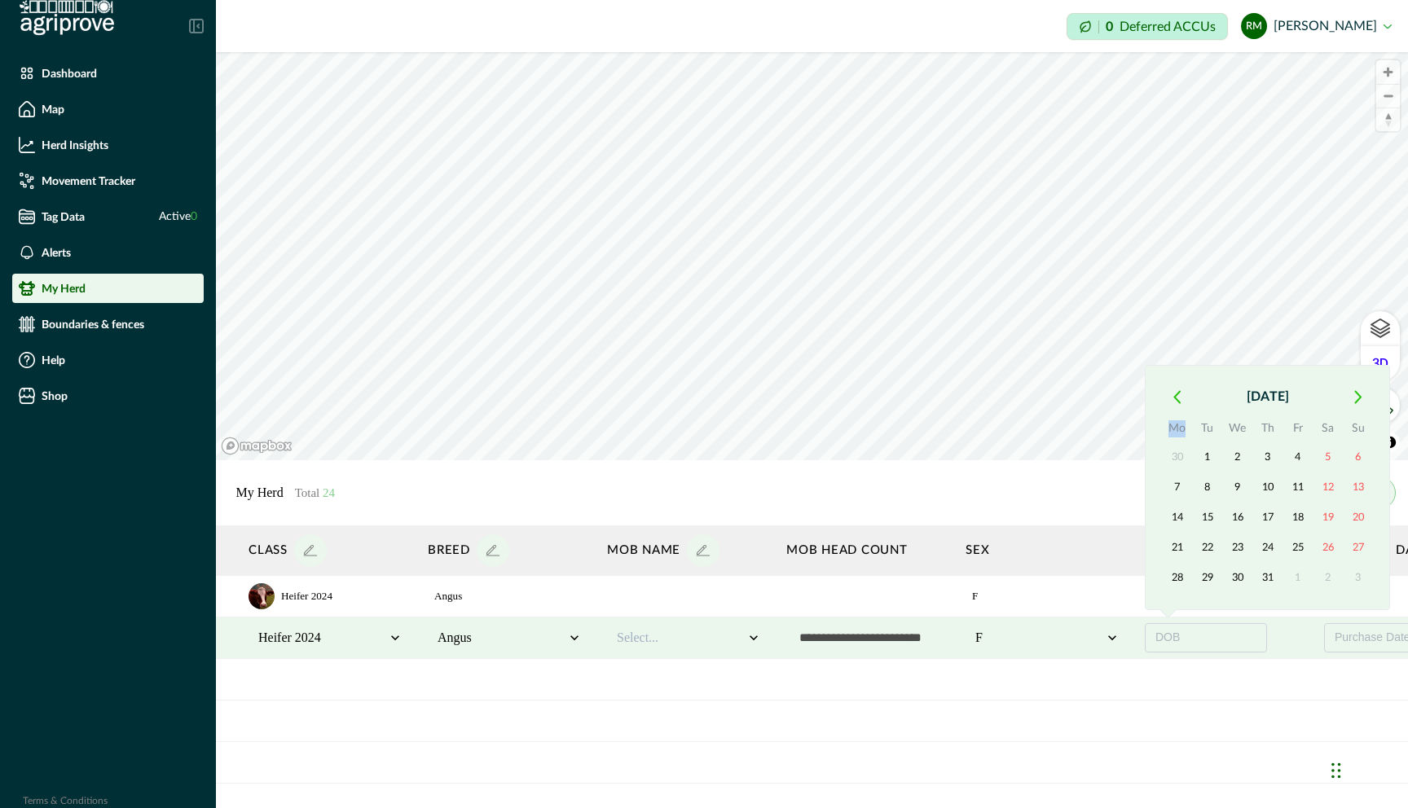
click at [1175, 393] on icon "button" at bounding box center [1177, 396] width 6 height 11
click at [1175, 393] on th "Mo" at bounding box center [1177, 400] width 30 height 23
click at [1175, 370] on icon "button" at bounding box center [1177, 366] width 6 height 11
click at [1175, 390] on icon "button" at bounding box center [1176, 397] width 7 height 14
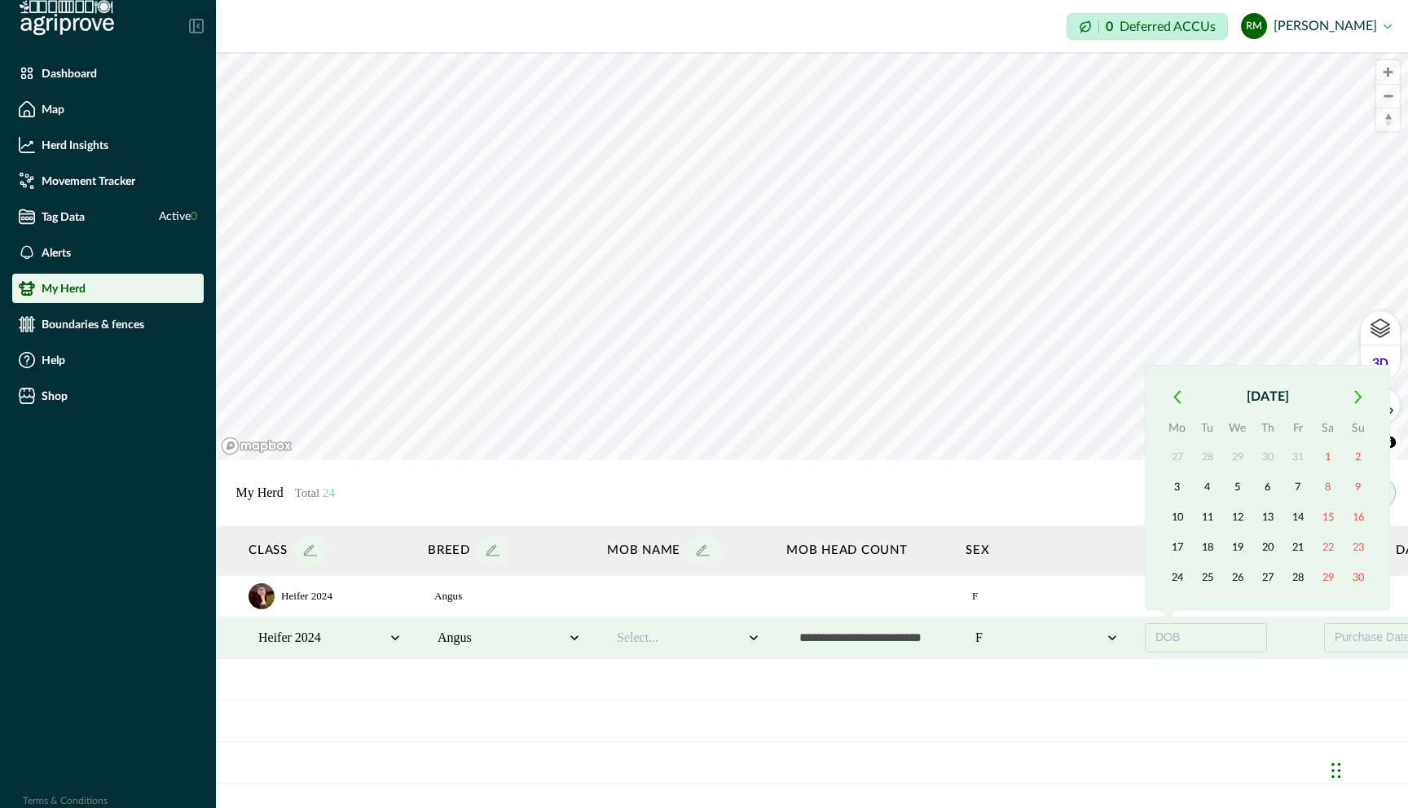
click at [1175, 390] on icon "button" at bounding box center [1176, 397] width 7 height 14
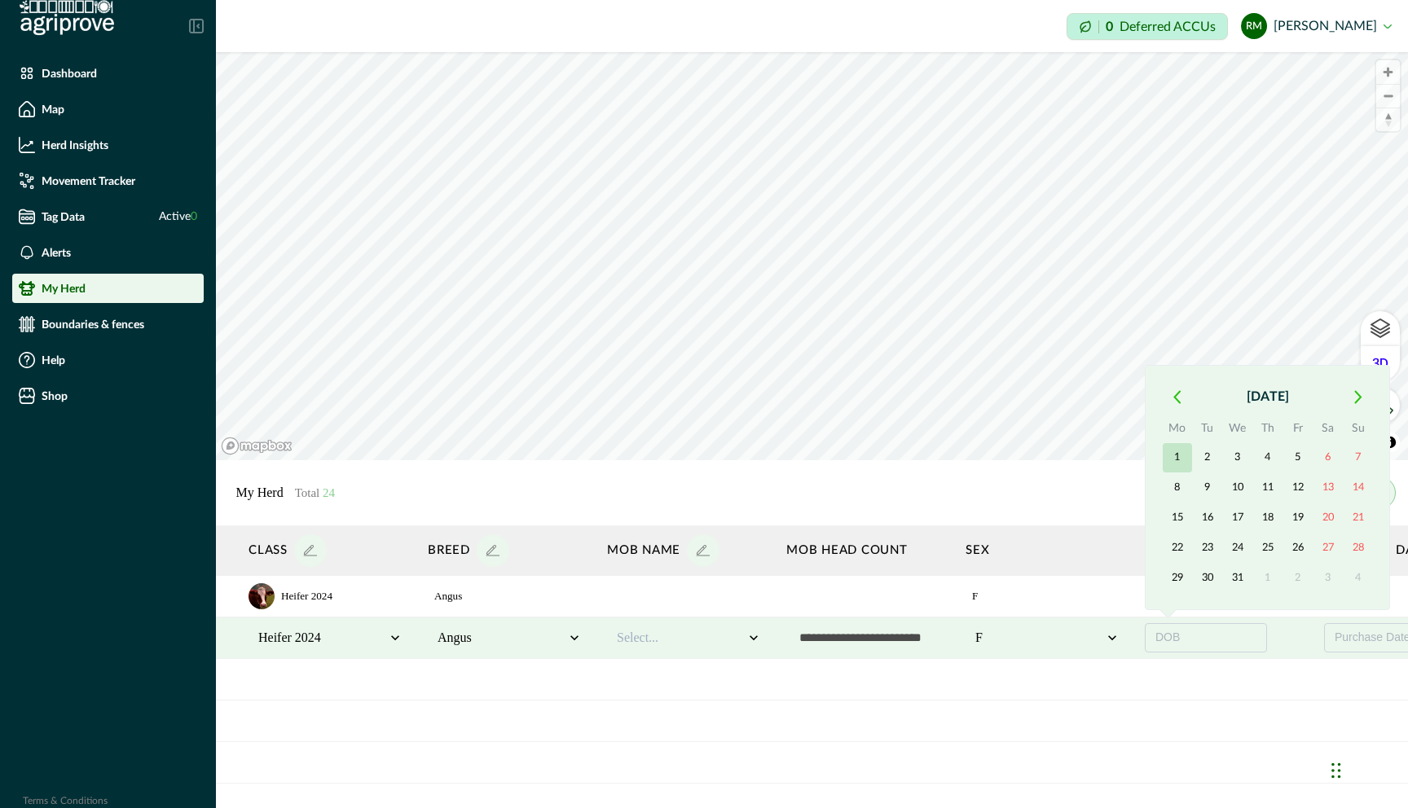
click at [1176, 459] on button "1" at bounding box center [1176, 457] width 29 height 29
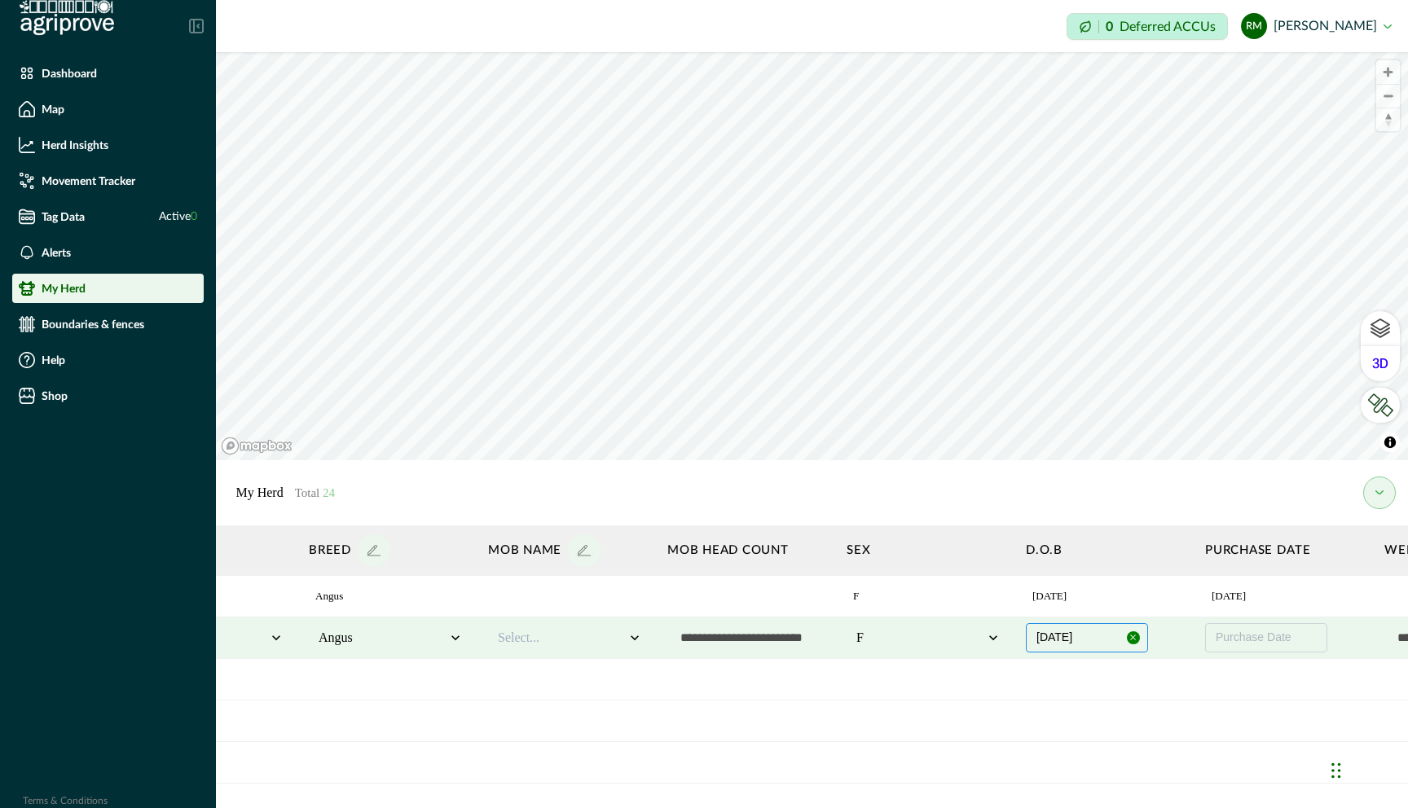
scroll to position [0, 732]
click at [1281, 644] on button "Purchase Date" at bounding box center [1251, 637] width 122 height 29
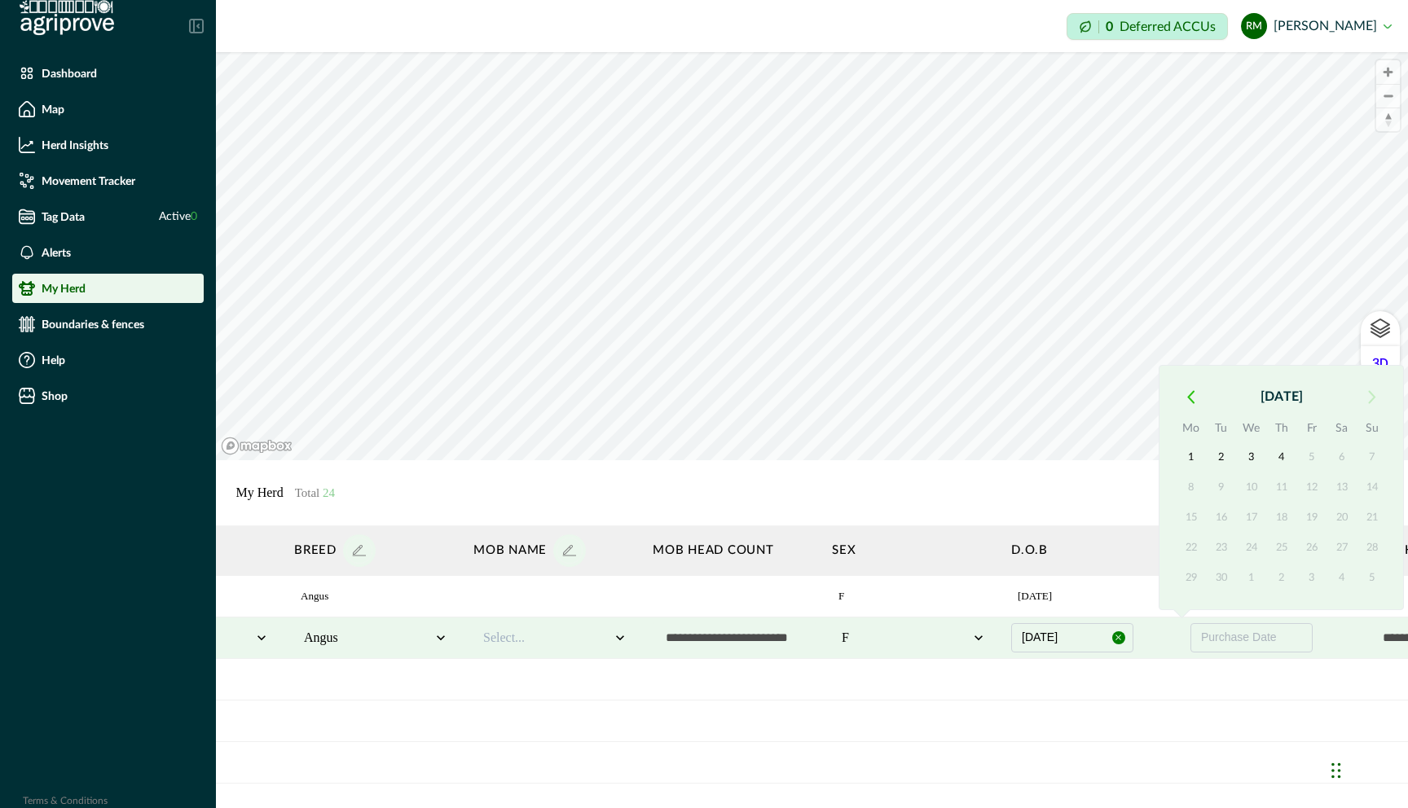
click at [1189, 401] on icon "button" at bounding box center [1190, 397] width 7 height 14
click at [1219, 457] on button "1" at bounding box center [1220, 457] width 29 height 29
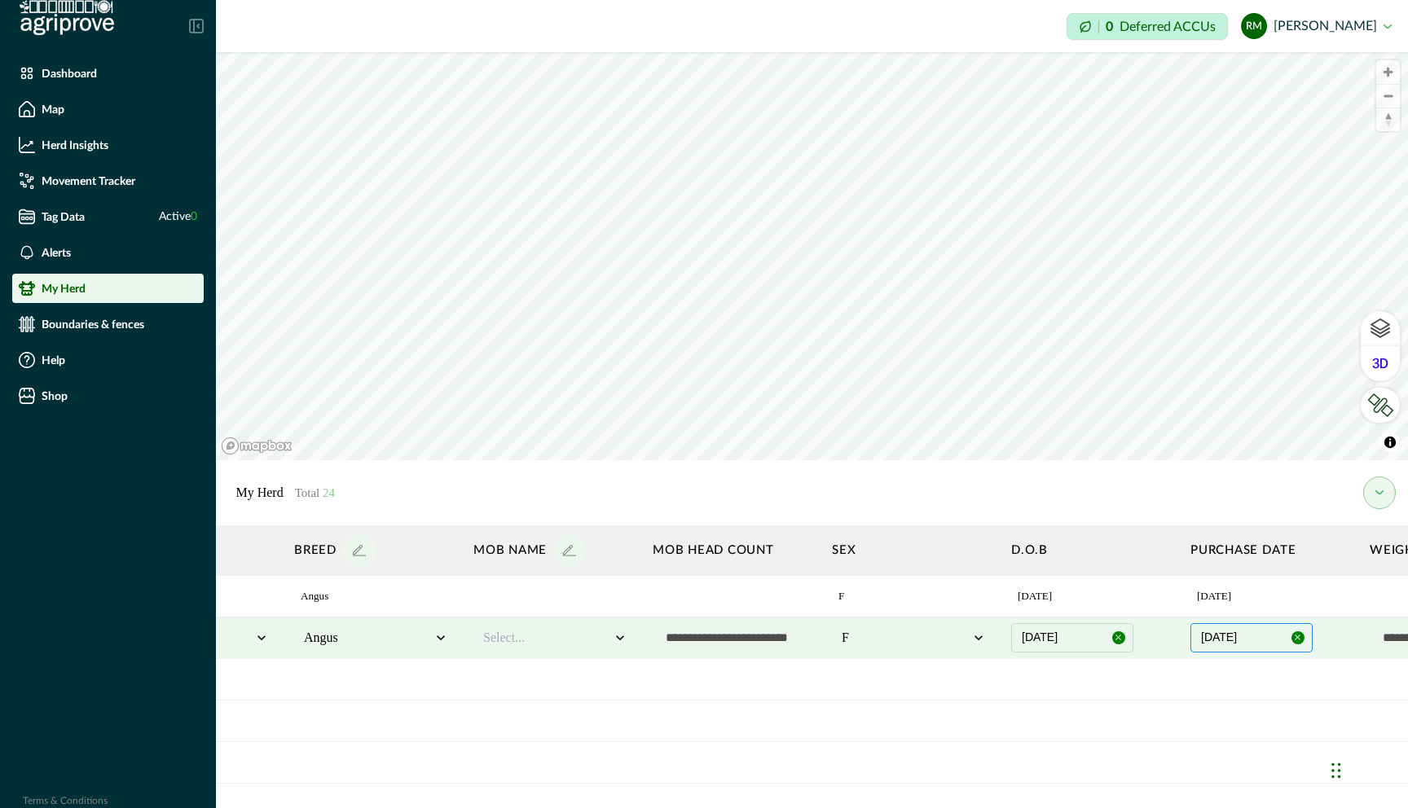
click at [1278, 635] on button "01/07/2025" at bounding box center [1251, 637] width 122 height 29
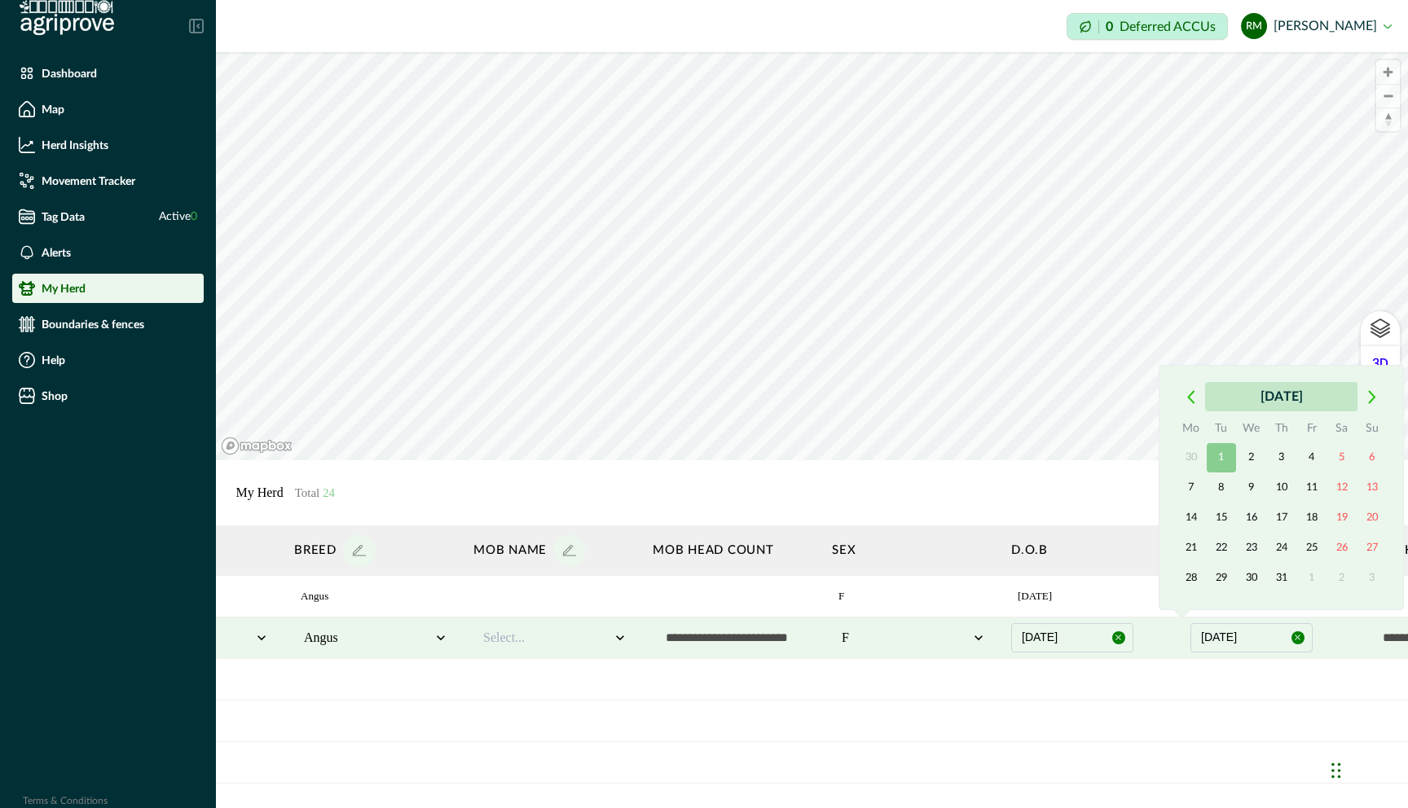
click at [1290, 400] on button "July 2025" at bounding box center [1281, 396] width 152 height 29
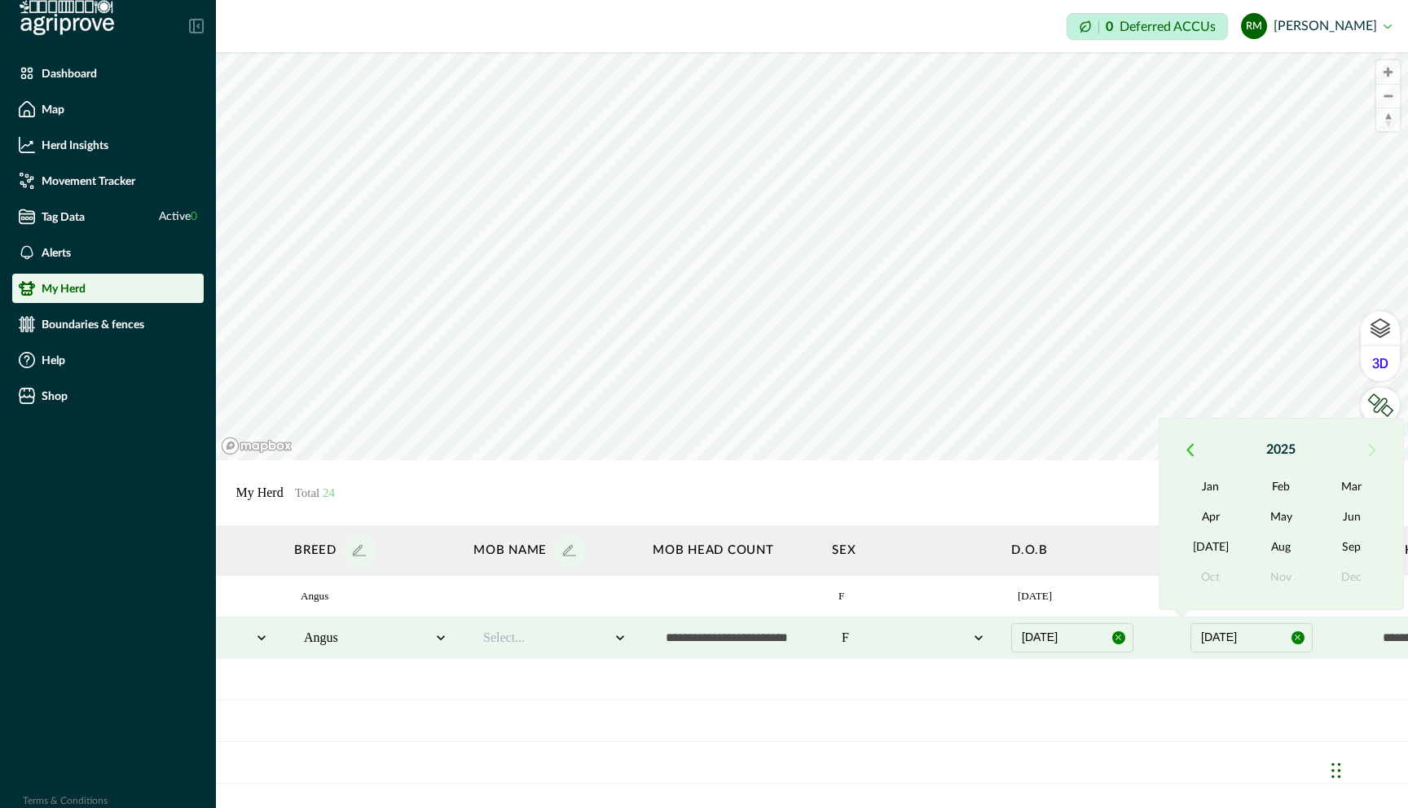
click at [1191, 452] on icon "button" at bounding box center [1189, 450] width 7 height 14
click at [1204, 552] on button "Jul" at bounding box center [1210, 548] width 70 height 29
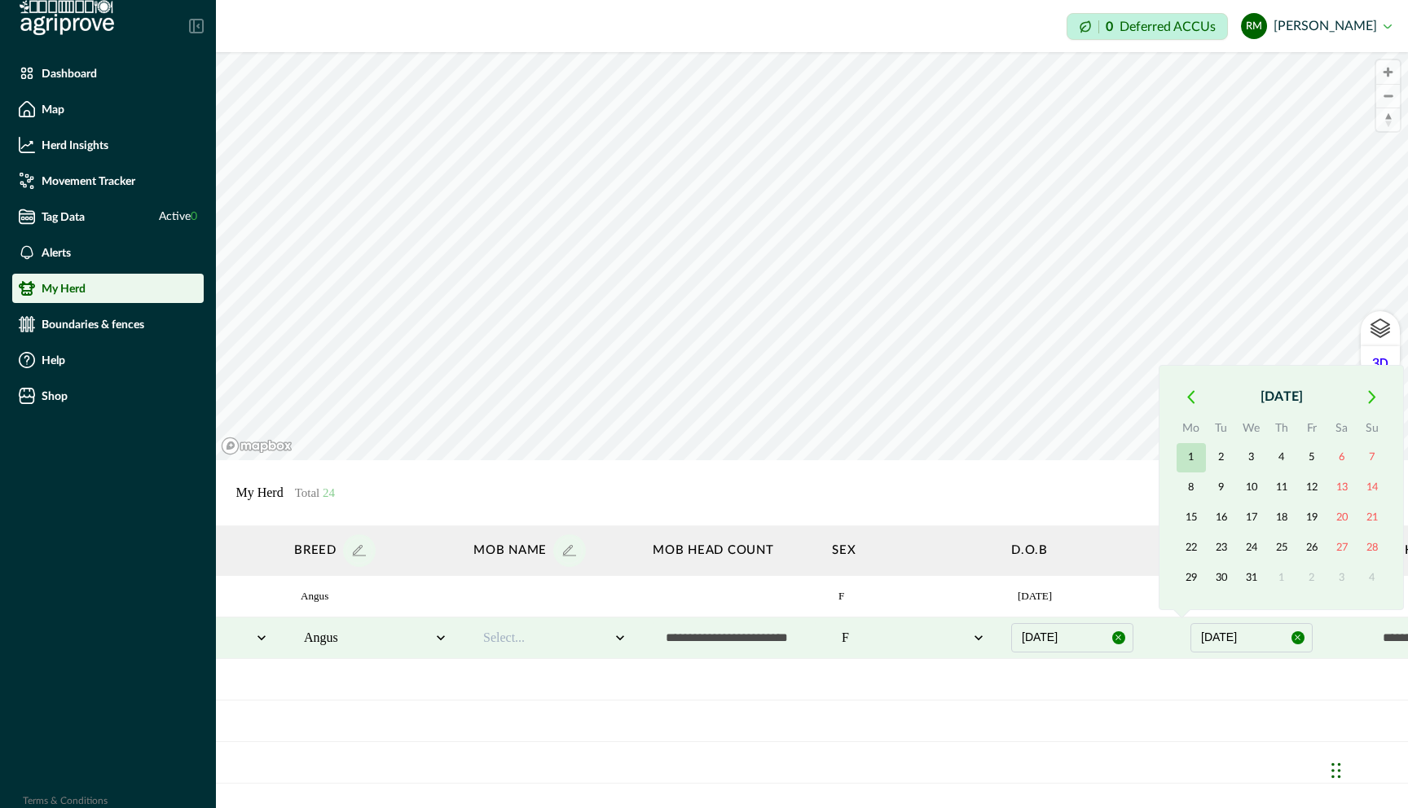
click at [1192, 455] on button "1" at bounding box center [1190, 457] width 29 height 29
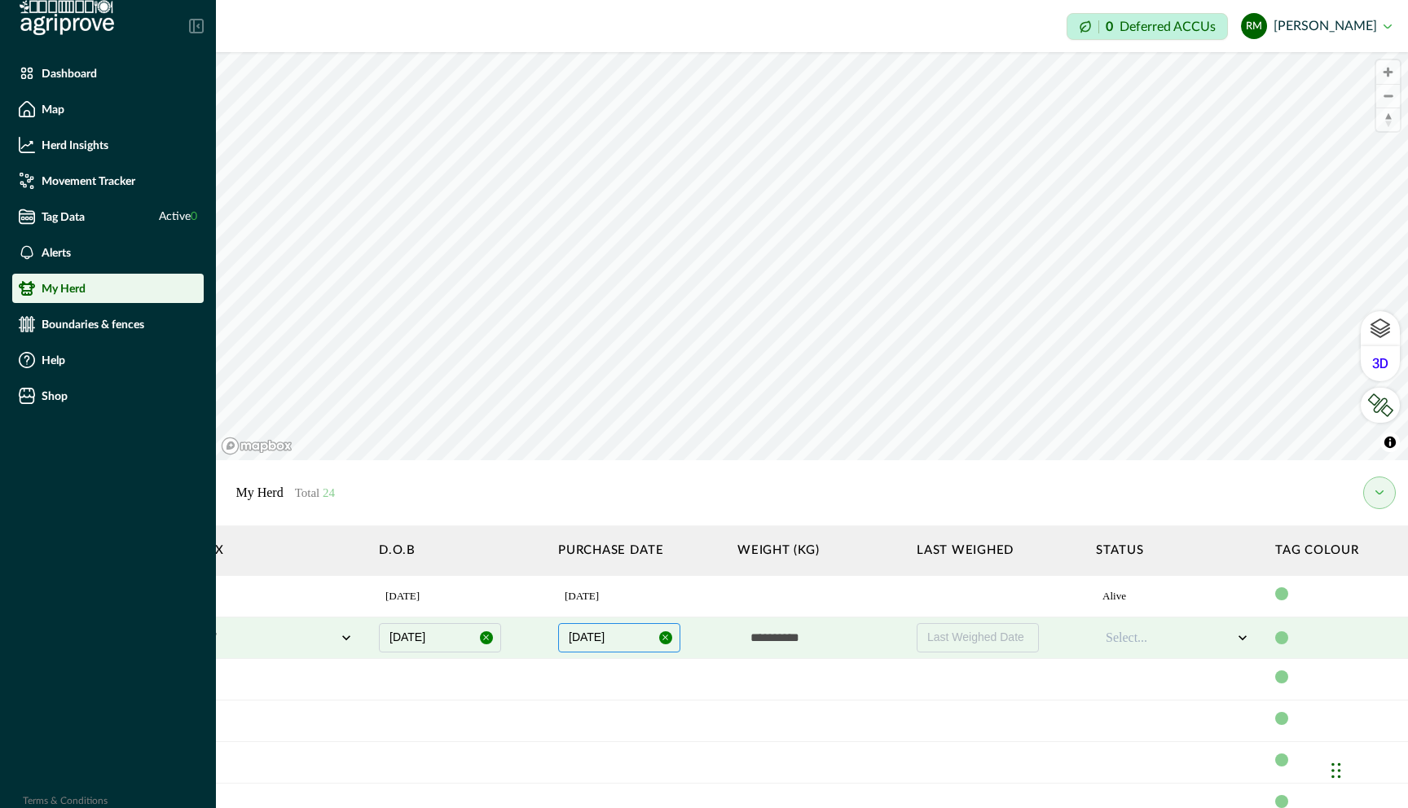
scroll to position [0, 1407]
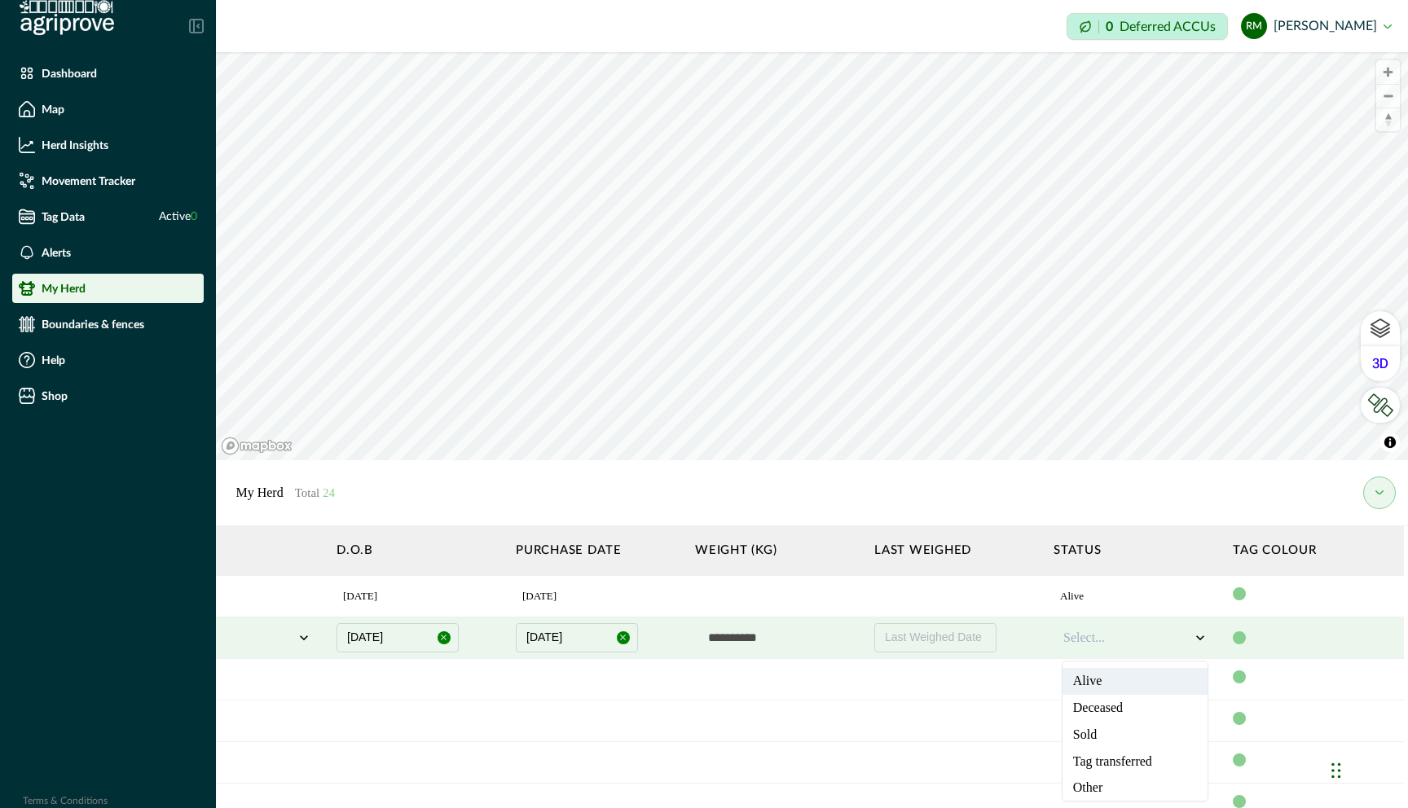
click at [1205, 639] on icon at bounding box center [1200, 638] width 16 height 16
click at [1148, 688] on div "Alive" at bounding box center [1134, 681] width 145 height 27
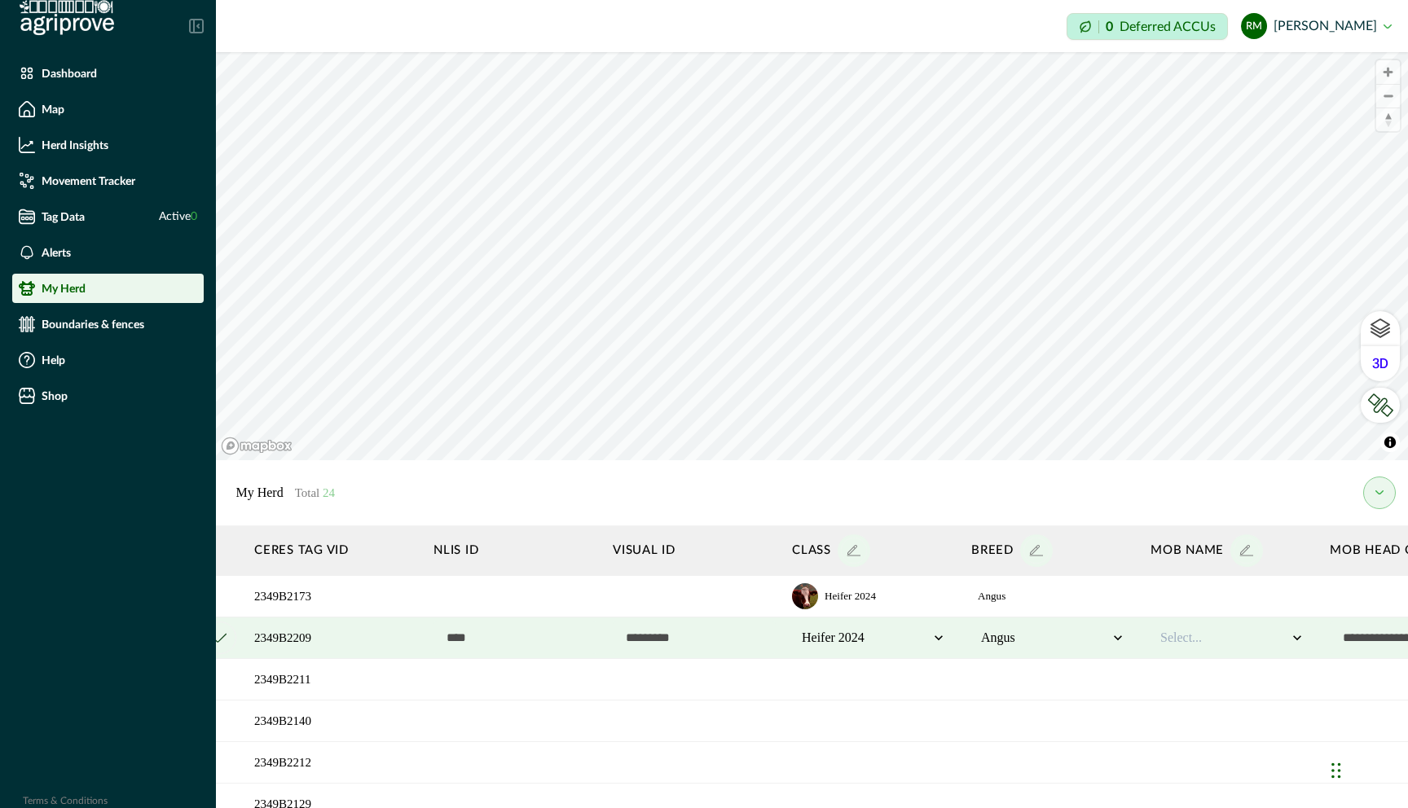
scroll to position [0, 0]
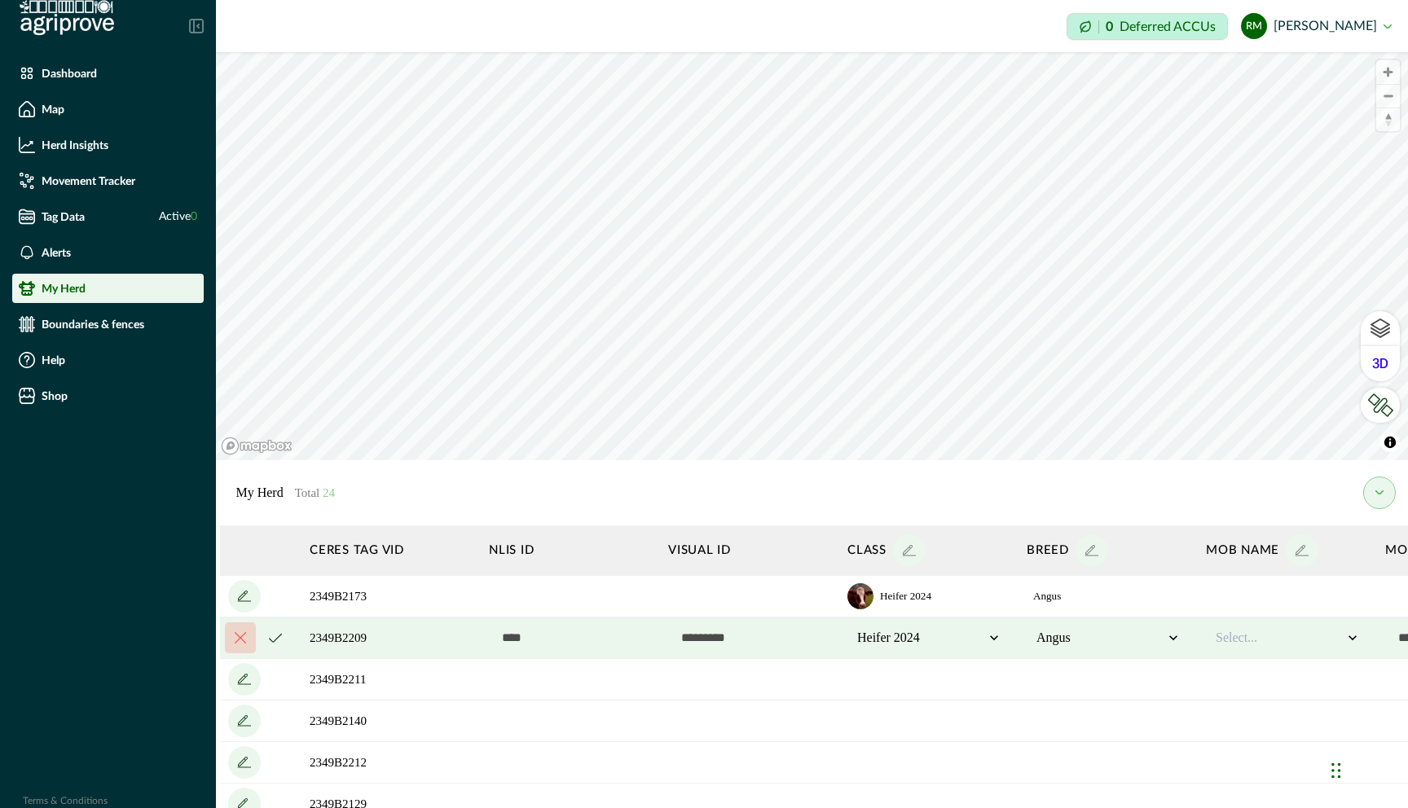
click at [270, 641] on icon "cancel" at bounding box center [275, 638] width 13 height 10
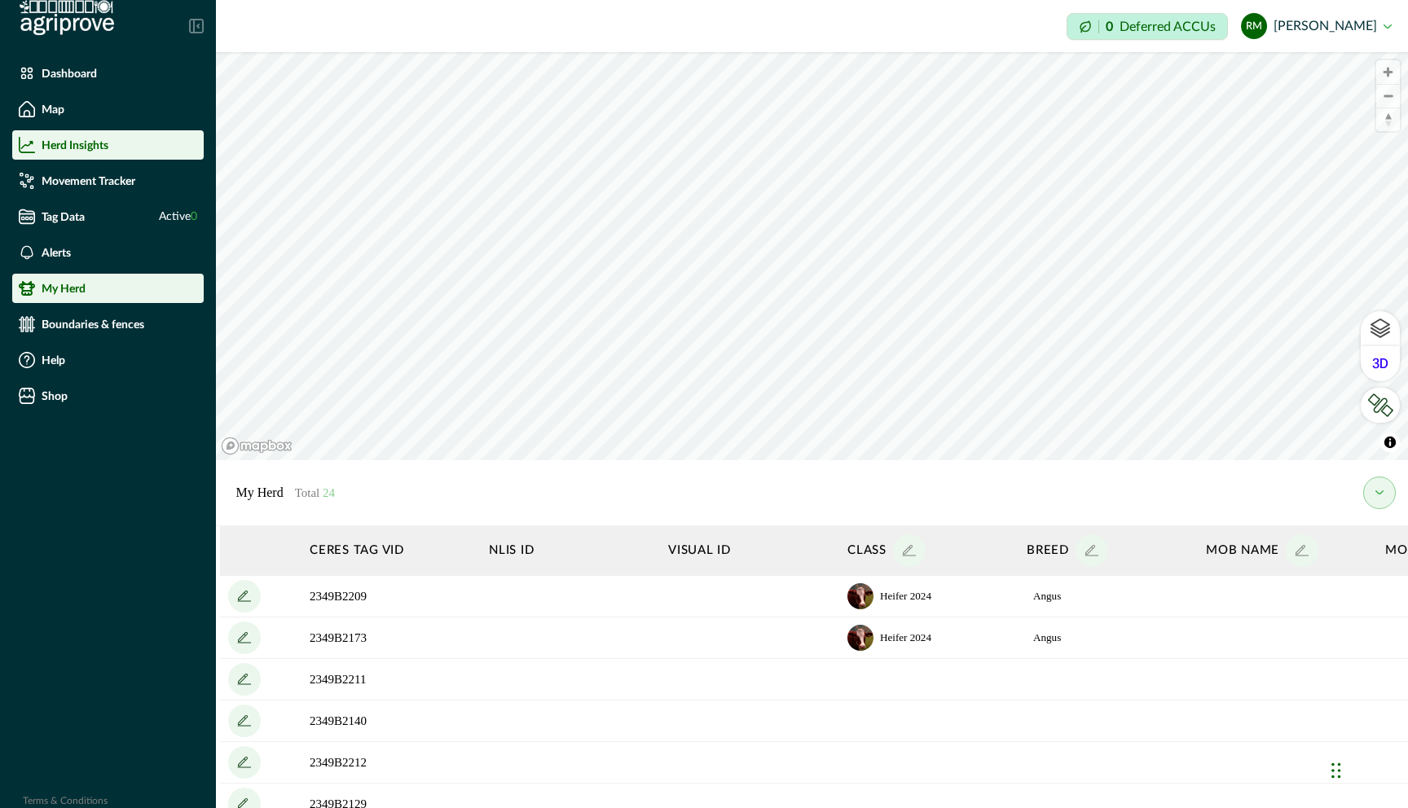
click at [88, 140] on p "Herd Insights" at bounding box center [75, 144] width 67 height 13
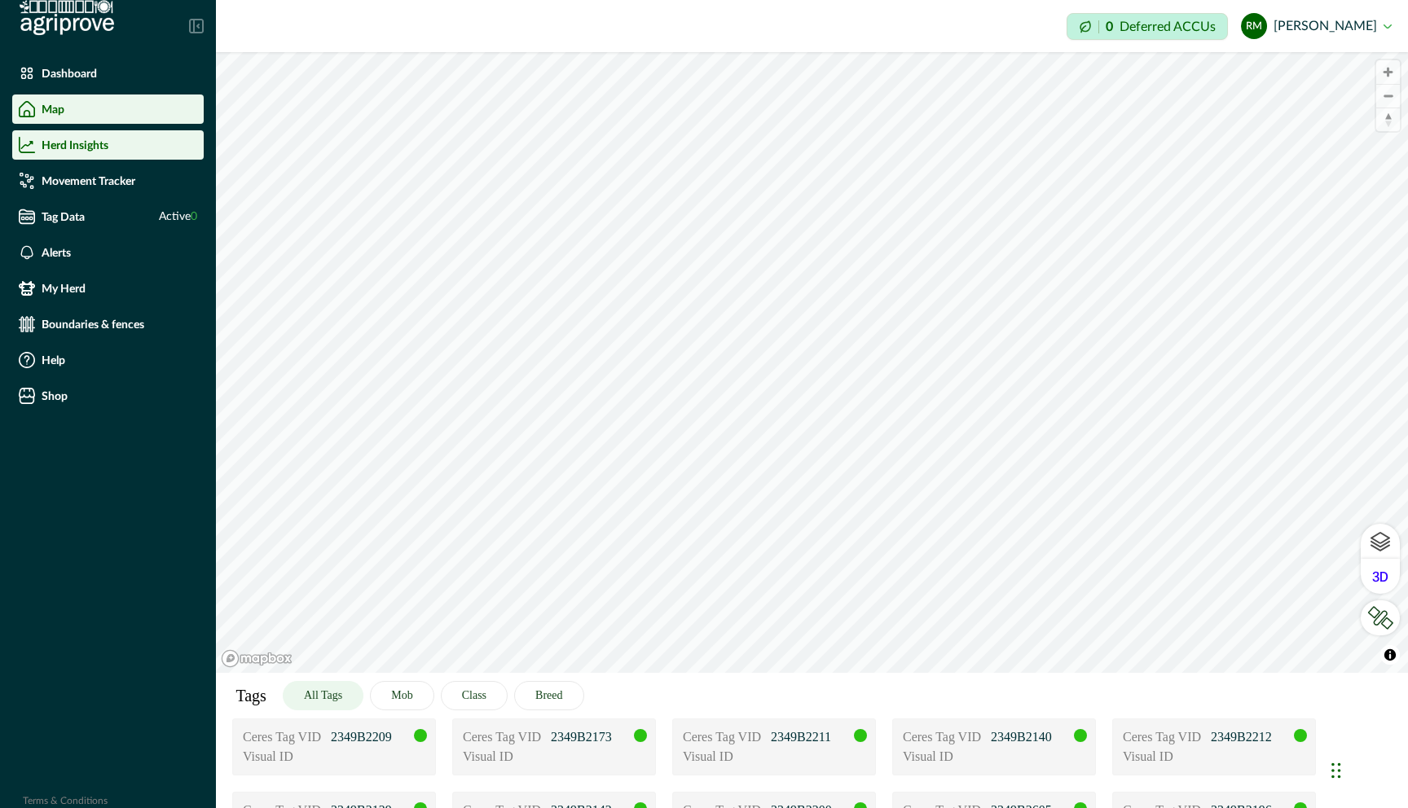
click at [72, 114] on div "Map" at bounding box center [108, 109] width 178 height 16
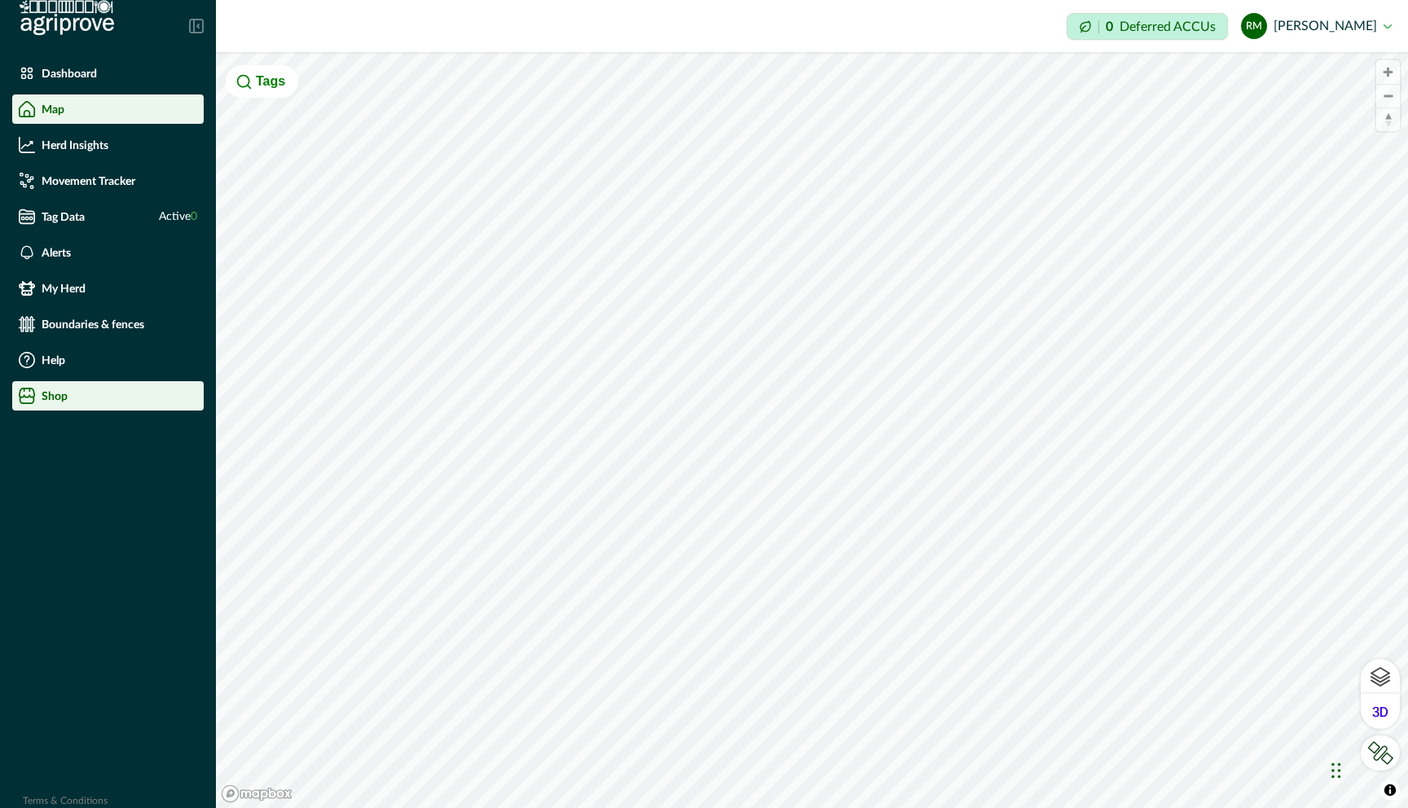
click at [64, 404] on li "Shop" at bounding box center [107, 395] width 191 height 29
